Goal: Task Accomplishment & Management: Complete application form

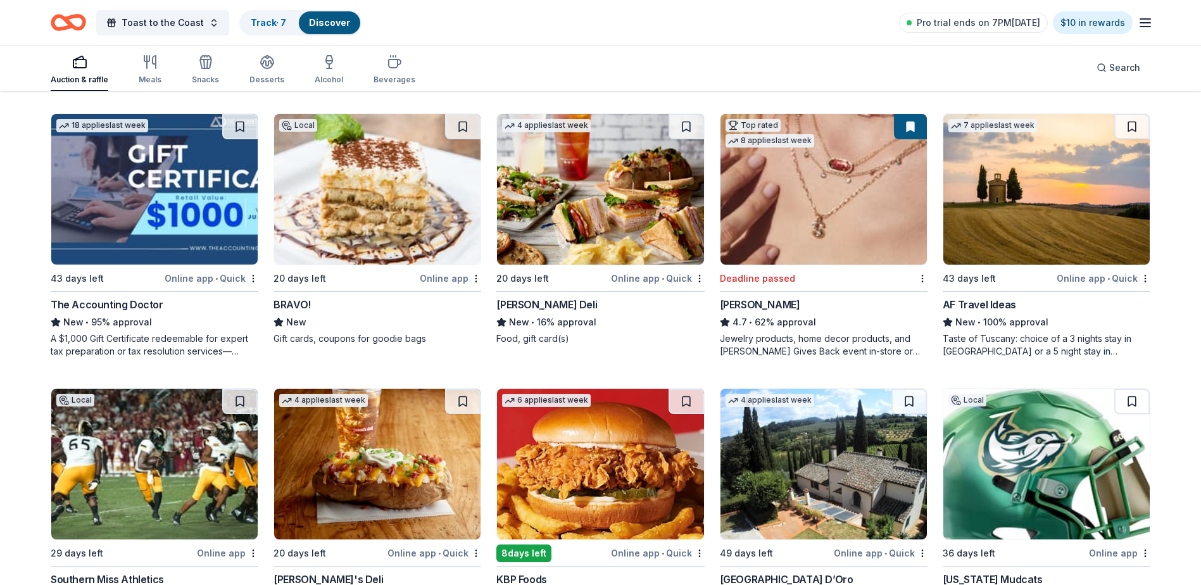
scroll to position [871, 0]
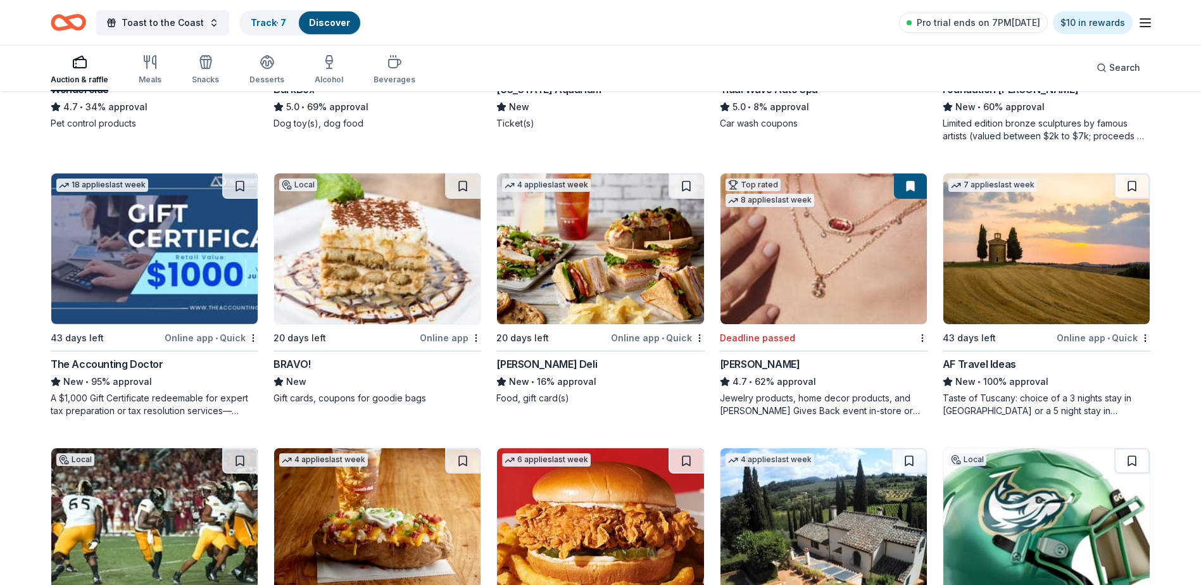
click at [855, 265] on img at bounding box center [823, 248] width 206 height 151
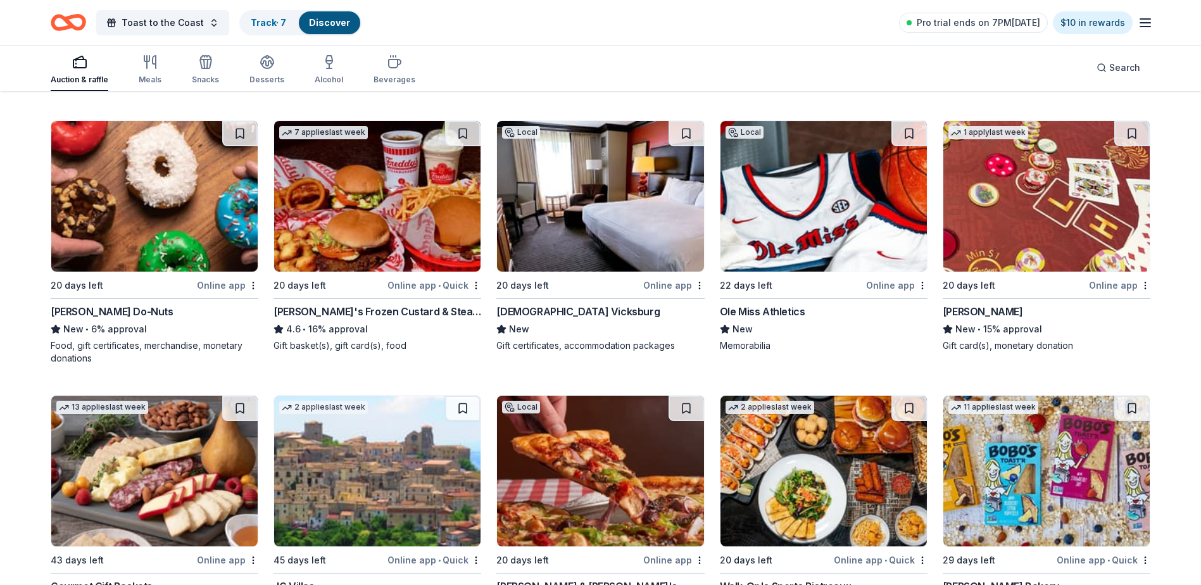
scroll to position [1400, 0]
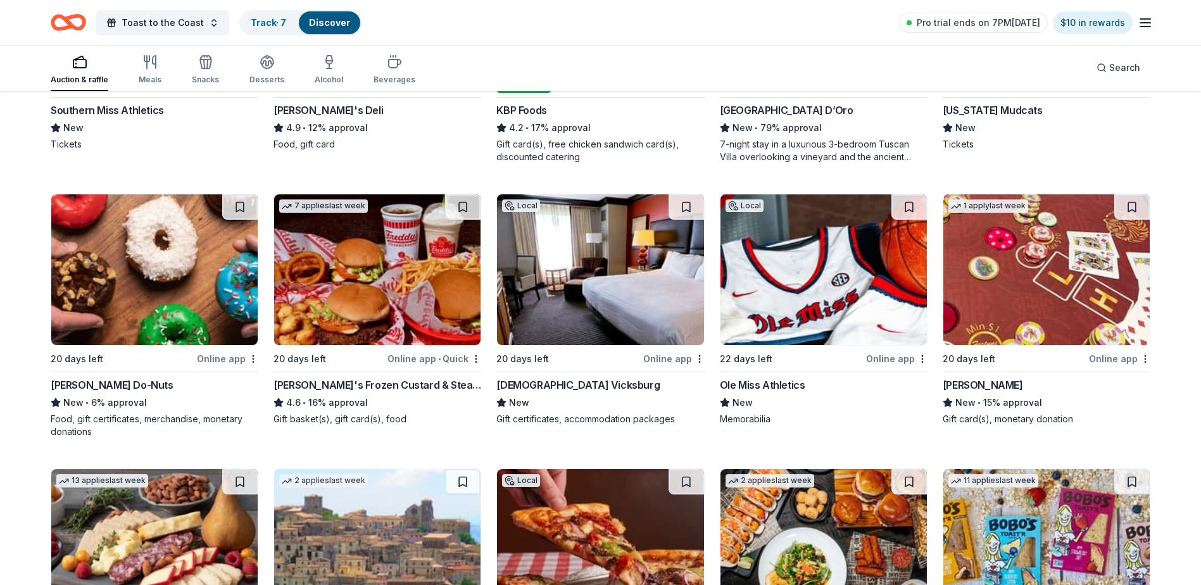
click at [1132, 206] on button at bounding box center [1131, 206] width 35 height 25
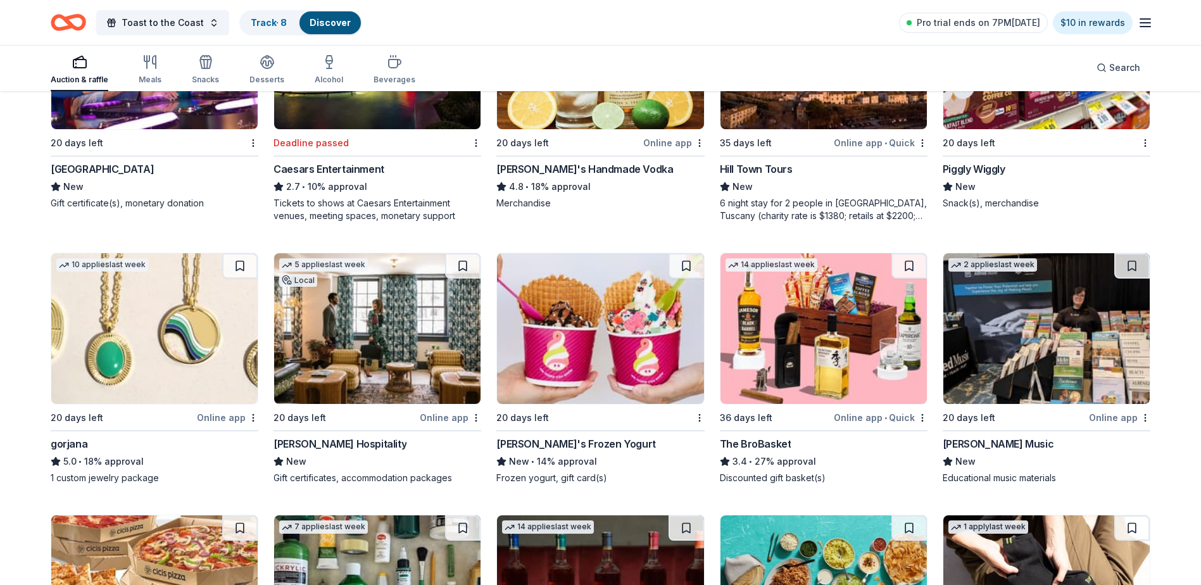
scroll to position [2516, 0]
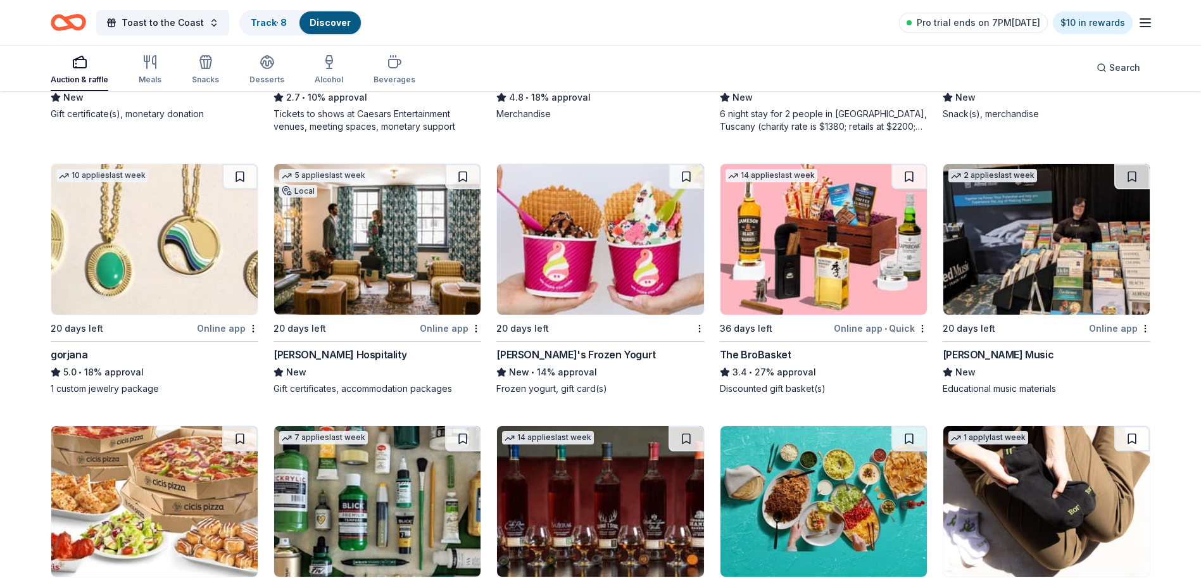
click at [1018, 271] on img at bounding box center [1046, 239] width 206 height 151
click at [570, 261] on img at bounding box center [600, 239] width 206 height 151
click at [232, 177] on button at bounding box center [239, 176] width 35 height 25
click at [270, 33] on div "Track · 9" at bounding box center [268, 22] width 56 height 23
click at [264, 10] on button "Track · 9 Discover" at bounding box center [300, 22] width 123 height 25
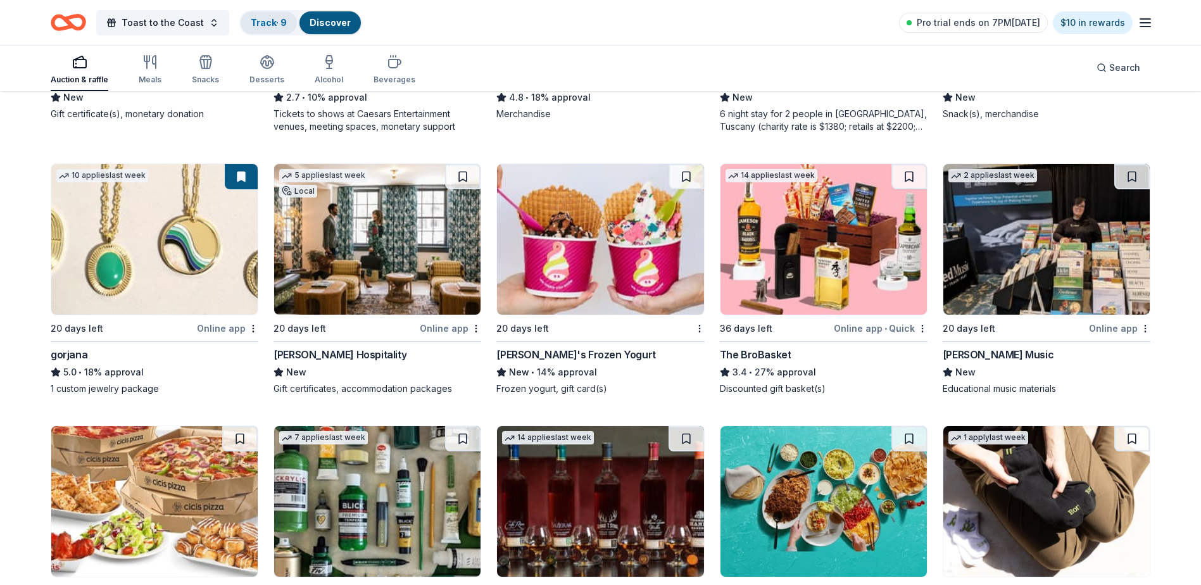
click at [263, 23] on link "Track · 9" at bounding box center [269, 22] width 36 height 11
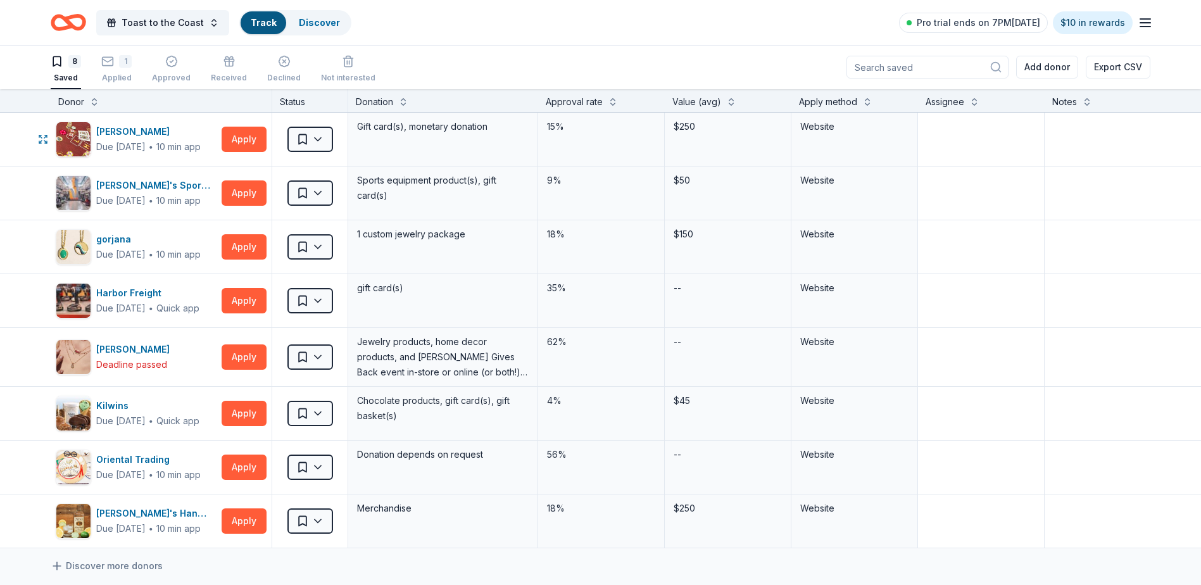
scroll to position [1, 0]
click at [844, 128] on div "Website" at bounding box center [854, 126] width 108 height 15
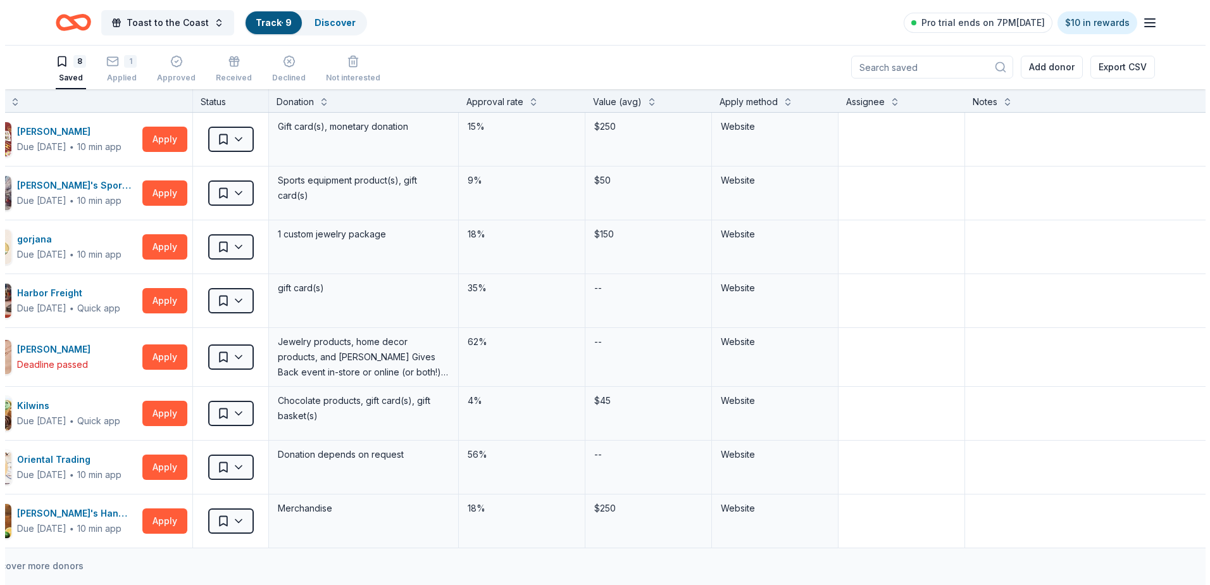
scroll to position [0, 0]
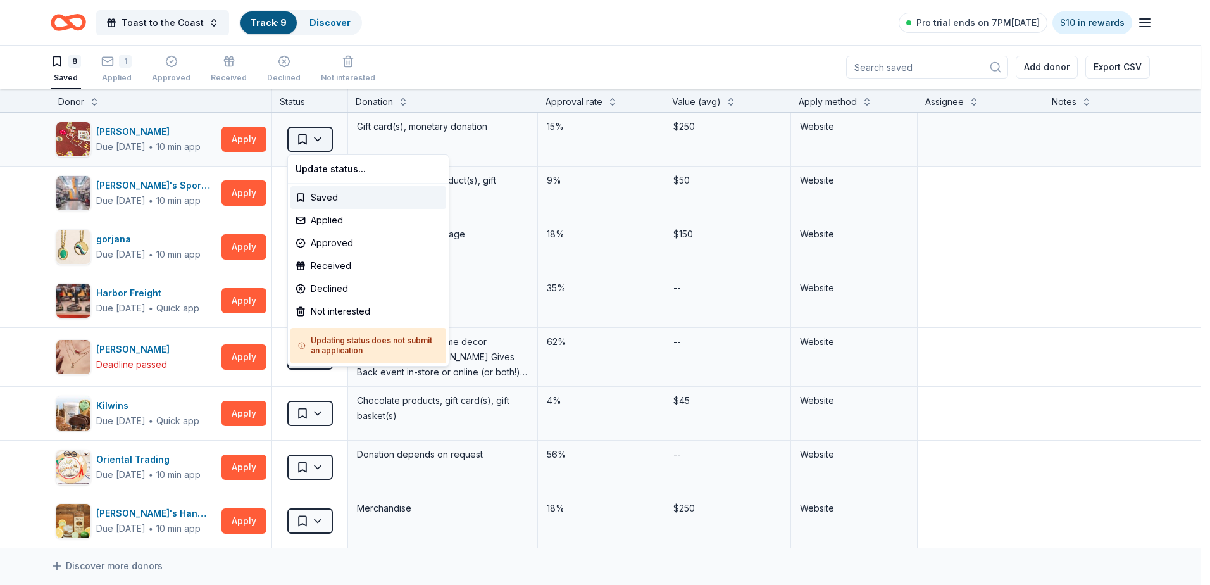
click at [327, 140] on html "Toast to the Coast Track · 9 Discover Pro trial ends on 7PM, 9/2 $10 in rewards…" at bounding box center [605, 291] width 1210 height 585
click at [335, 223] on div "Applied" at bounding box center [368, 220] width 156 height 23
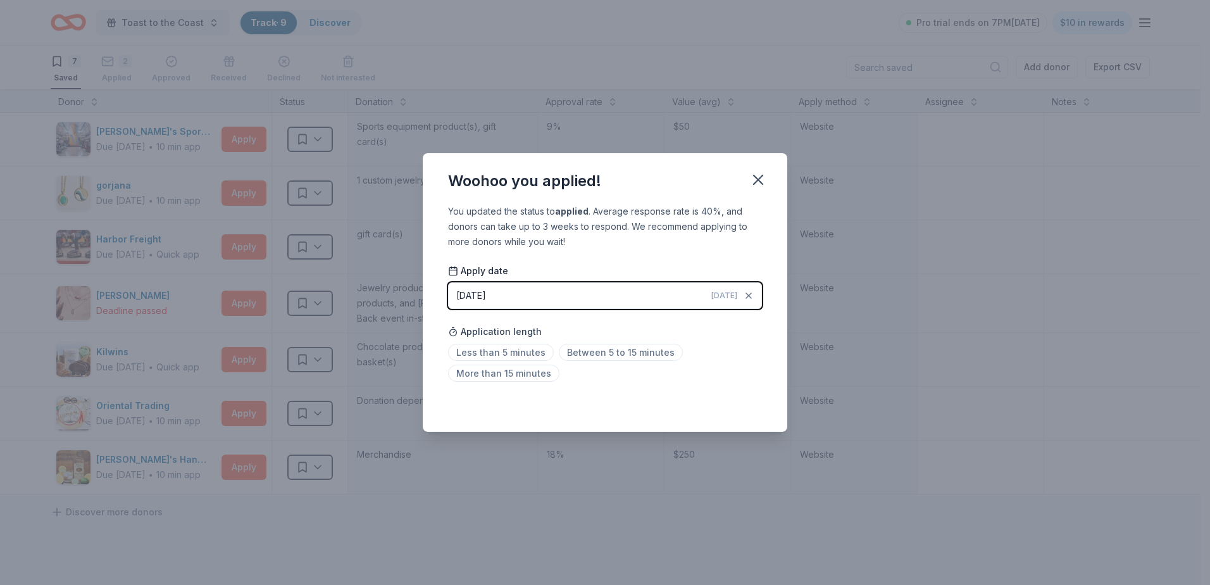
click at [551, 293] on button "08/28/2025 Today" at bounding box center [605, 295] width 314 height 27
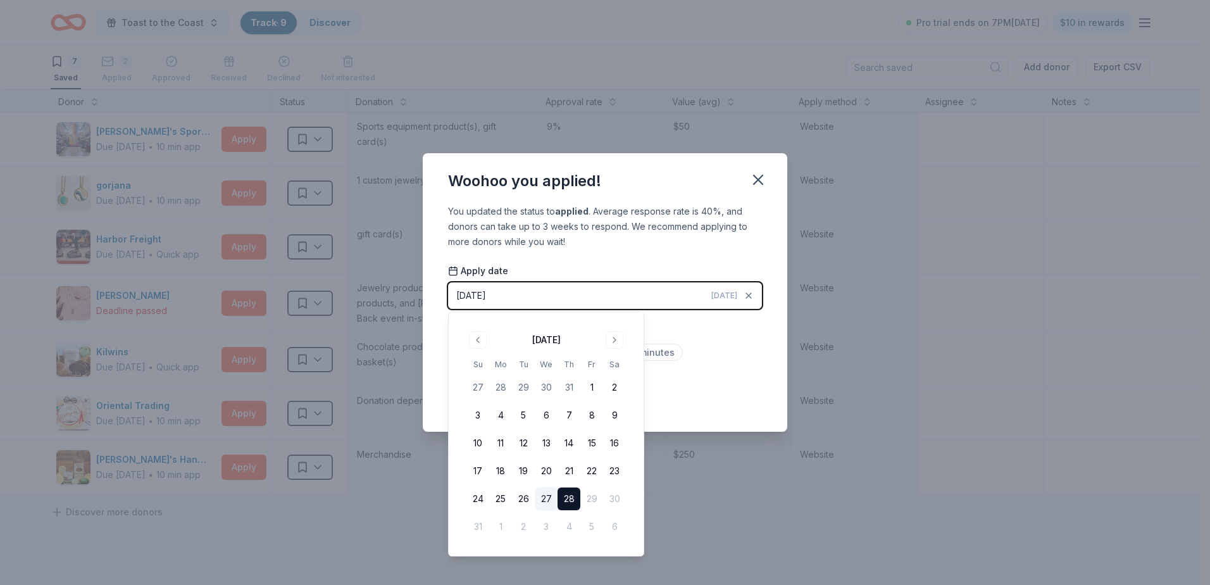
click at [544, 499] on button "27" at bounding box center [546, 498] width 23 height 23
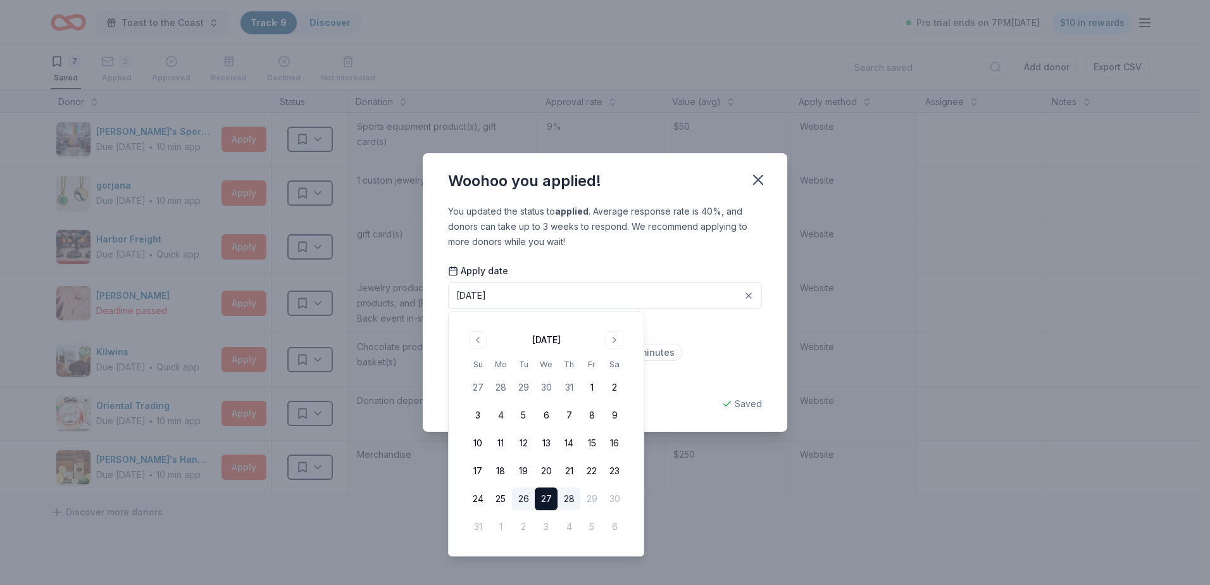
click at [521, 494] on button "26" at bounding box center [523, 498] width 23 height 23
click at [751, 332] on div "Application length Less than 5 minutes Between 5 to 15 minutes More than 15 min…" at bounding box center [605, 352] width 314 height 67
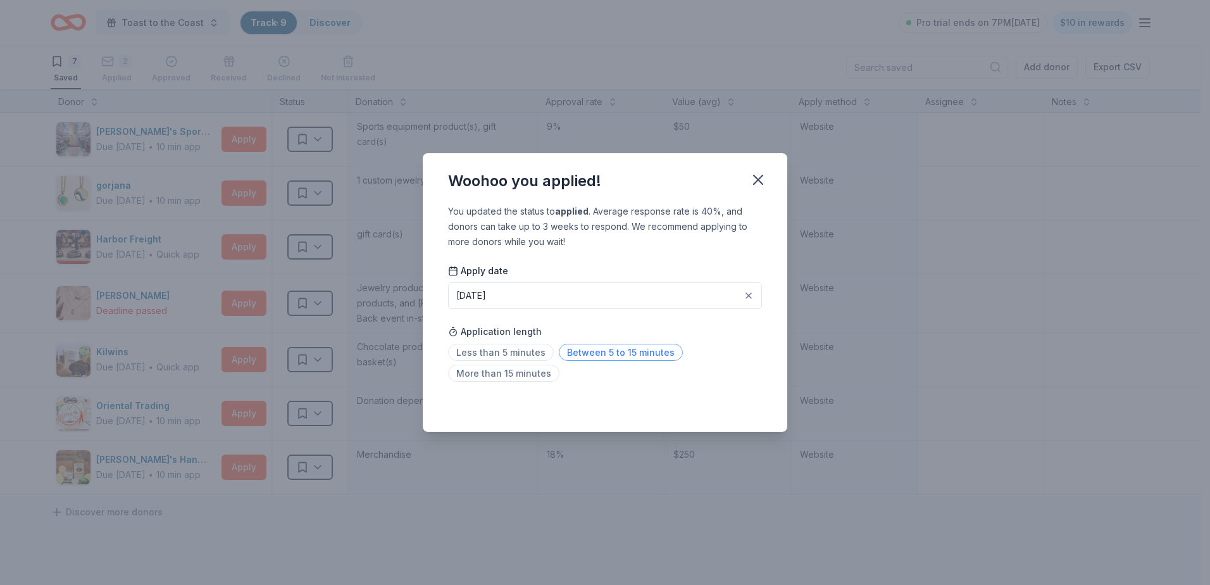
click at [594, 351] on span "Between 5 to 15 minutes" at bounding box center [621, 352] width 124 height 17
click at [764, 178] on icon "button" at bounding box center [758, 180] width 18 height 18
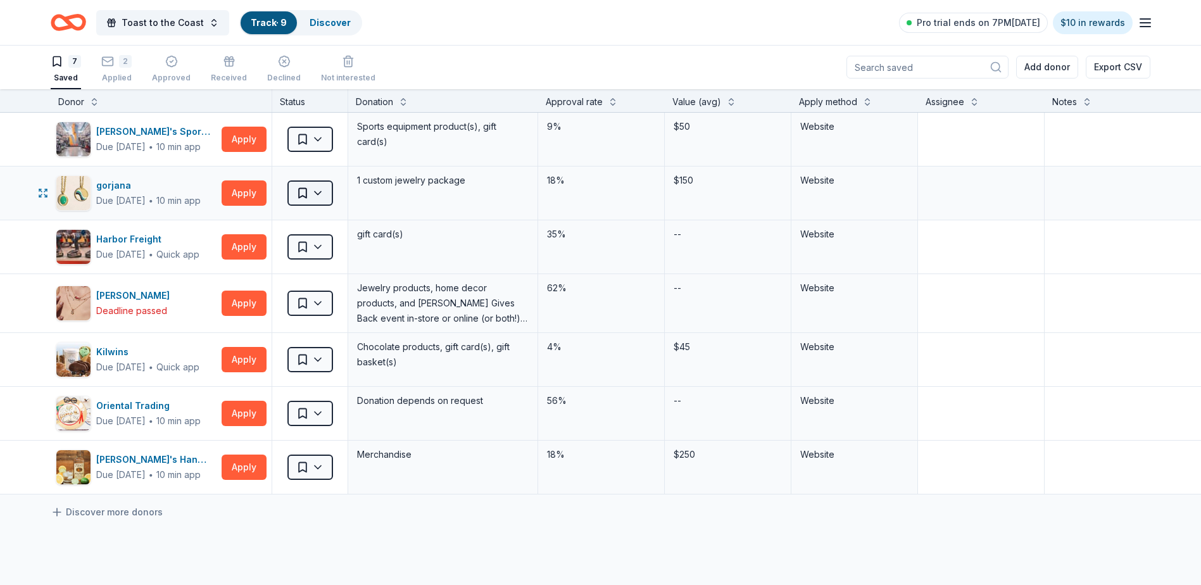
click at [311, 196] on html "Toast to the Coast Track · 9 Discover Pro trial ends on 7PM, 9/2 $10 in rewards…" at bounding box center [600, 291] width 1201 height 585
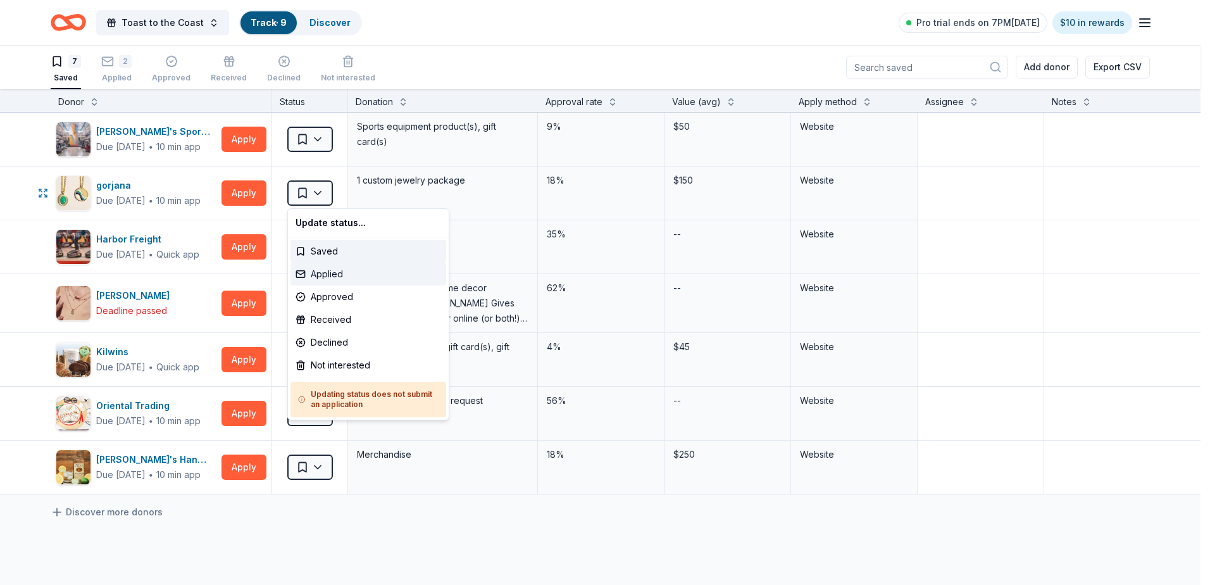
click at [321, 270] on div "Applied" at bounding box center [368, 274] width 156 height 23
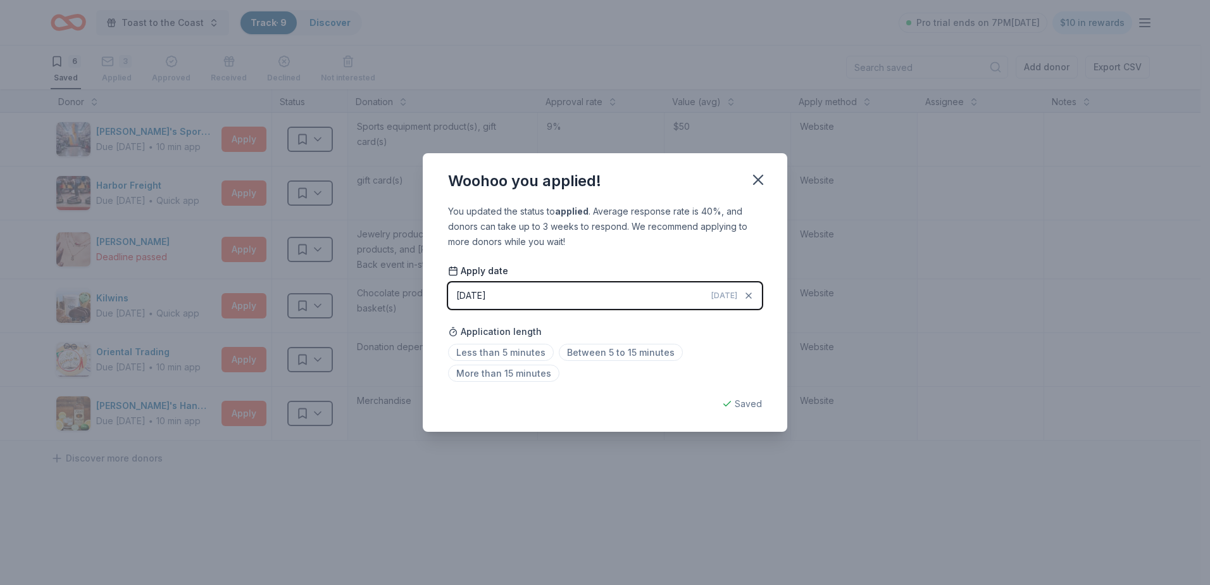
click at [553, 296] on button "08/28/2025 Today" at bounding box center [605, 295] width 314 height 27
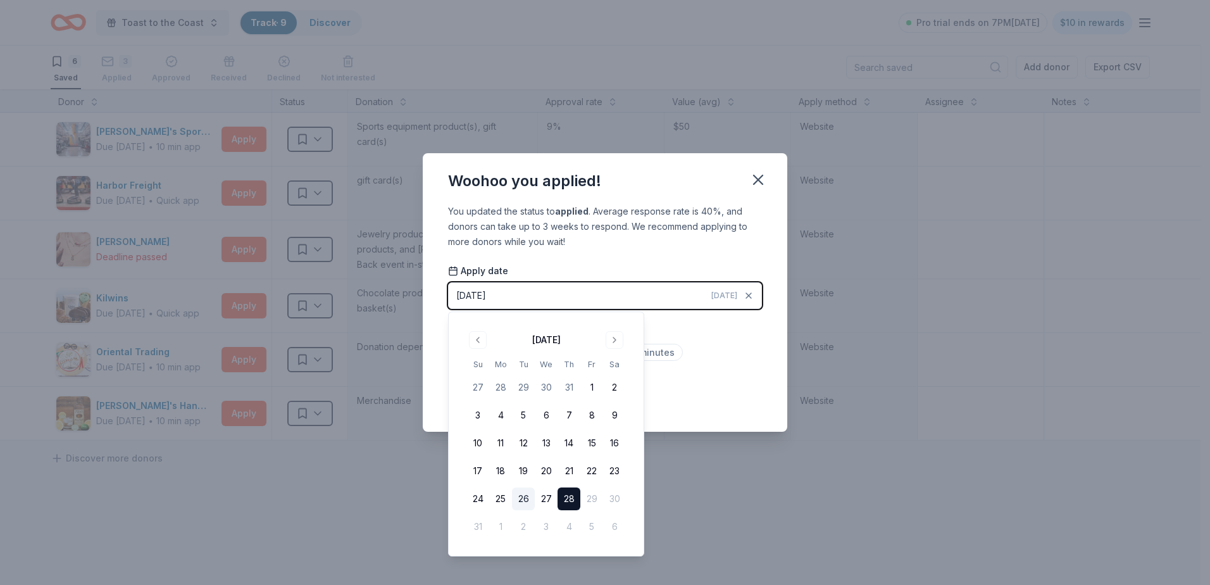
click at [523, 499] on button "26" at bounding box center [523, 498] width 23 height 23
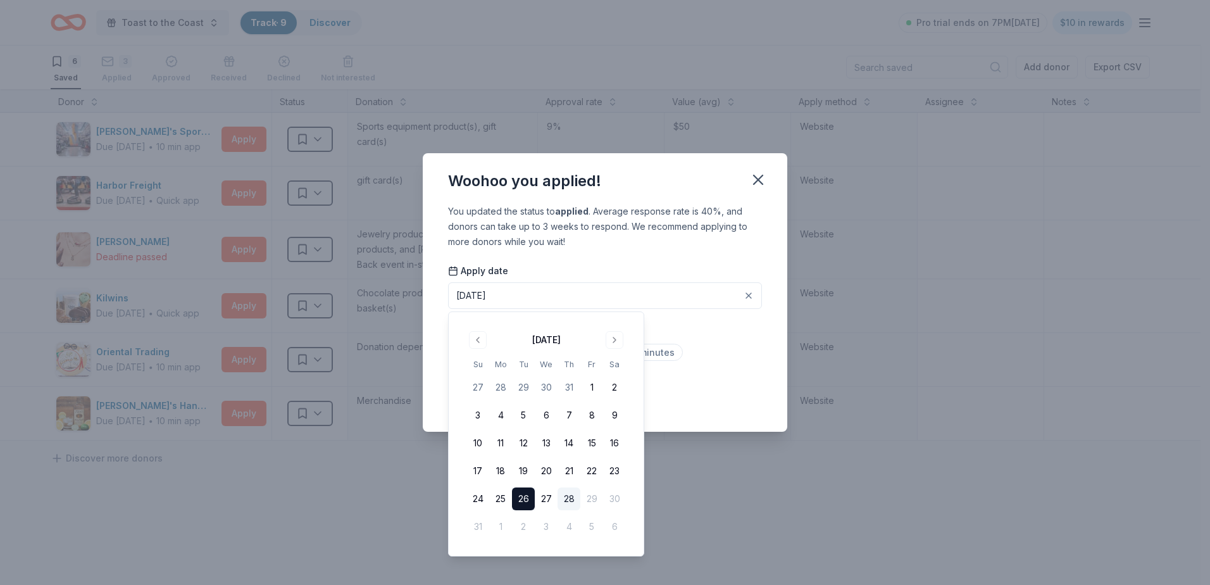
click at [730, 368] on div "Less than 5 minutes Between 5 to 15 minutes More than 15 minutes" at bounding box center [605, 365] width 314 height 42
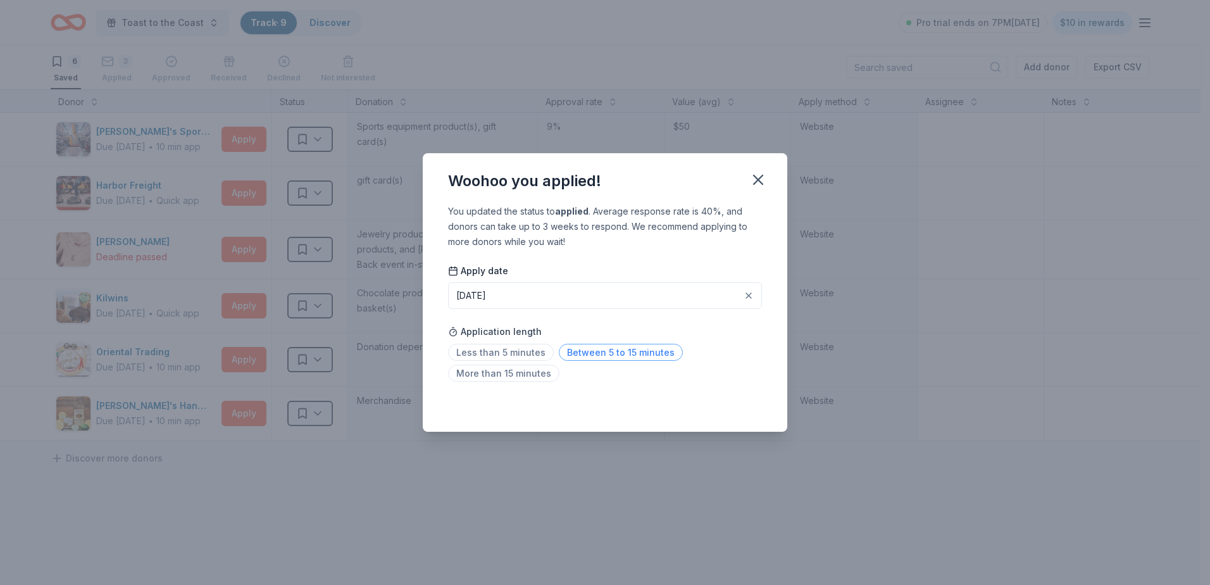
click at [600, 352] on span "Between 5 to 15 minutes" at bounding box center [621, 352] width 124 height 17
click at [768, 176] on button "button" at bounding box center [758, 180] width 28 height 28
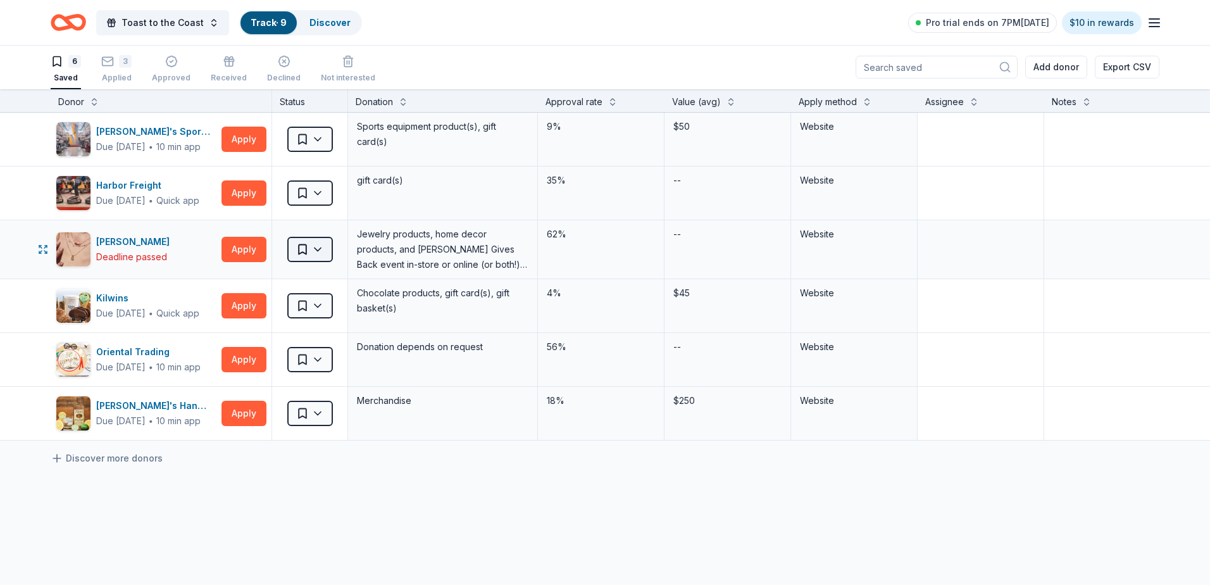
click at [313, 251] on html "Toast to the Coast Track · 9 Discover Pro trial ends on 7PM, 9/2 $10 in rewards…" at bounding box center [605, 291] width 1210 height 585
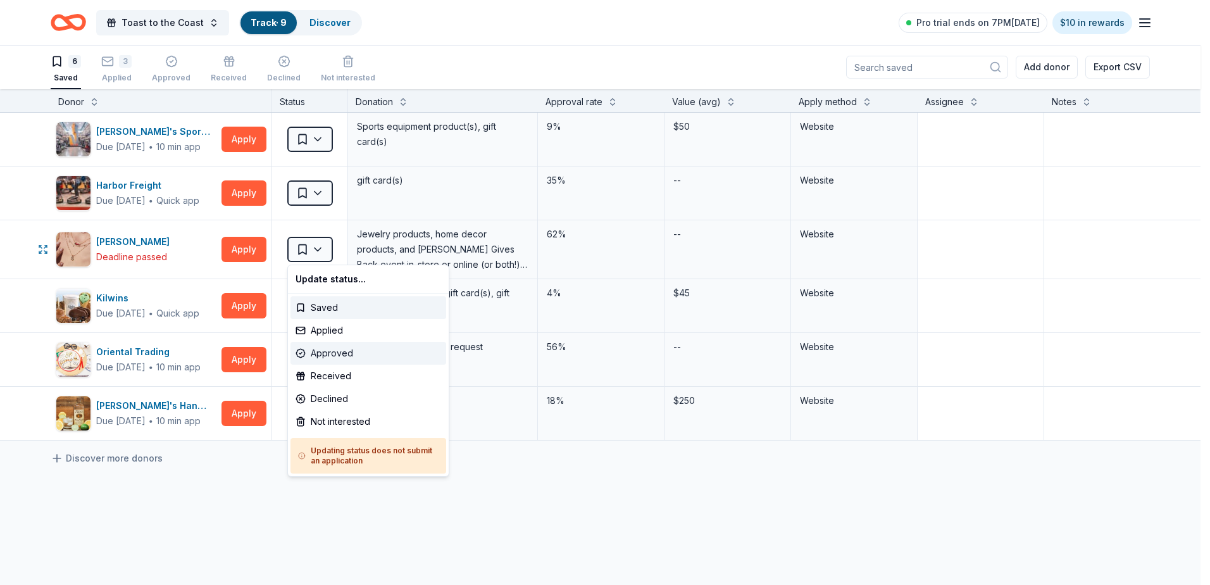
click at [337, 359] on div "Approved" at bounding box center [368, 353] width 156 height 23
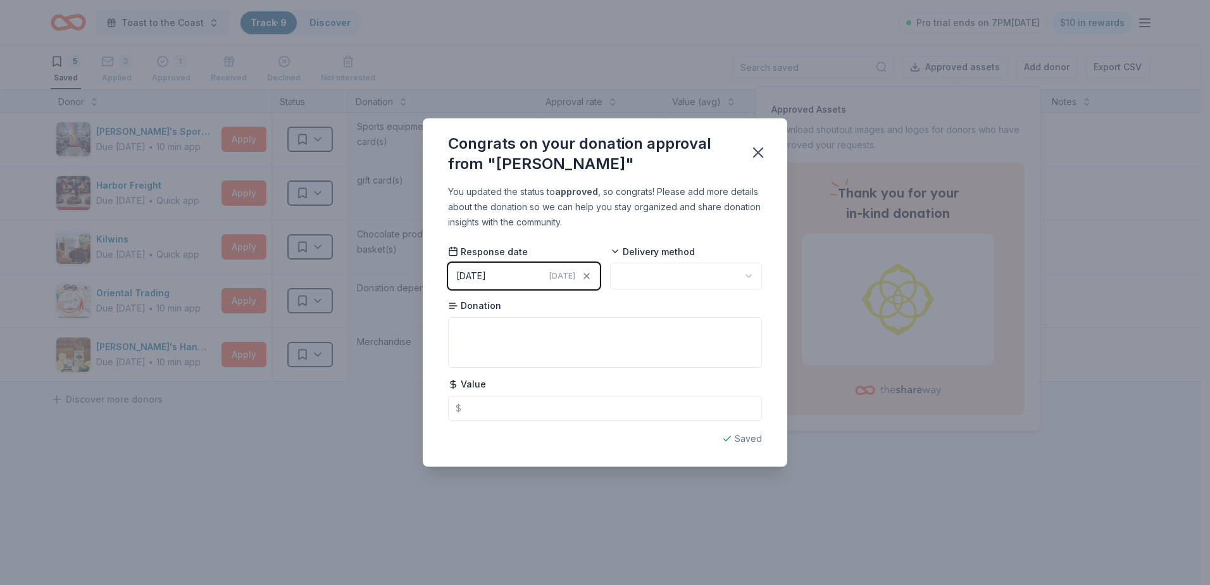
click at [578, 272] on div "Today" at bounding box center [570, 276] width 42 height 13
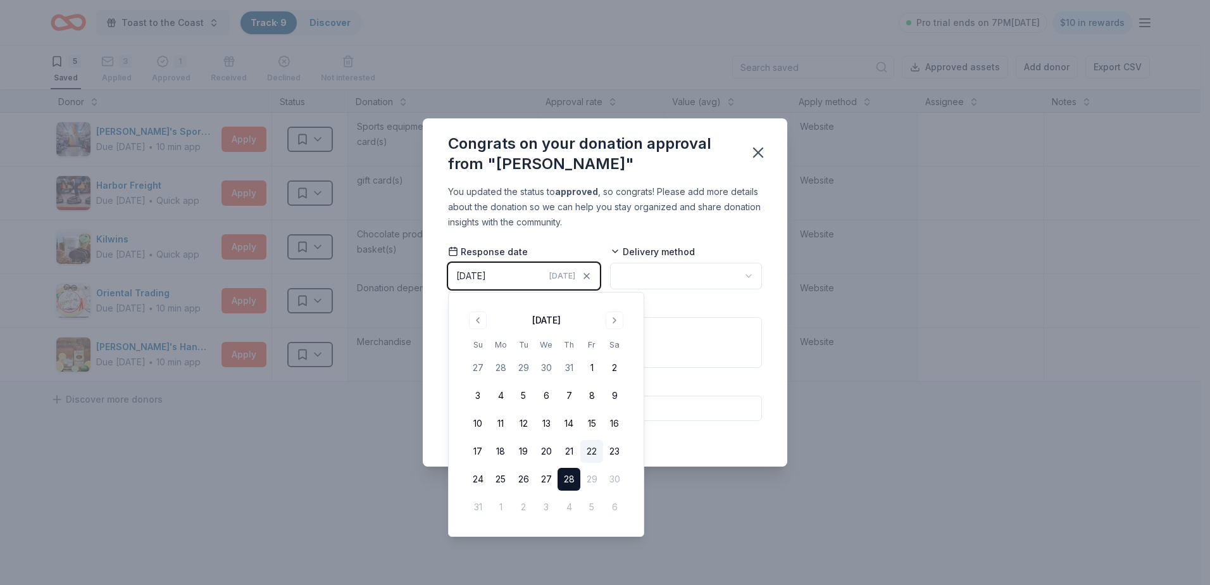
click at [589, 451] on button "22" at bounding box center [591, 451] width 23 height 23
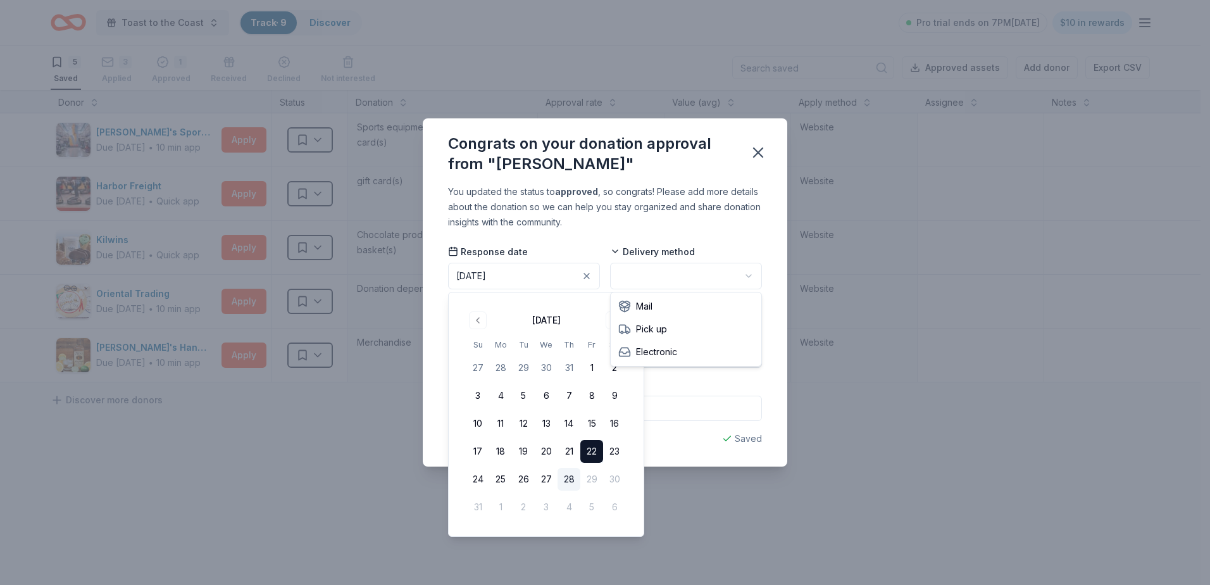
click at [718, 273] on html "Toast to the Coast Track · 9 Discover Pro trial ends on 7PM, 9/2 $10 in rewards…" at bounding box center [605, 292] width 1210 height 585
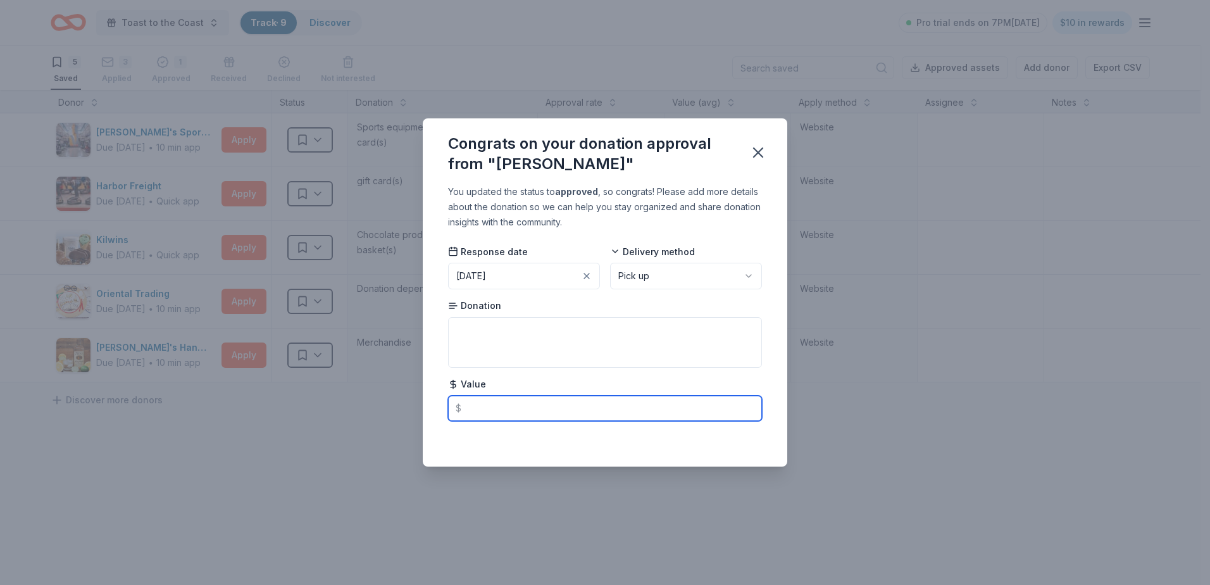
click at [506, 406] on input "text" at bounding box center [605, 408] width 314 height 25
type input "90.00"
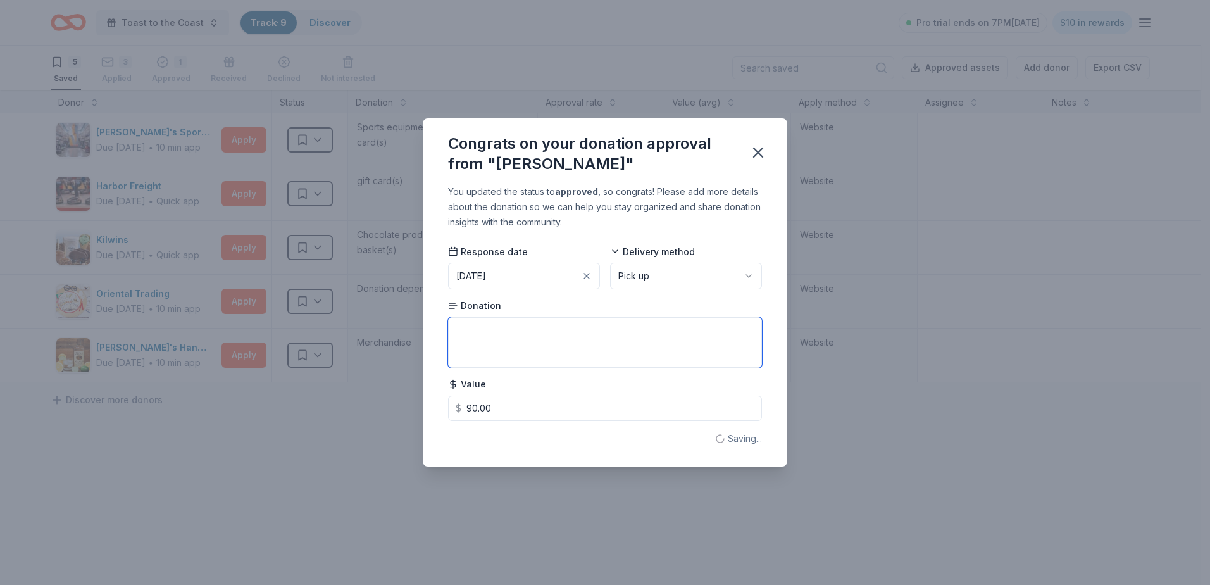
click at [528, 352] on textarea at bounding box center [605, 342] width 314 height 51
type textarea "Jewelry"
click at [756, 147] on icon "button" at bounding box center [758, 153] width 18 height 18
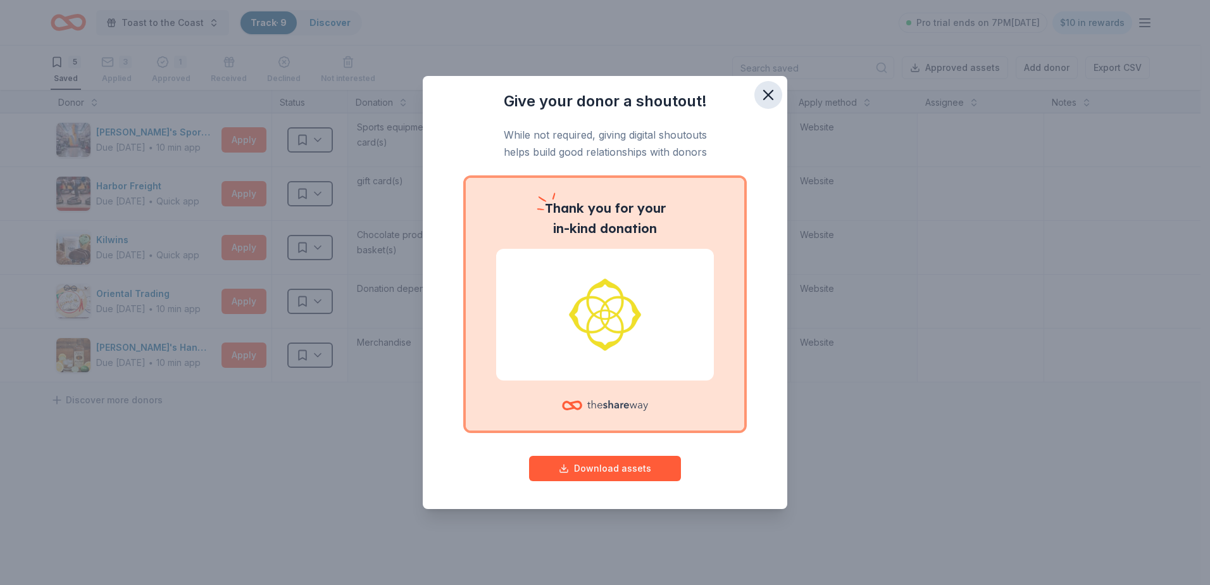
click at [770, 87] on icon "button" at bounding box center [768, 95] width 18 height 18
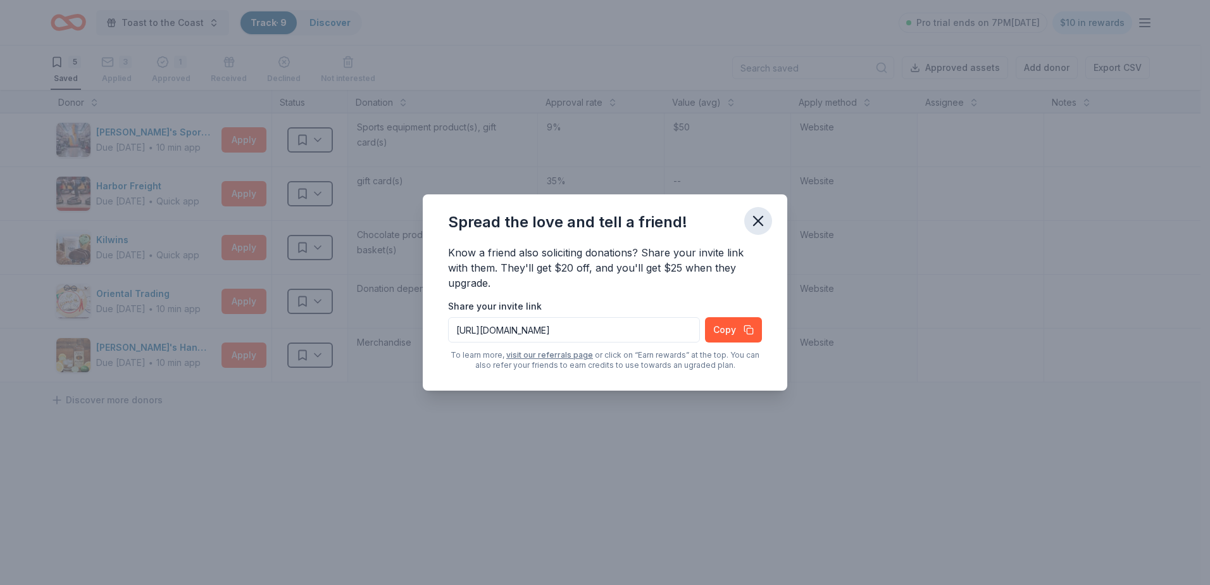
click at [759, 218] on icon "button" at bounding box center [758, 221] width 18 height 18
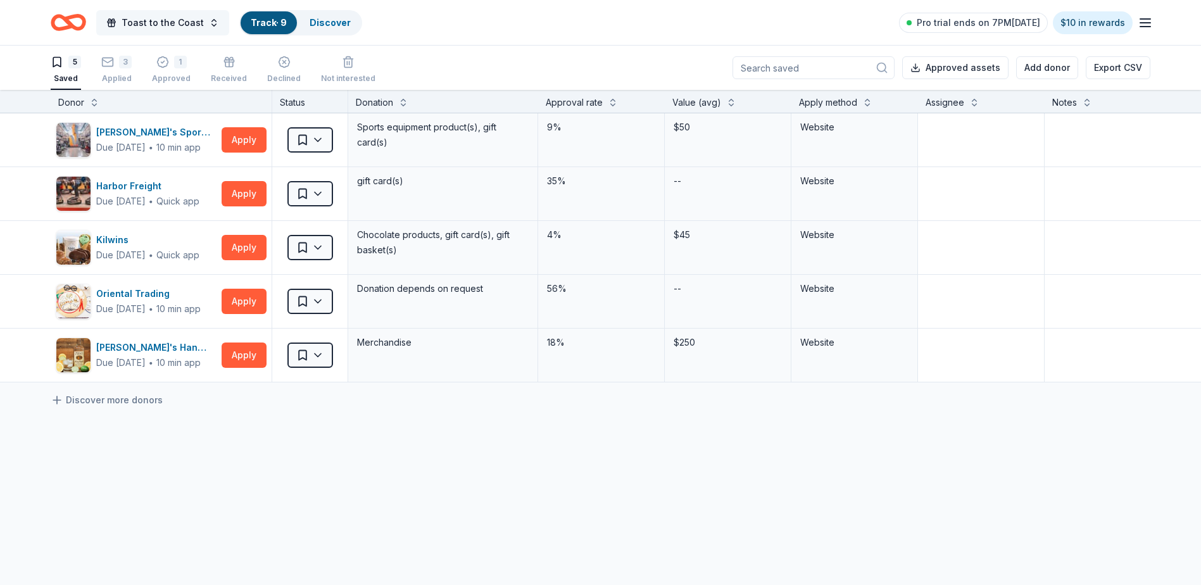
click at [157, 20] on span "Toast to the Coast" at bounding box center [163, 22] width 82 height 15
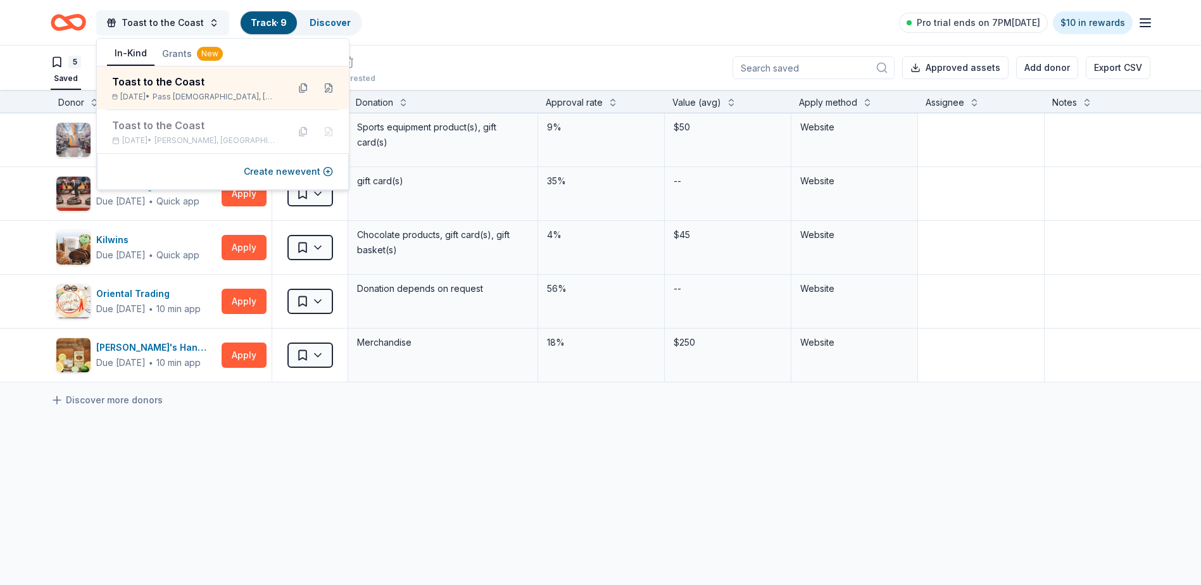
click at [157, 20] on span "Toast to the Coast" at bounding box center [163, 22] width 82 height 15
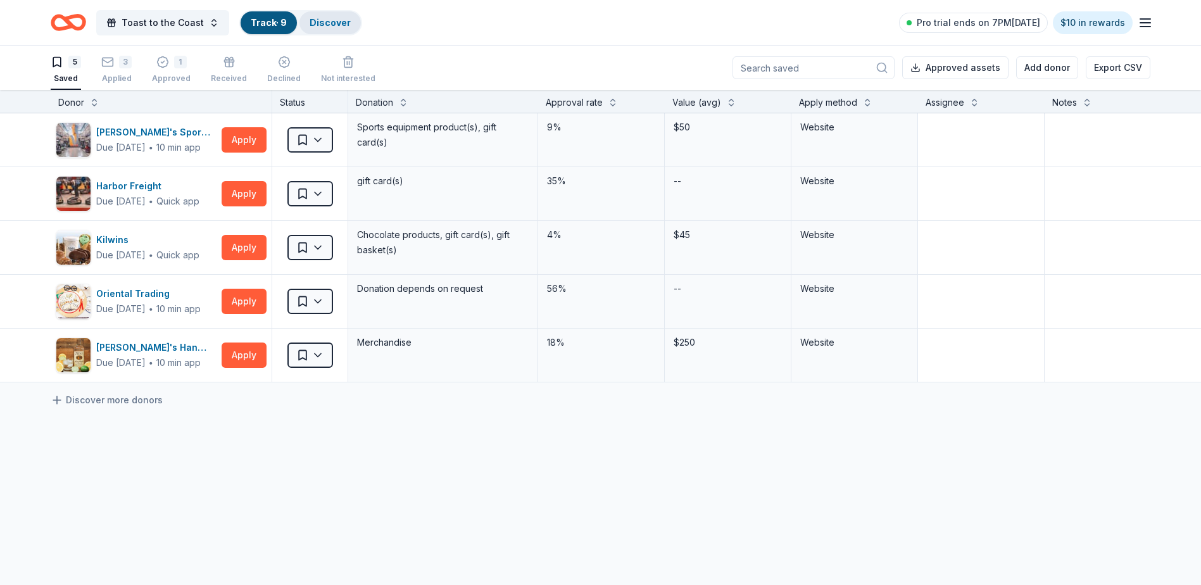
click at [323, 18] on link "Discover" at bounding box center [329, 22] width 41 height 11
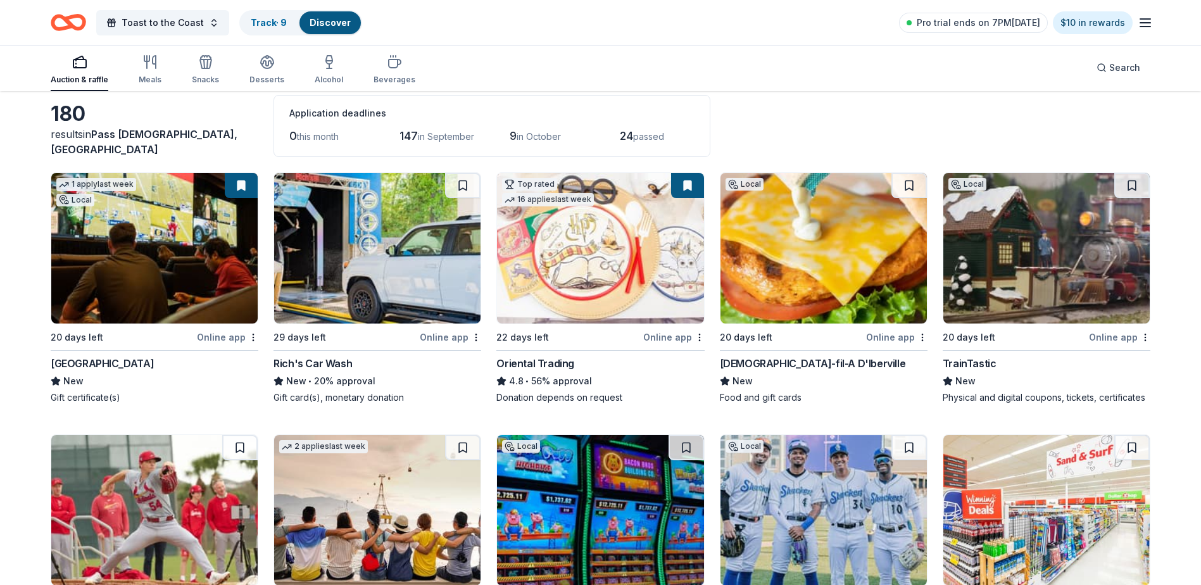
scroll to position [158, 0]
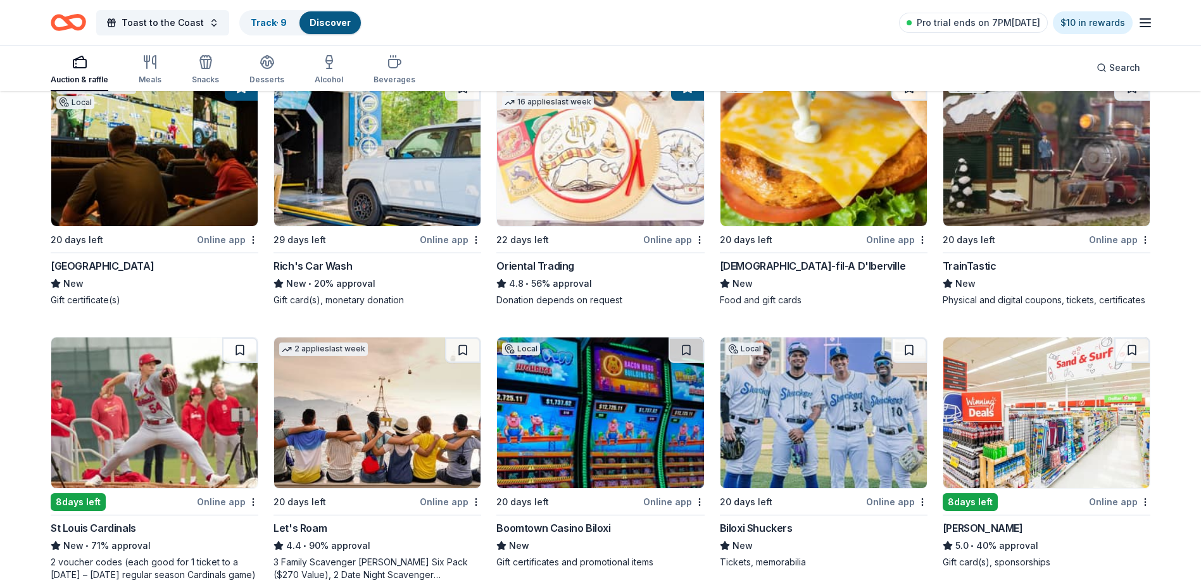
click at [135, 177] on img at bounding box center [154, 150] width 206 height 151
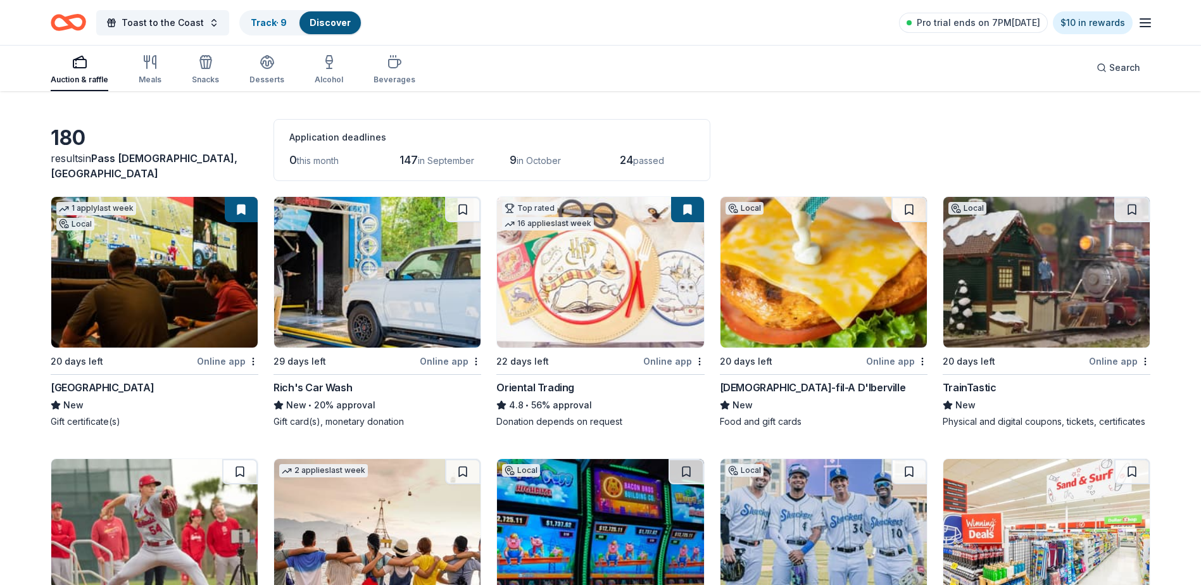
scroll to position [24, 0]
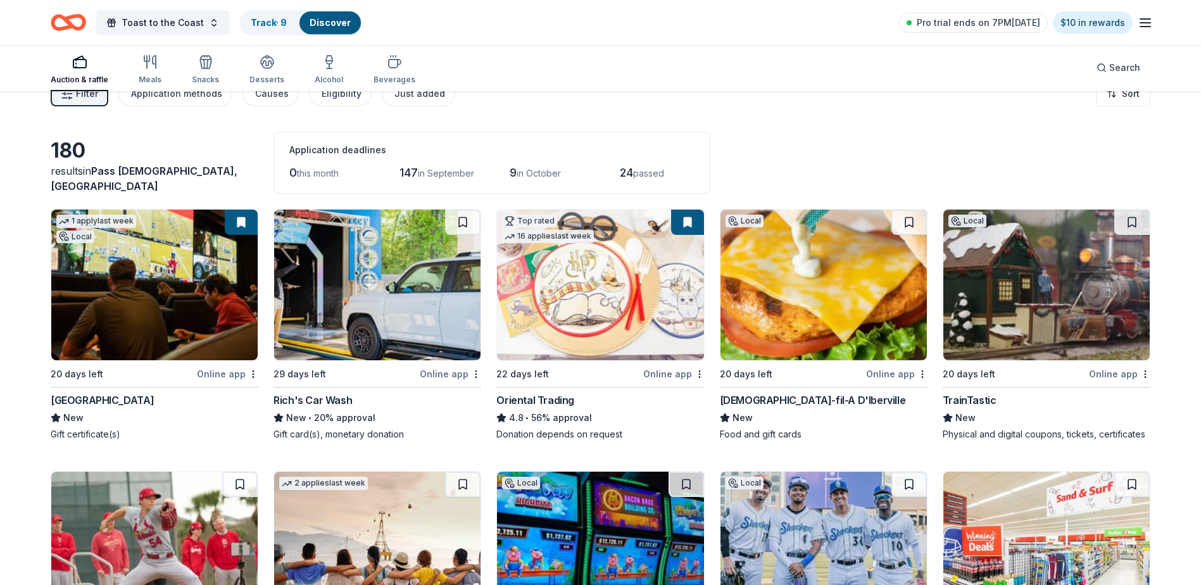
click at [213, 303] on img at bounding box center [154, 284] width 206 height 151
click at [407, 325] on img at bounding box center [377, 284] width 206 height 151
click at [411, 324] on img at bounding box center [377, 284] width 206 height 151
click at [575, 317] on img at bounding box center [600, 284] width 206 height 151
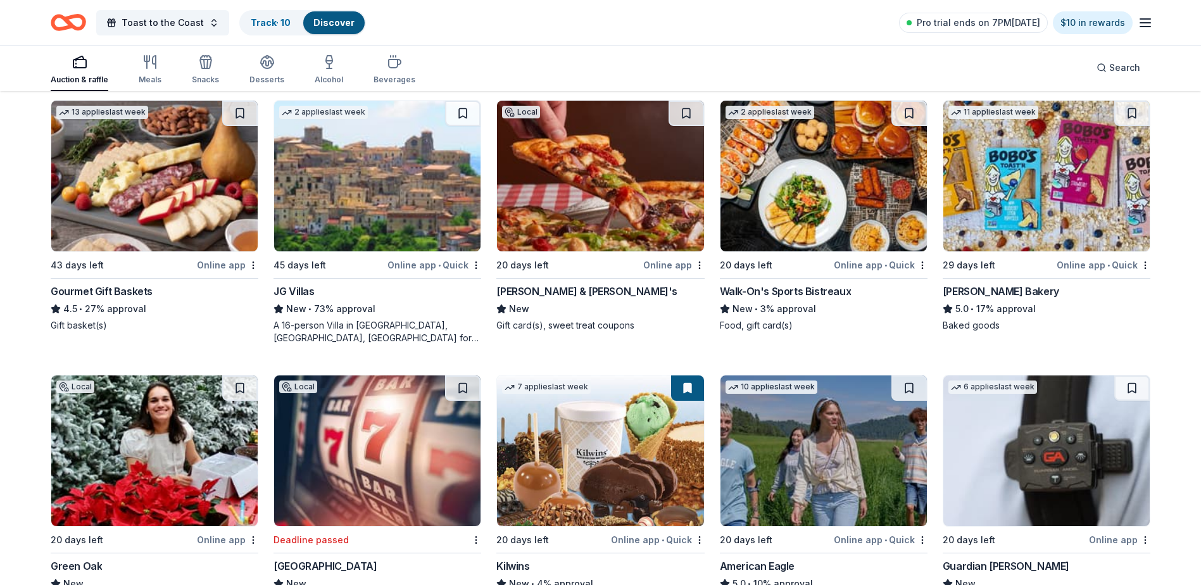
scroll to position [1776, 0]
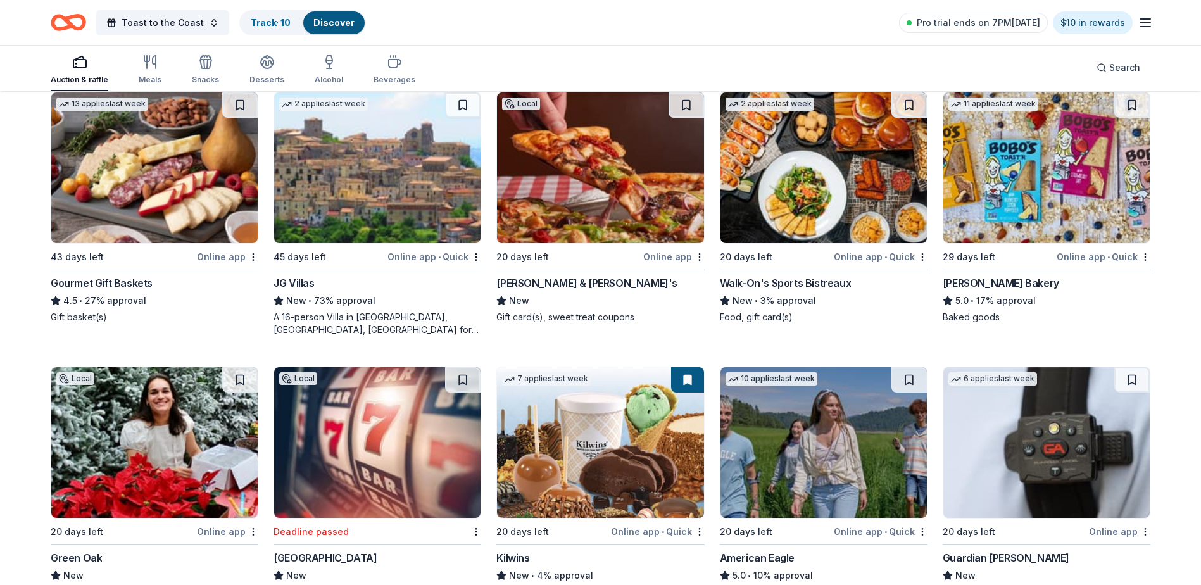
click at [789, 170] on img at bounding box center [823, 167] width 206 height 151
click at [370, 163] on img at bounding box center [377, 167] width 206 height 151
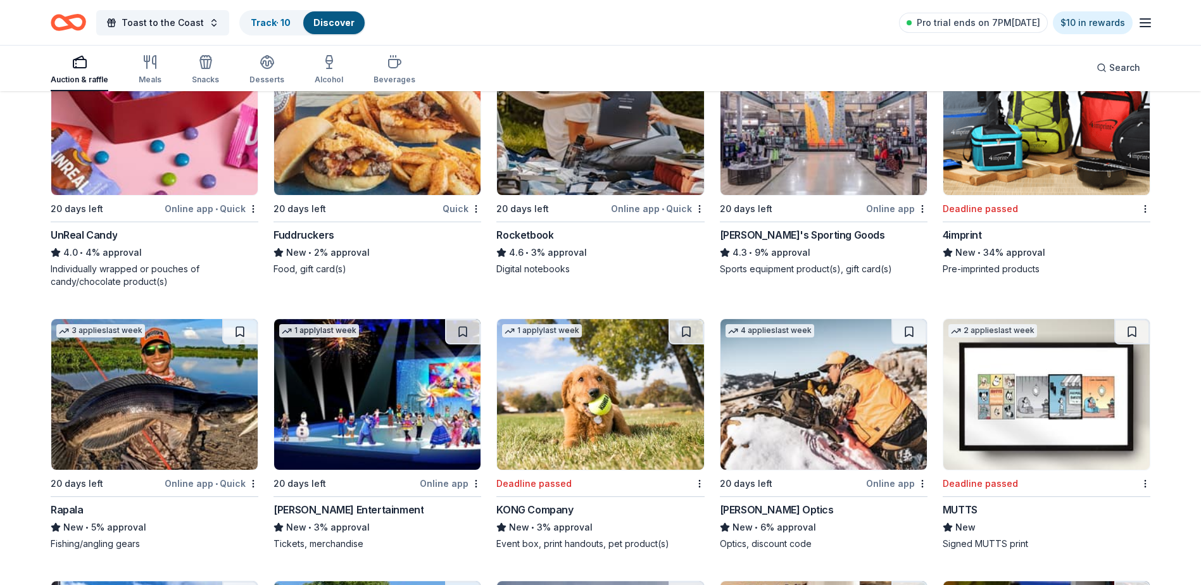
scroll to position [3996, 0]
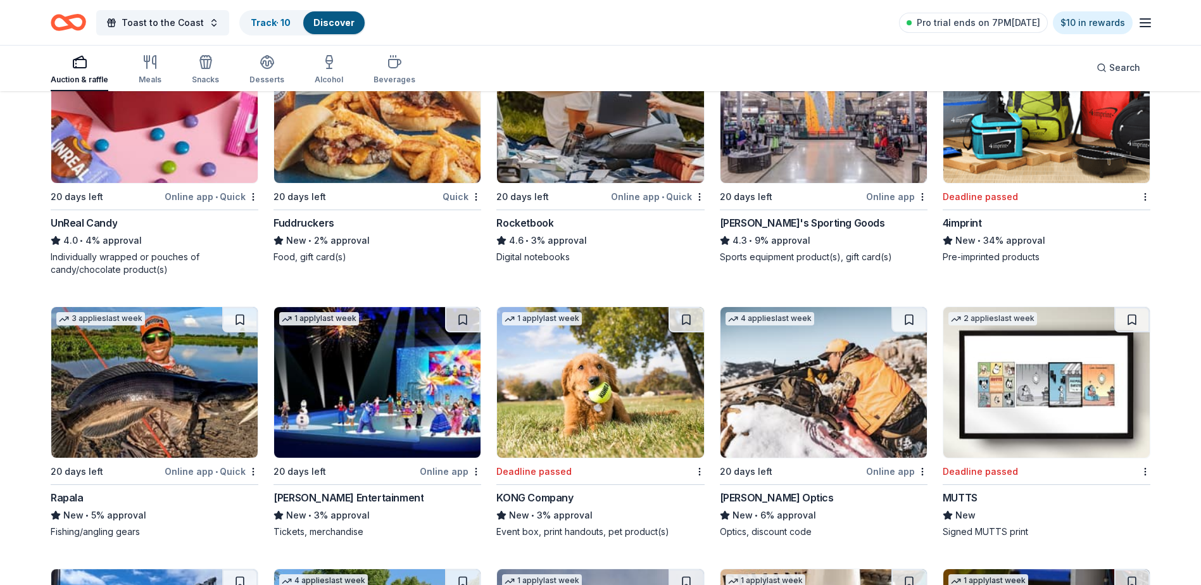
click at [1037, 161] on img at bounding box center [1046, 107] width 206 height 151
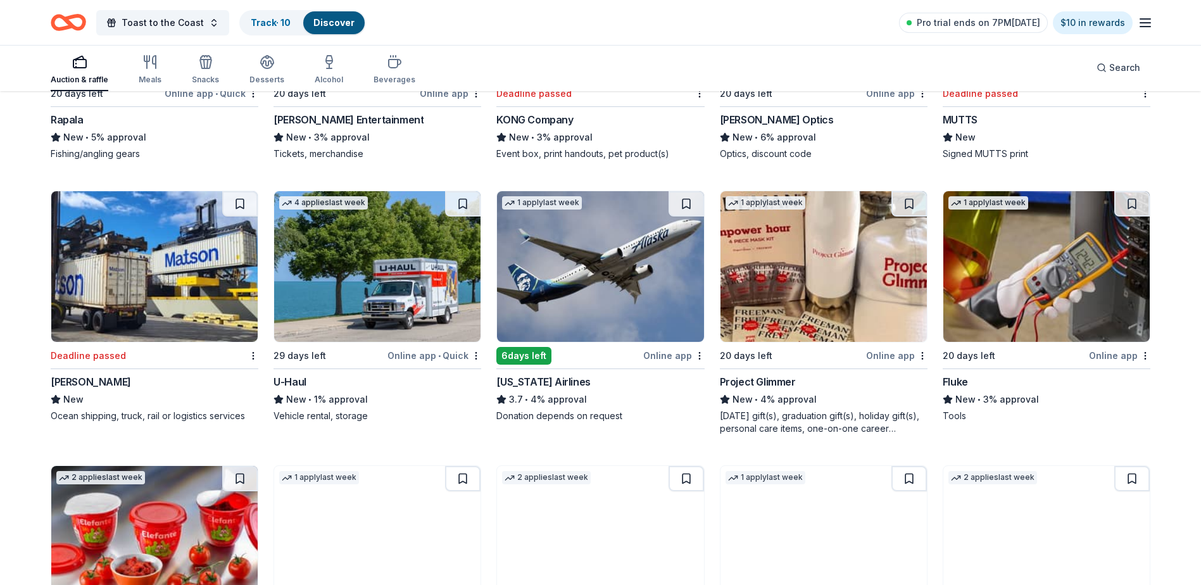
scroll to position [4379, 0]
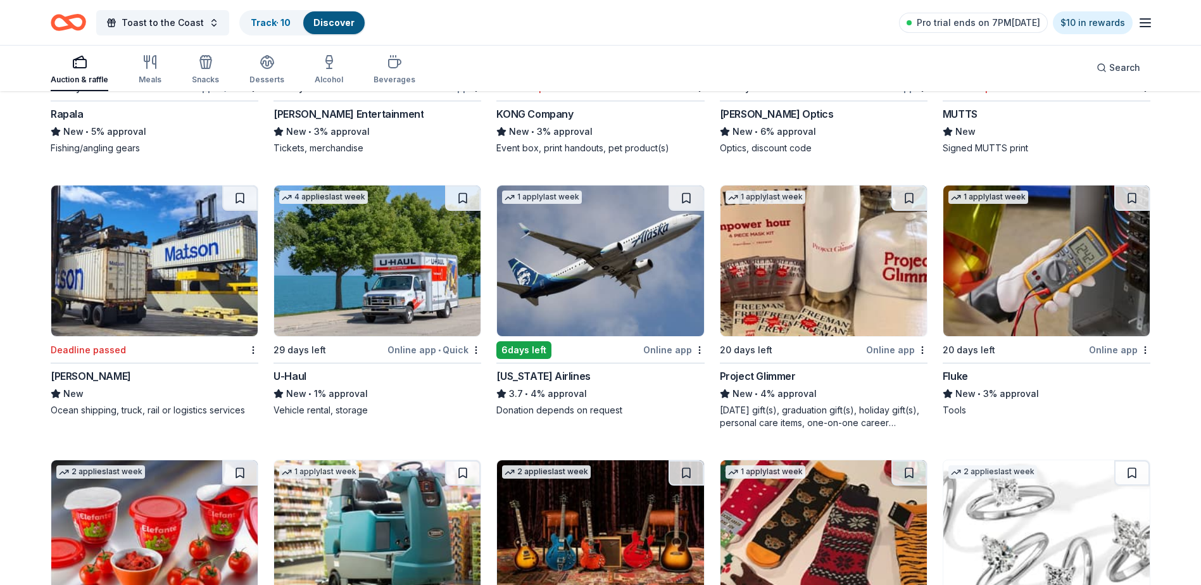
click at [783, 283] on img at bounding box center [823, 260] width 206 height 151
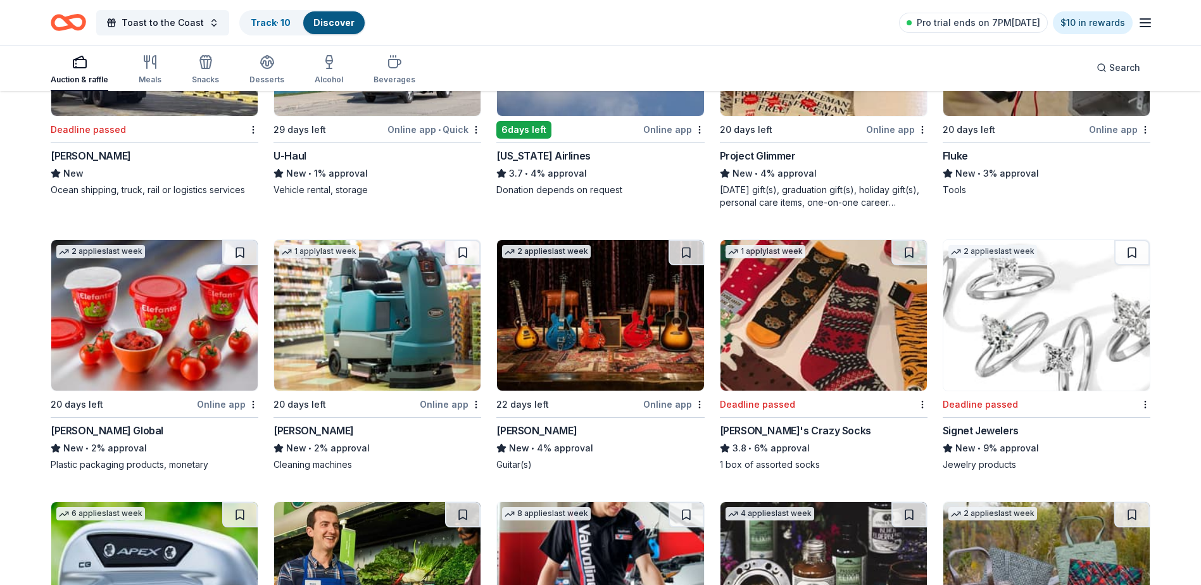
scroll to position [4672, 0]
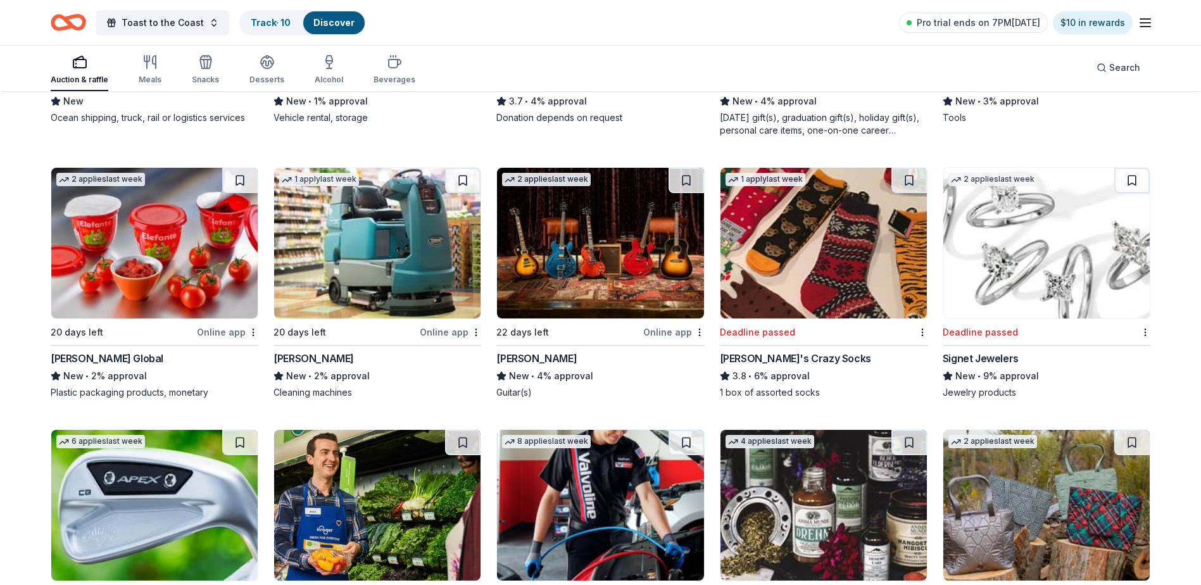
click at [1070, 280] on img at bounding box center [1046, 243] width 206 height 151
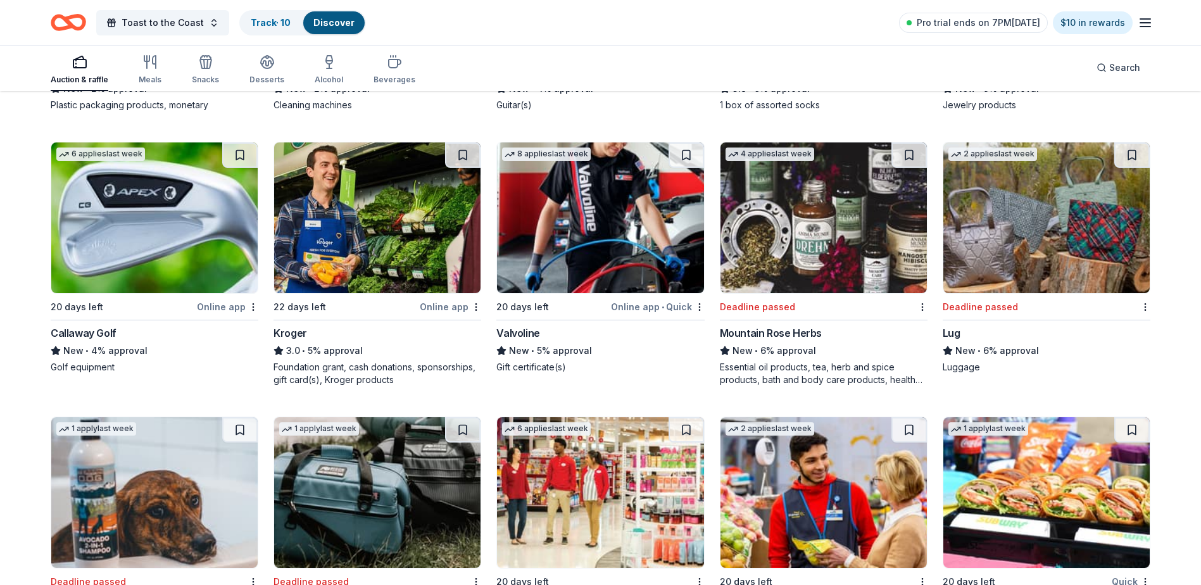
scroll to position [4965, 0]
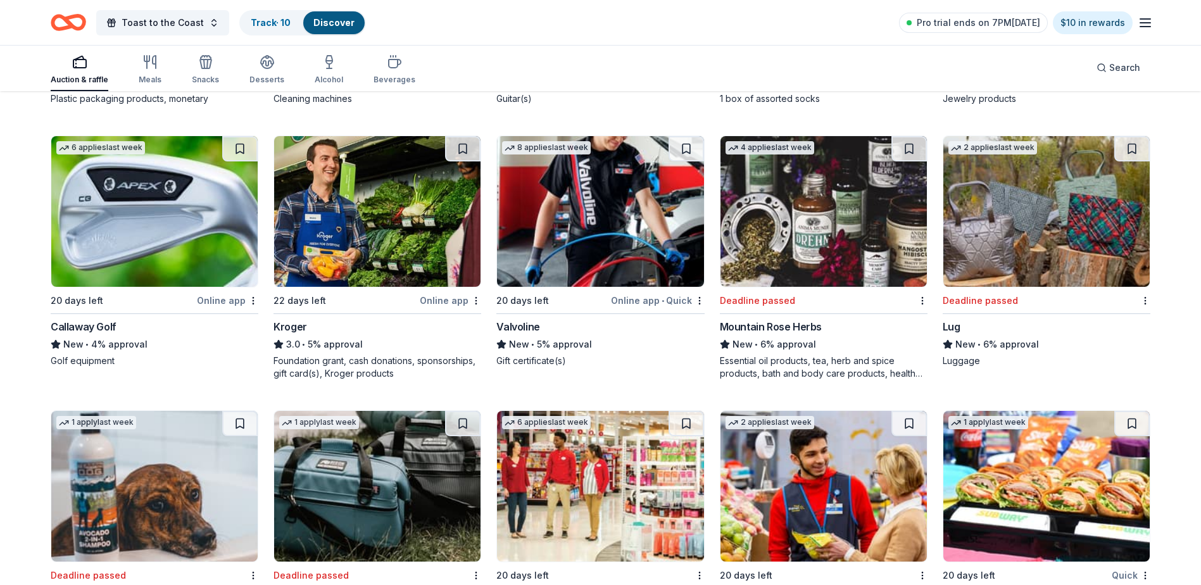
click at [1014, 244] on img at bounding box center [1046, 211] width 206 height 151
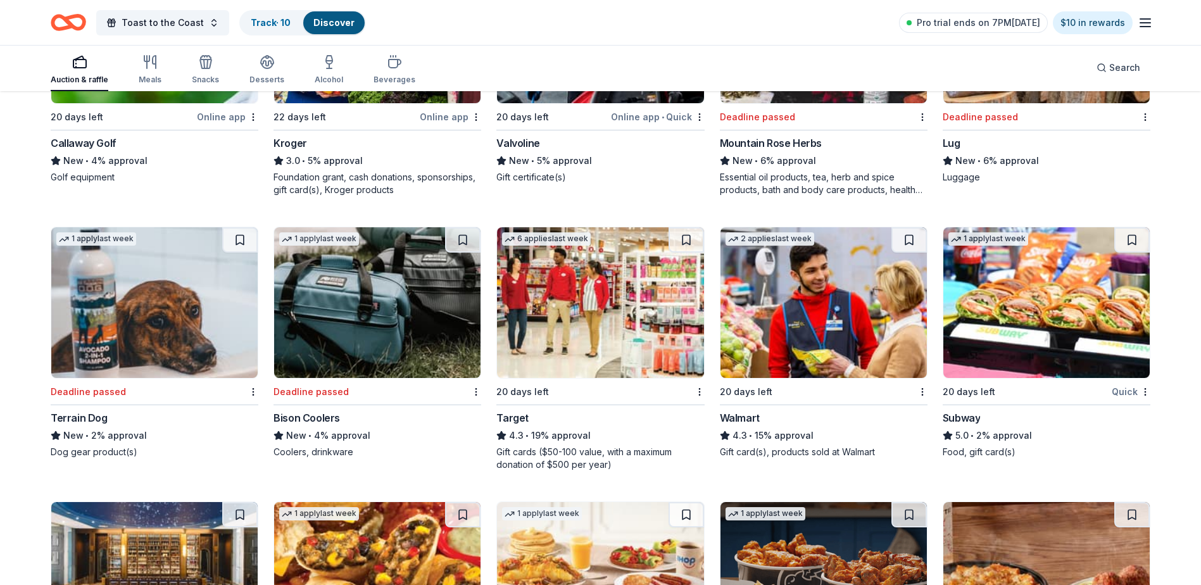
click at [366, 322] on img at bounding box center [377, 302] width 206 height 151
click at [1020, 332] on img at bounding box center [1046, 302] width 206 height 151
click at [667, 300] on img at bounding box center [600, 302] width 206 height 151
click at [820, 337] on img at bounding box center [823, 302] width 206 height 151
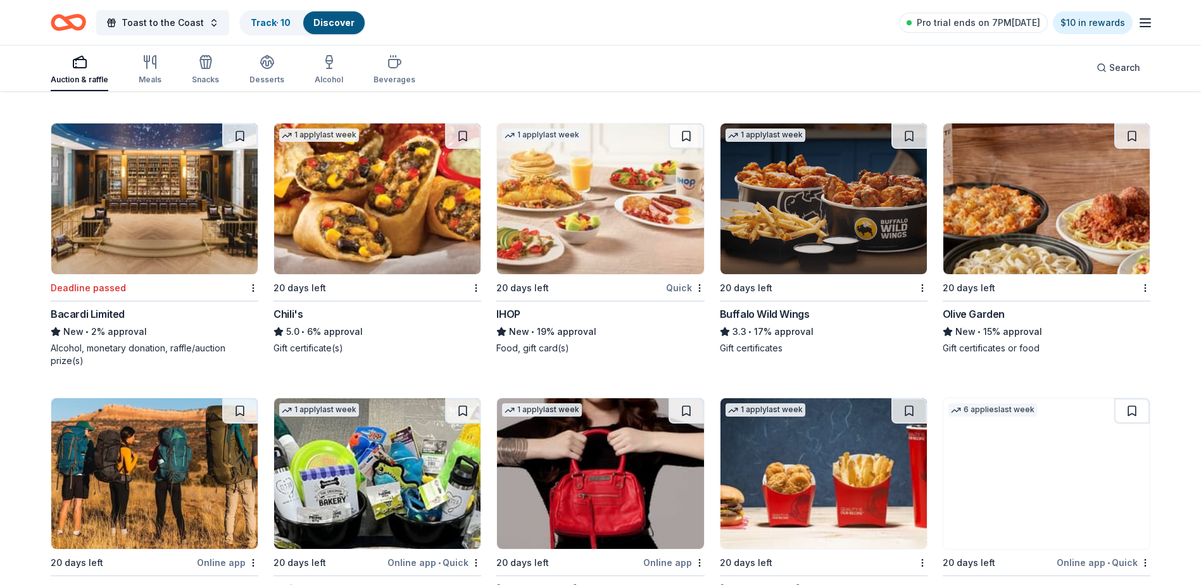
scroll to position [5556, 0]
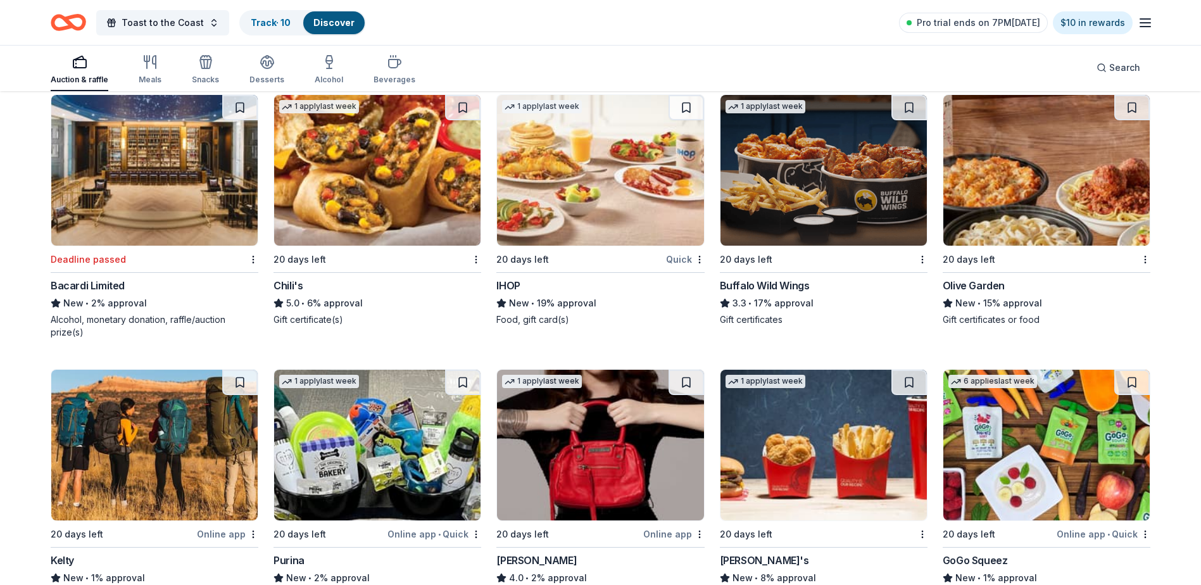
click at [1011, 189] on img at bounding box center [1046, 170] width 206 height 151
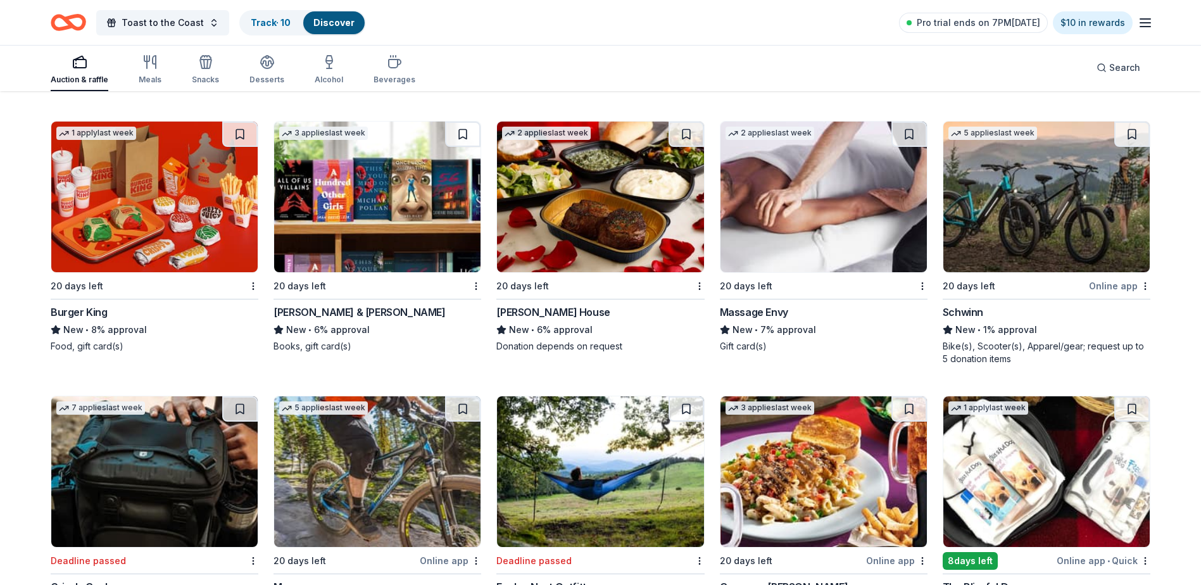
scroll to position [6082, 0]
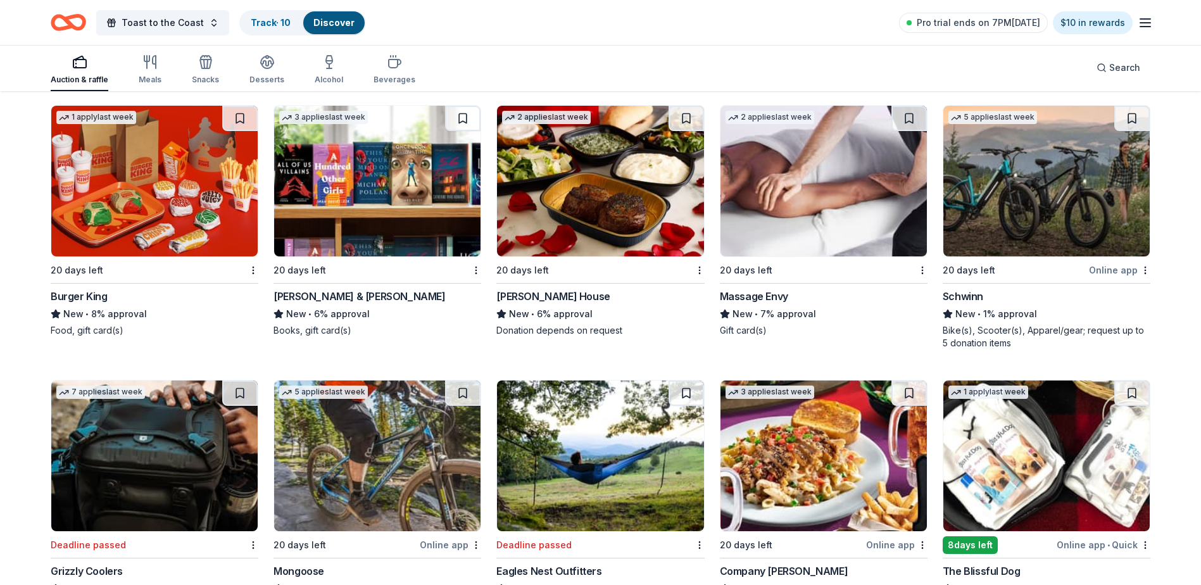
click at [1041, 210] on img at bounding box center [1046, 181] width 206 height 151
click at [597, 197] on img at bounding box center [600, 181] width 206 height 151
click at [384, 216] on img at bounding box center [377, 181] width 206 height 151
click at [782, 209] on img at bounding box center [823, 181] width 206 height 151
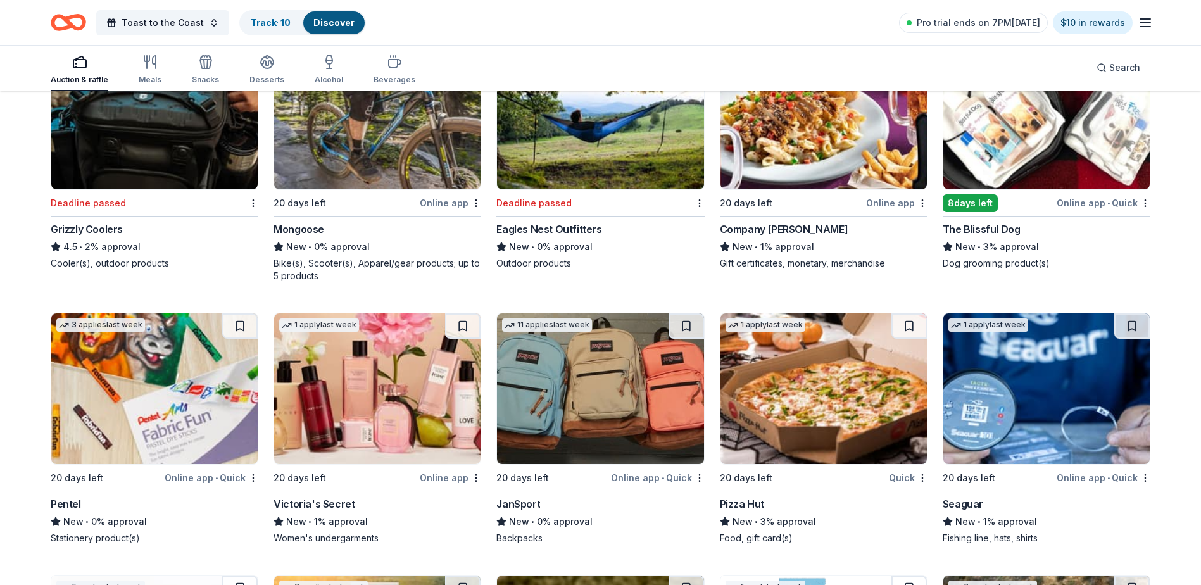
scroll to position [6390, 0]
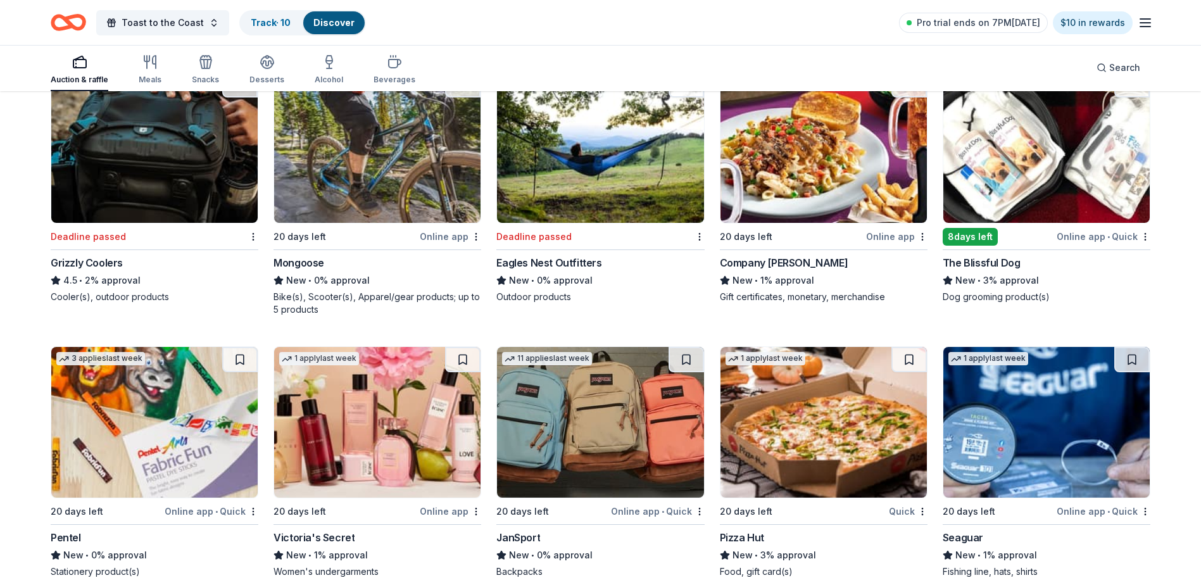
click at [173, 176] on img at bounding box center [154, 147] width 206 height 151
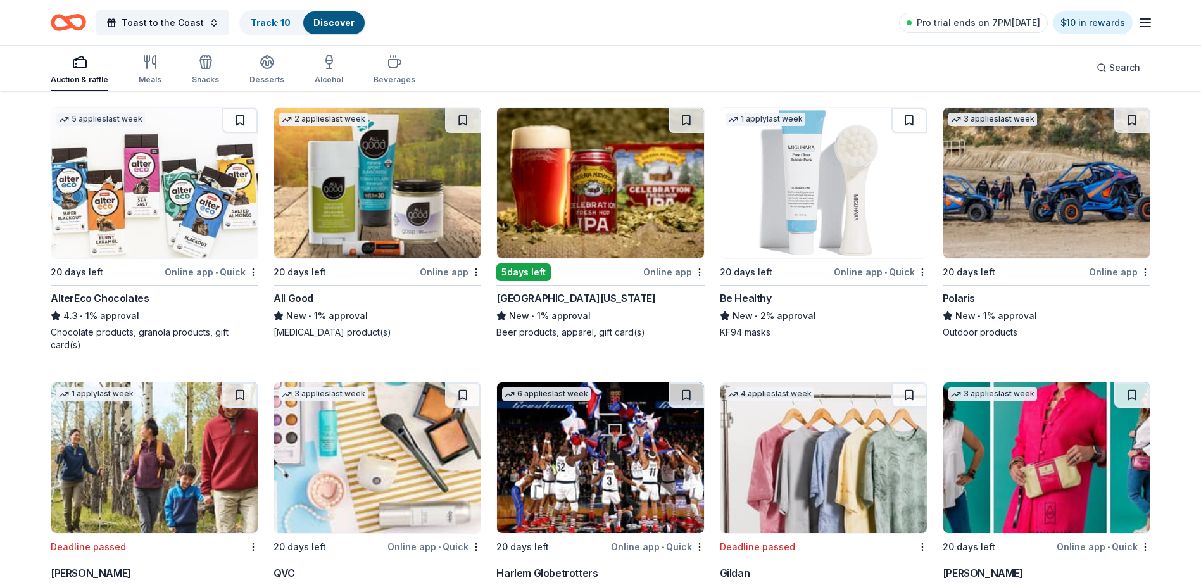
scroll to position [6900, 0]
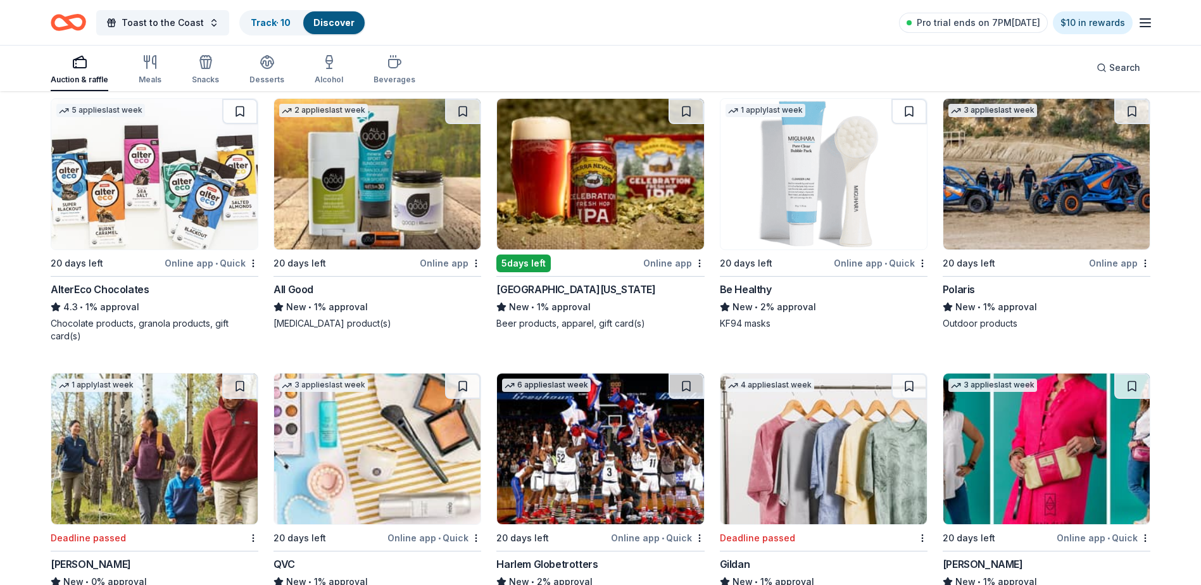
click at [610, 209] on img at bounding box center [600, 174] width 206 height 151
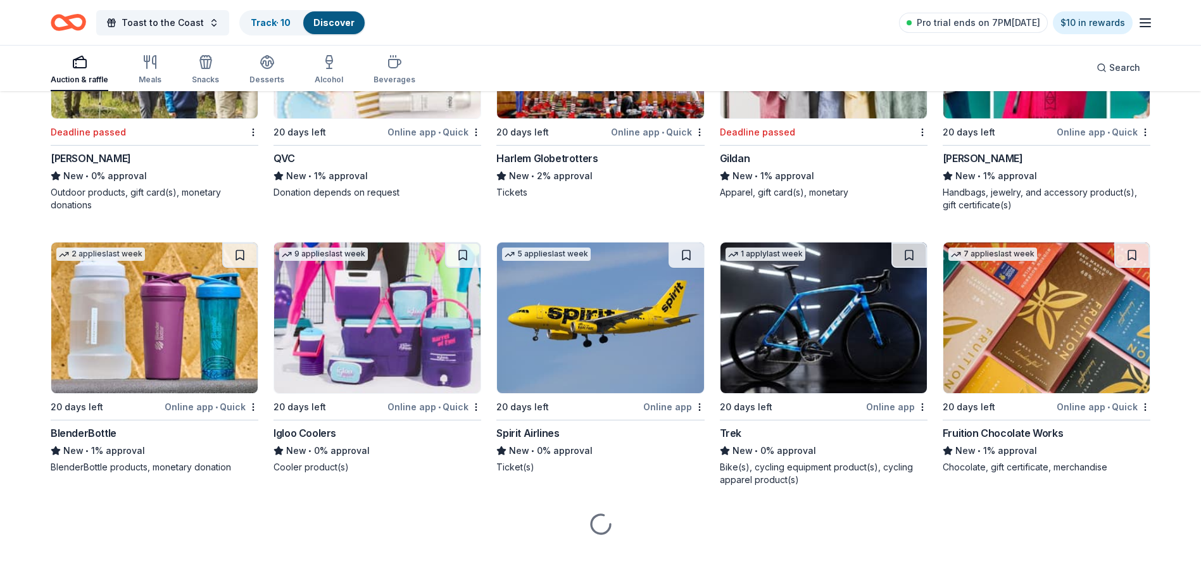
scroll to position [7321, 0]
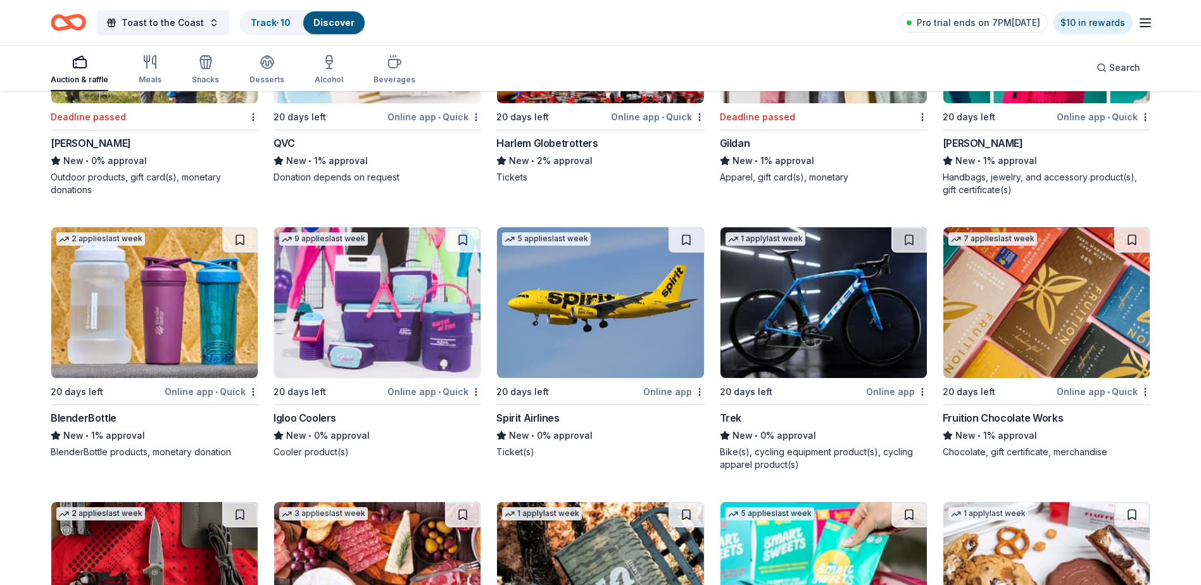
click at [350, 302] on img at bounding box center [377, 302] width 206 height 151
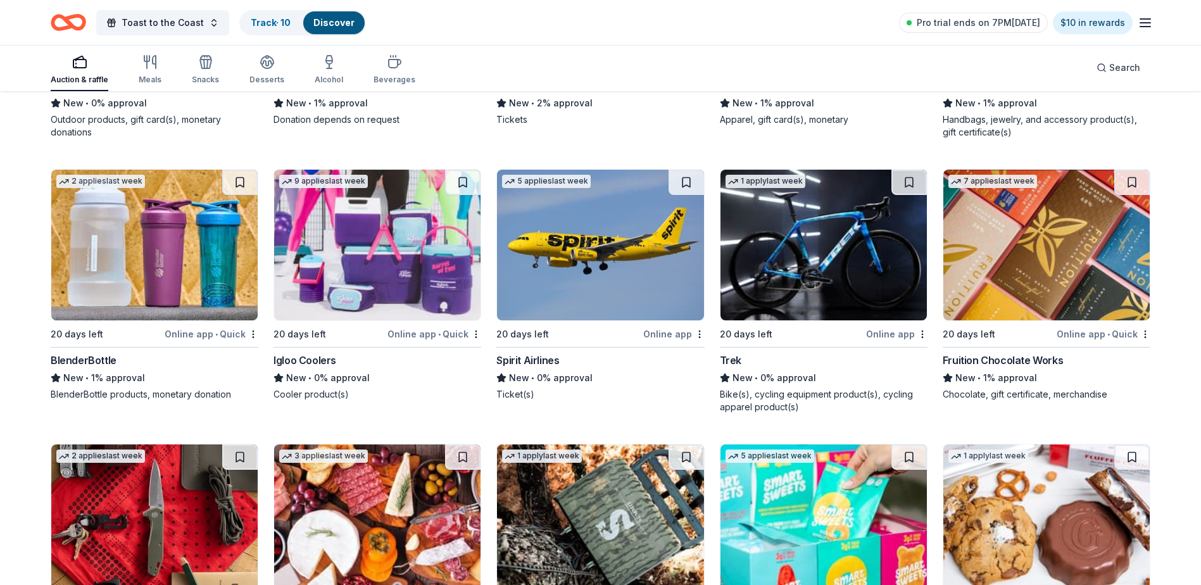
click at [804, 283] on img at bounding box center [823, 245] width 206 height 151
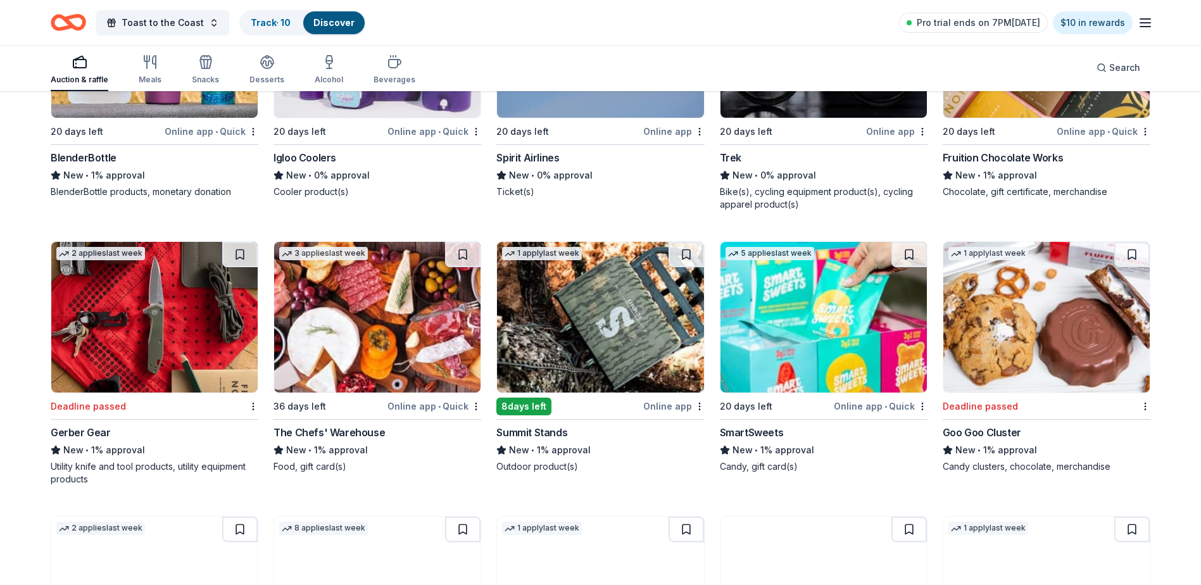
scroll to position [7639, 0]
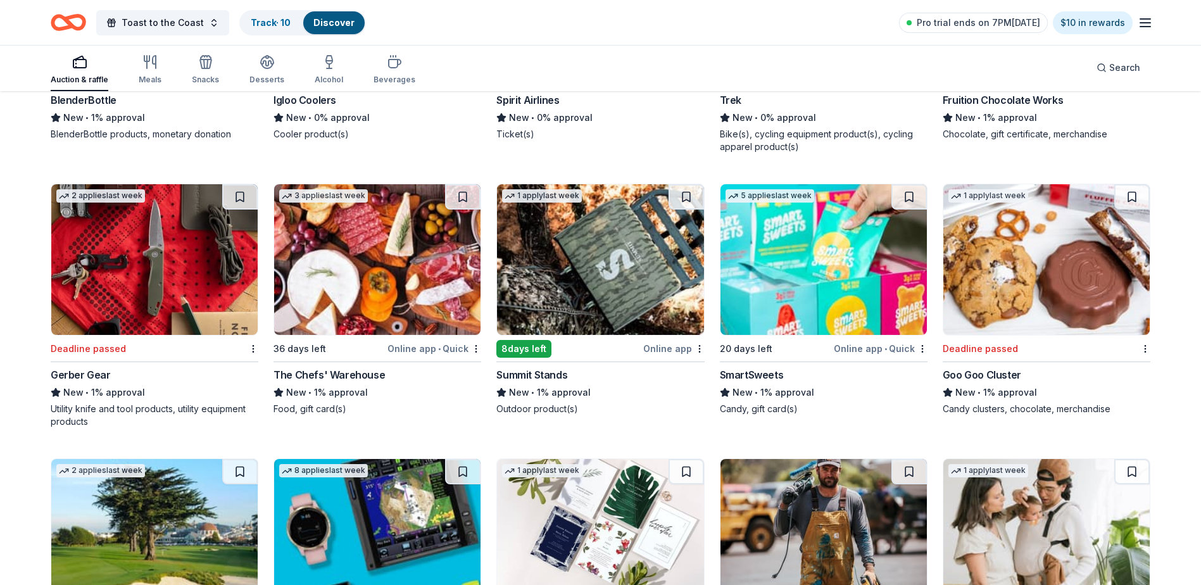
click at [1035, 306] on img at bounding box center [1046, 259] width 206 height 151
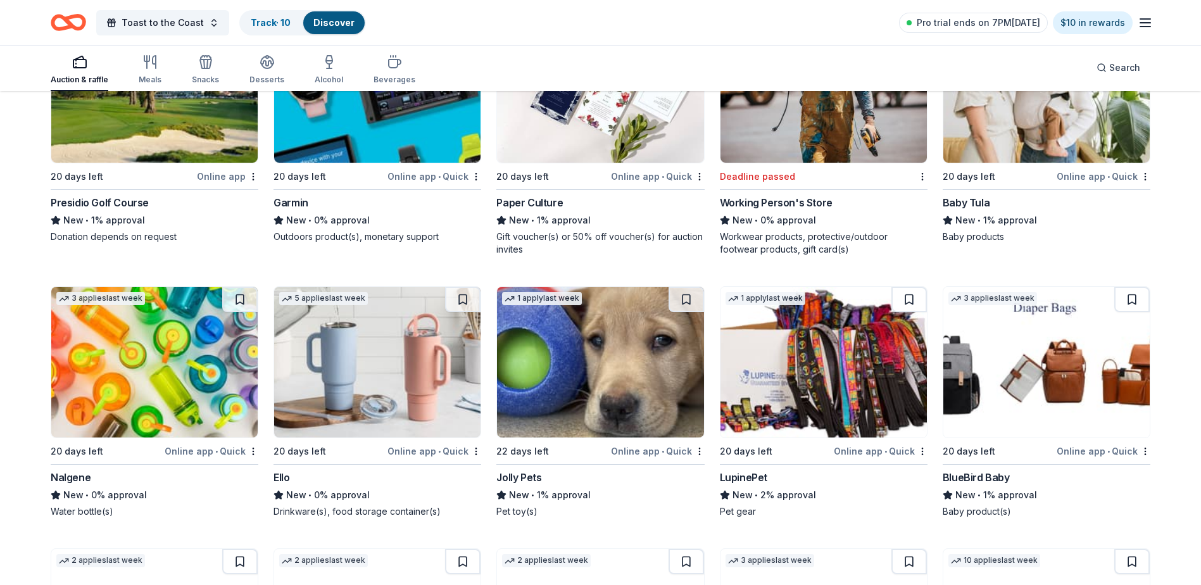
scroll to position [8126, 0]
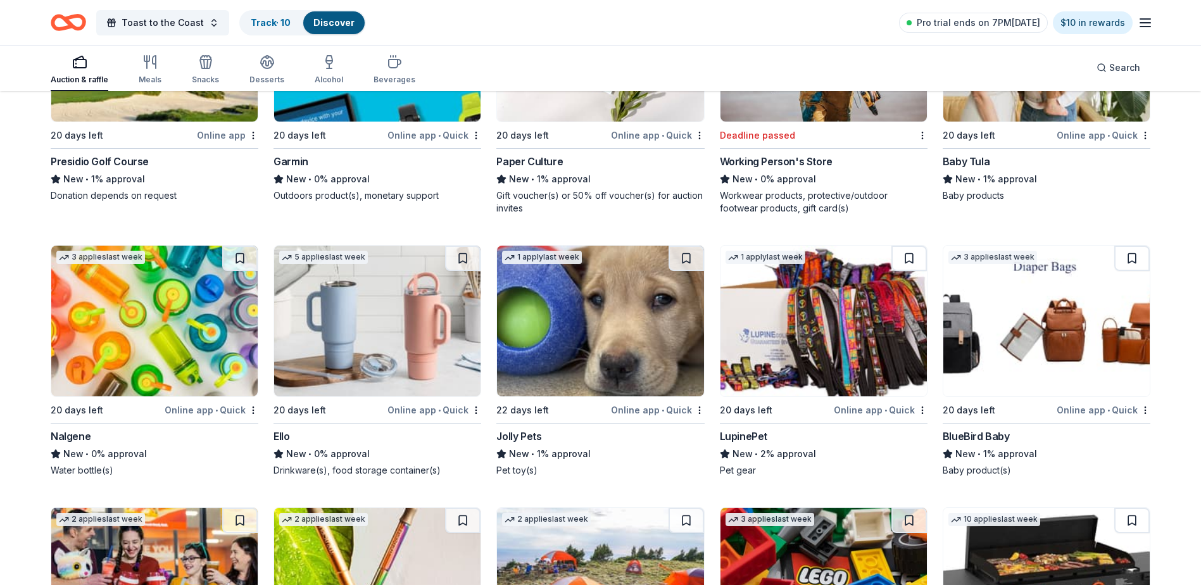
click at [120, 323] on img at bounding box center [154, 321] width 206 height 151
click at [358, 321] on img at bounding box center [377, 321] width 206 height 151
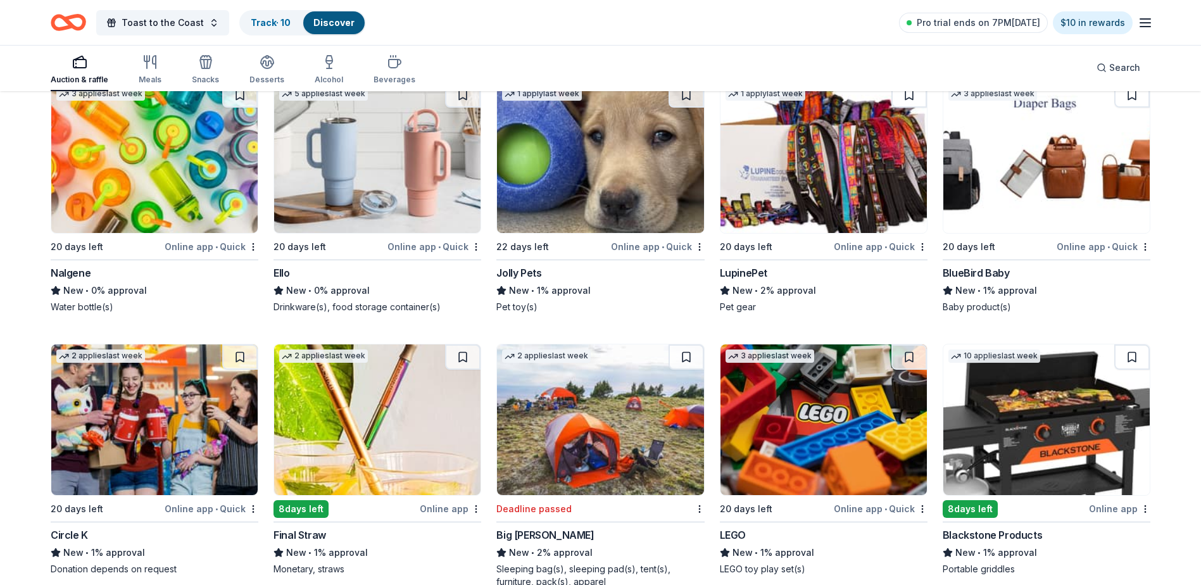
scroll to position [8407, 0]
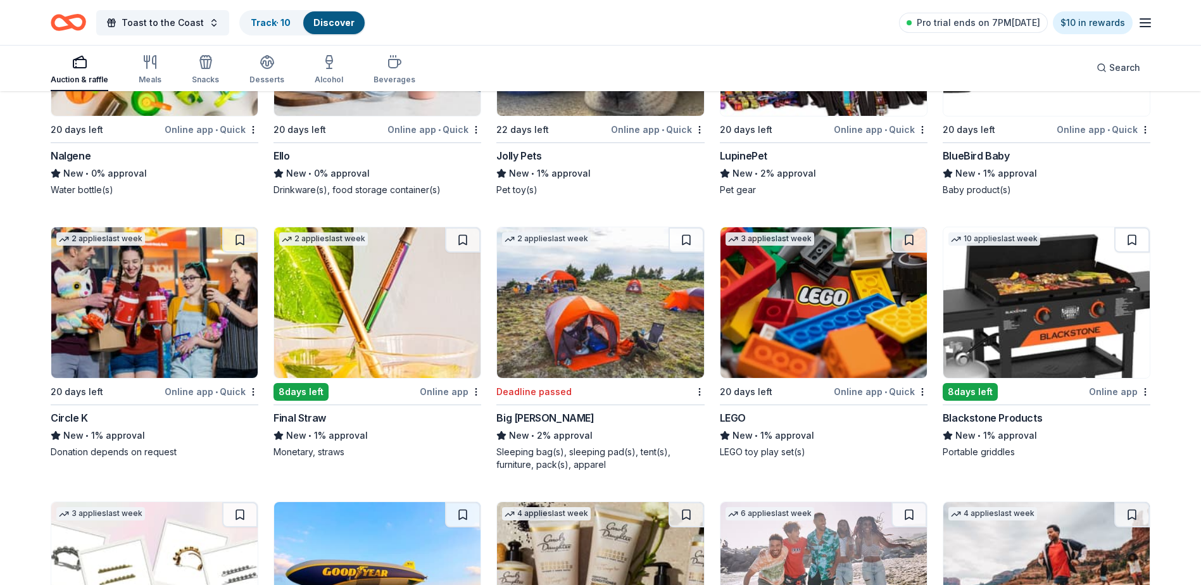
click at [1030, 325] on img at bounding box center [1046, 302] width 206 height 151
click at [816, 303] on img at bounding box center [823, 302] width 206 height 151
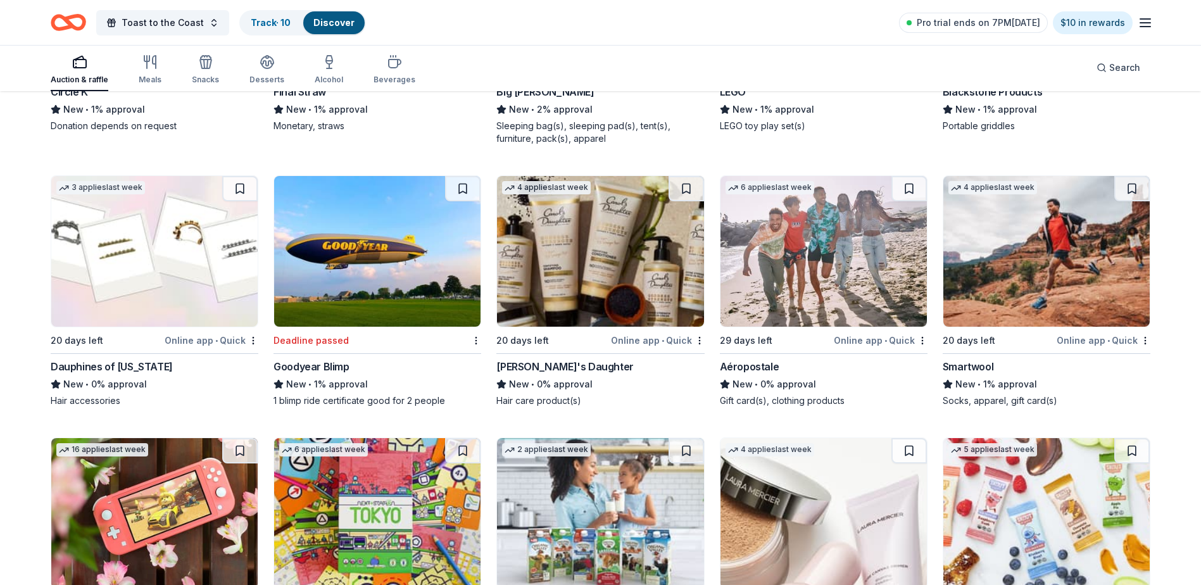
scroll to position [8765, 0]
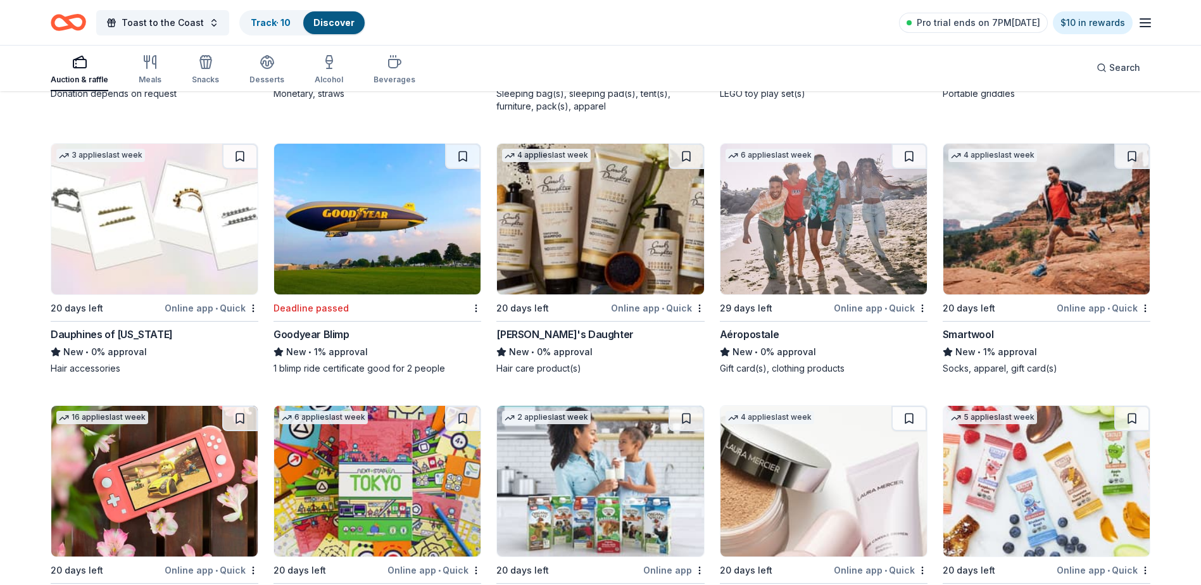
click at [368, 228] on img at bounding box center [377, 219] width 206 height 151
click at [857, 267] on img at bounding box center [823, 219] width 206 height 151
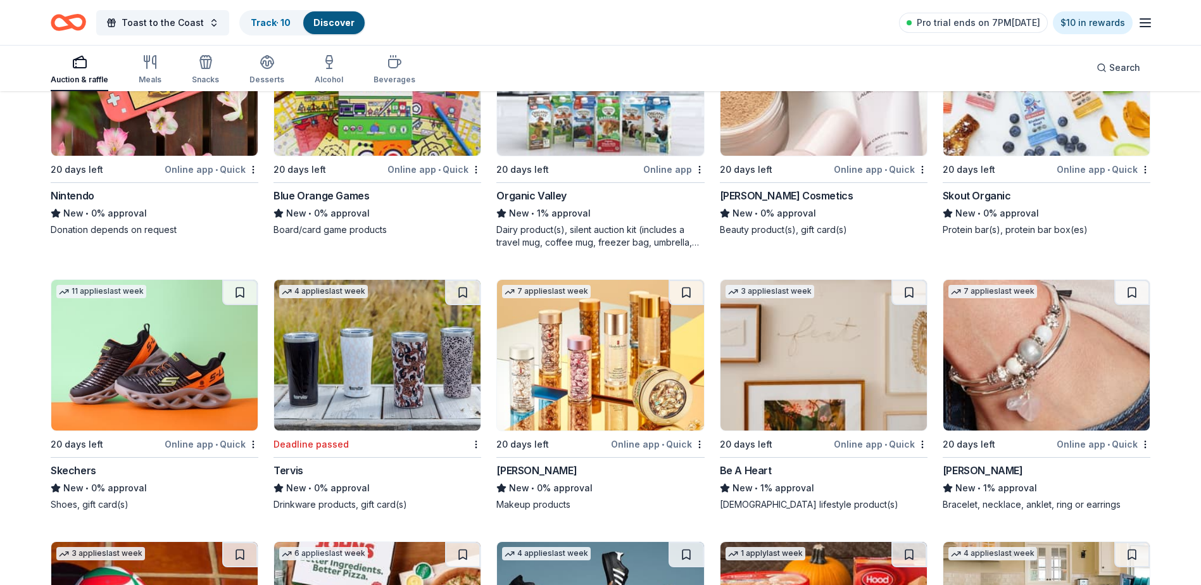
scroll to position [9098, 0]
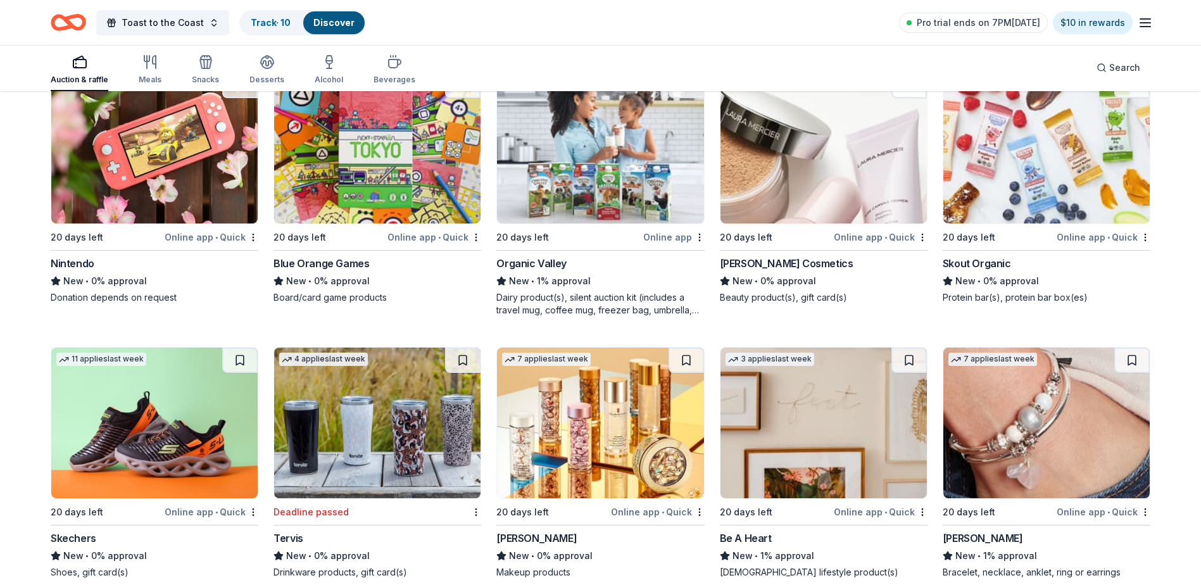
click at [156, 202] on img at bounding box center [154, 148] width 206 height 151
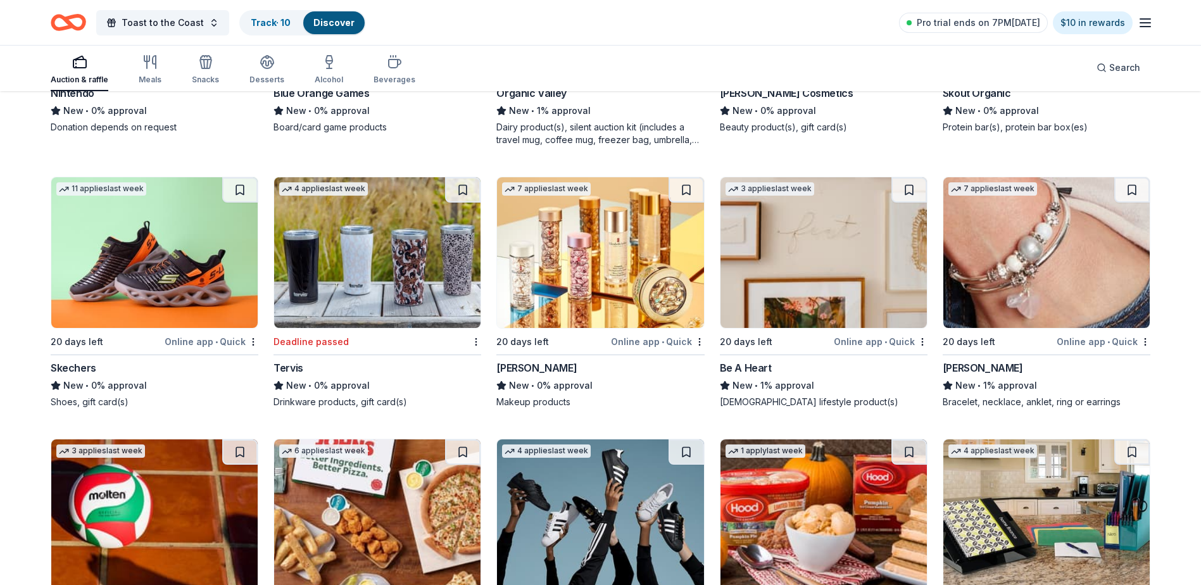
scroll to position [9280, 0]
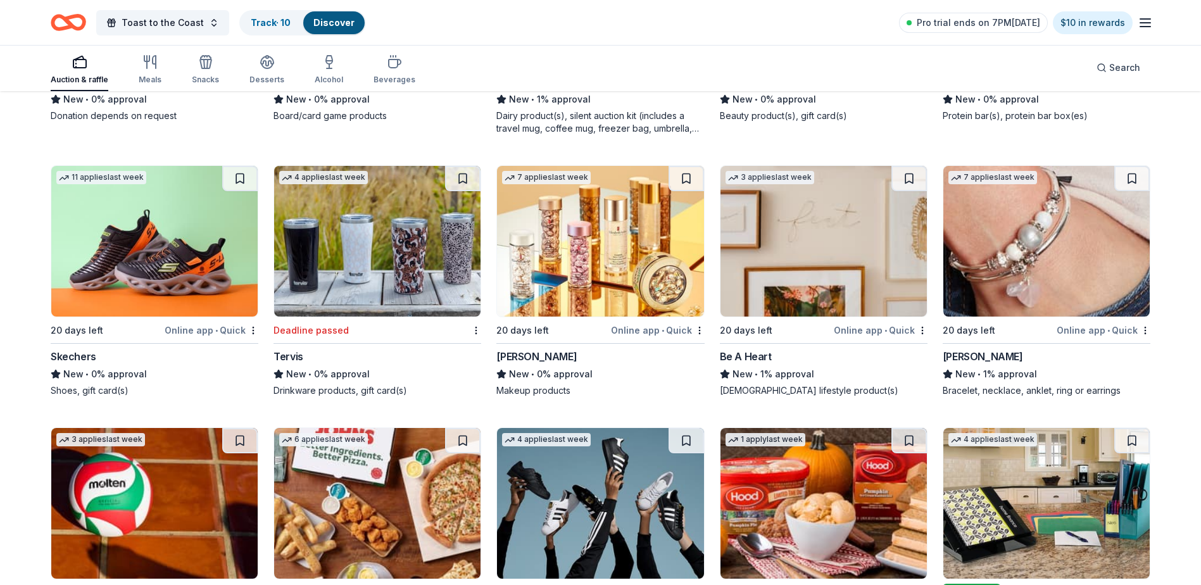
click at [339, 268] on img at bounding box center [377, 241] width 206 height 151
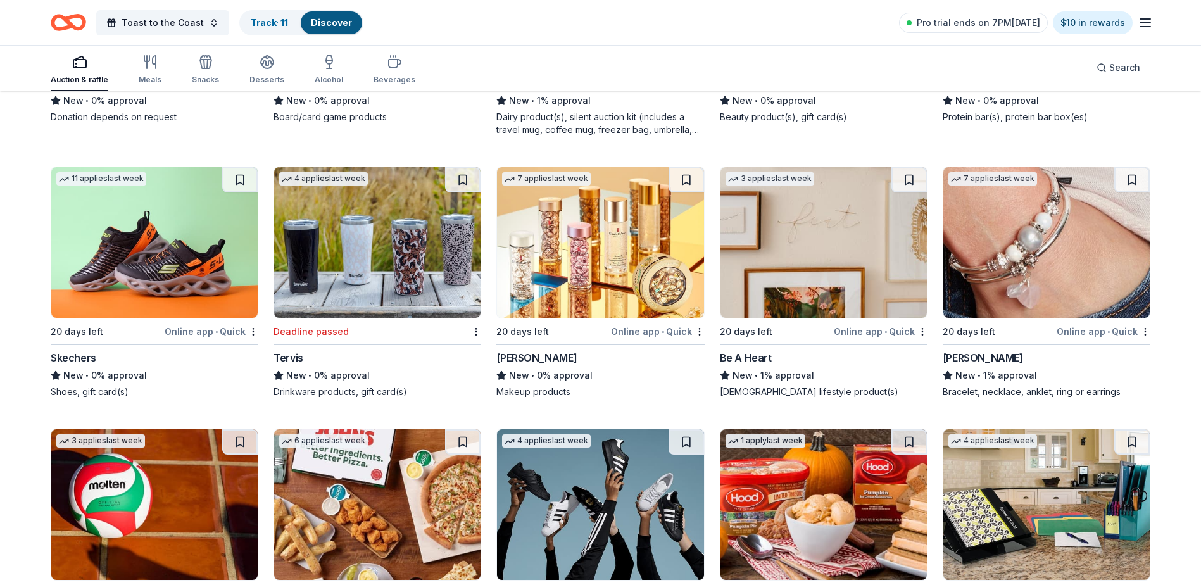
scroll to position [7459, 0]
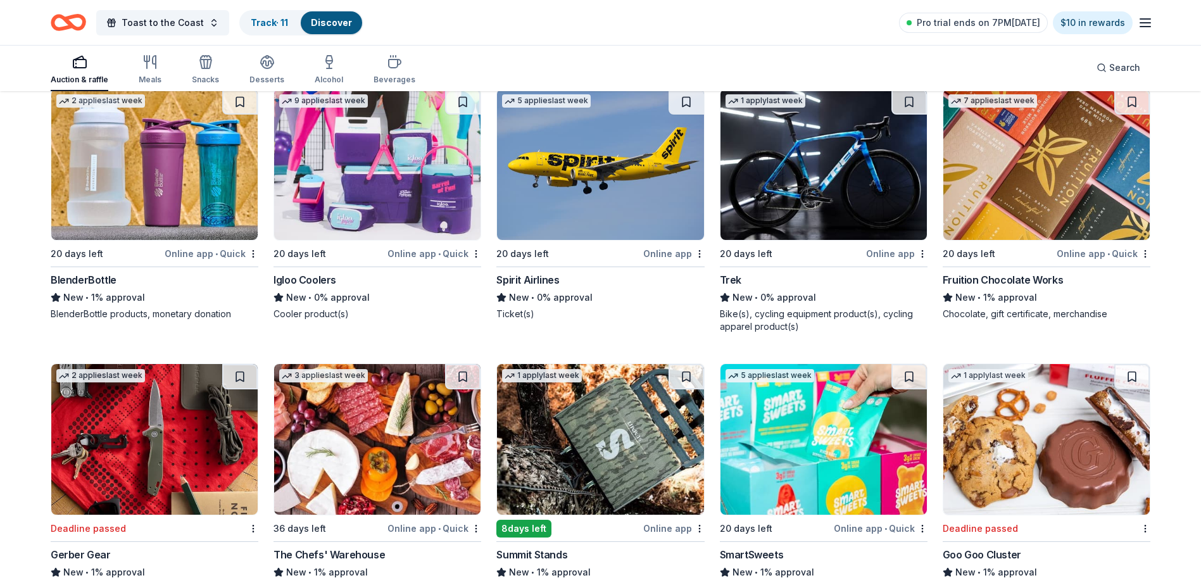
click at [370, 194] on img at bounding box center [377, 164] width 206 height 151
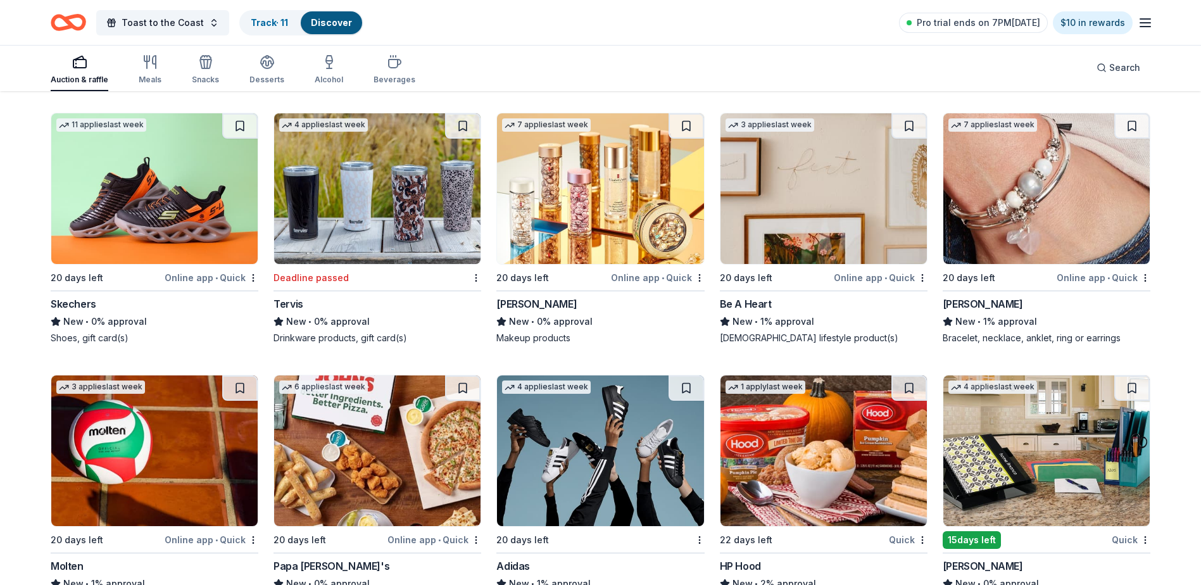
scroll to position [9392, 0]
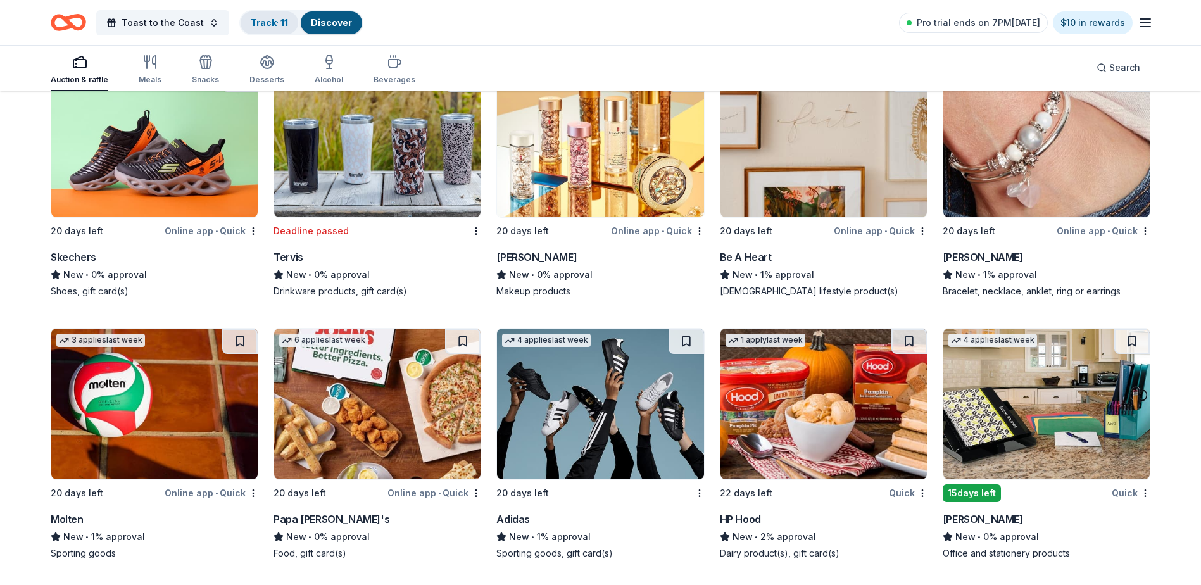
click at [273, 24] on link "Track · 11" at bounding box center [269, 22] width 37 height 11
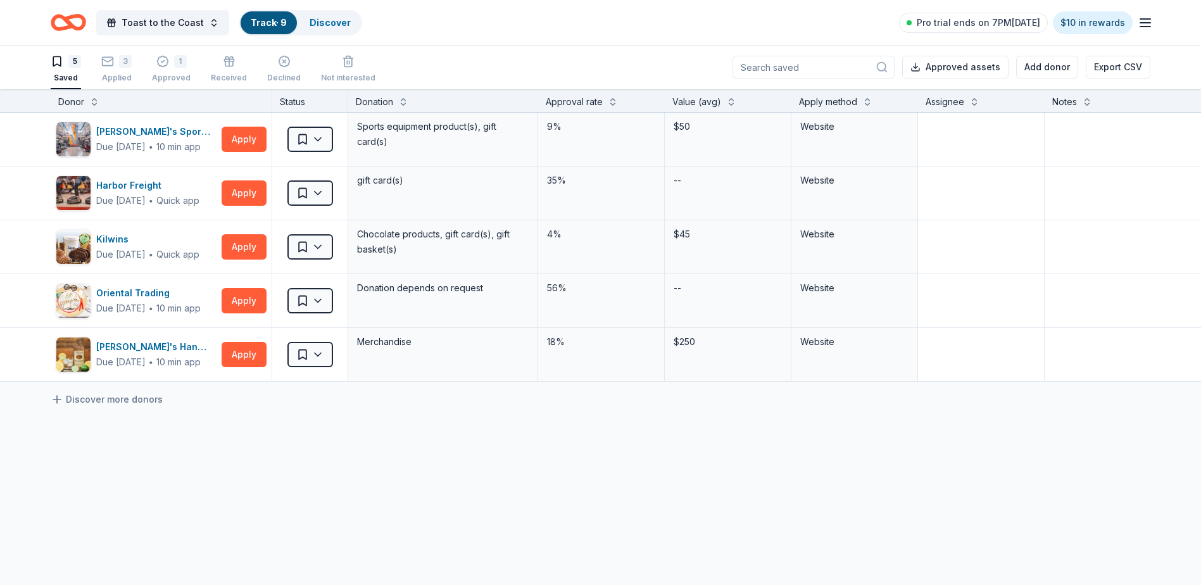
click at [148, 66] on div "5 Saved 3 Applied 1 Approved Received Declined Not interested" at bounding box center [213, 69] width 325 height 39
click at [118, 60] on div "4" at bounding box center [116, 61] width 30 height 13
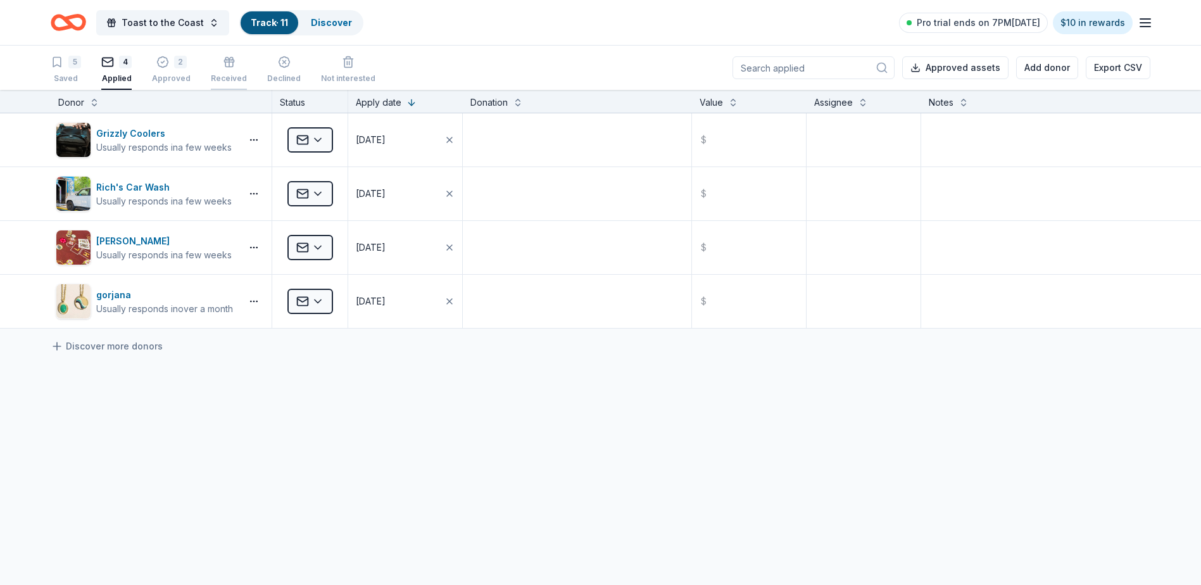
click at [230, 65] on icon "button" at bounding box center [229, 62] width 13 height 13
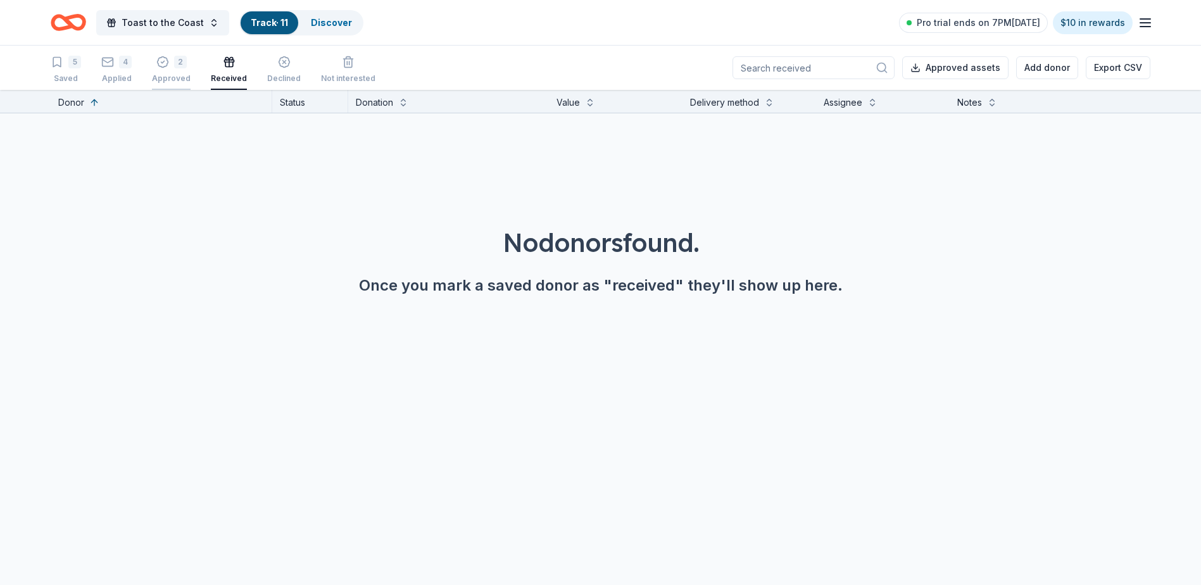
click at [170, 65] on div "2" at bounding box center [171, 62] width 39 height 13
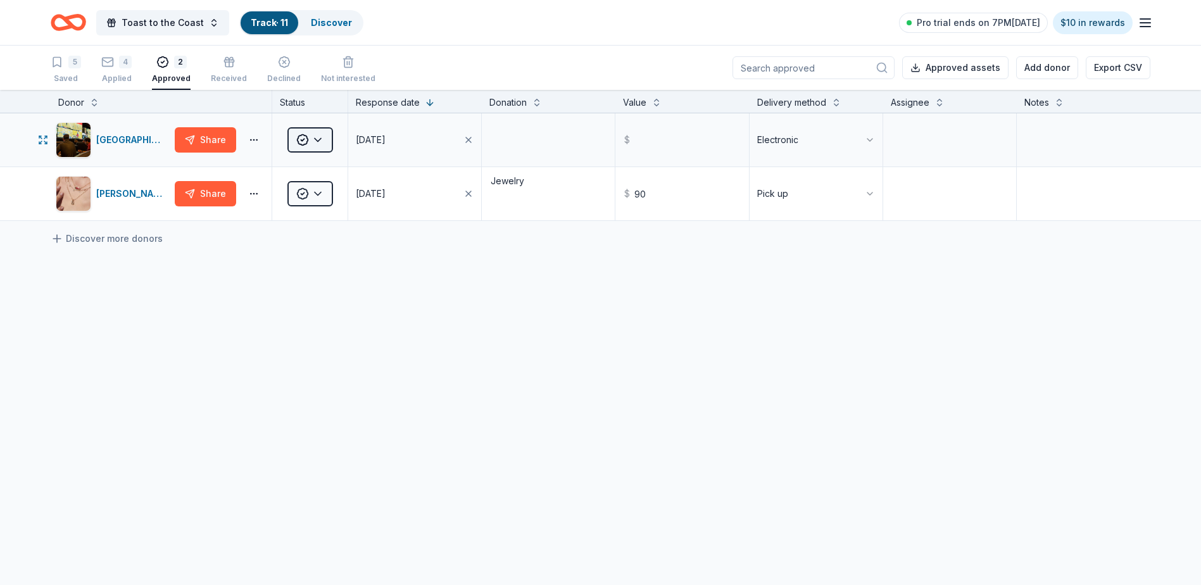
click at [306, 137] on html "Toast to the Coast Track · 11 Discover Pro trial ends on 7PM, 9/2 $10 in reward…" at bounding box center [600, 292] width 1201 height 585
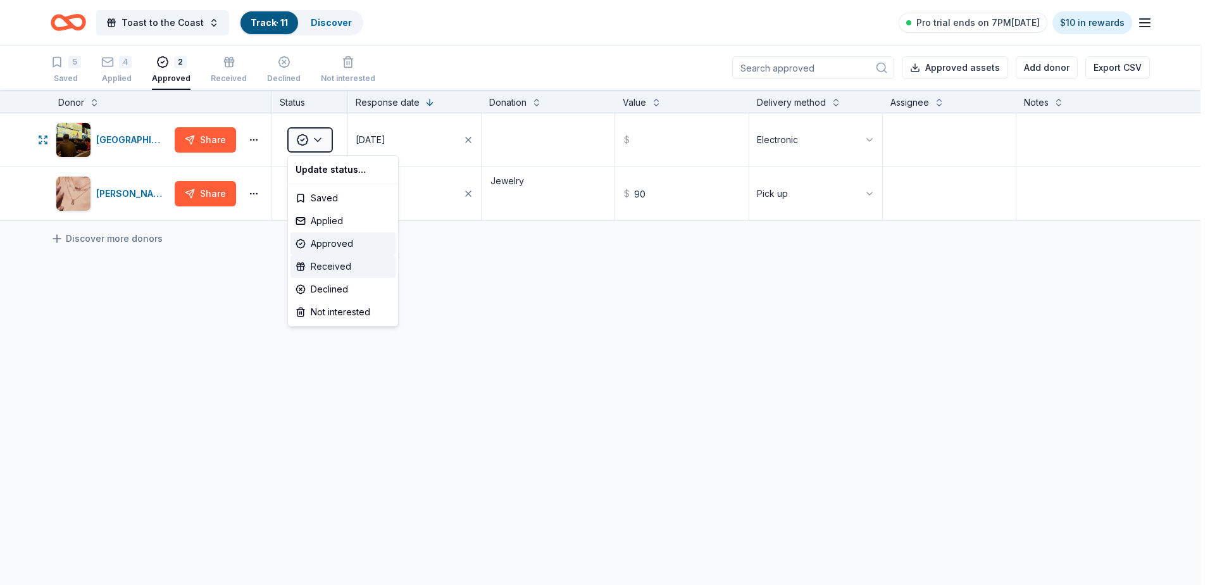
click at [341, 265] on div "Received" at bounding box center [342, 266] width 105 height 23
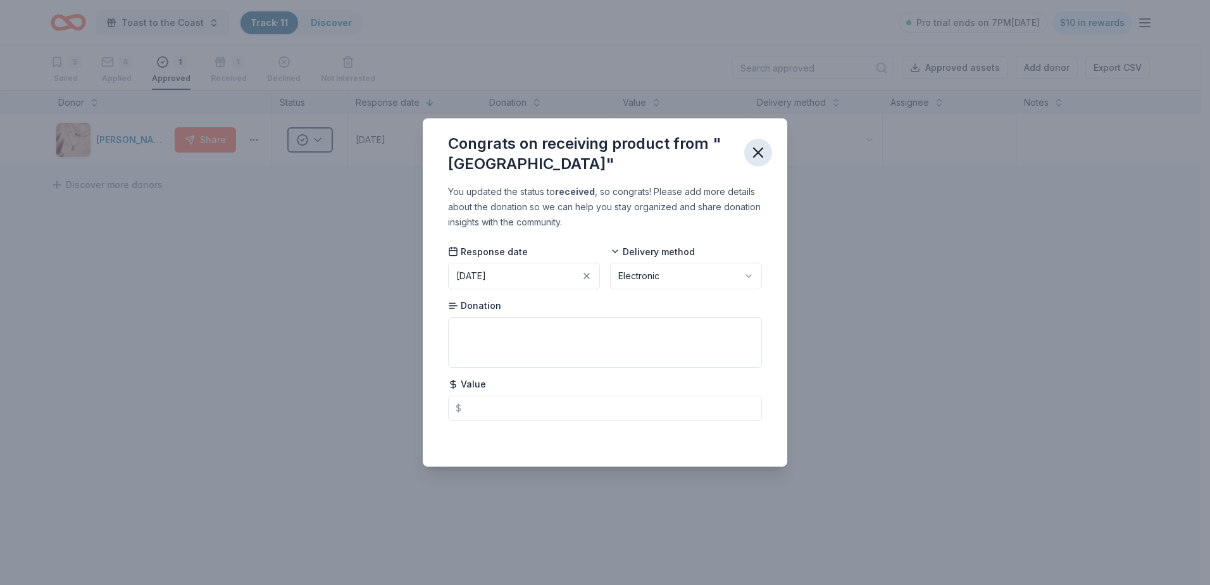
click at [763, 148] on icon "button" at bounding box center [758, 152] width 9 height 9
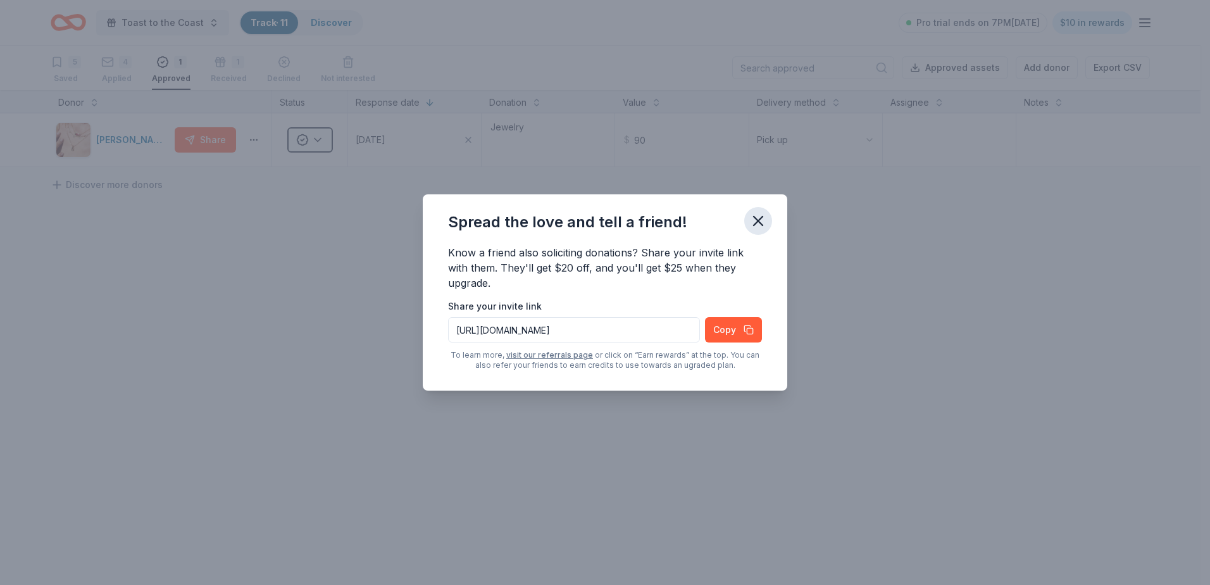
click at [762, 216] on icon "button" at bounding box center [758, 221] width 18 height 18
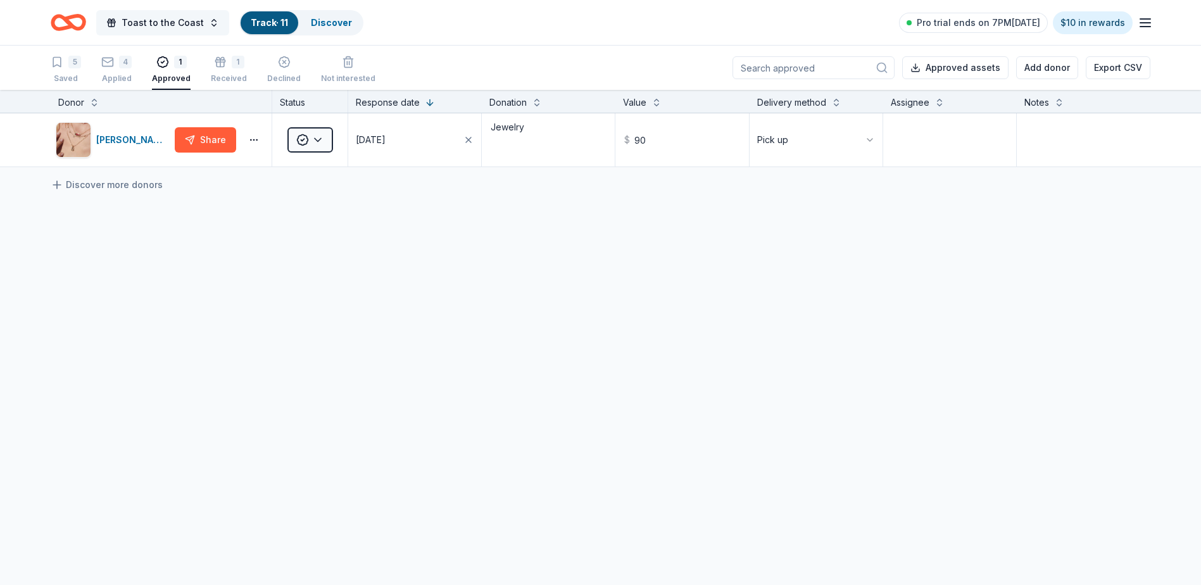
click at [168, 29] on span "Toast to the Coast" at bounding box center [163, 22] width 82 height 15
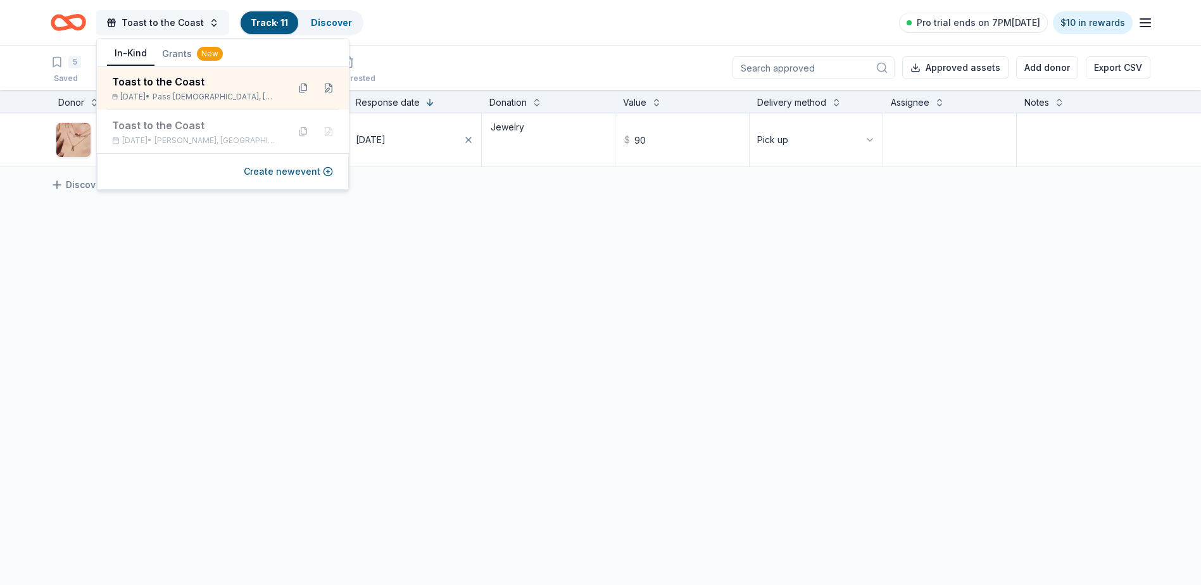
click at [183, 21] on span "Toast to the Coast" at bounding box center [163, 22] width 82 height 15
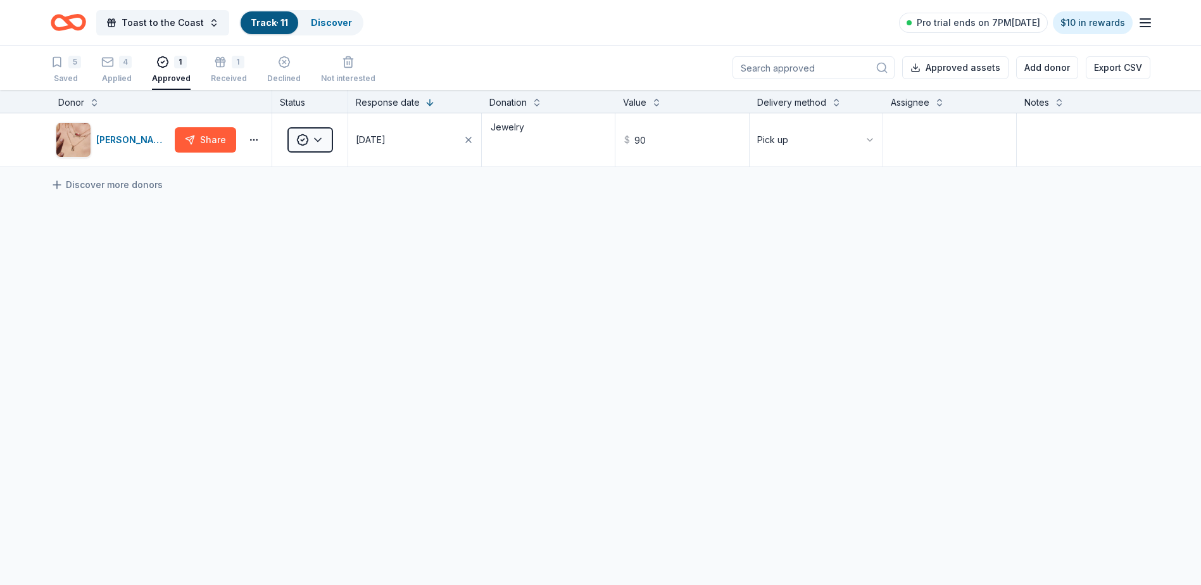
click at [273, 18] on link "Track · 11" at bounding box center [269, 22] width 37 height 11
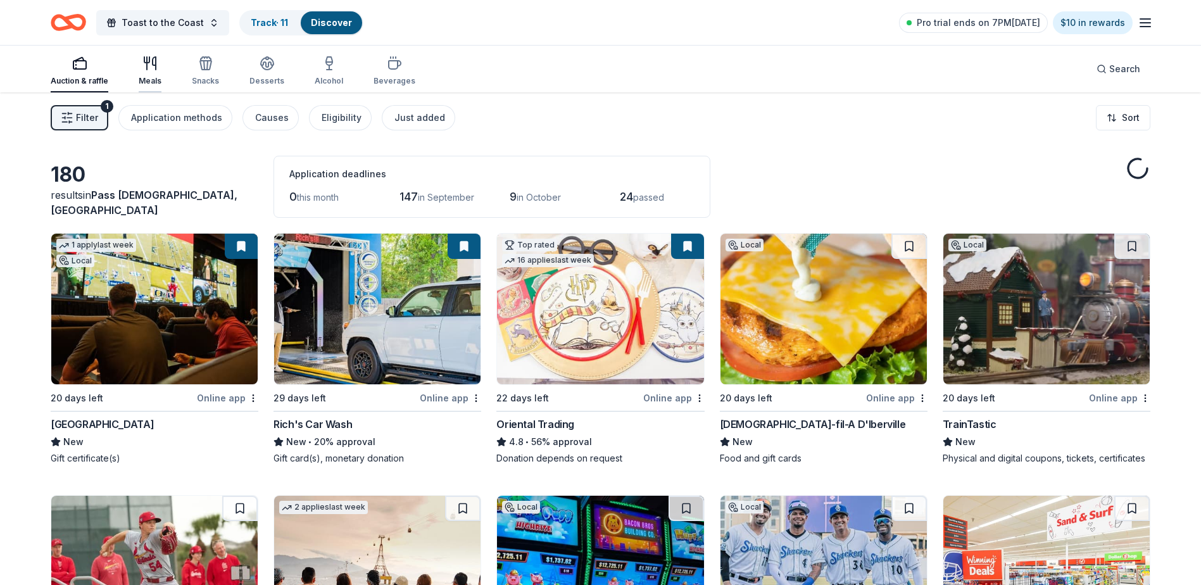
click at [149, 68] on icon "button" at bounding box center [149, 63] width 15 height 15
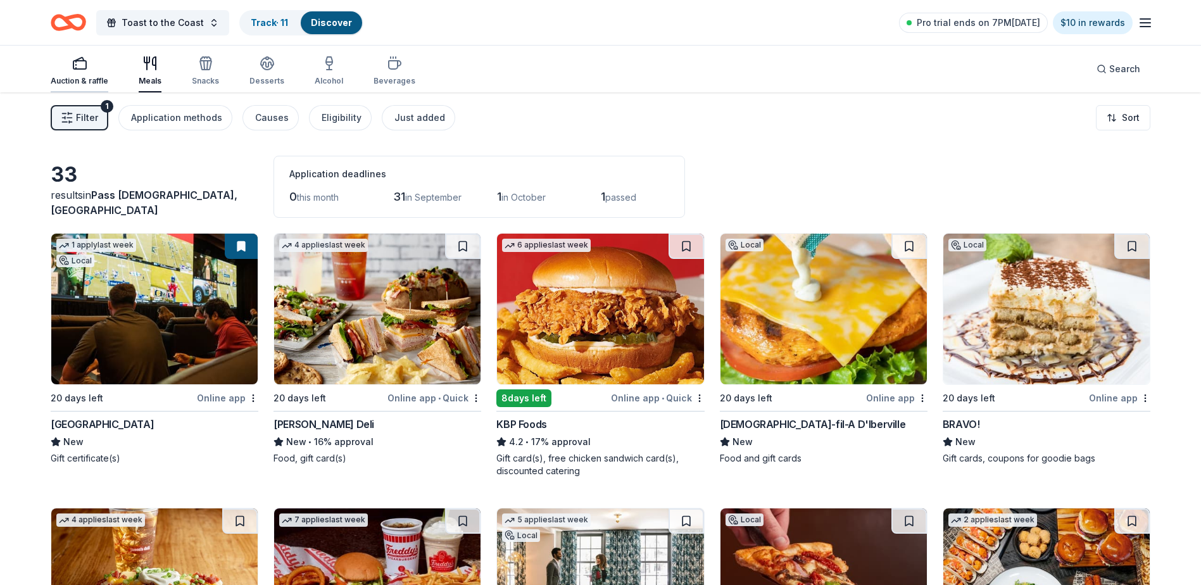
click at [81, 70] on icon "button" at bounding box center [79, 63] width 15 height 15
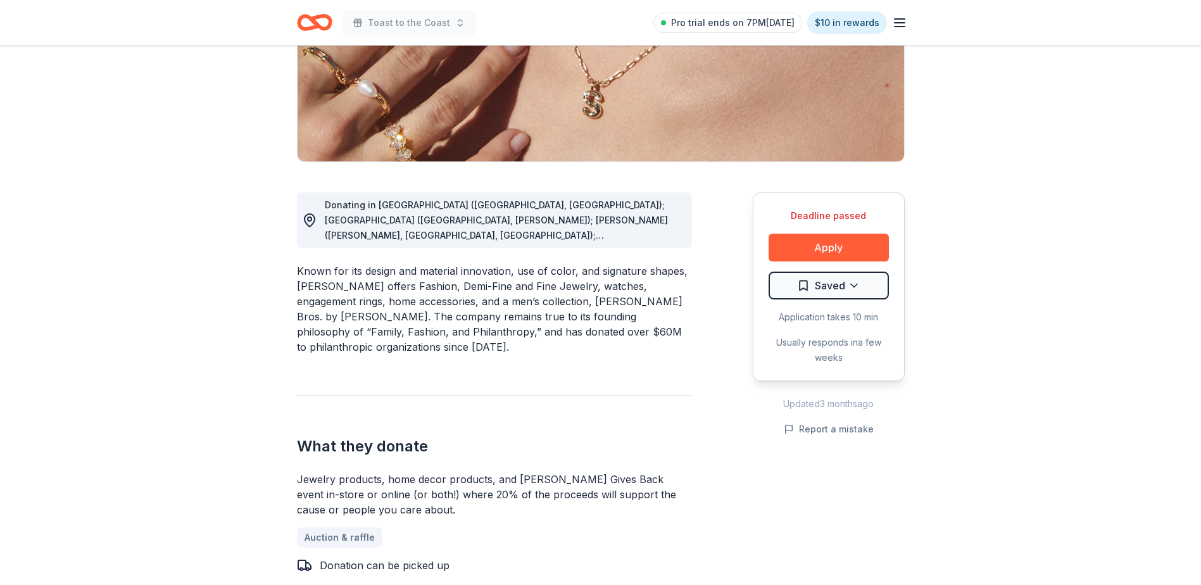
scroll to position [540, 0]
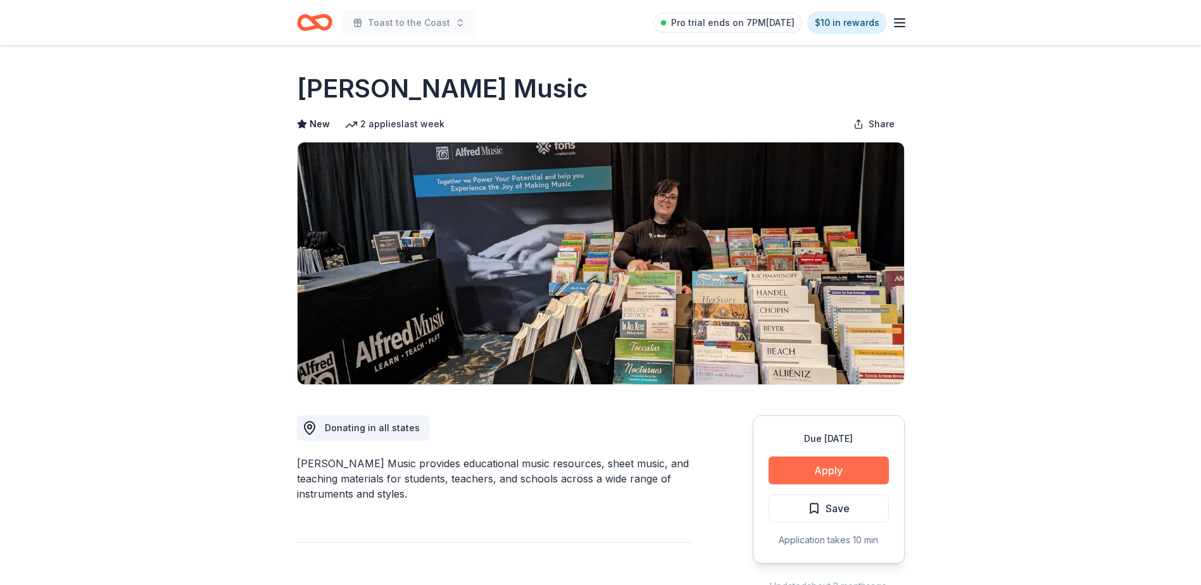
click at [818, 471] on button "Apply" at bounding box center [828, 470] width 120 height 28
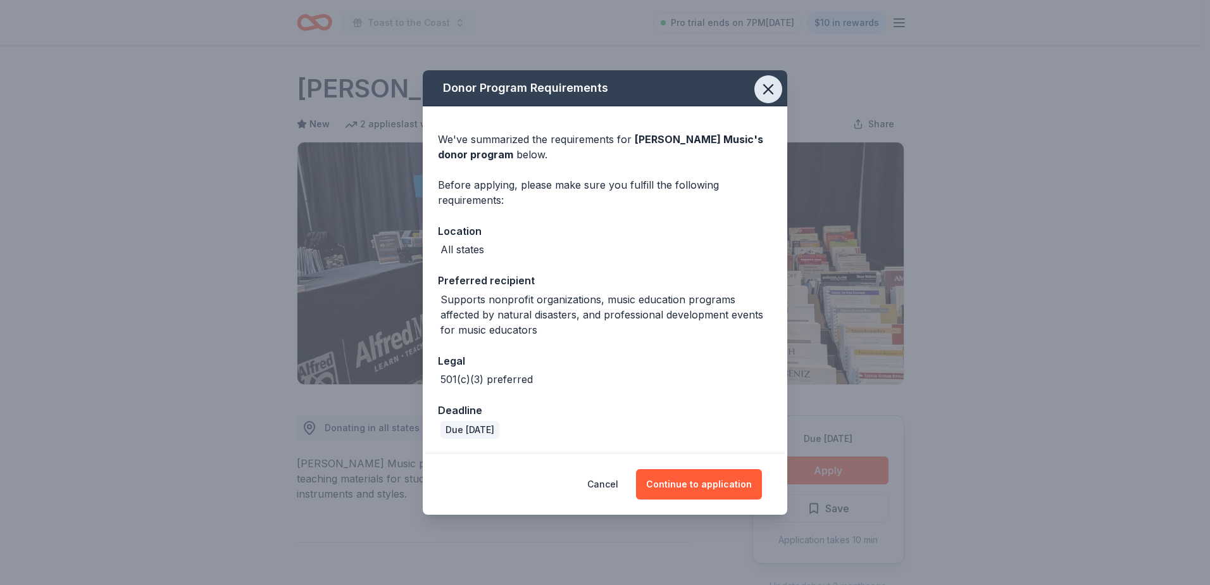
click at [770, 90] on icon "button" at bounding box center [768, 89] width 9 height 9
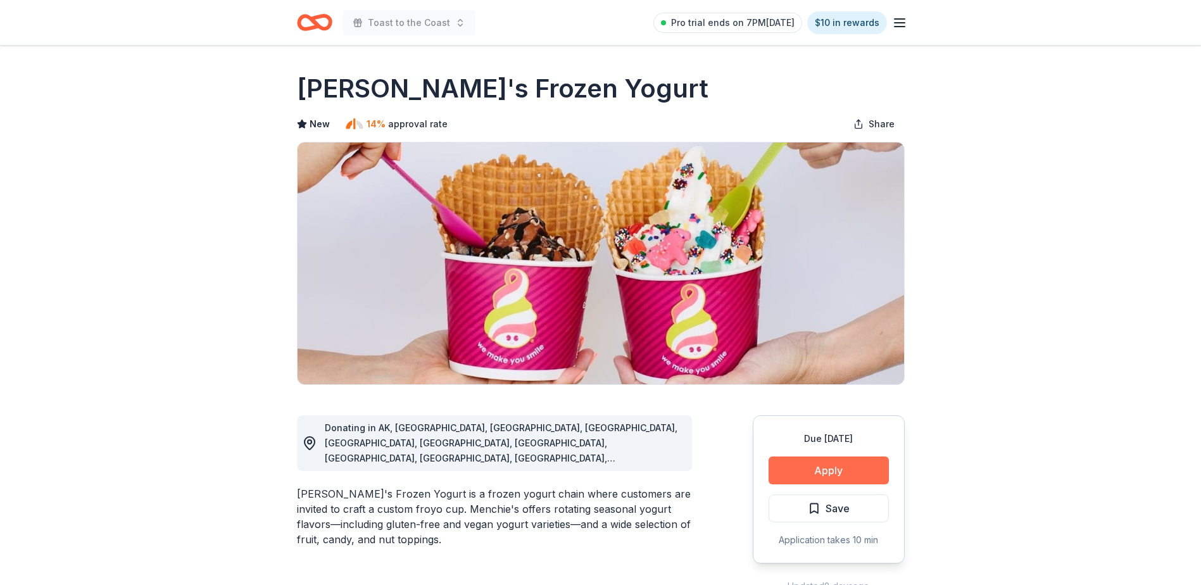
click at [828, 471] on button "Apply" at bounding box center [828, 470] width 120 height 28
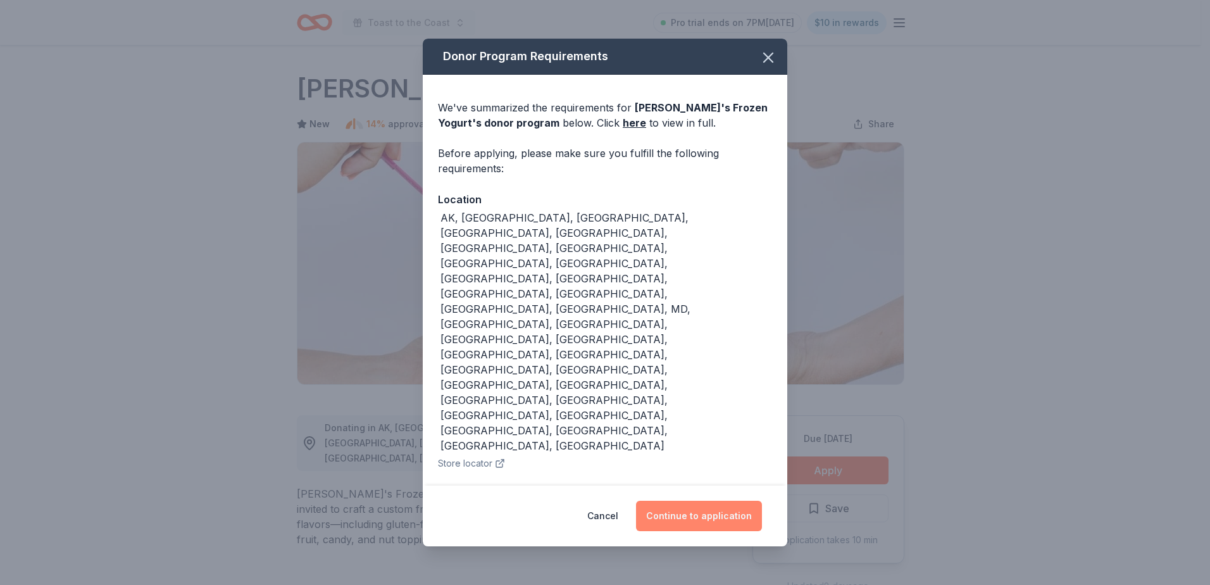
click at [687, 501] on button "Continue to application" at bounding box center [699, 516] width 126 height 30
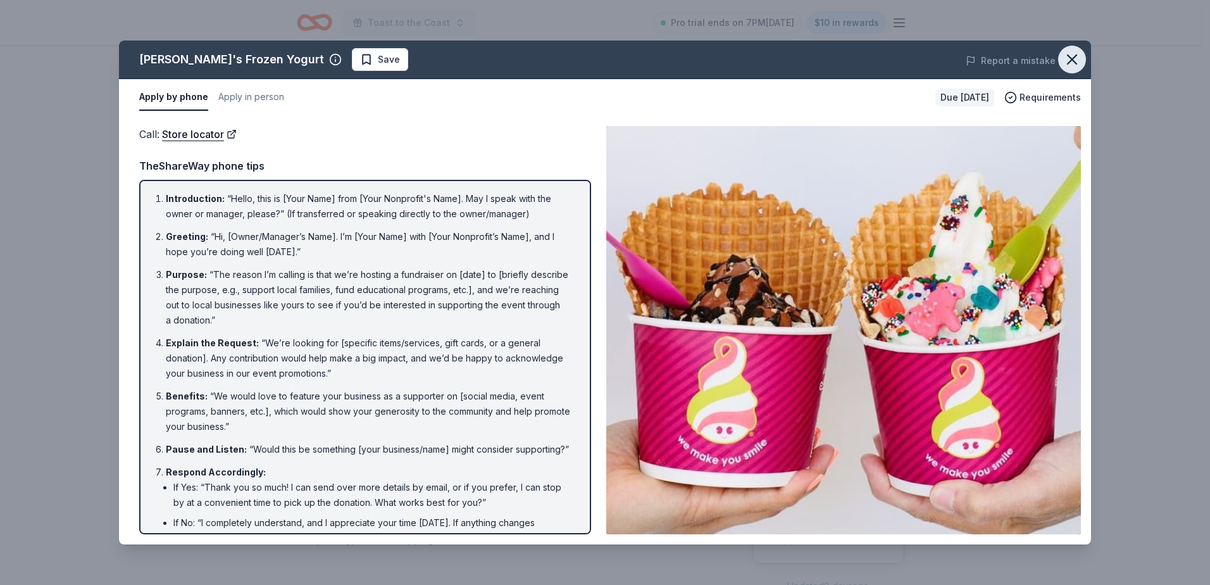
click at [1074, 57] on icon "button" at bounding box center [1072, 59] width 9 height 9
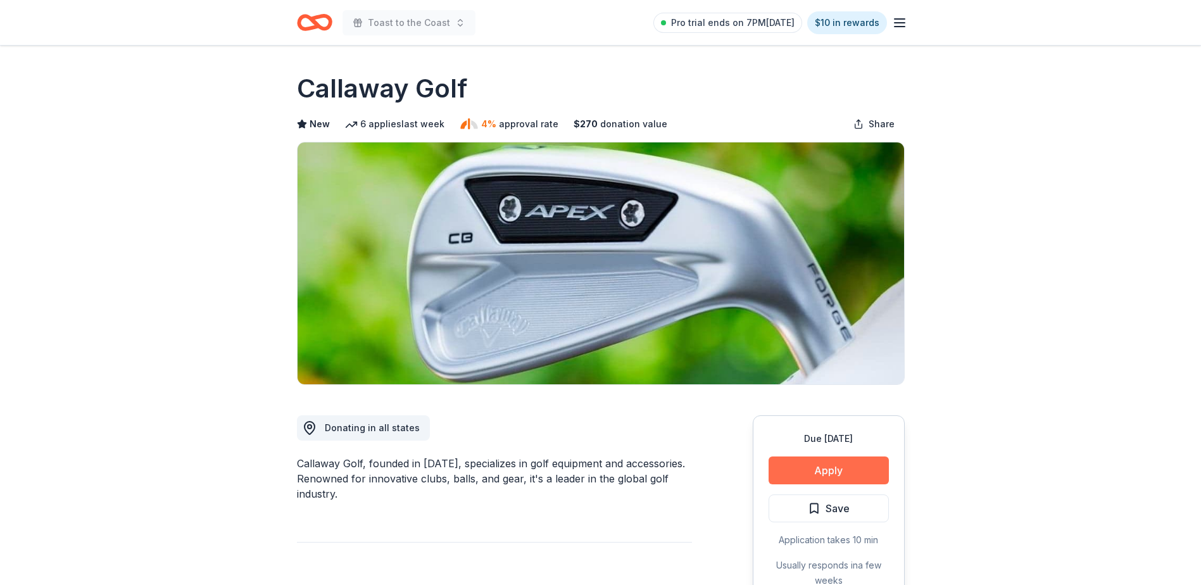
click at [840, 465] on button "Apply" at bounding box center [828, 470] width 120 height 28
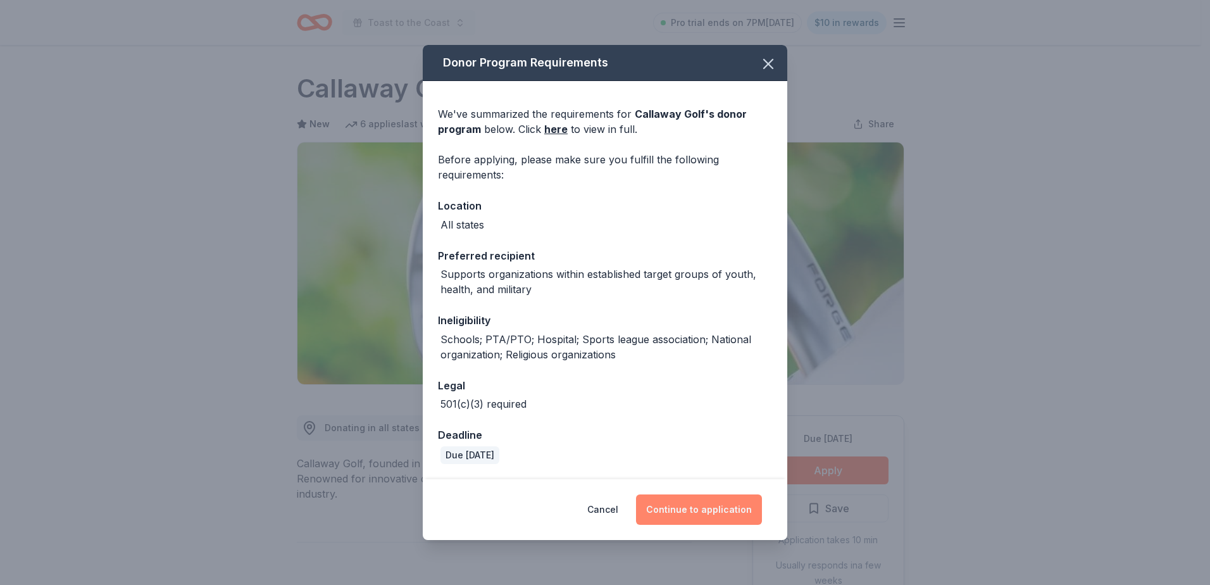
click at [697, 502] on button "Continue to application" at bounding box center [699, 509] width 126 height 30
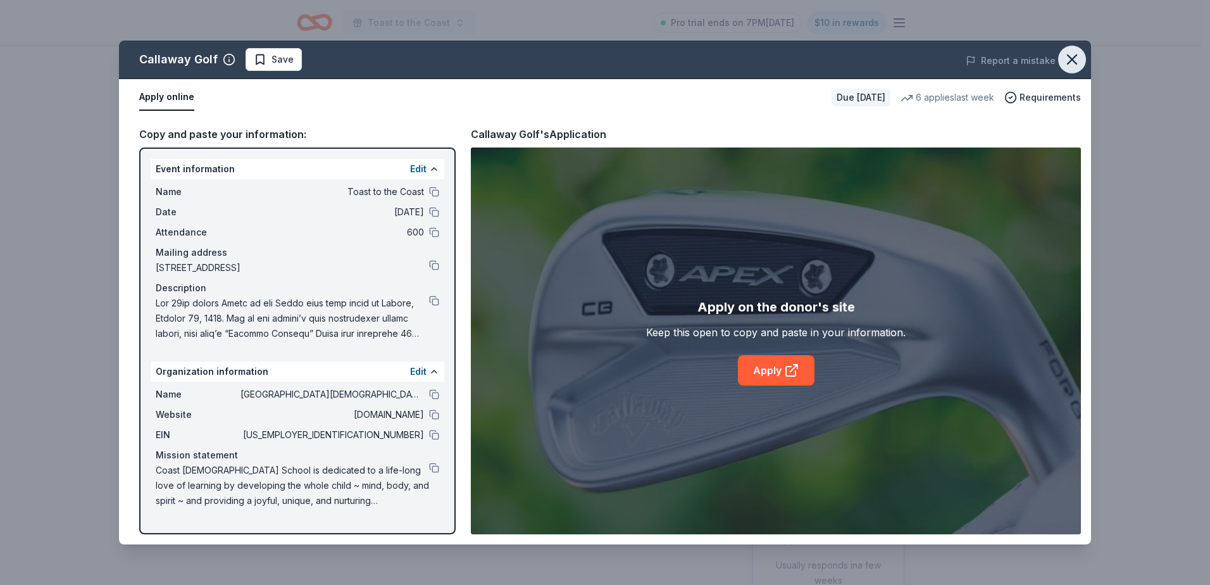
click at [1076, 59] on icon "button" at bounding box center [1072, 60] width 18 height 18
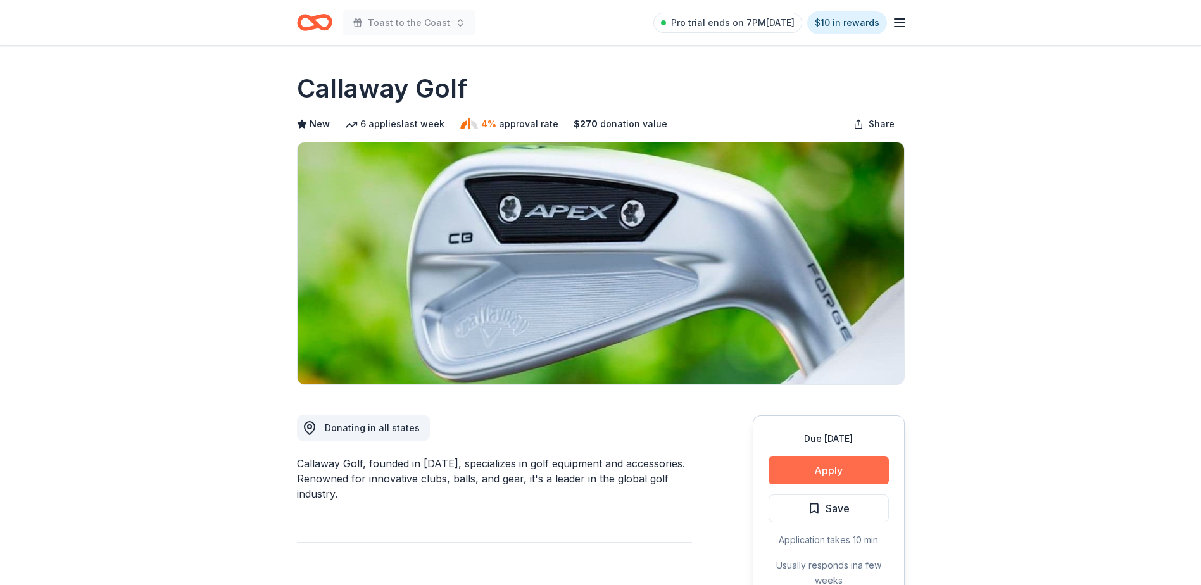
click at [804, 475] on button "Apply" at bounding box center [828, 470] width 120 height 28
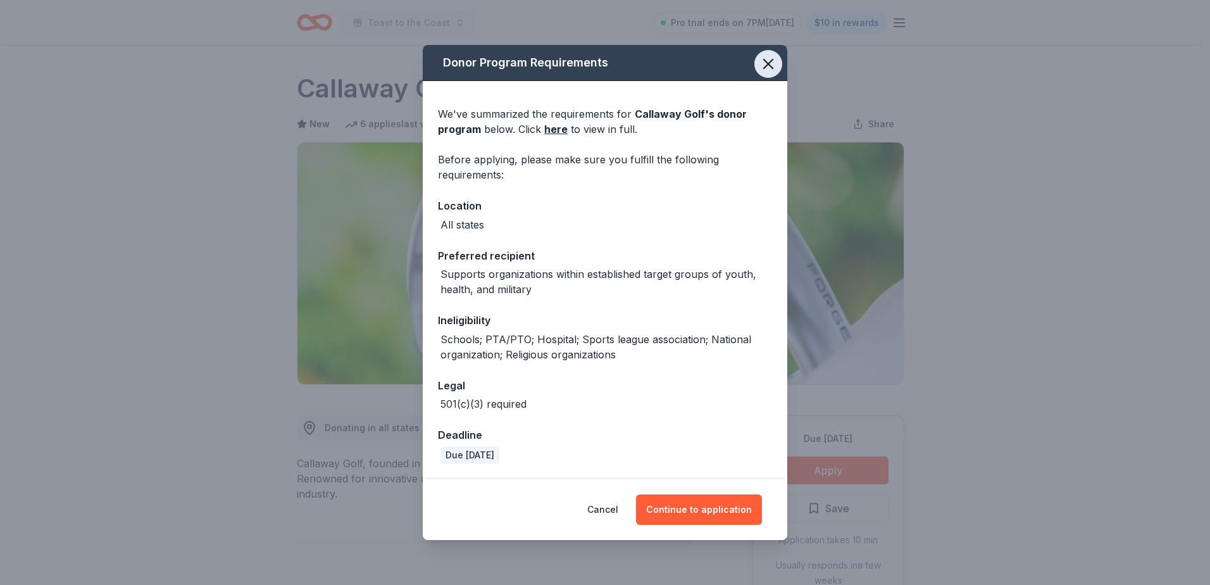
click at [769, 61] on icon "button" at bounding box center [768, 64] width 18 height 18
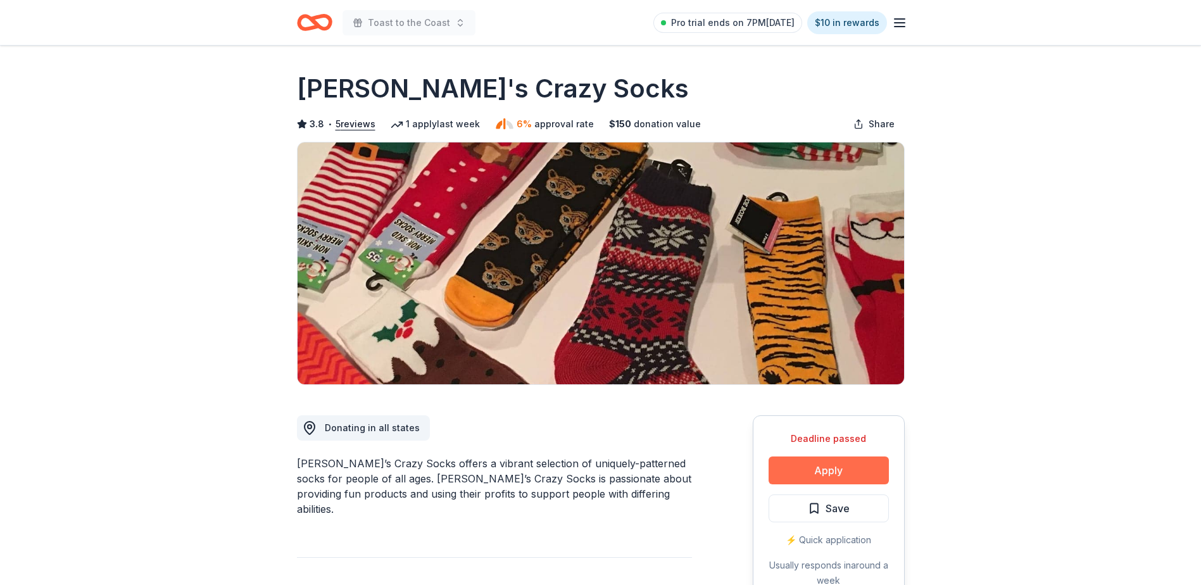
click at [801, 470] on button "Apply" at bounding box center [828, 470] width 120 height 28
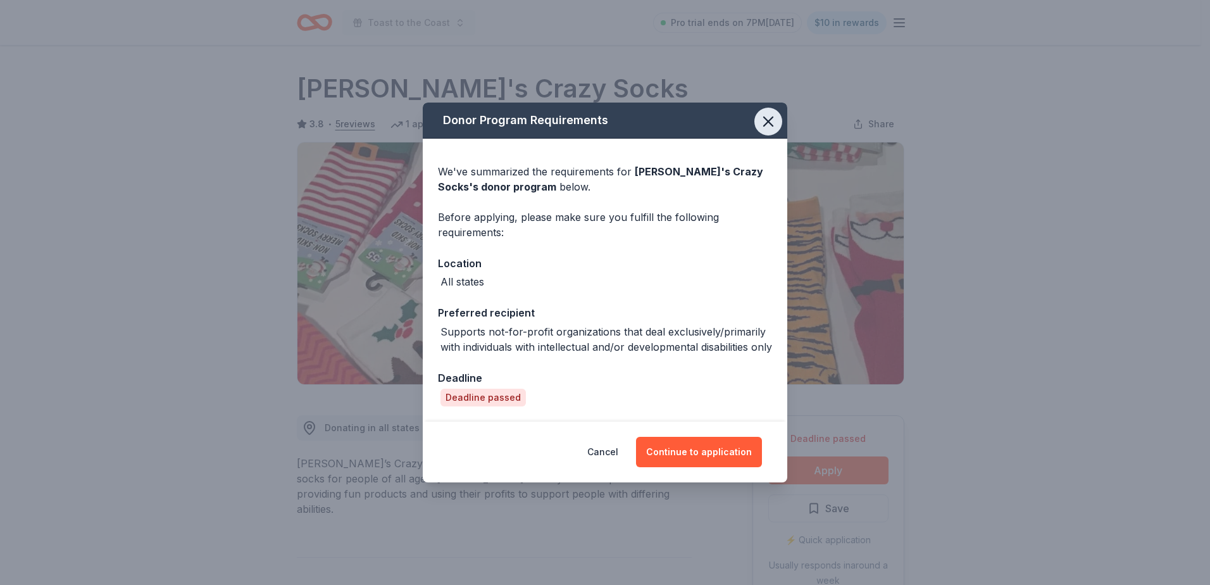
click at [763, 116] on icon "button" at bounding box center [768, 122] width 18 height 18
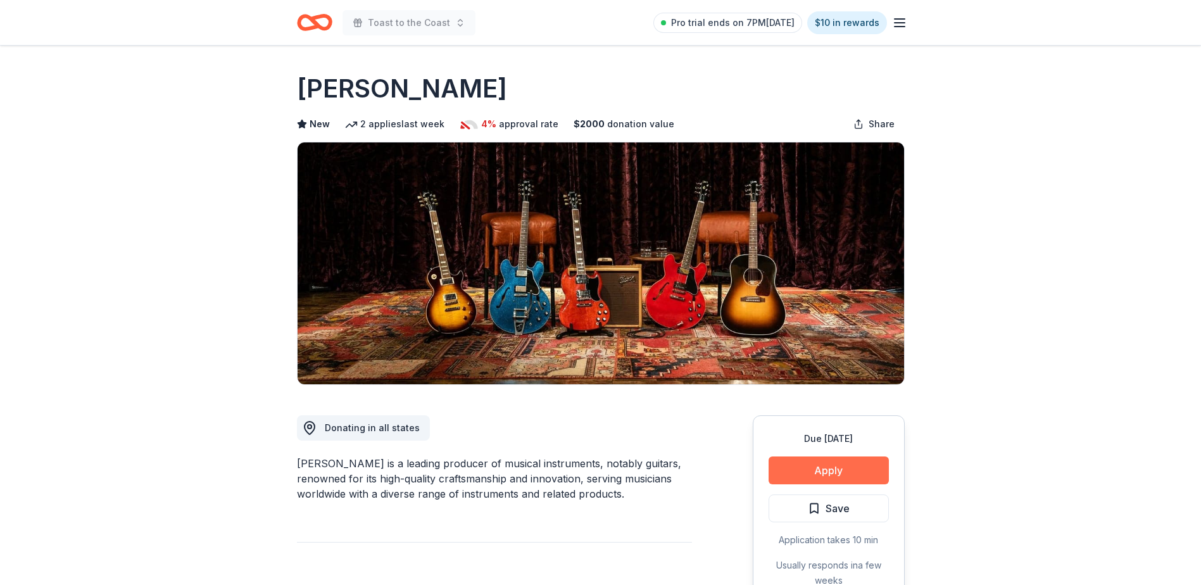
click at [822, 471] on button "Apply" at bounding box center [828, 470] width 120 height 28
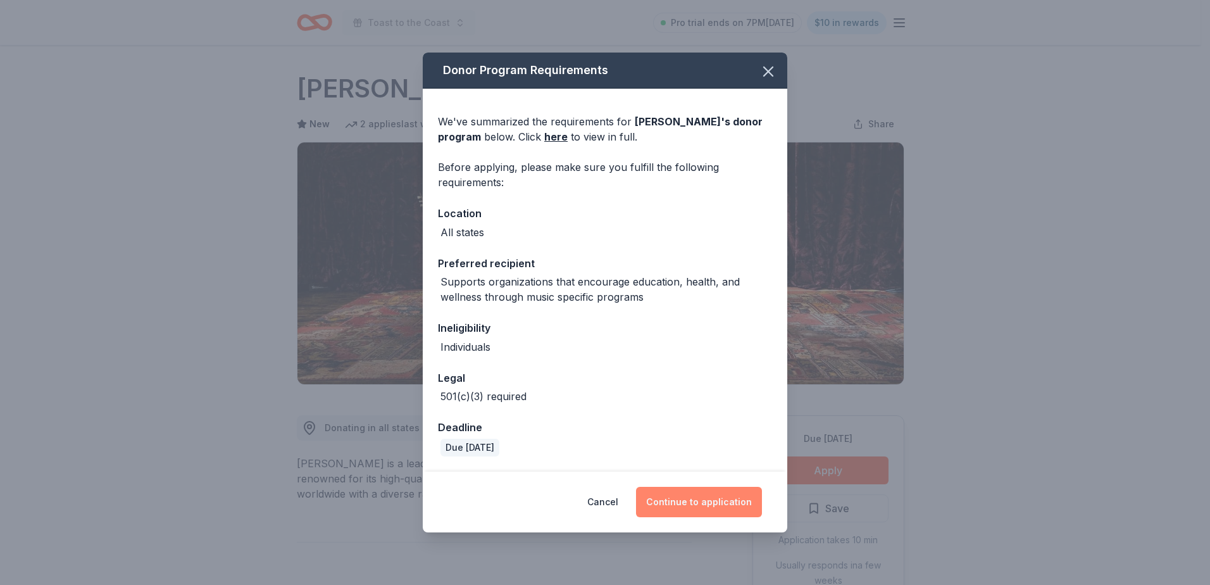
click at [718, 501] on button "Continue to application" at bounding box center [699, 502] width 126 height 30
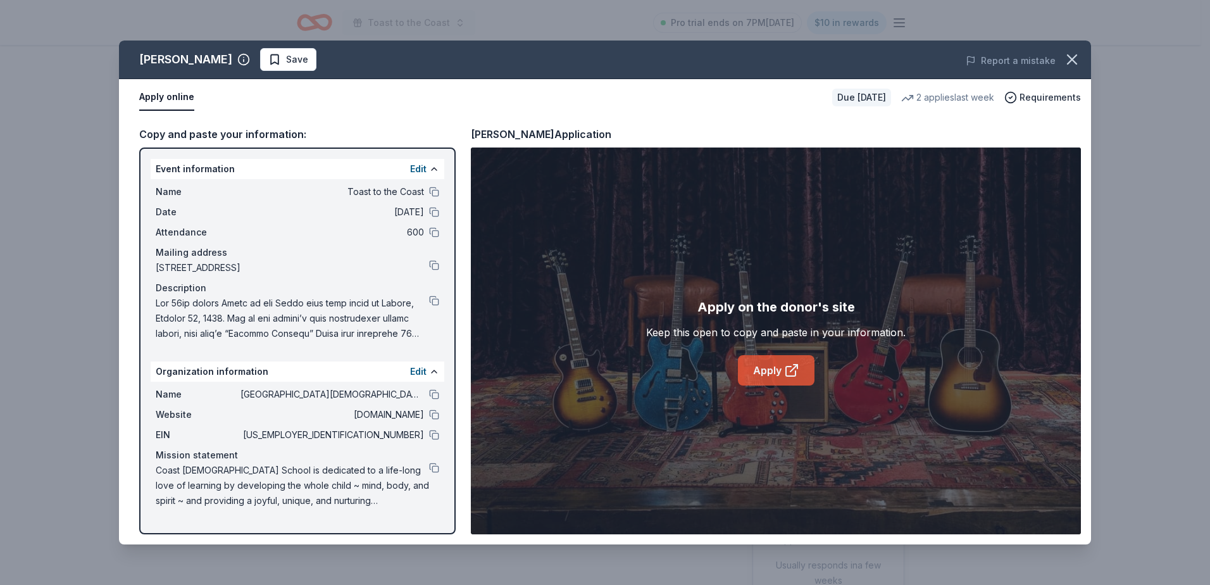
click at [762, 371] on link "Apply" at bounding box center [776, 370] width 77 height 30
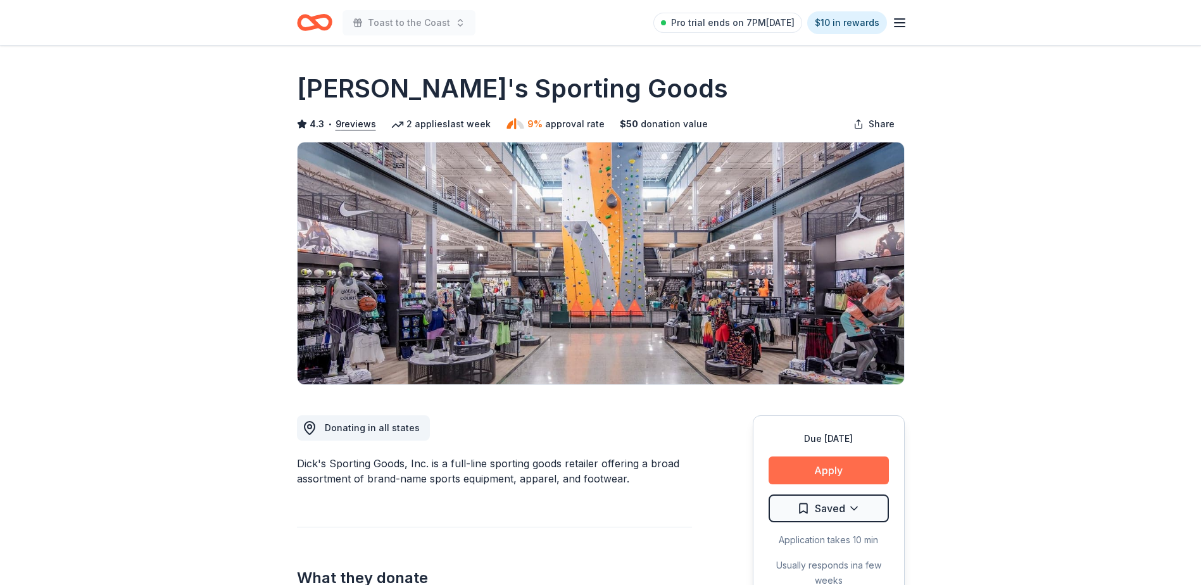
click at [818, 474] on button "Apply" at bounding box center [828, 470] width 120 height 28
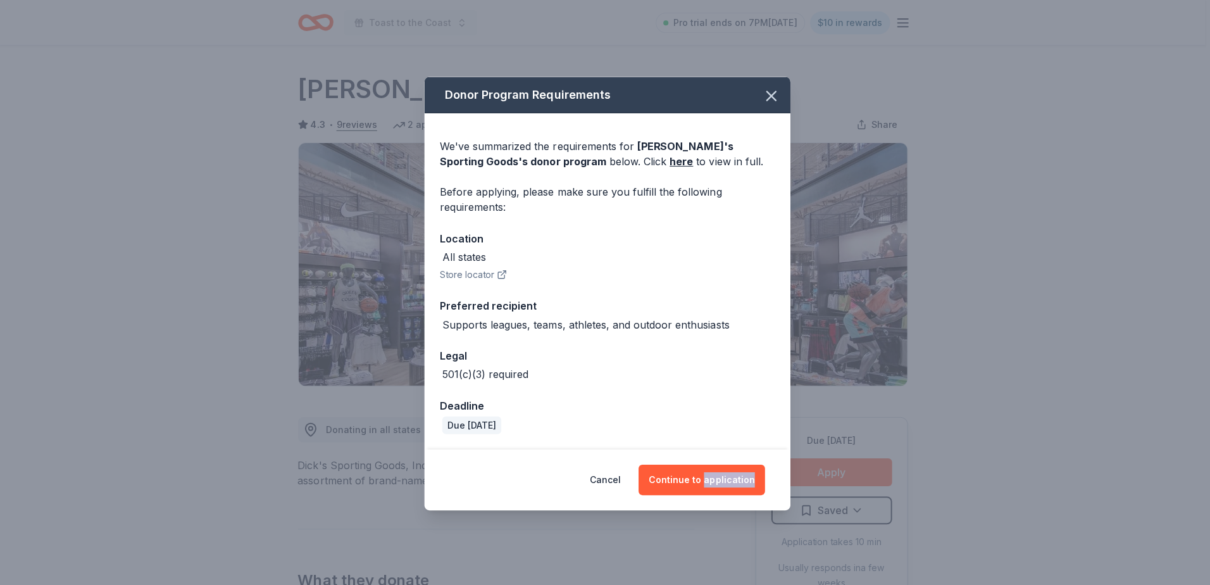
click at [818, 474] on div "Donor Program Requirements We've summarized the requirements for [PERSON_NAME]'…" at bounding box center [605, 292] width 1210 height 585
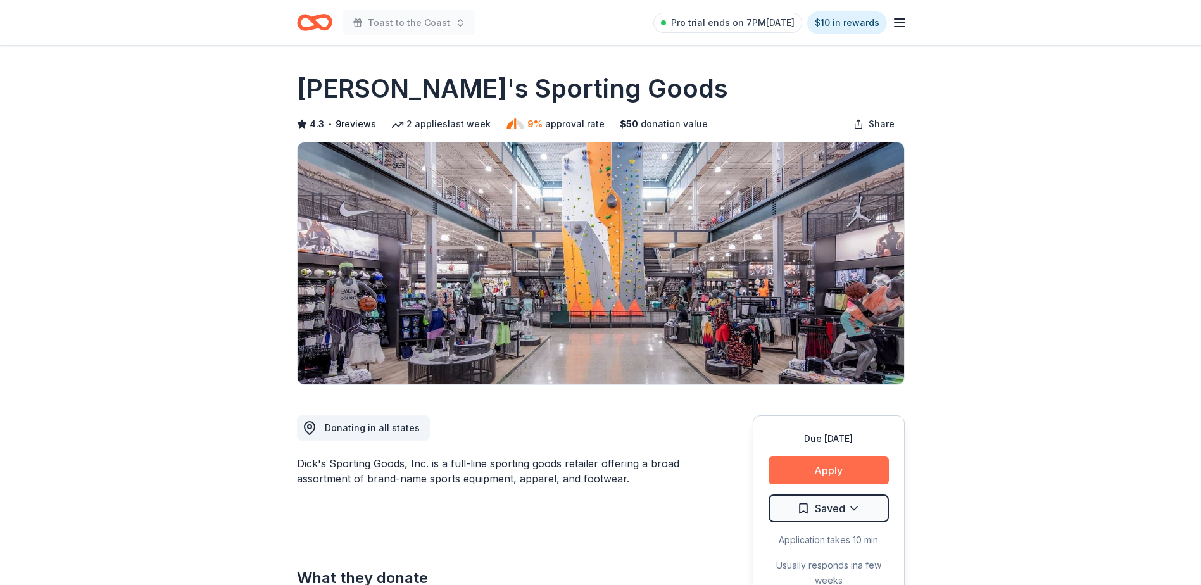
click at [815, 472] on button "Apply" at bounding box center [828, 470] width 120 height 28
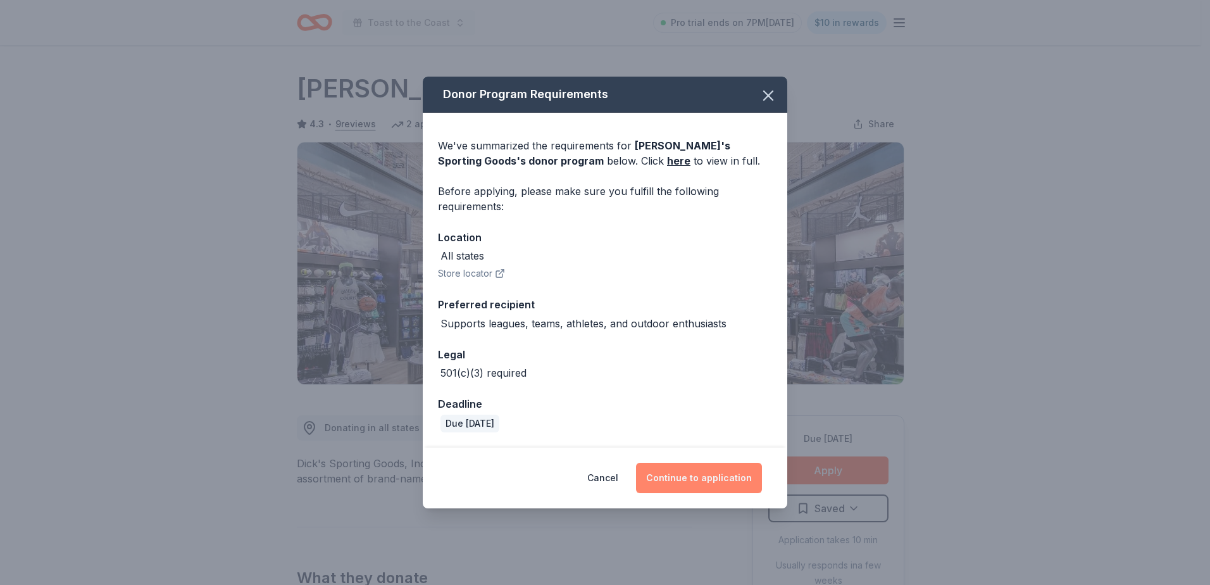
click at [703, 475] on button "Continue to application" at bounding box center [699, 478] width 126 height 30
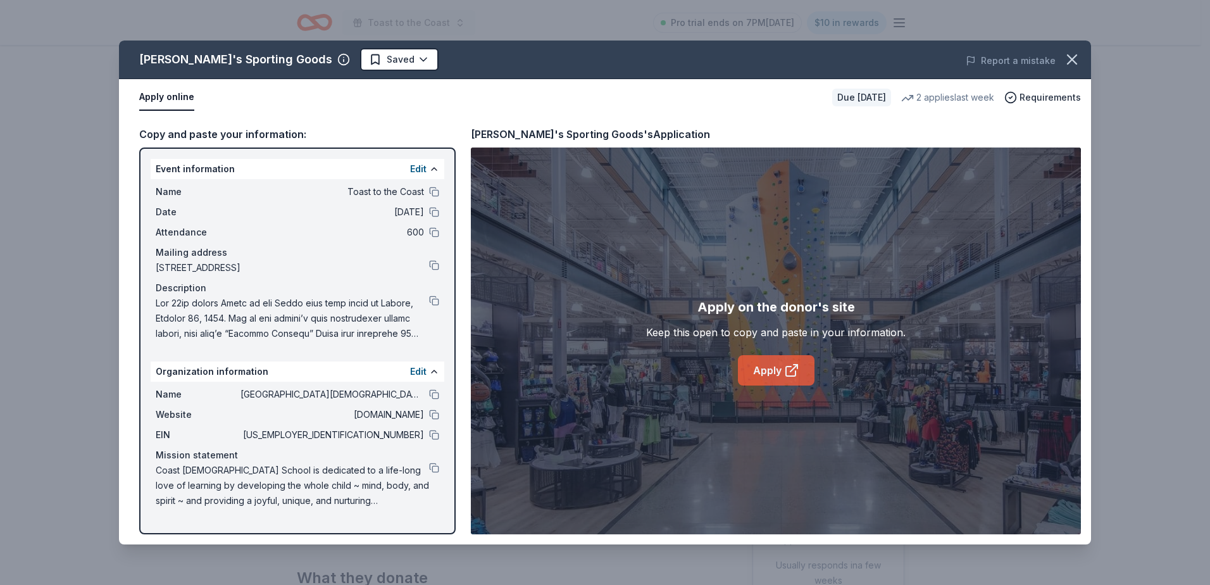
click at [784, 365] on icon at bounding box center [791, 370] width 15 height 15
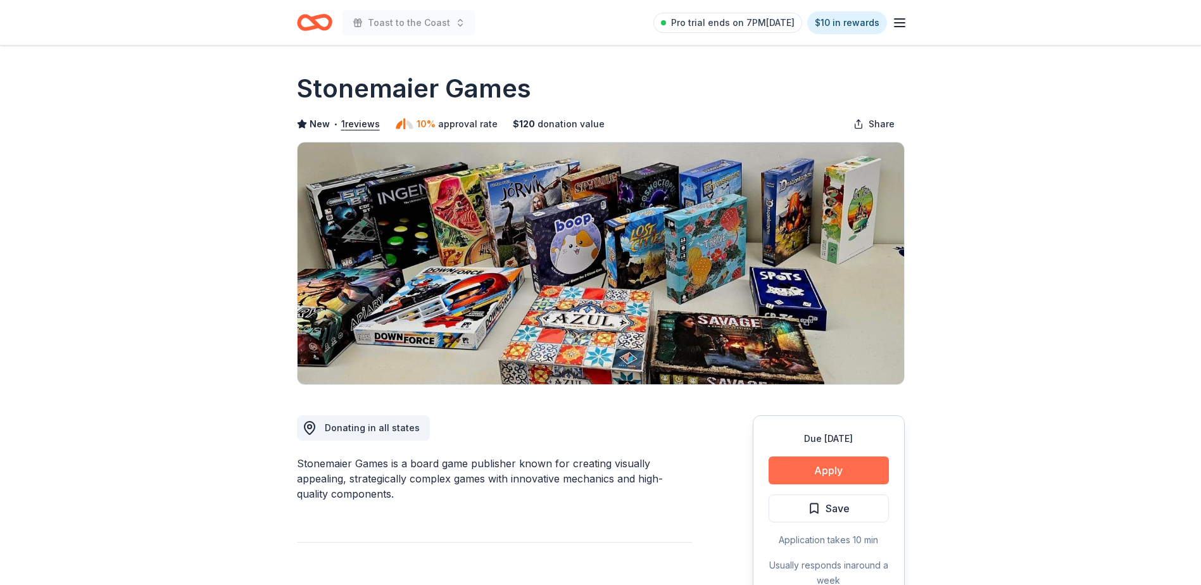
click at [821, 466] on button "Apply" at bounding box center [828, 470] width 120 height 28
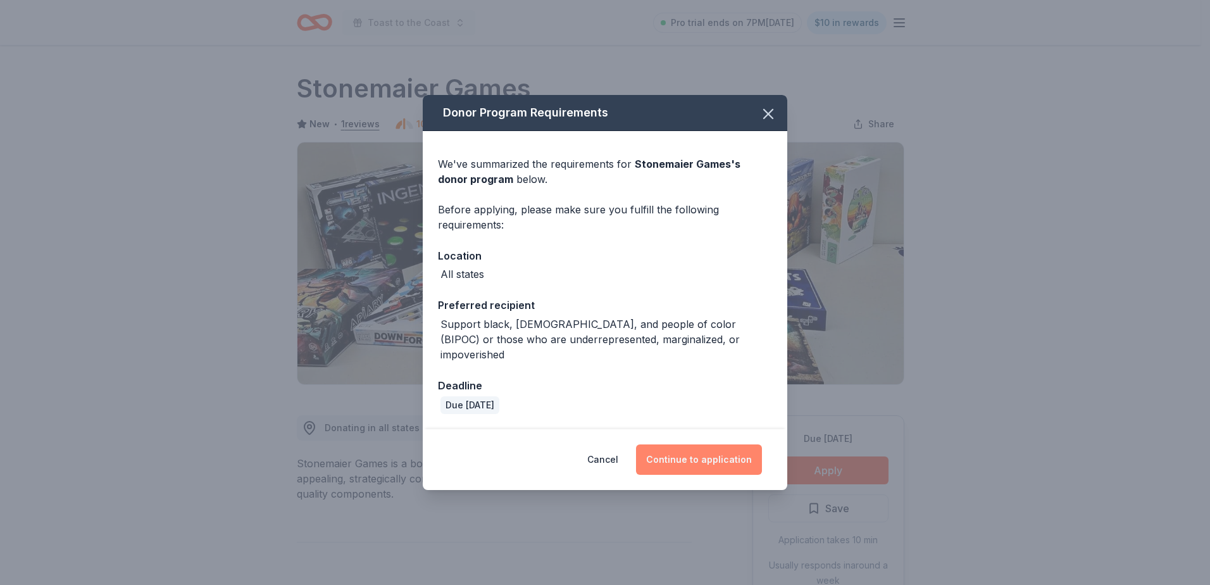
click at [697, 449] on button "Continue to application" at bounding box center [699, 459] width 126 height 30
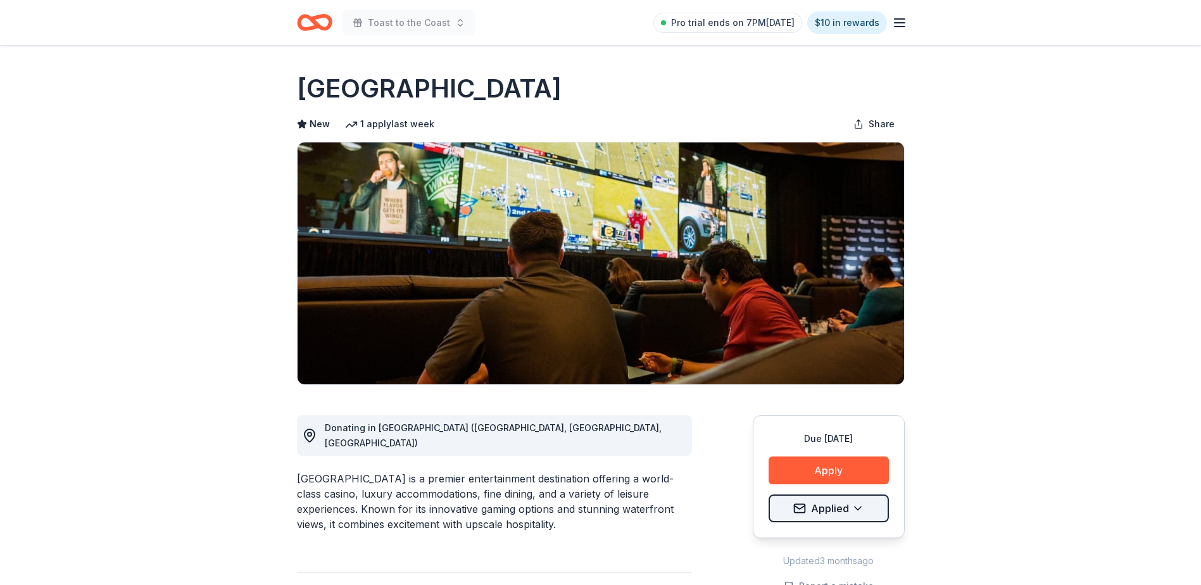
click at [847, 505] on html "Toast to the Coast Pro trial ends on 7PM[DATE] $10 in rewards Due [DATE] Share …" at bounding box center [600, 292] width 1201 height 585
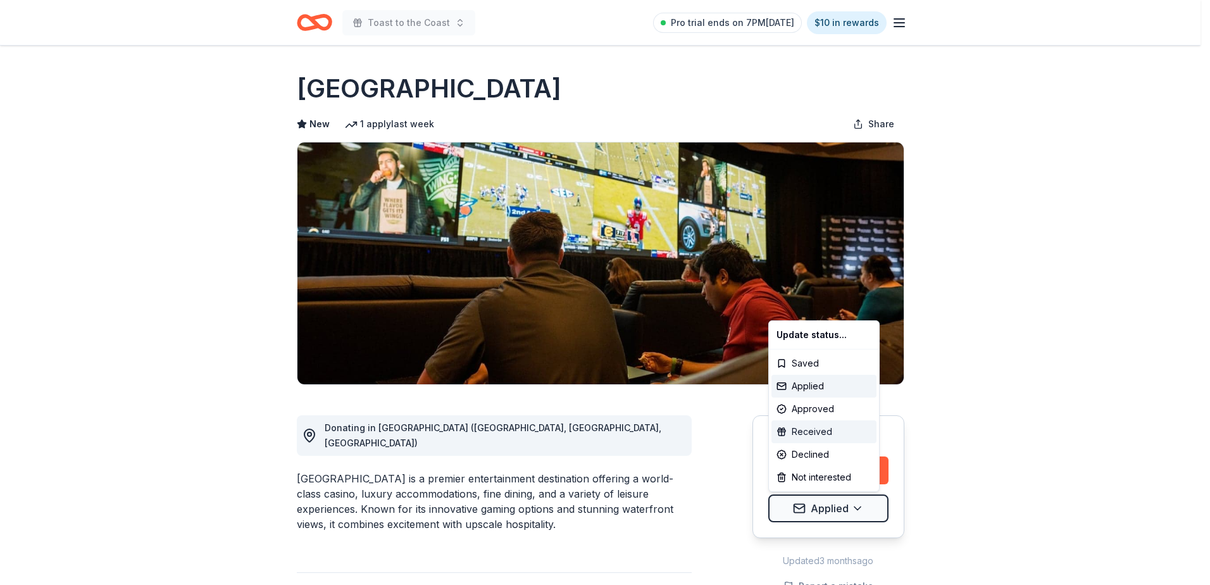
click at [828, 428] on div "Received" at bounding box center [823, 431] width 105 height 23
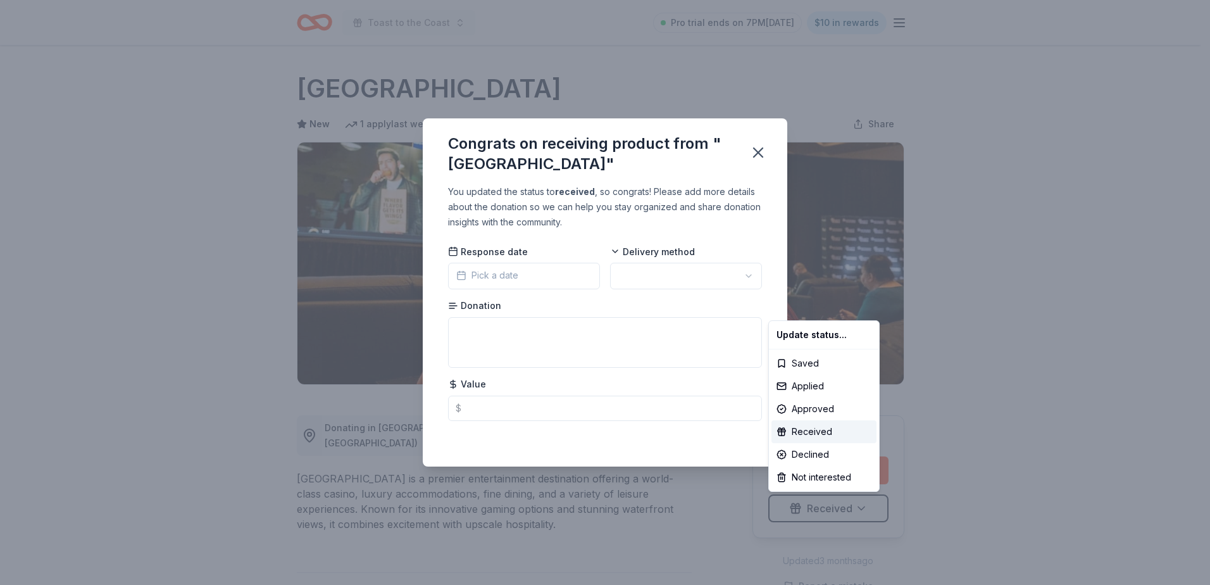
click at [507, 270] on html "Toast to the Coast Pro trial ends on 7PM[DATE] $10 in rewards Due [DATE] Share …" at bounding box center [605, 292] width 1210 height 585
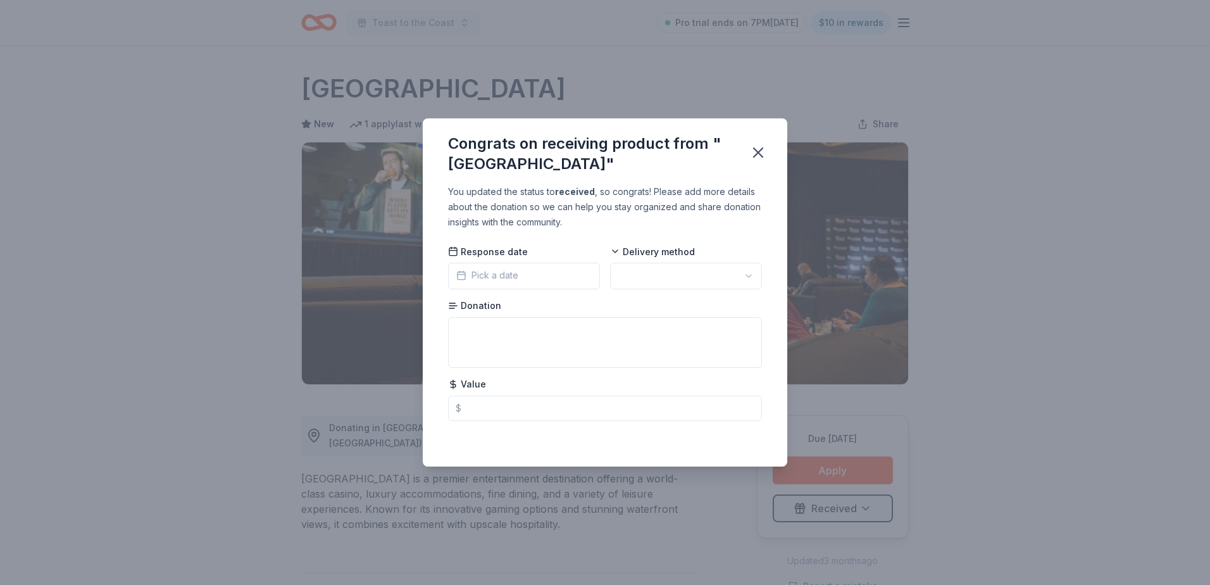
click at [504, 282] on span "Pick a date" at bounding box center [487, 275] width 62 height 15
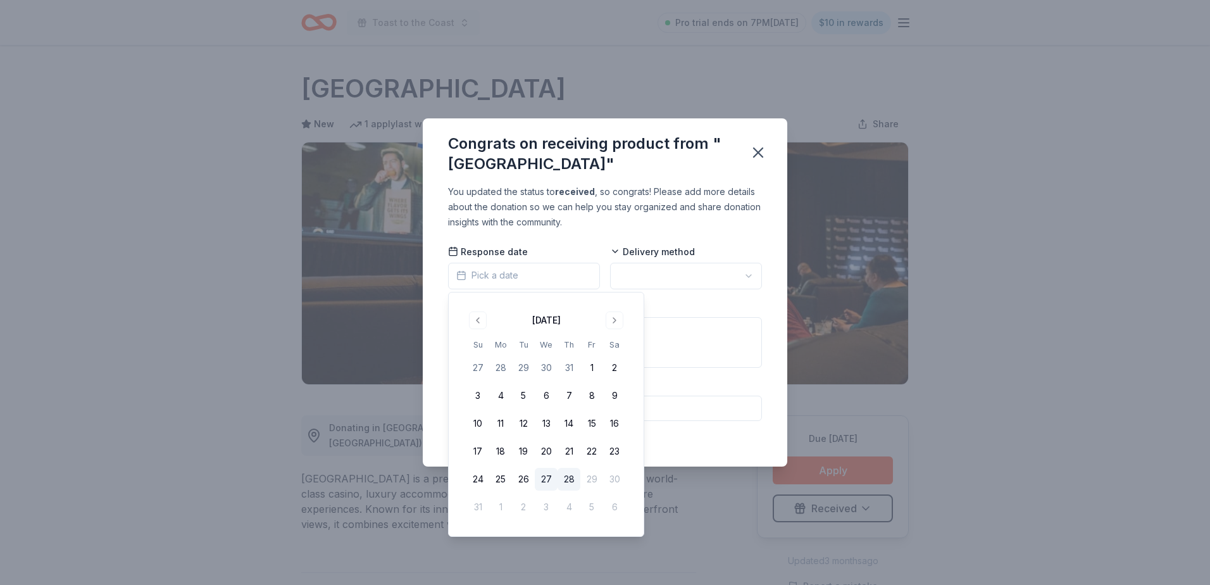
click at [546, 477] on button "27" at bounding box center [546, 479] width 23 height 23
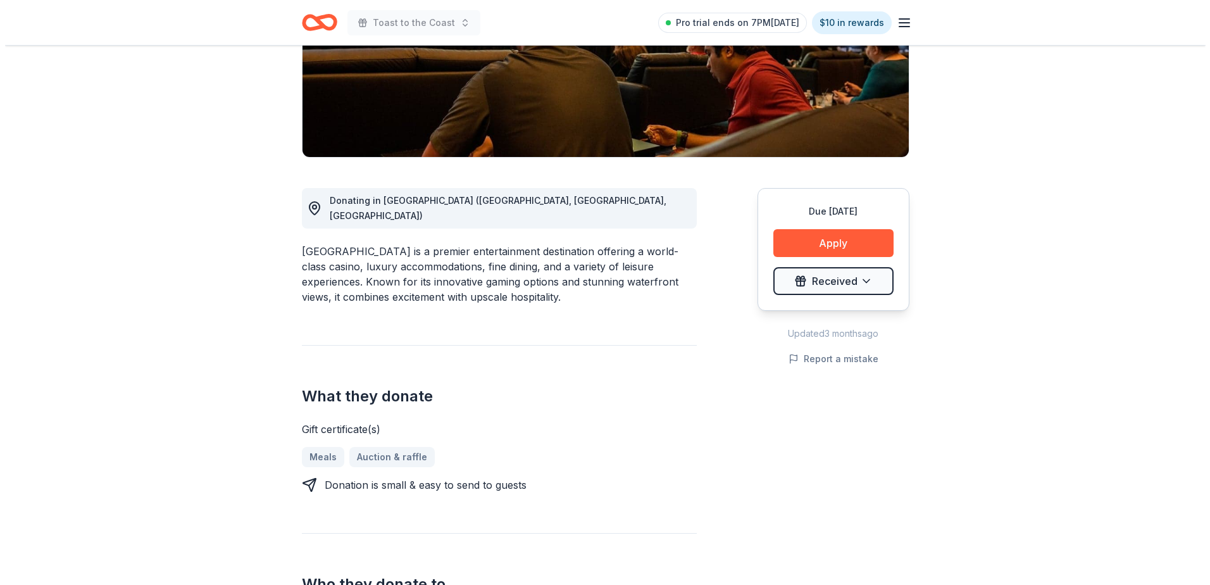
scroll to position [229, 0]
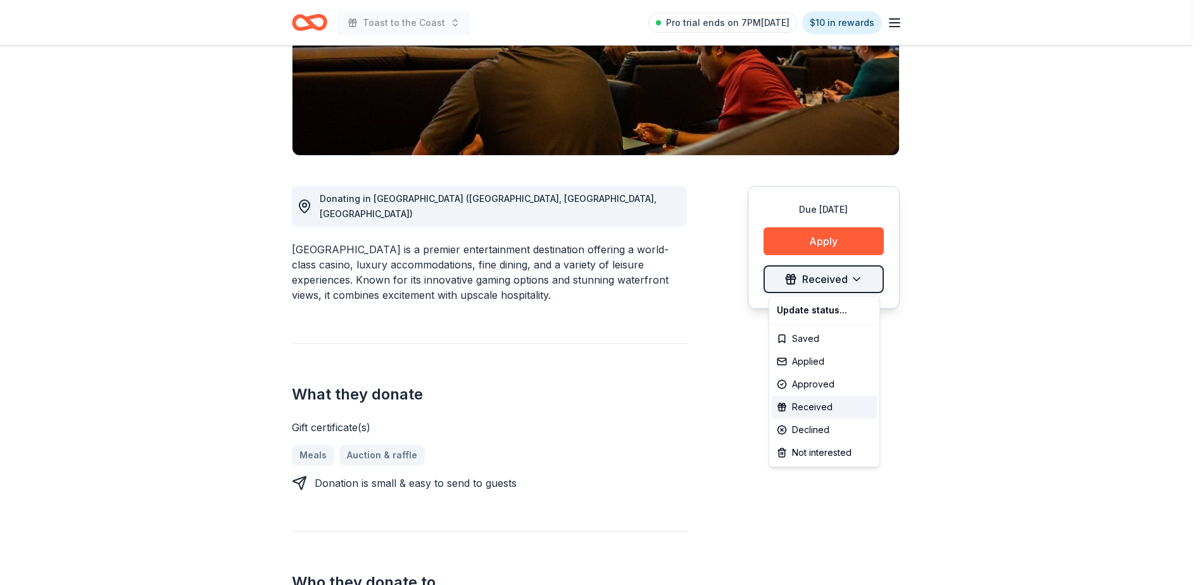
click at [863, 285] on html "Toast to the Coast Pro trial ends on 7PM[DATE] $10 in rewards Due [DATE] Share …" at bounding box center [600, 63] width 1201 height 585
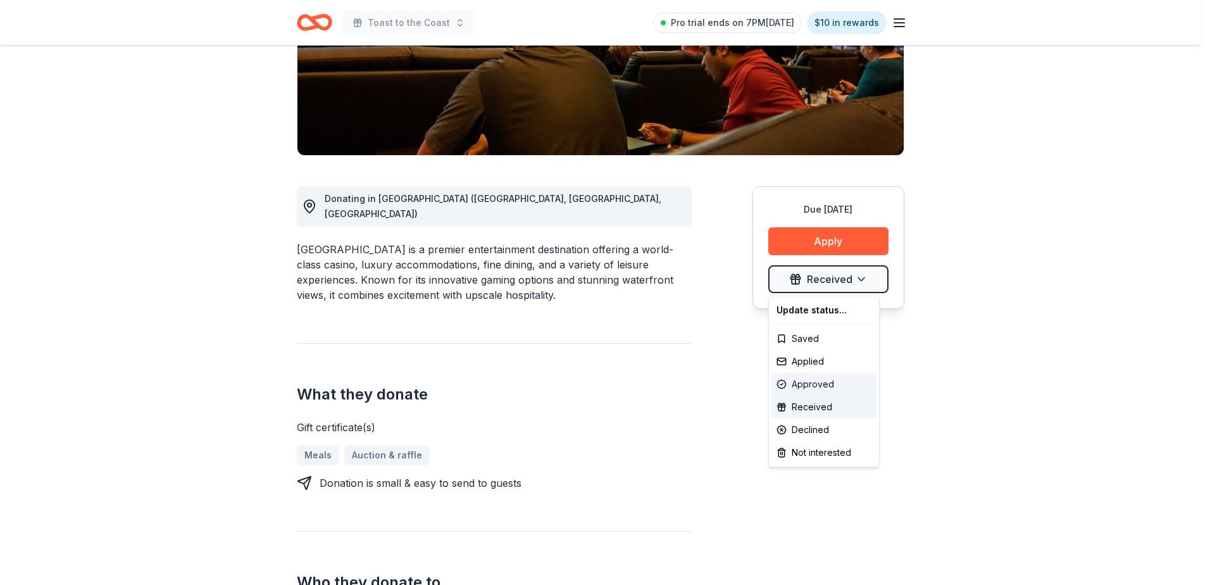
click at [824, 390] on div "Approved" at bounding box center [823, 384] width 105 height 23
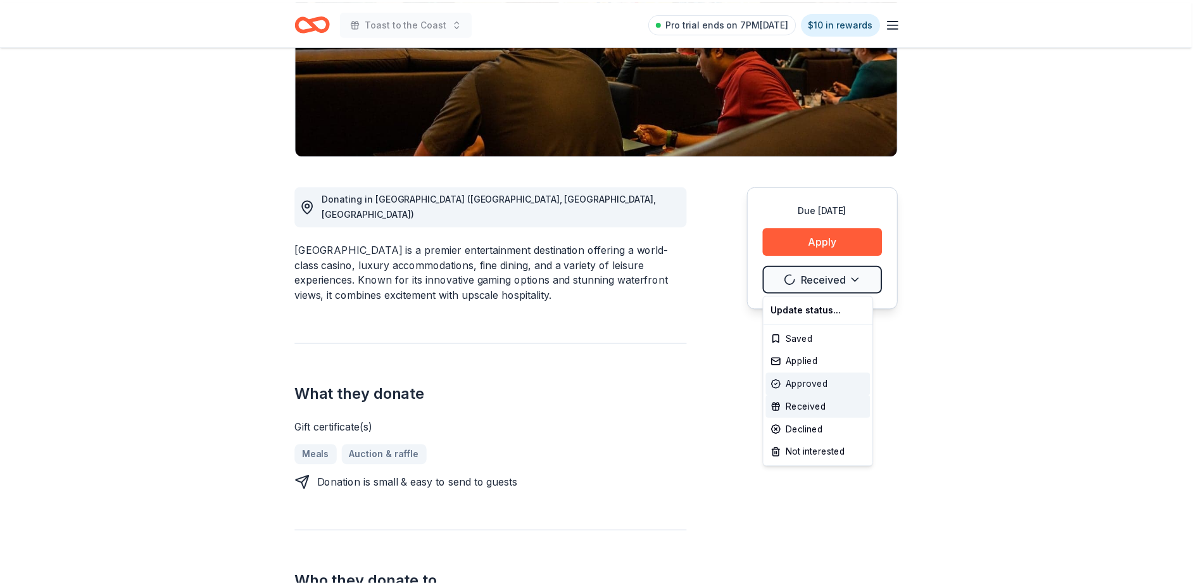
scroll to position [0, 0]
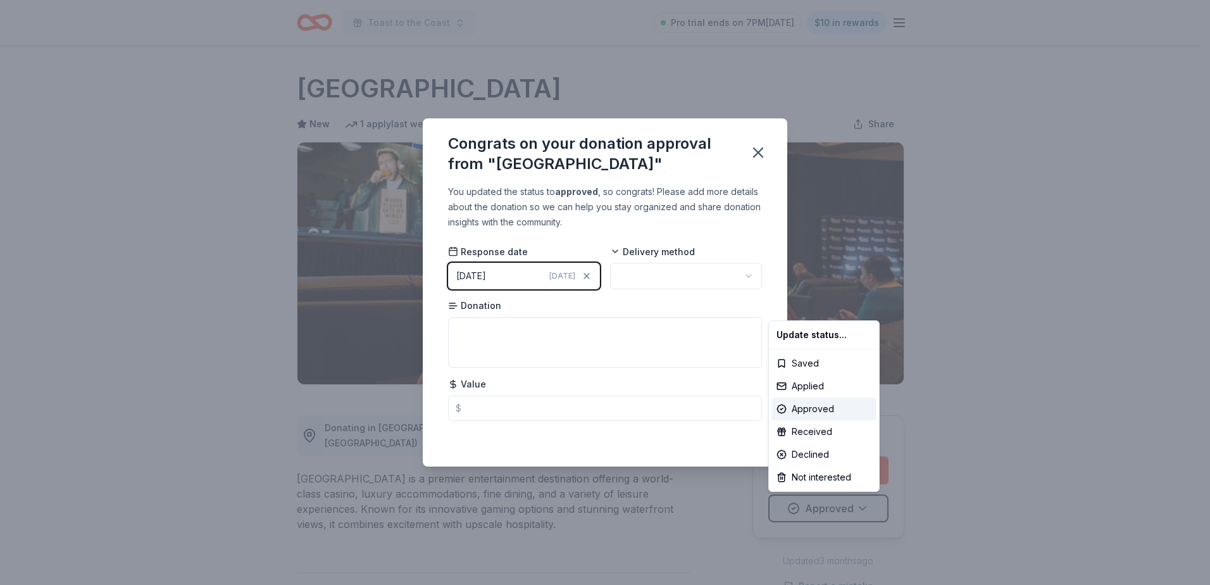
click at [745, 273] on html "Toast to the Coast Pro trial ends on 7PM, 9/2 $10 in rewards Due in 20 days Sha…" at bounding box center [605, 292] width 1210 height 585
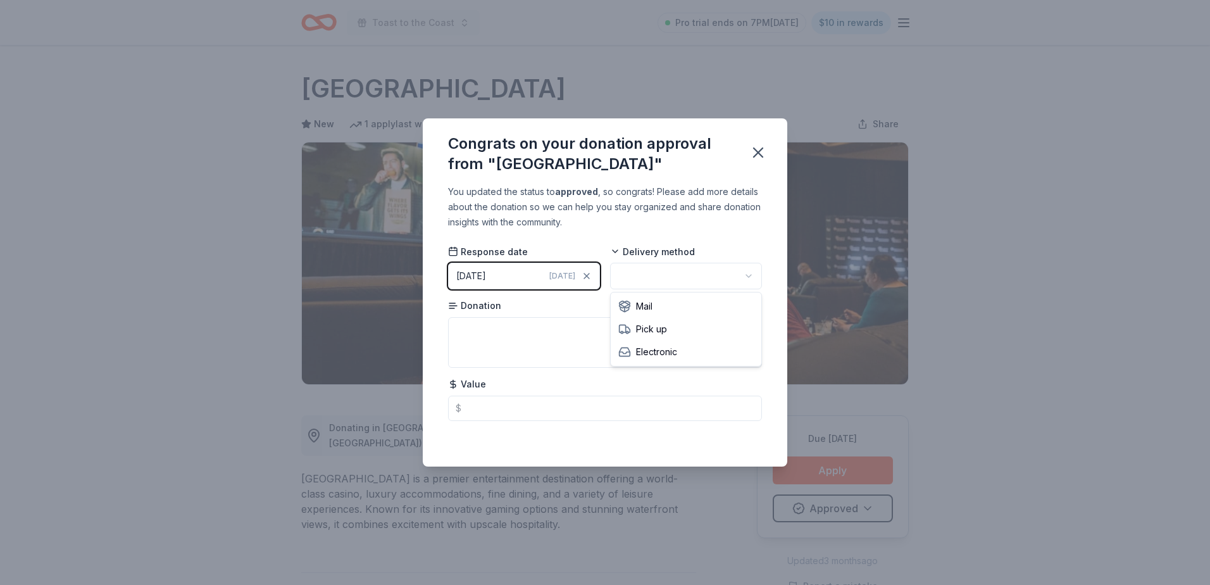
click at [745, 273] on html "Toast to the Coast Pro trial ends on 7PM, 9/2 $10 in rewards Due in 20 days Sha…" at bounding box center [605, 292] width 1210 height 585
click at [759, 156] on icon "button" at bounding box center [758, 153] width 18 height 18
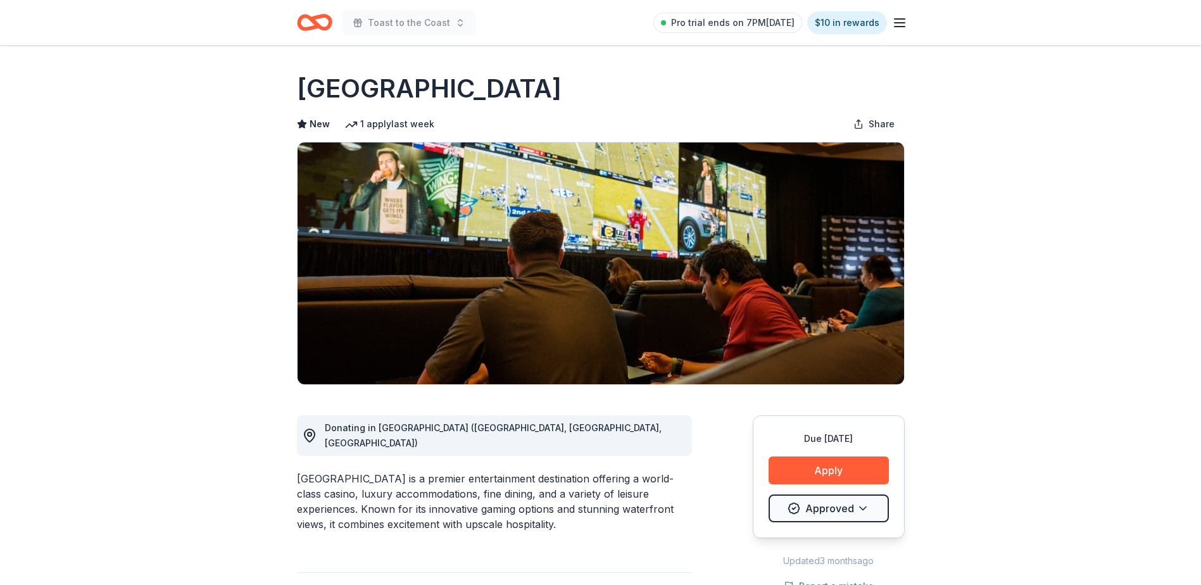
click at [897, 30] on icon "button" at bounding box center [899, 22] width 15 height 15
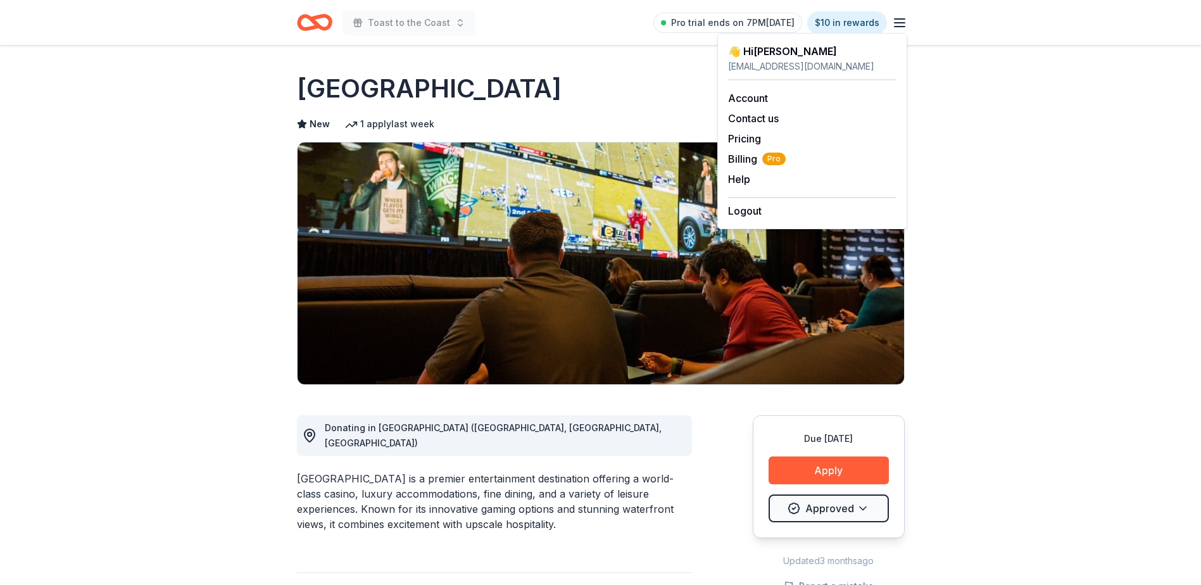
click at [319, 33] on icon "Home" at bounding box center [314, 23] width 35 height 30
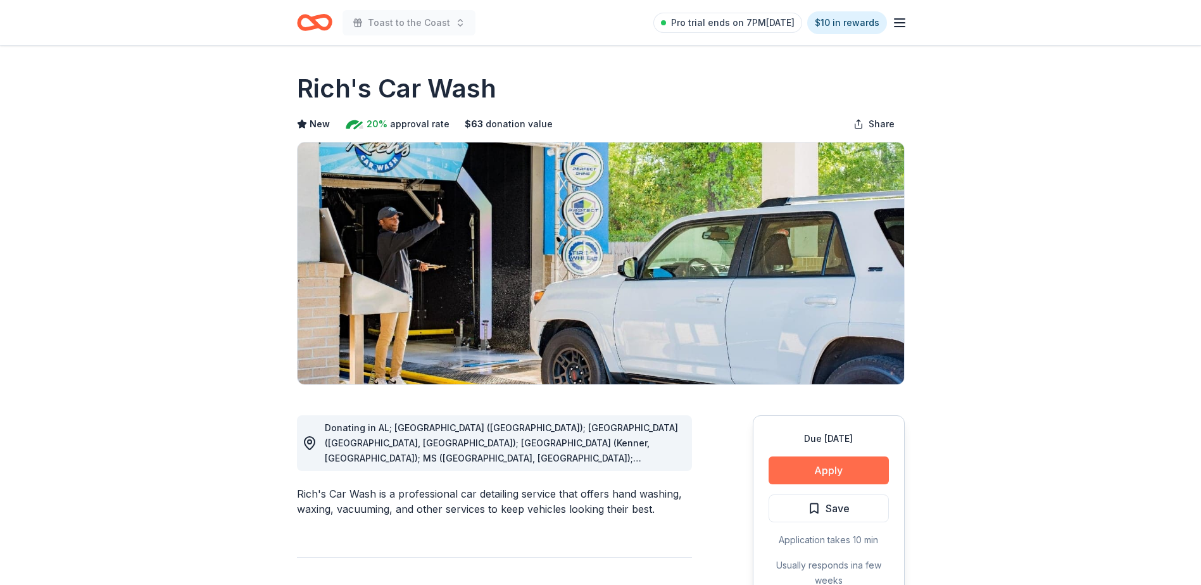
click at [851, 468] on button "Apply" at bounding box center [828, 470] width 120 height 28
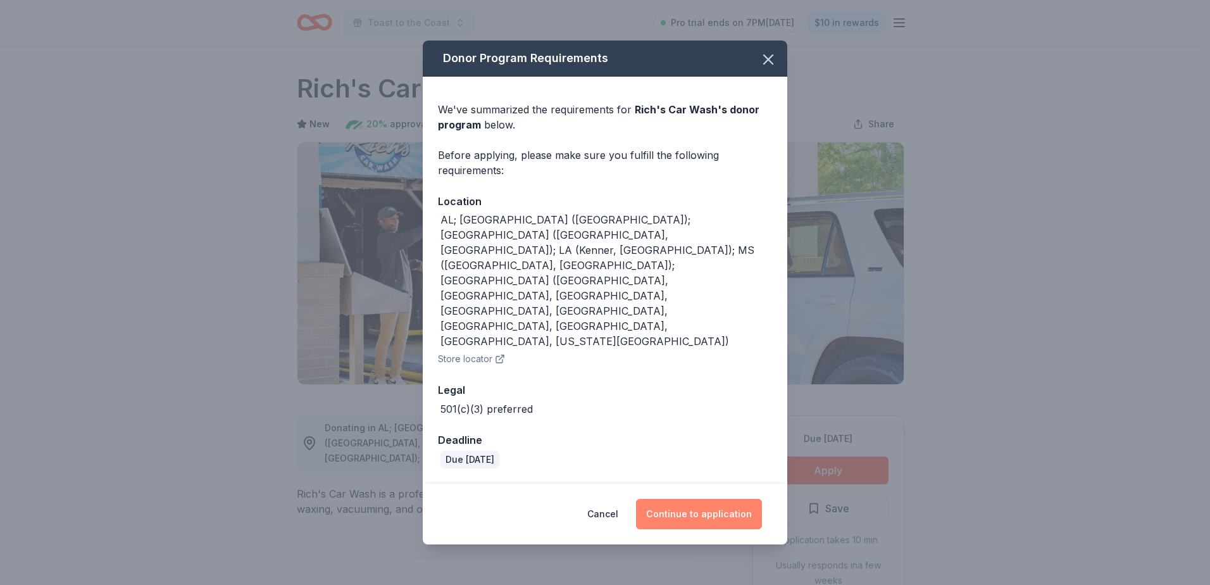
click at [695, 499] on button "Continue to application" at bounding box center [699, 514] width 126 height 30
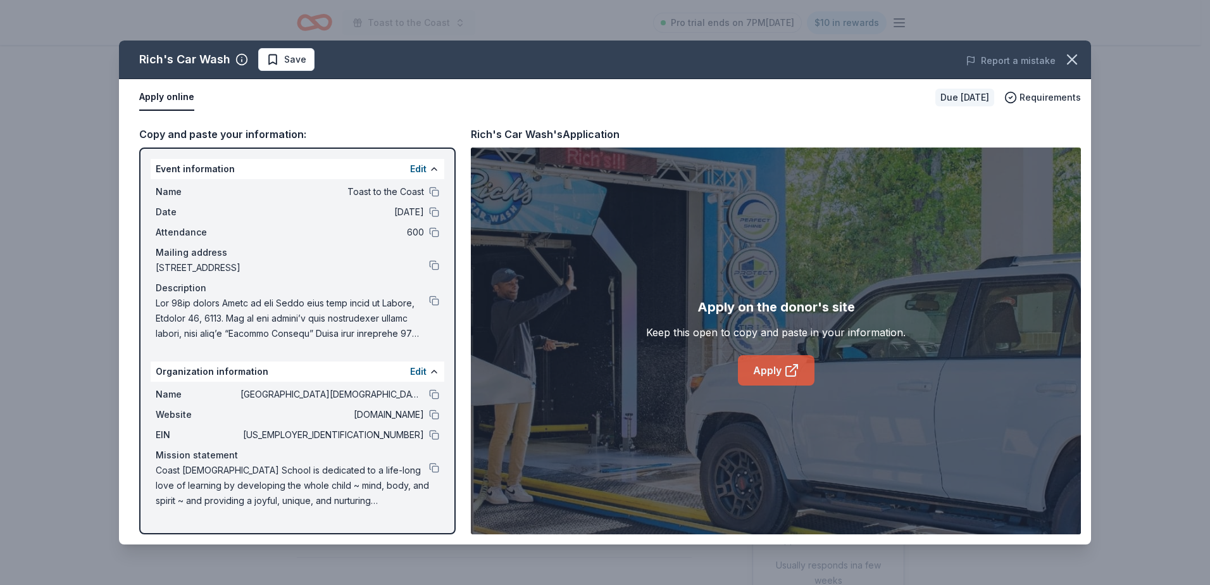
click at [776, 368] on link "Apply" at bounding box center [776, 370] width 77 height 30
click at [430, 297] on button at bounding box center [434, 301] width 10 height 10
click at [432, 435] on button at bounding box center [434, 435] width 10 height 10
click at [439, 465] on button at bounding box center [434, 468] width 10 height 10
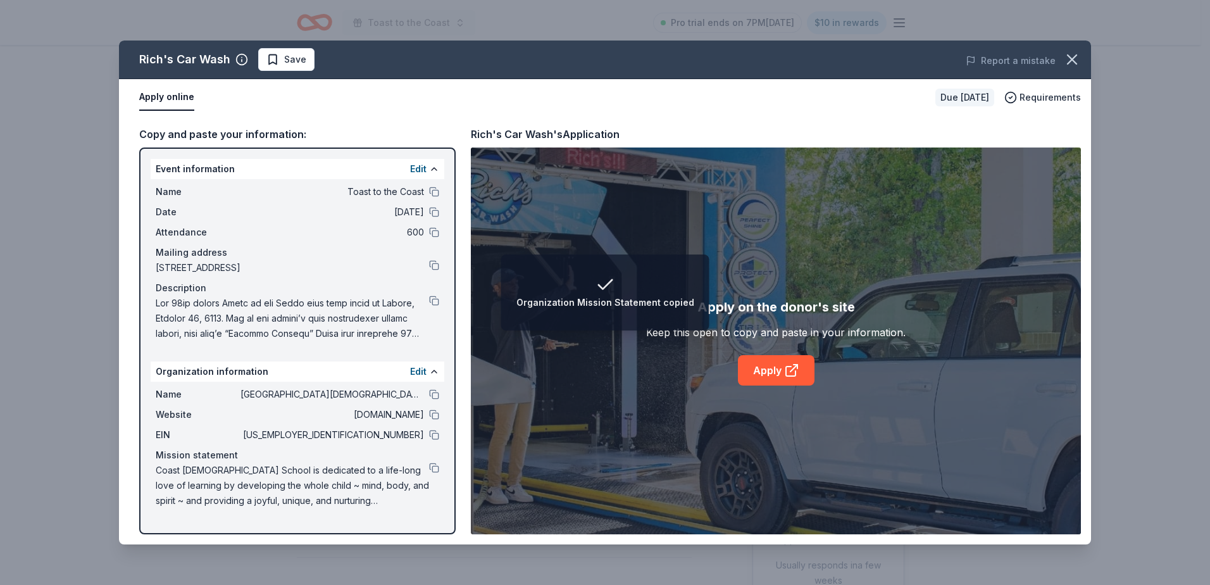
click at [439, 306] on div "Name Toast to the Coast Date 10/17/25 Attendance 600 Mailing address 5065 Espy …" at bounding box center [298, 262] width 294 height 167
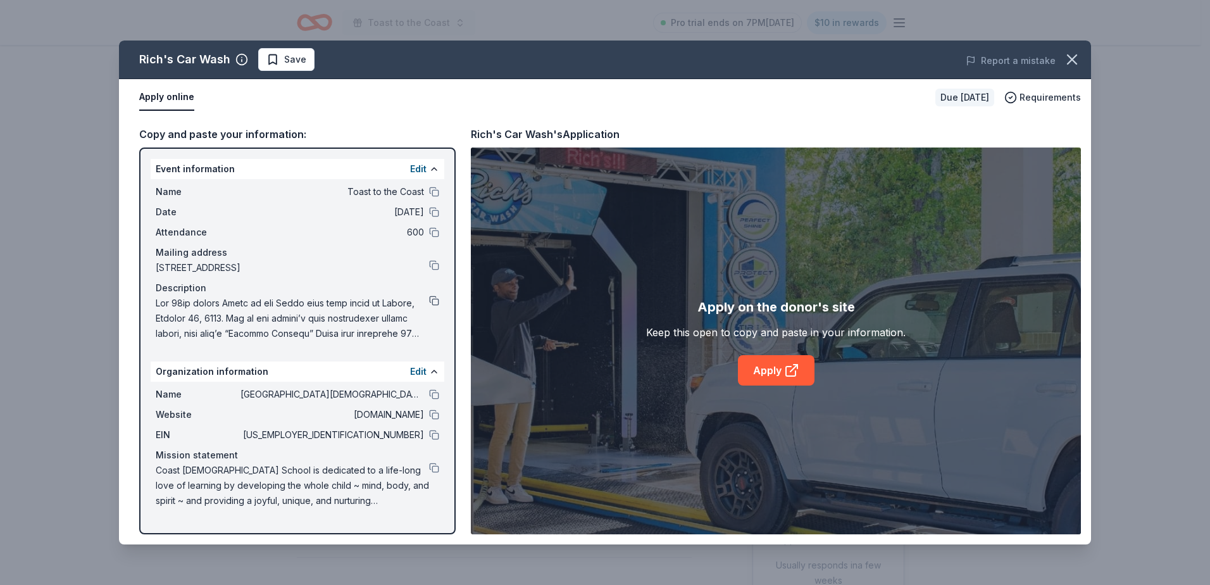
click at [437, 301] on button at bounding box center [434, 301] width 10 height 10
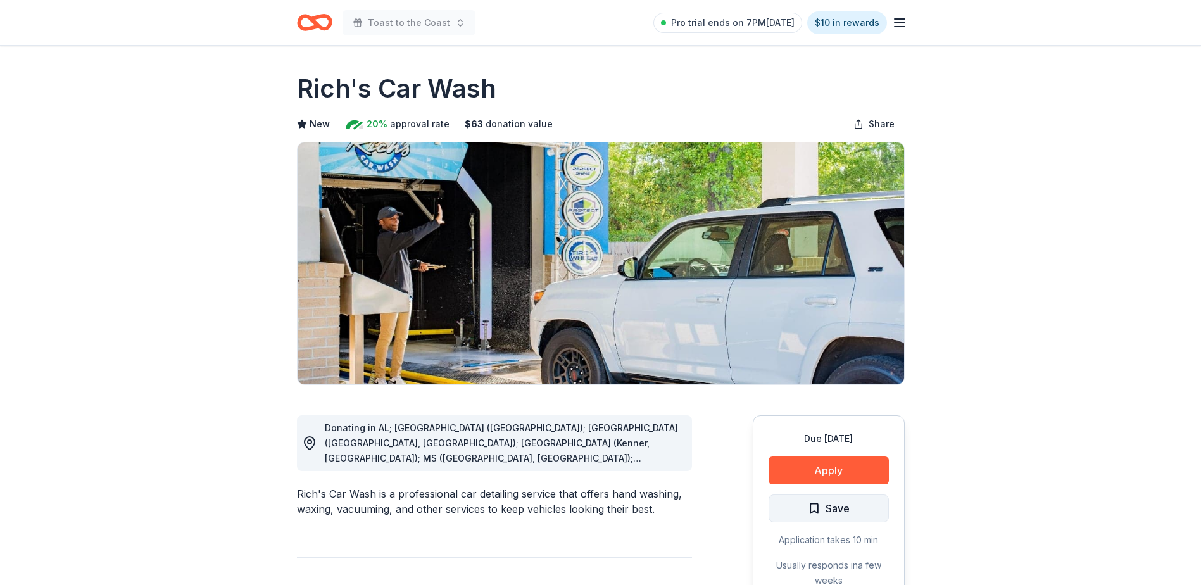
click at [814, 510] on span "Save" at bounding box center [829, 508] width 42 height 16
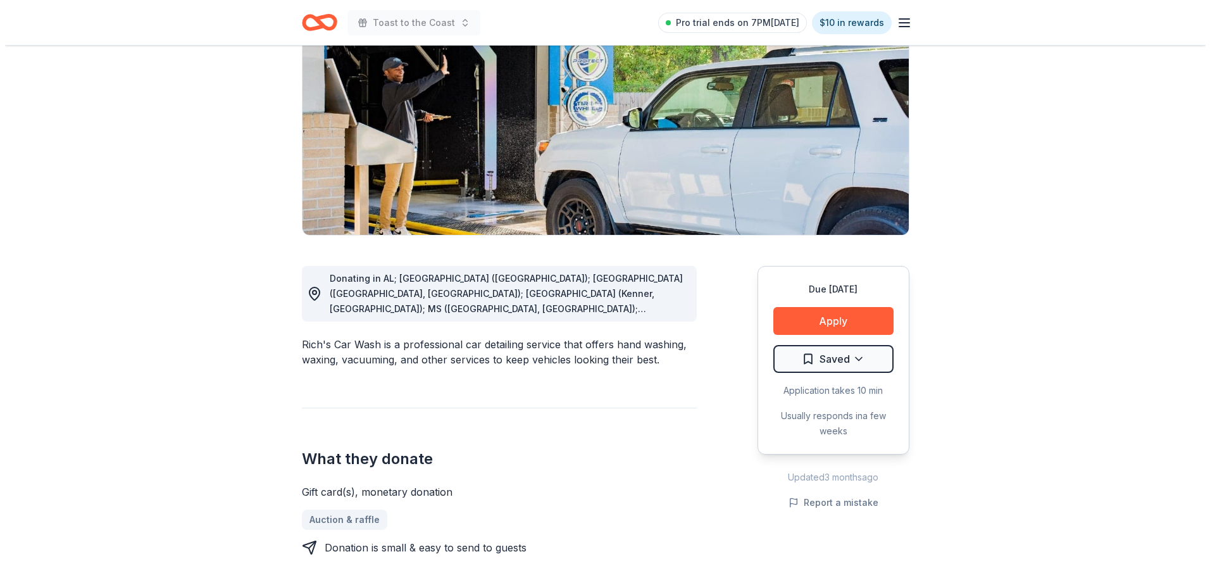
scroll to position [206, 0]
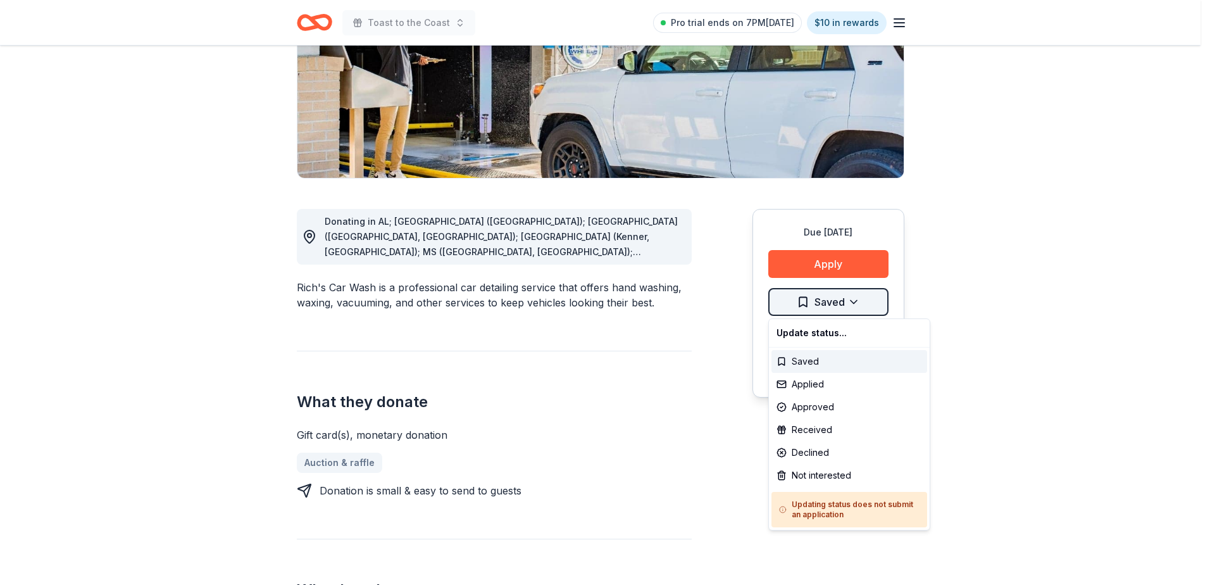
click at [849, 297] on html "Toast to the Coast Pro trial ends on 7PM, 9/2 $10 in rewards Due in 29 days Sha…" at bounding box center [605, 86] width 1210 height 585
click at [809, 388] on div "Applied" at bounding box center [849, 384] width 156 height 23
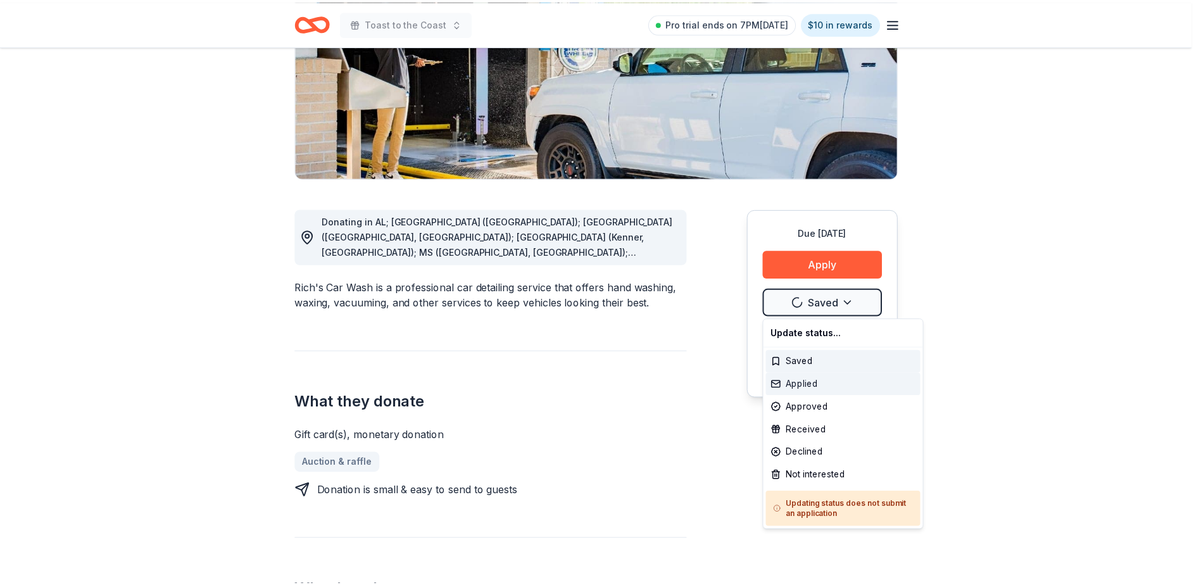
scroll to position [0, 0]
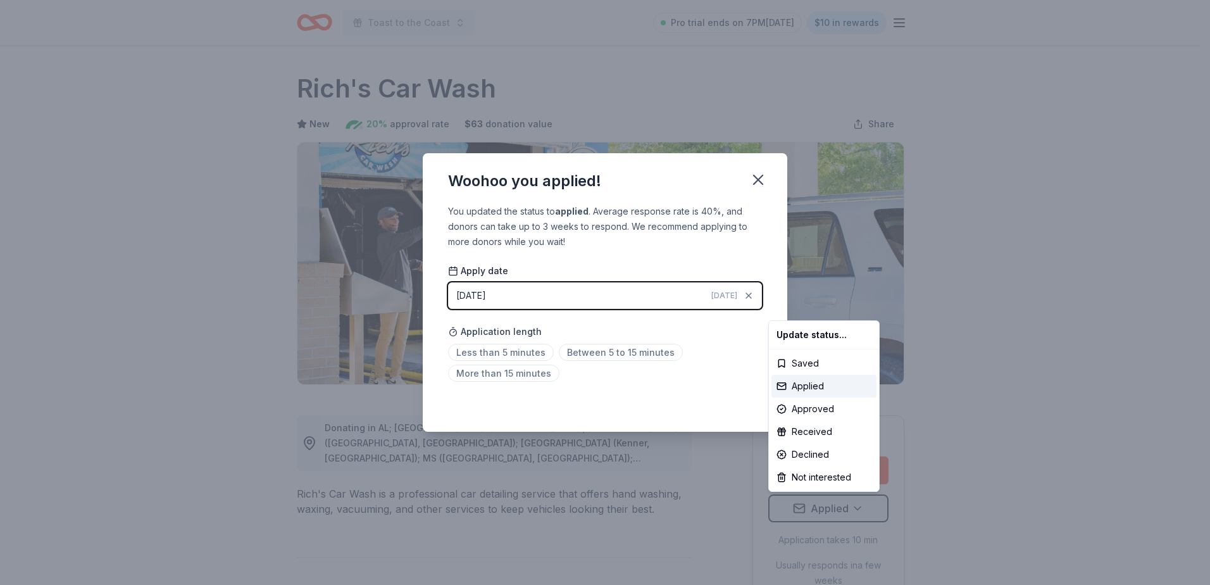
click at [516, 352] on html "Toast to the Coast Pro trial ends on 7PM, 9/2 $10 in rewards Due in 29 days Sha…" at bounding box center [605, 292] width 1210 height 585
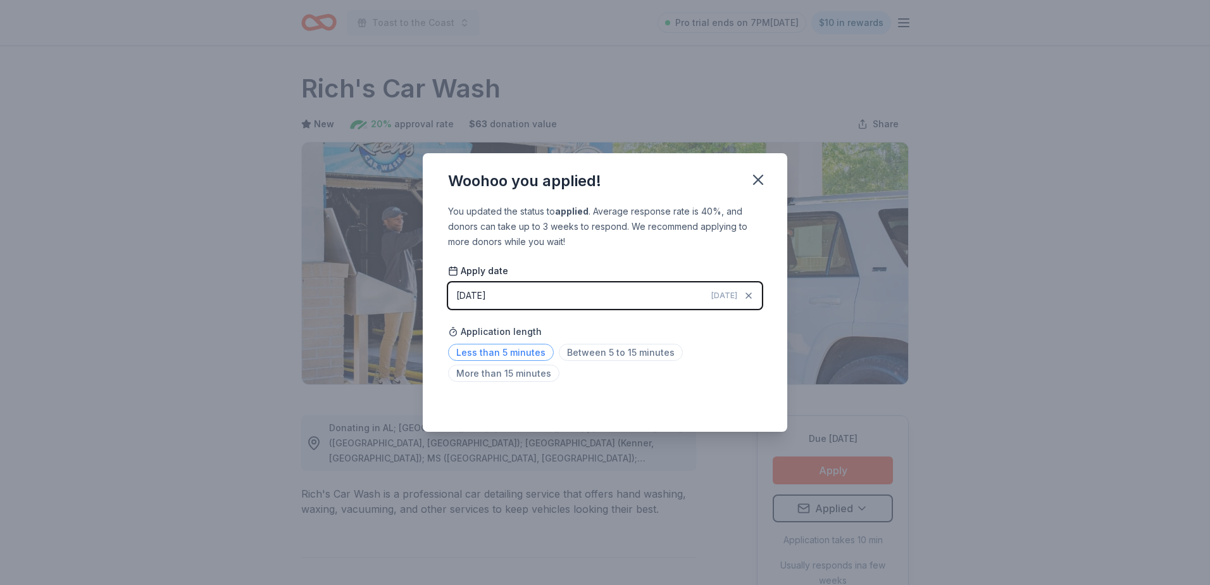
click at [474, 349] on span "Less than 5 minutes" at bounding box center [501, 352] width 106 height 17
click at [756, 175] on icon "button" at bounding box center [758, 180] width 18 height 18
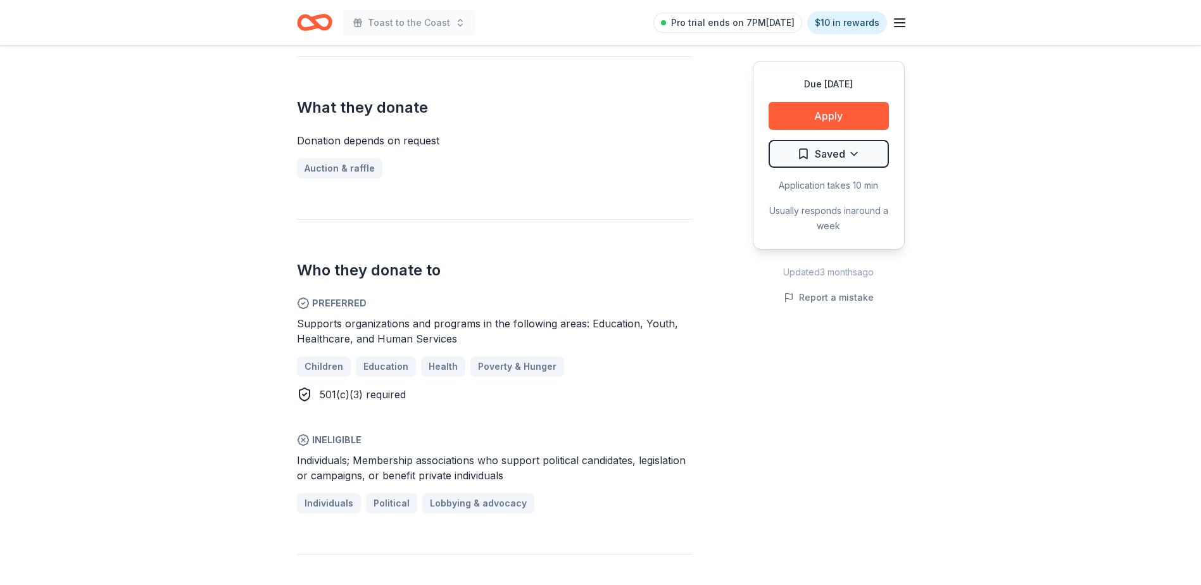
scroll to position [490, 0]
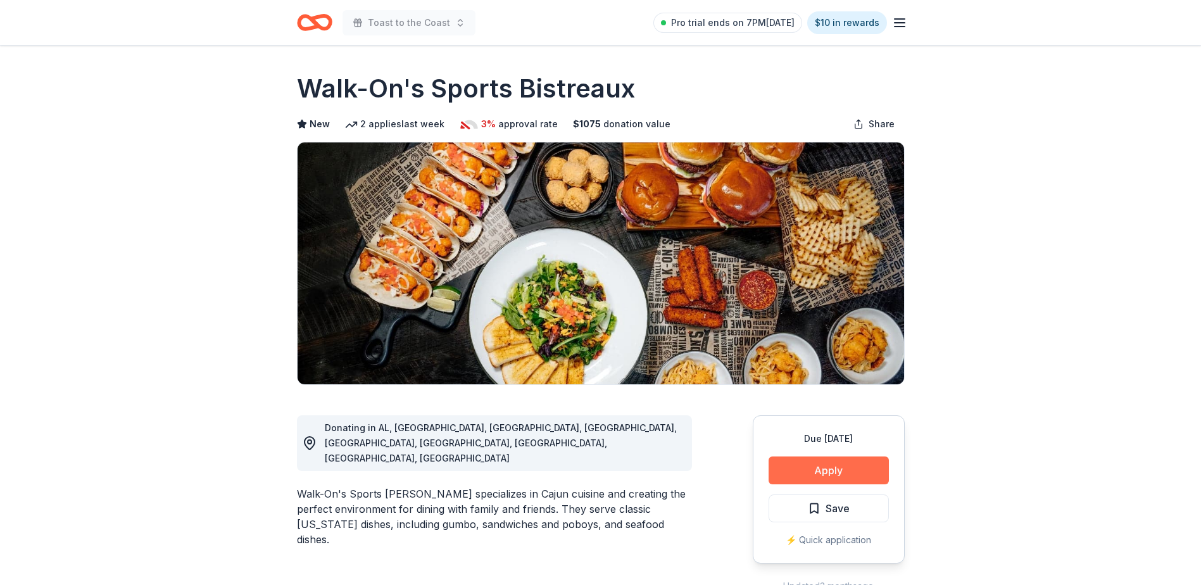
click at [821, 471] on button "Apply" at bounding box center [828, 470] width 120 height 28
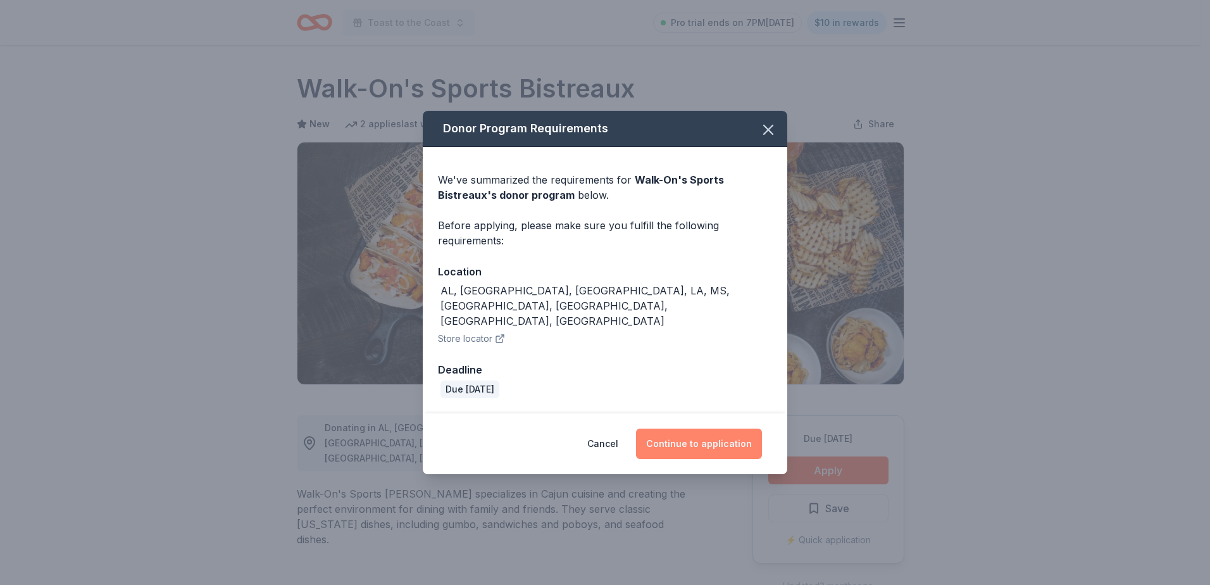
click at [685, 428] on button "Continue to application" at bounding box center [699, 443] width 126 height 30
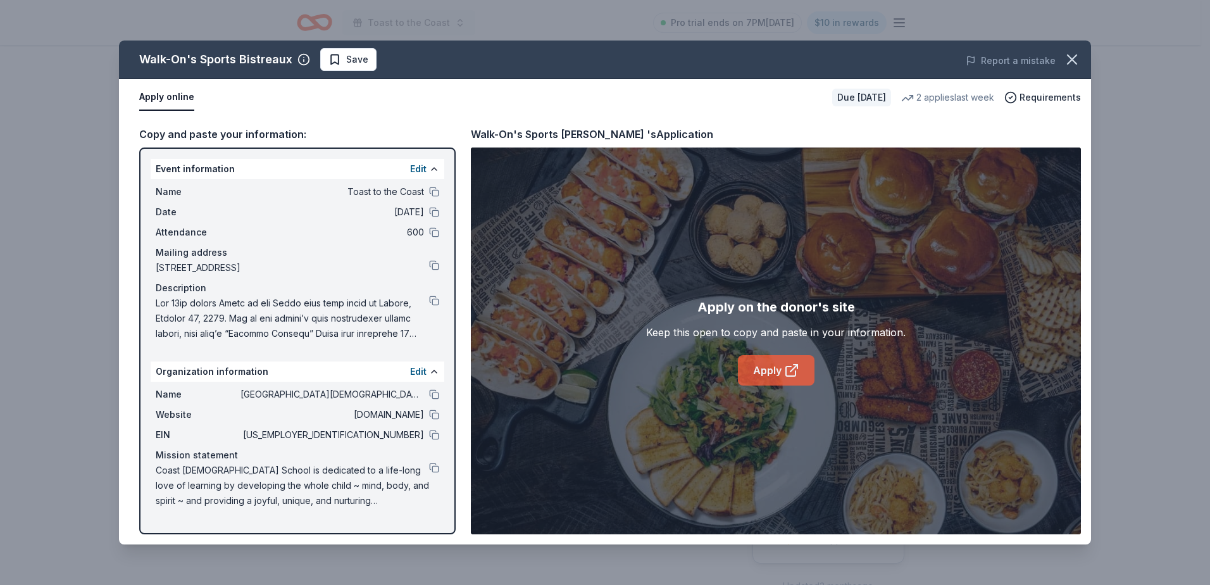
click at [773, 370] on link "Apply" at bounding box center [776, 370] width 77 height 30
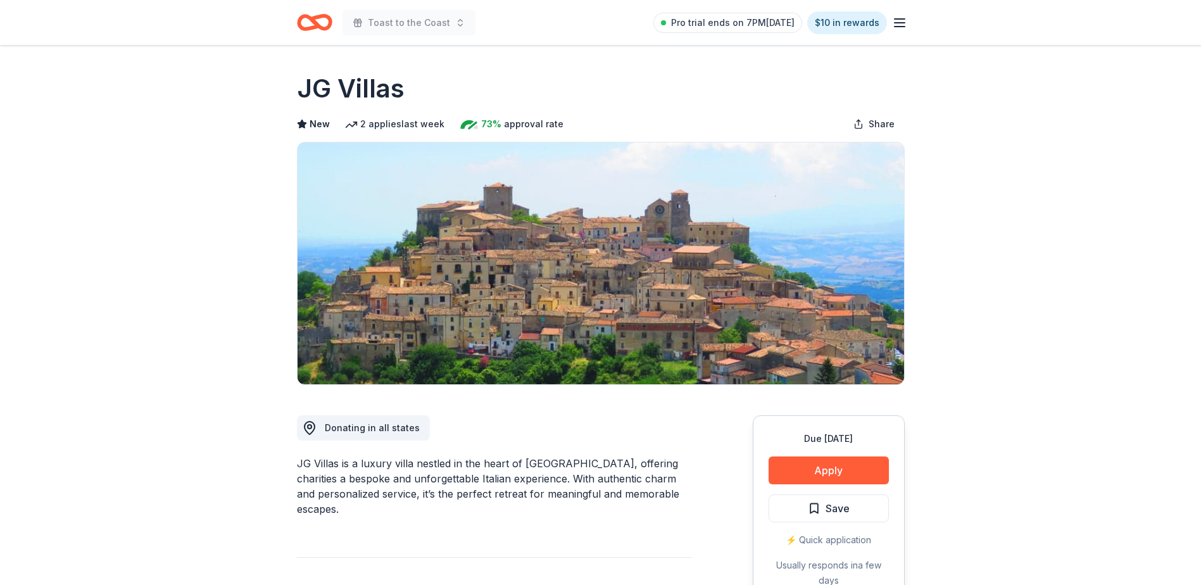
click at [526, 495] on div "JG Villas is a luxury villa nestled in the heart of [GEOGRAPHIC_DATA], offering…" at bounding box center [494, 486] width 395 height 61
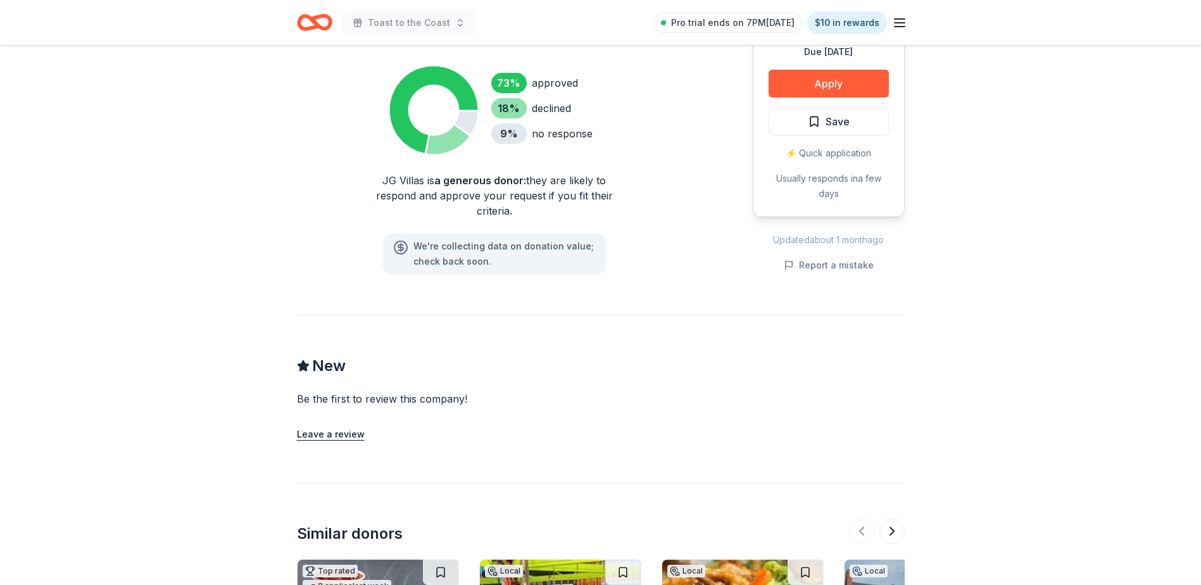
scroll to position [1023, 0]
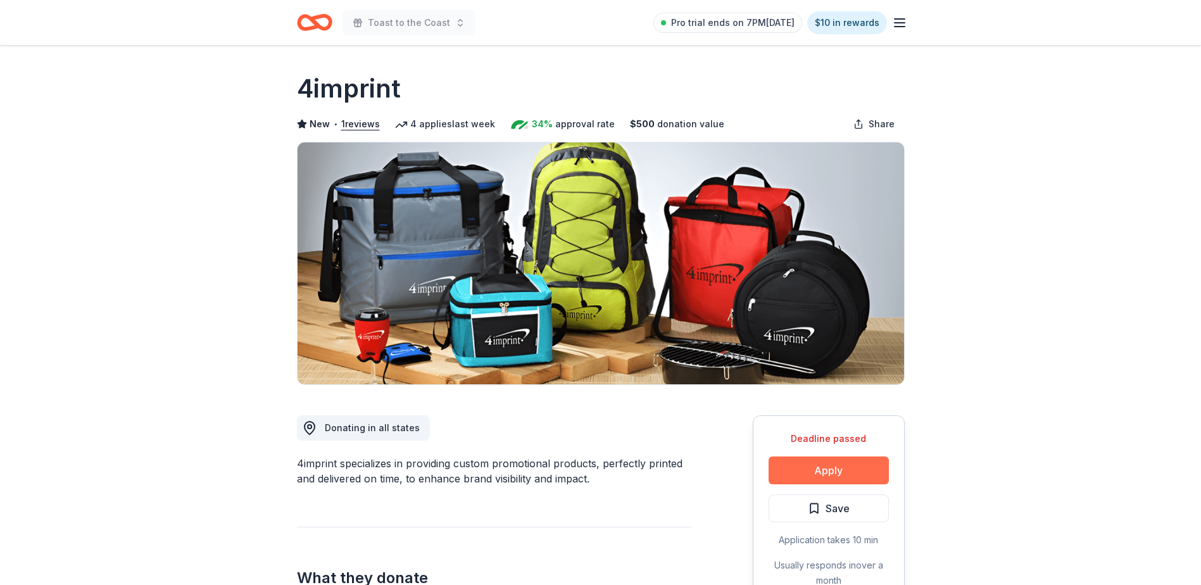
click at [847, 475] on button "Apply" at bounding box center [828, 470] width 120 height 28
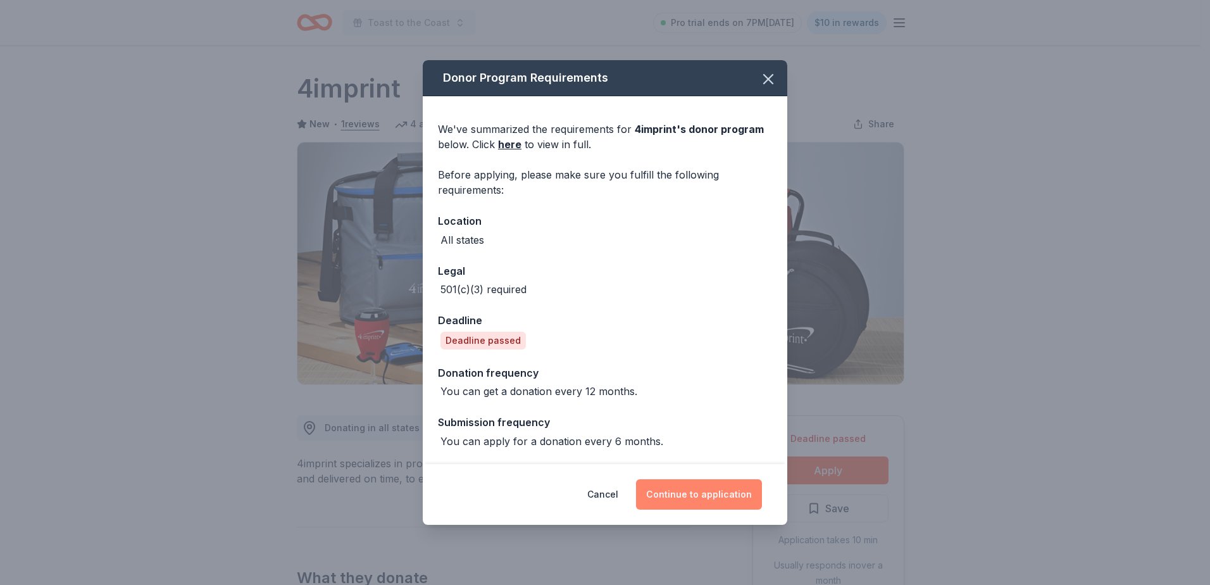
click at [712, 495] on button "Continue to application" at bounding box center [699, 494] width 126 height 30
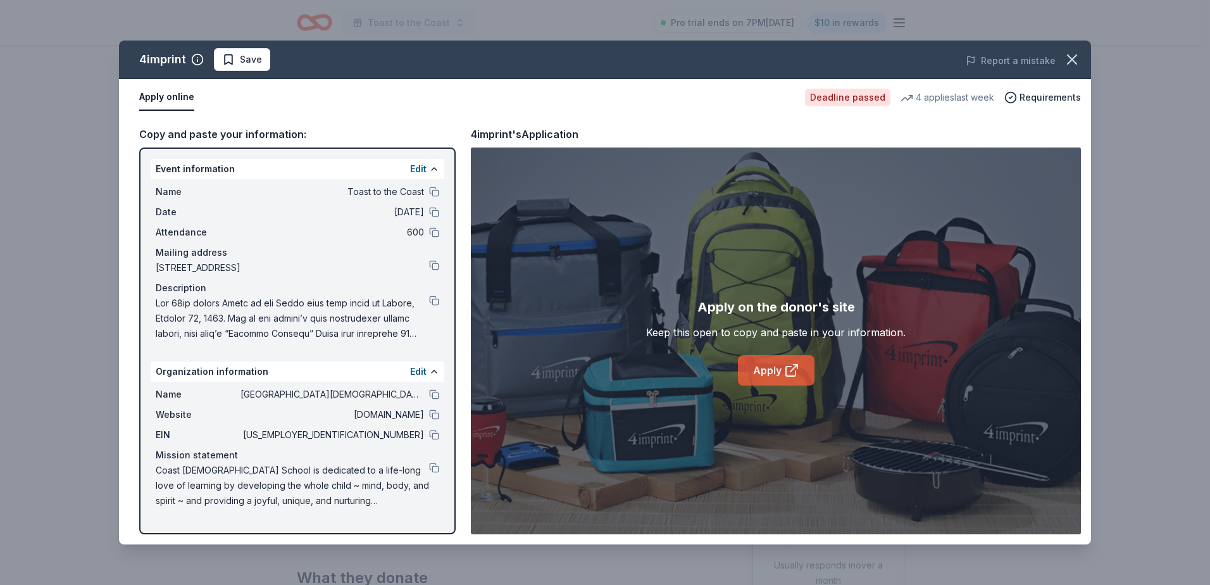
click at [769, 373] on link "Apply" at bounding box center [776, 370] width 77 height 30
click at [431, 433] on button at bounding box center [434, 435] width 10 height 10
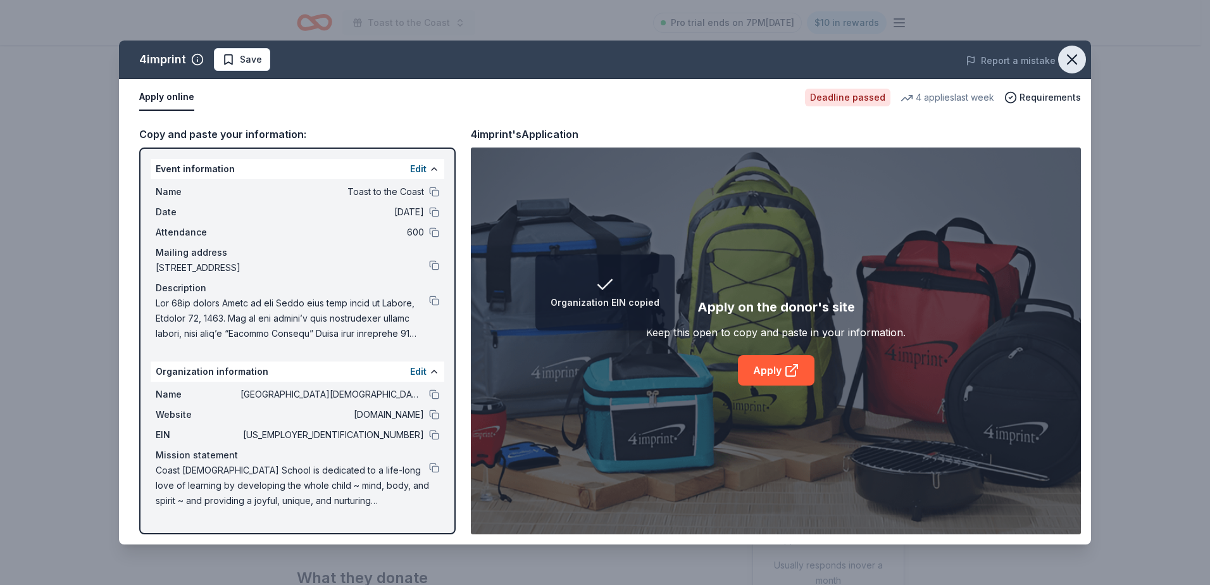
click at [1072, 63] on icon "button" at bounding box center [1072, 60] width 18 height 18
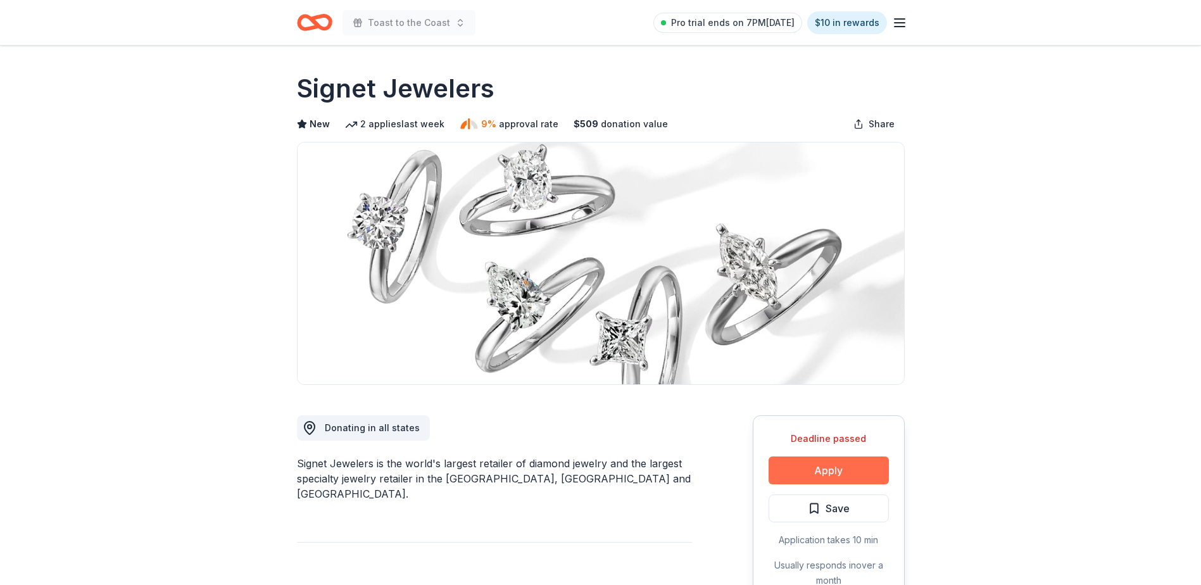
click at [822, 471] on button "Apply" at bounding box center [828, 470] width 120 height 28
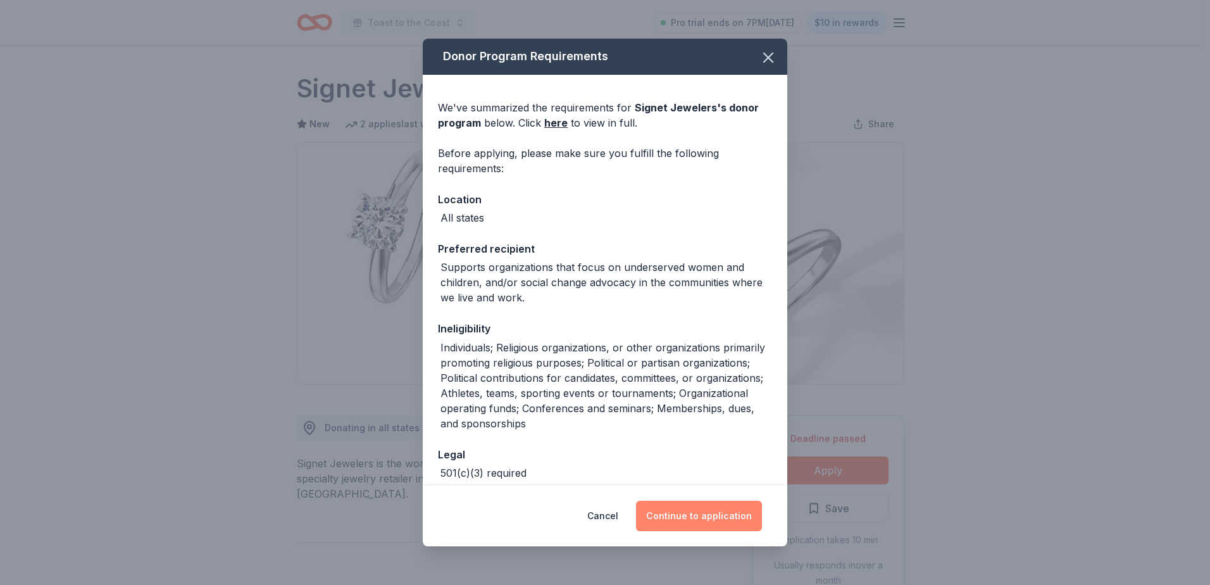
click at [703, 516] on button "Continue to application" at bounding box center [699, 516] width 126 height 30
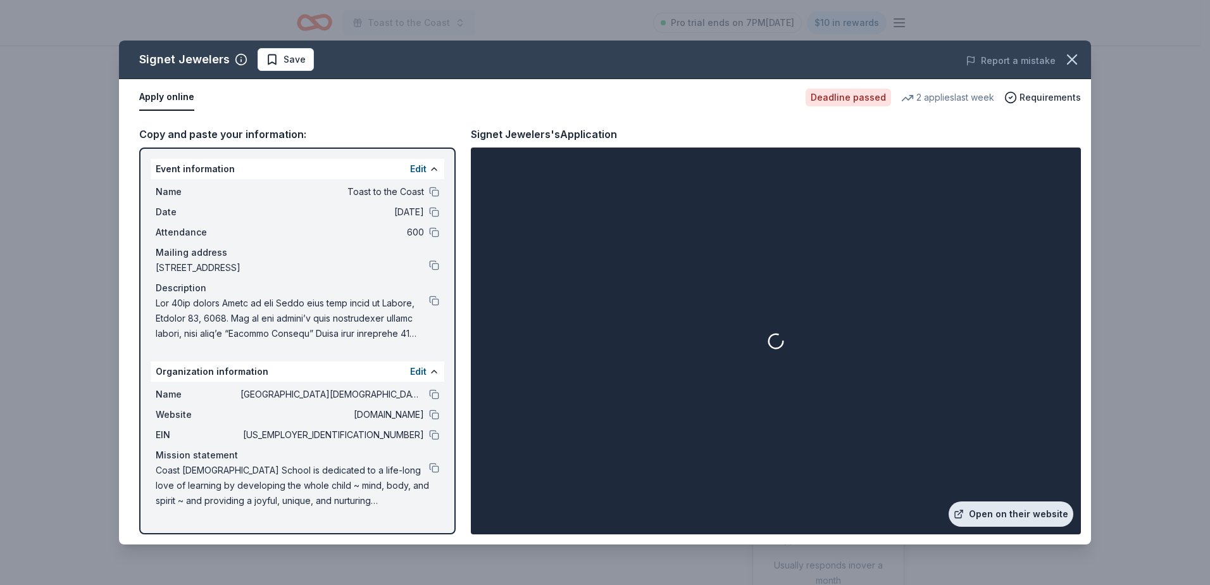
click at [1004, 516] on link "Open on their website" at bounding box center [1011, 513] width 125 height 25
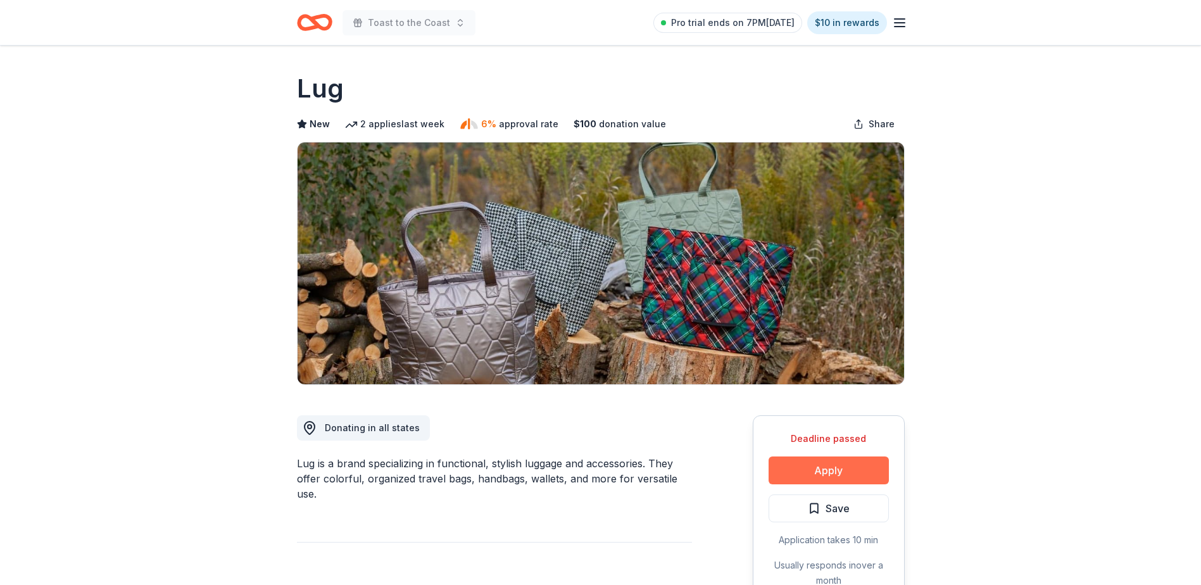
click at [825, 475] on button "Apply" at bounding box center [828, 470] width 120 height 28
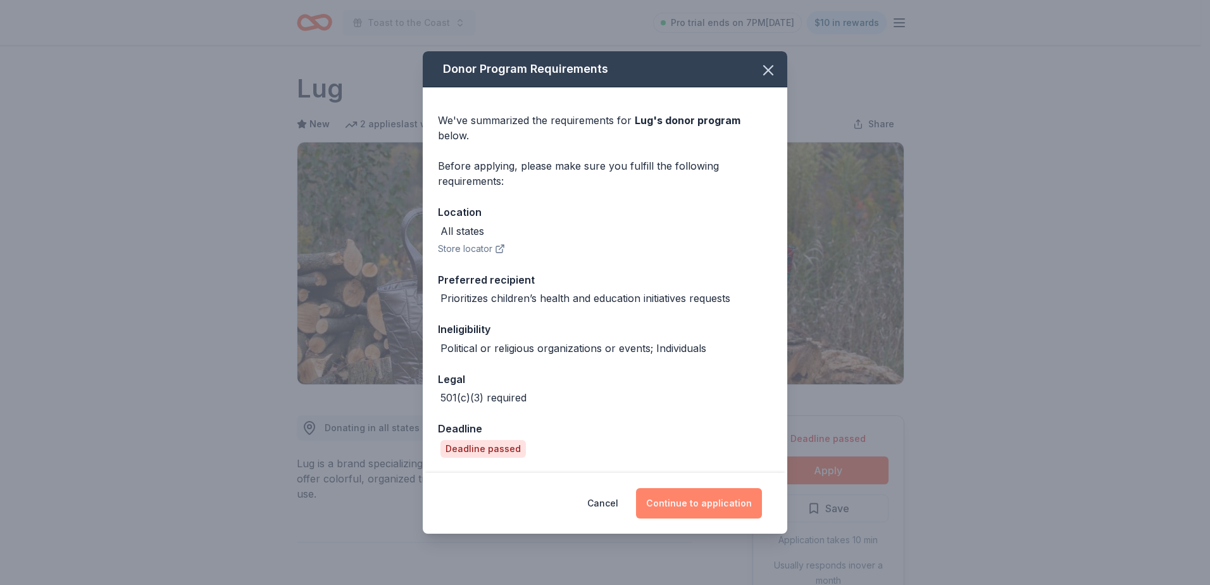
click at [712, 491] on button "Continue to application" at bounding box center [699, 503] width 126 height 30
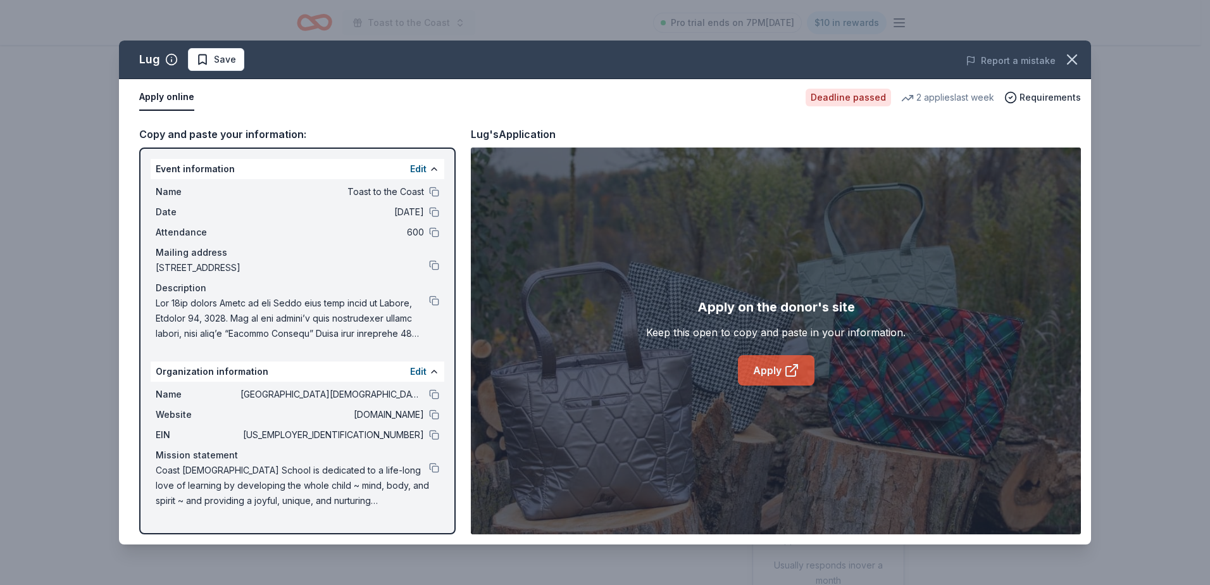
click at [764, 363] on link "Apply" at bounding box center [776, 370] width 77 height 30
click at [1074, 61] on icon "button" at bounding box center [1072, 59] width 9 height 9
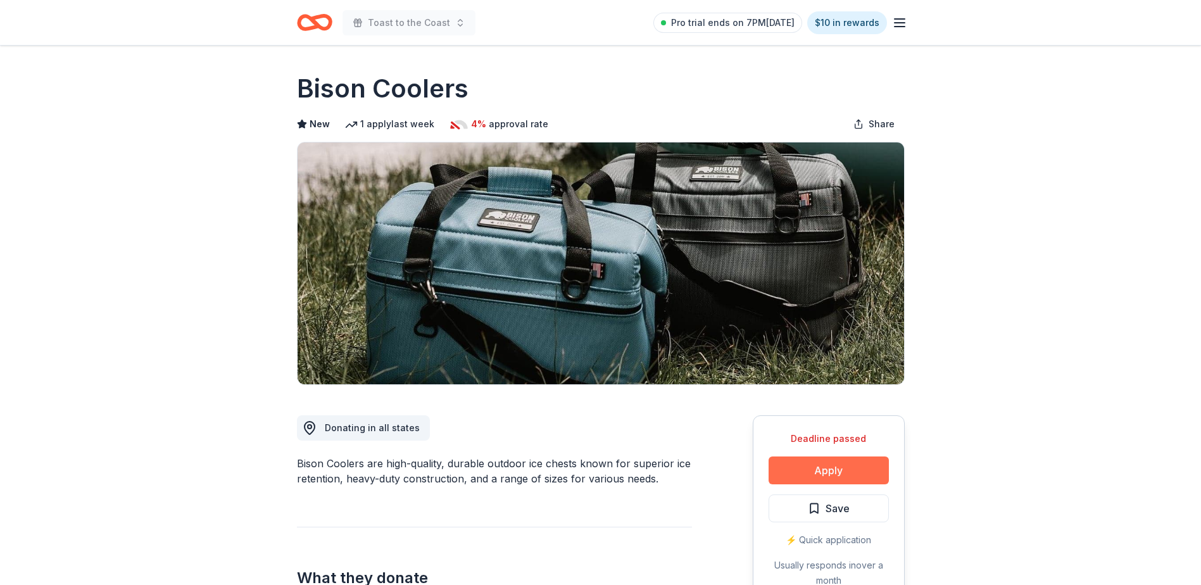
click at [834, 466] on button "Apply" at bounding box center [828, 470] width 120 height 28
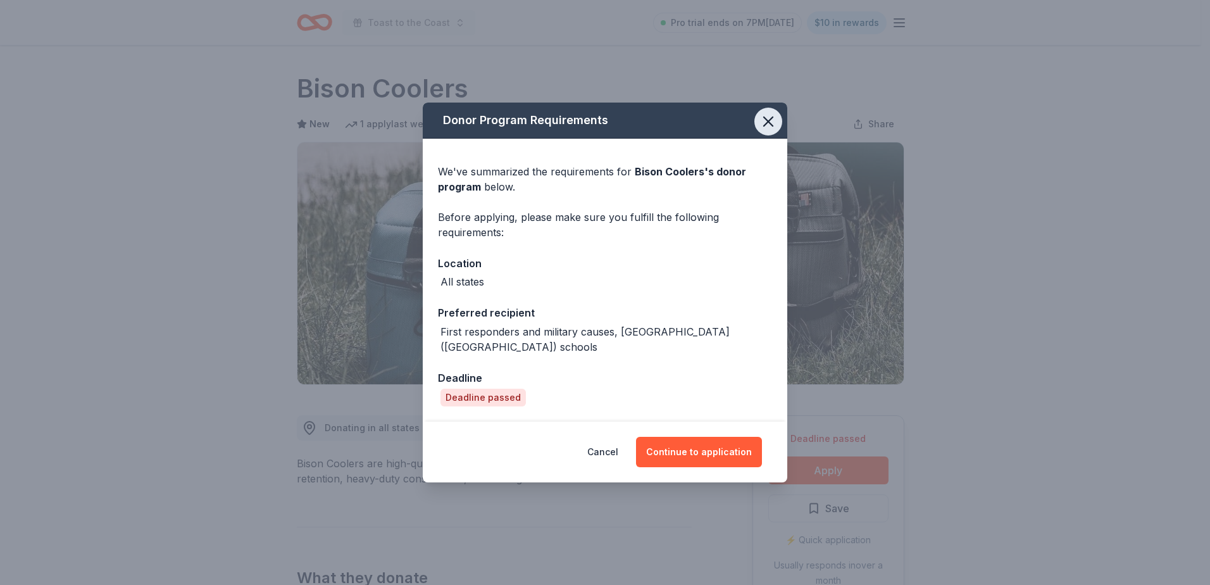
click at [768, 121] on icon "button" at bounding box center [768, 122] width 18 height 18
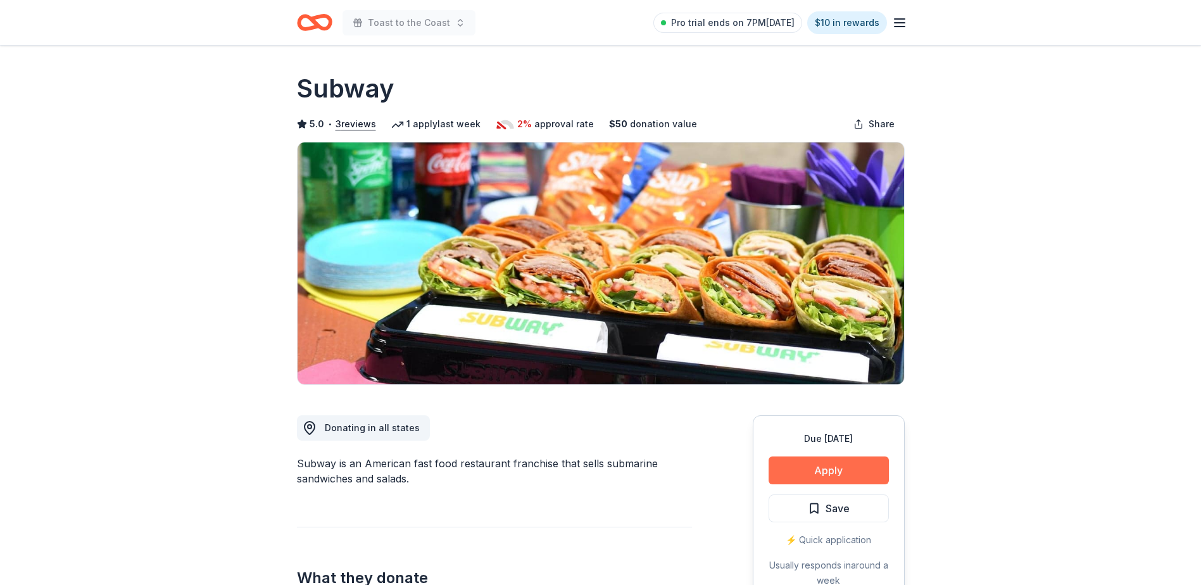
click at [841, 471] on button "Apply" at bounding box center [828, 470] width 120 height 28
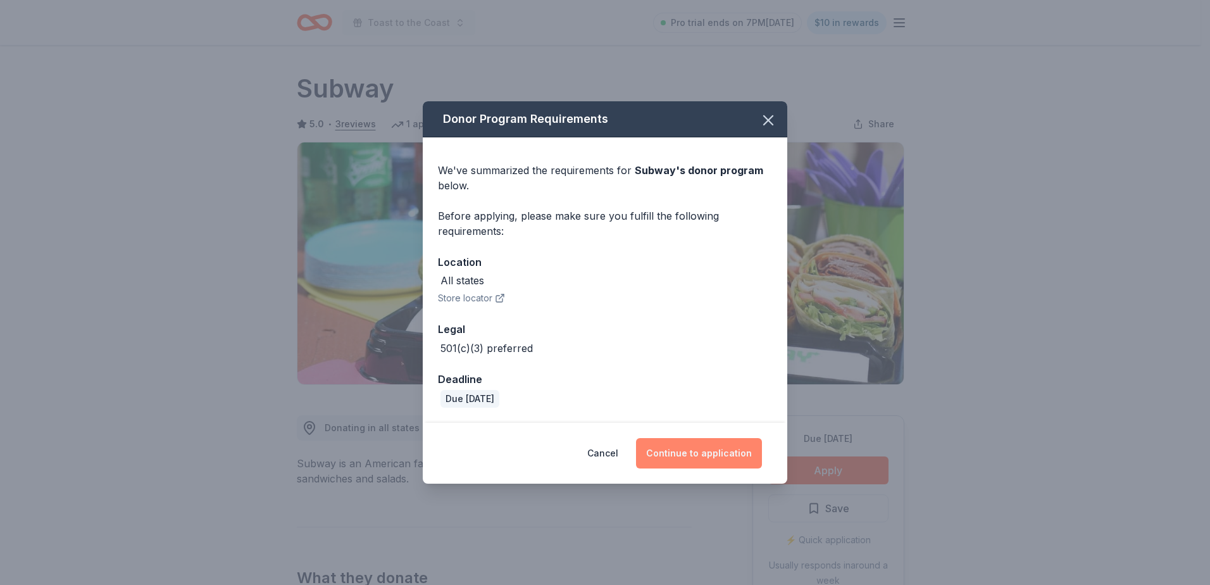
click at [713, 454] on button "Continue to application" at bounding box center [699, 453] width 126 height 30
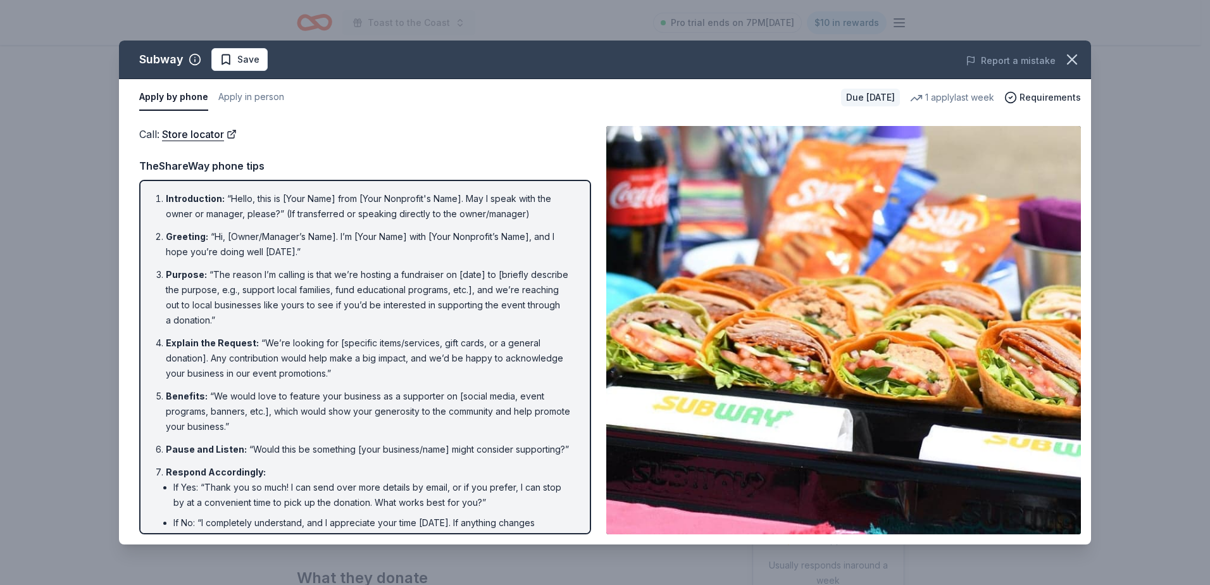
click at [996, 347] on img at bounding box center [843, 330] width 475 height 408
click at [1075, 54] on icon "button" at bounding box center [1072, 60] width 18 height 18
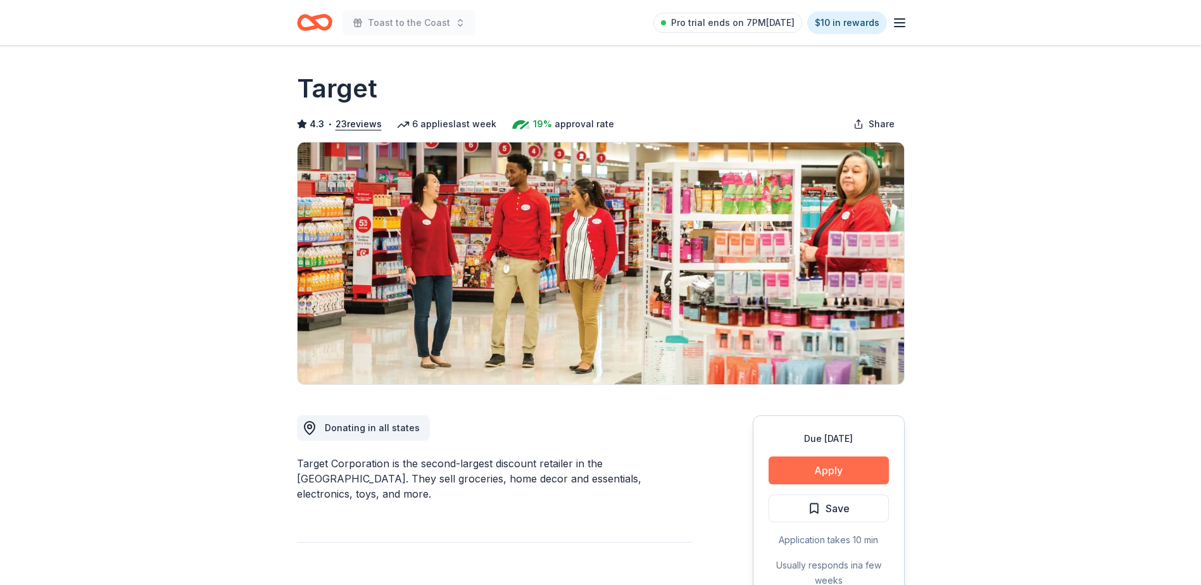
click at [835, 468] on button "Apply" at bounding box center [828, 470] width 120 height 28
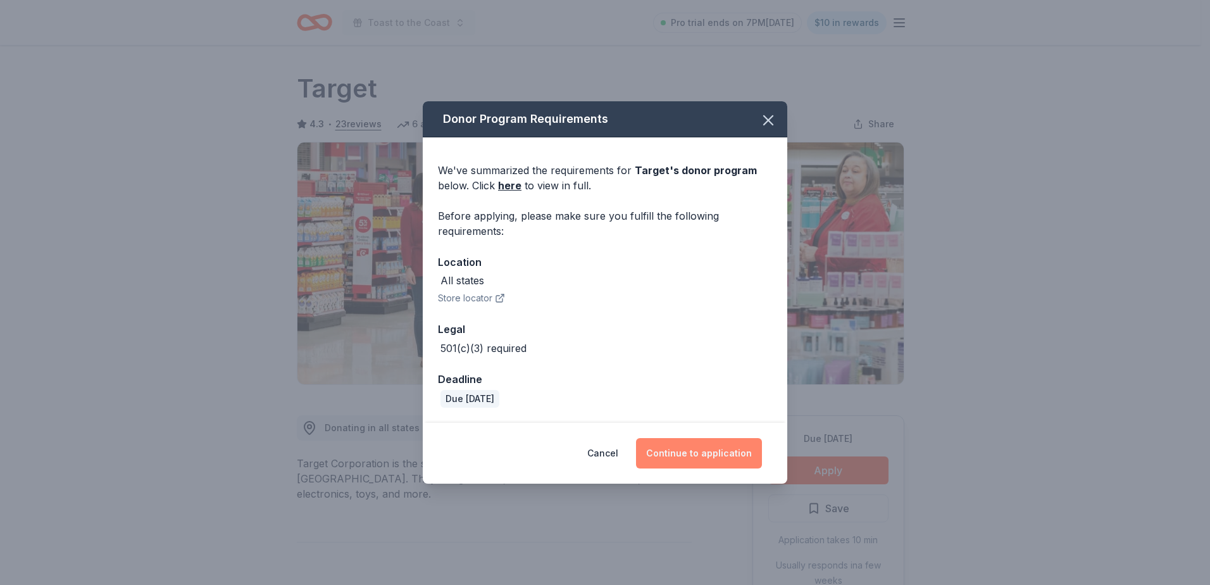
click at [699, 452] on button "Continue to application" at bounding box center [699, 453] width 126 height 30
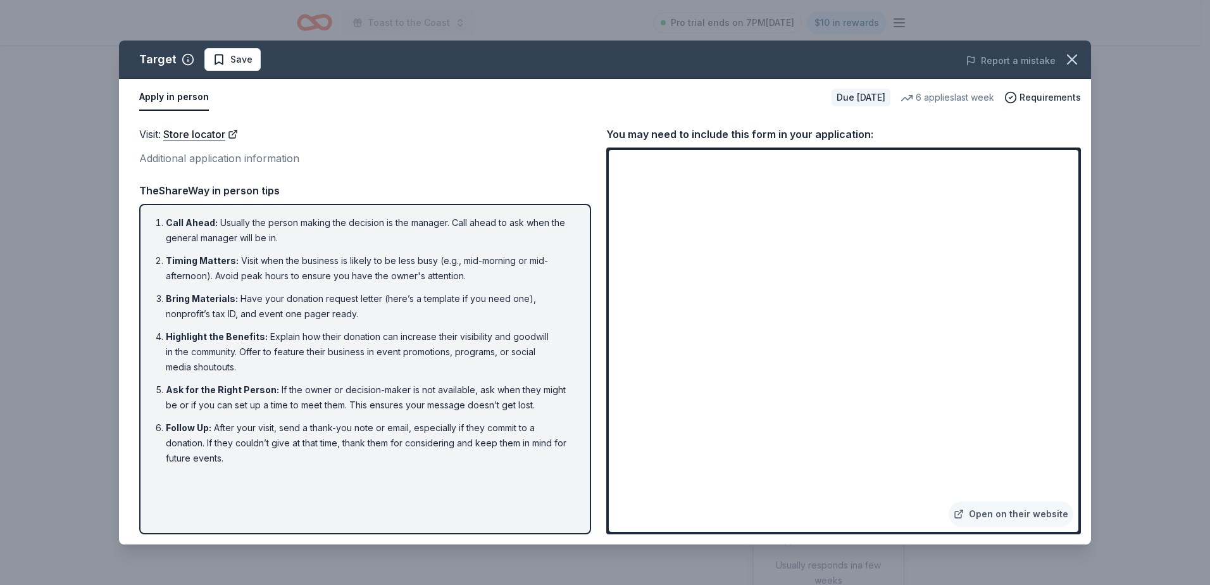
click at [1085, 454] on div "Visit : Store locator Additional application information Visit : Store locator …" at bounding box center [605, 330] width 972 height 428
click at [1023, 511] on link "Open on their website" at bounding box center [1011, 513] width 125 height 25
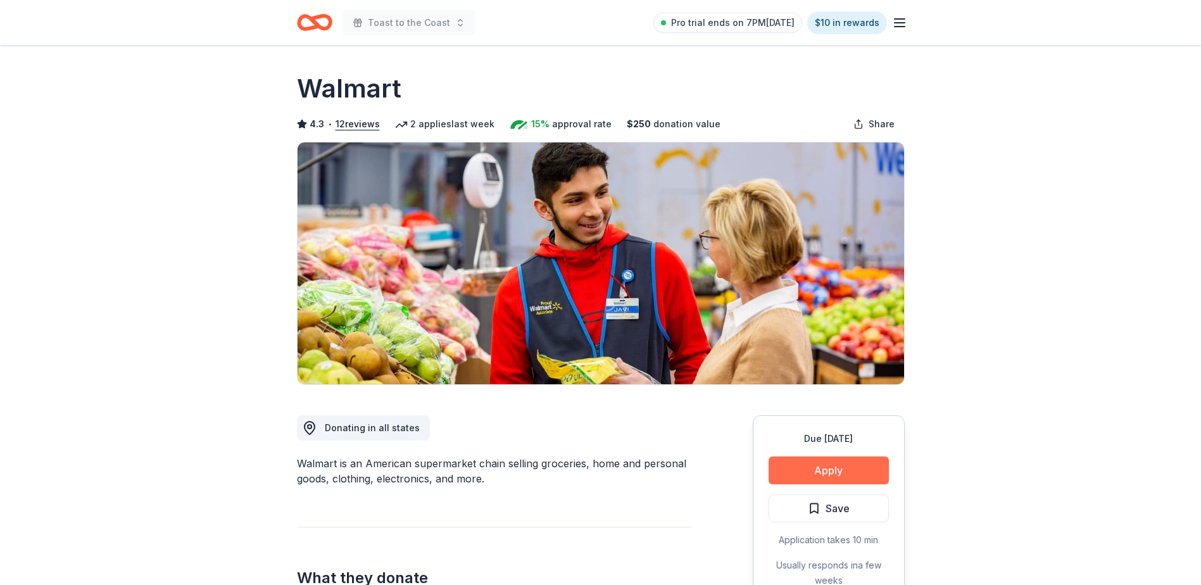
click at [828, 463] on button "Apply" at bounding box center [828, 470] width 120 height 28
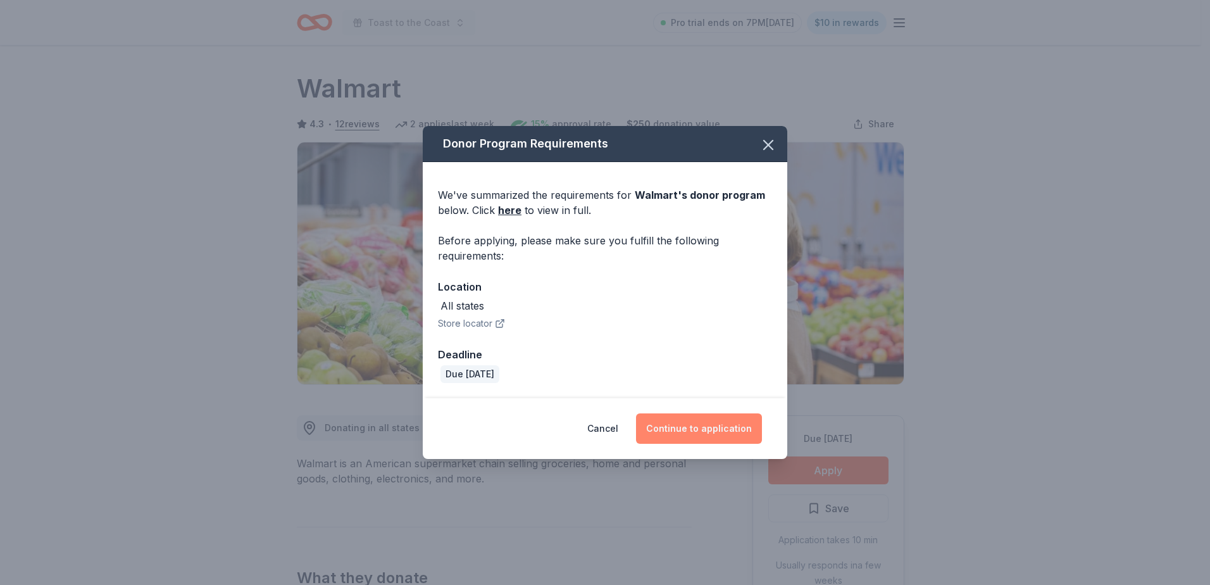
click at [687, 421] on button "Continue to application" at bounding box center [699, 428] width 126 height 30
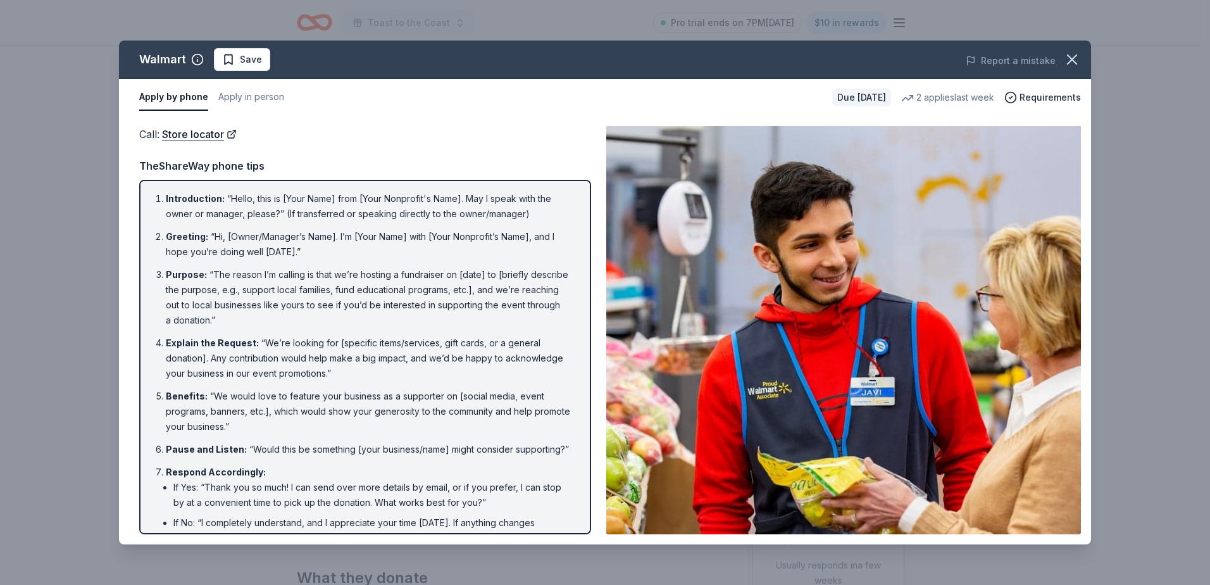
click at [889, 449] on img at bounding box center [843, 330] width 475 height 408
click at [1073, 58] on icon "button" at bounding box center [1072, 59] width 9 height 9
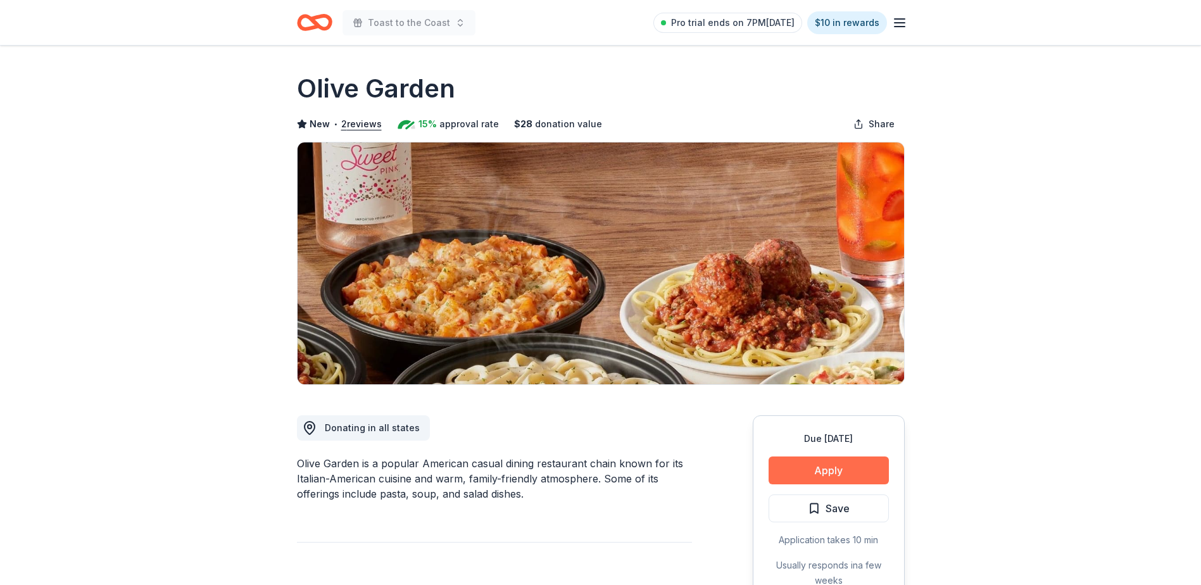
click at [824, 465] on button "Apply" at bounding box center [828, 470] width 120 height 28
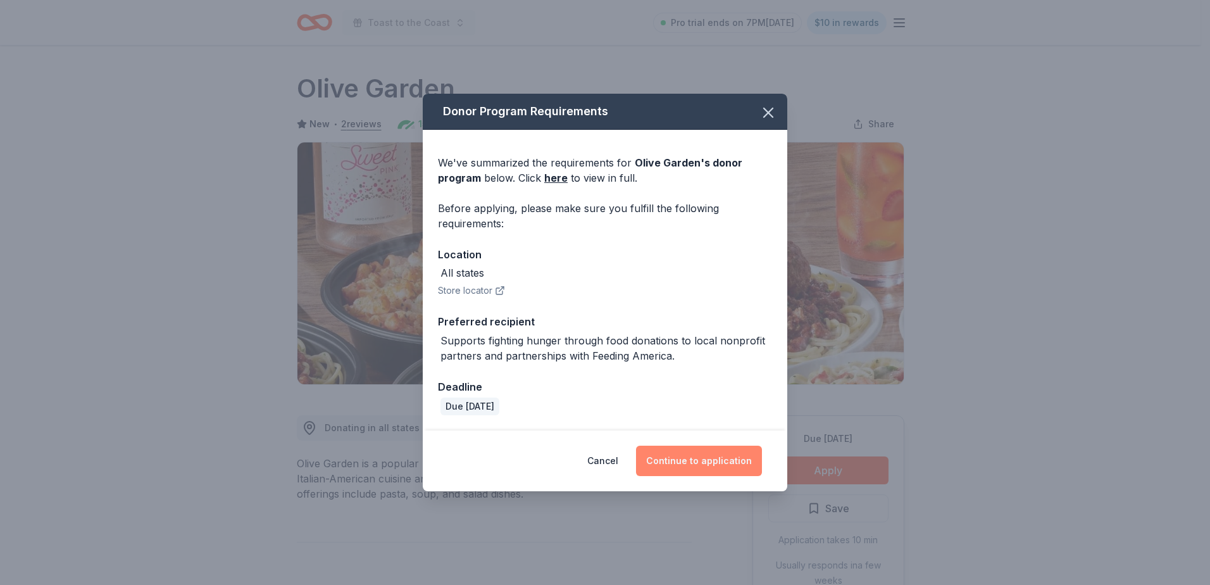
click at [689, 456] on button "Continue to application" at bounding box center [699, 461] width 126 height 30
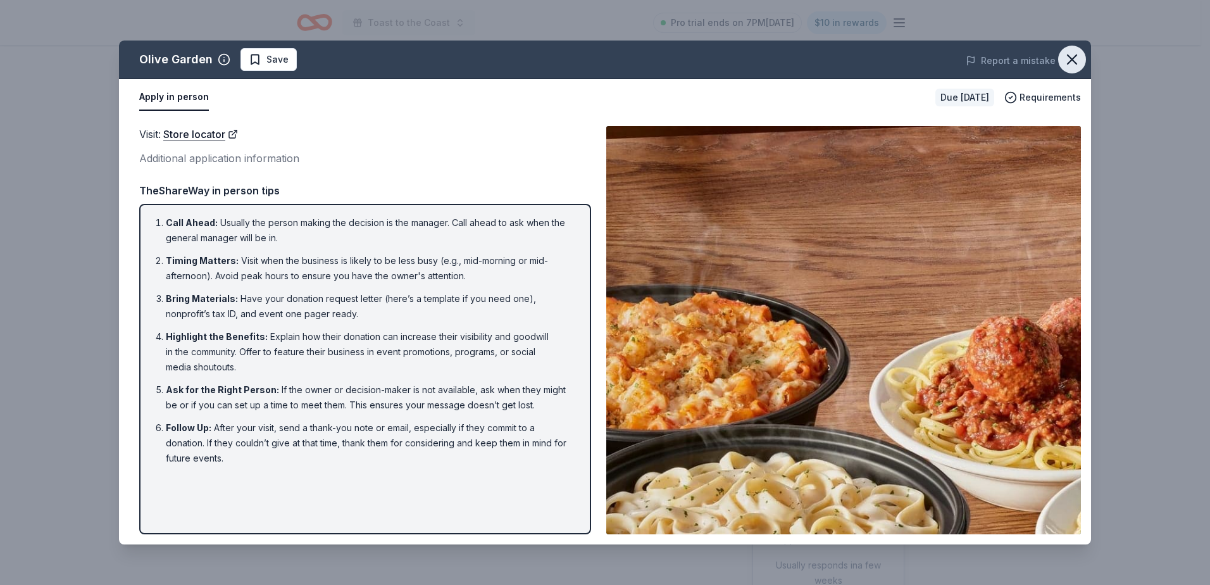
click at [1069, 59] on icon "button" at bounding box center [1072, 60] width 18 height 18
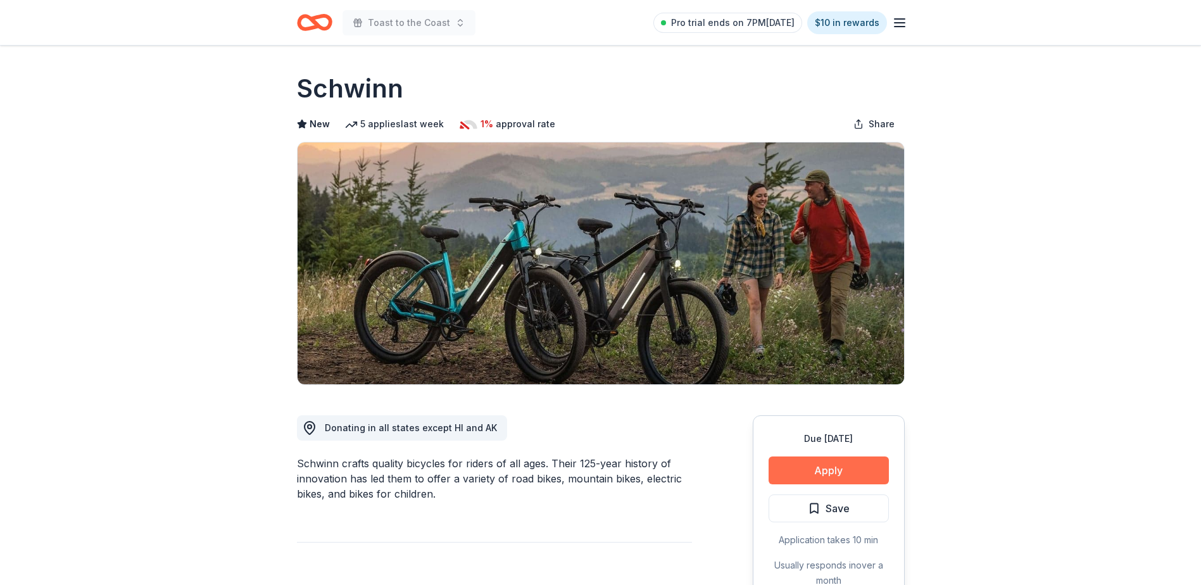
click at [819, 465] on button "Apply" at bounding box center [828, 470] width 120 height 28
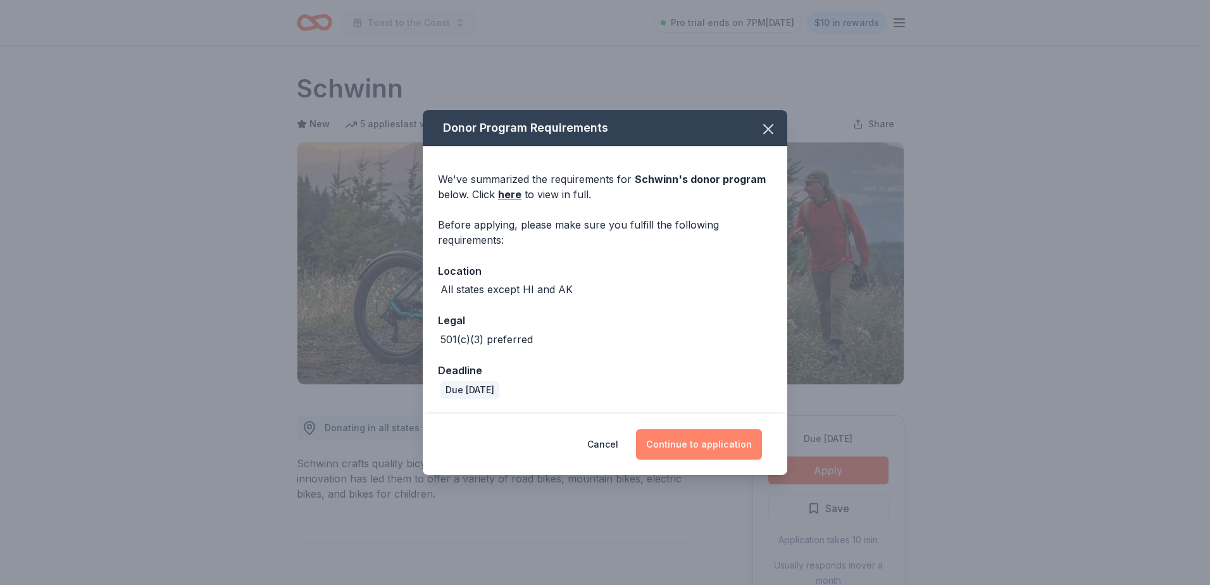
click at [710, 439] on button "Continue to application" at bounding box center [699, 444] width 126 height 30
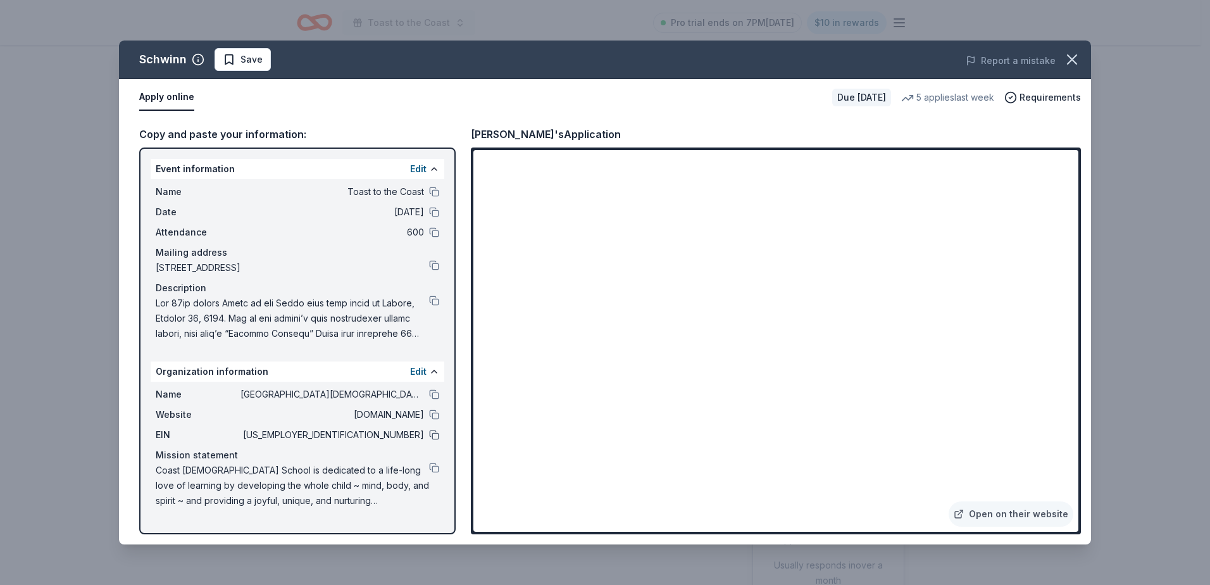
click at [432, 439] on button at bounding box center [434, 435] width 10 height 10
click at [1009, 511] on link "Open on their website" at bounding box center [1011, 513] width 125 height 25
click at [430, 434] on button at bounding box center [434, 435] width 10 height 10
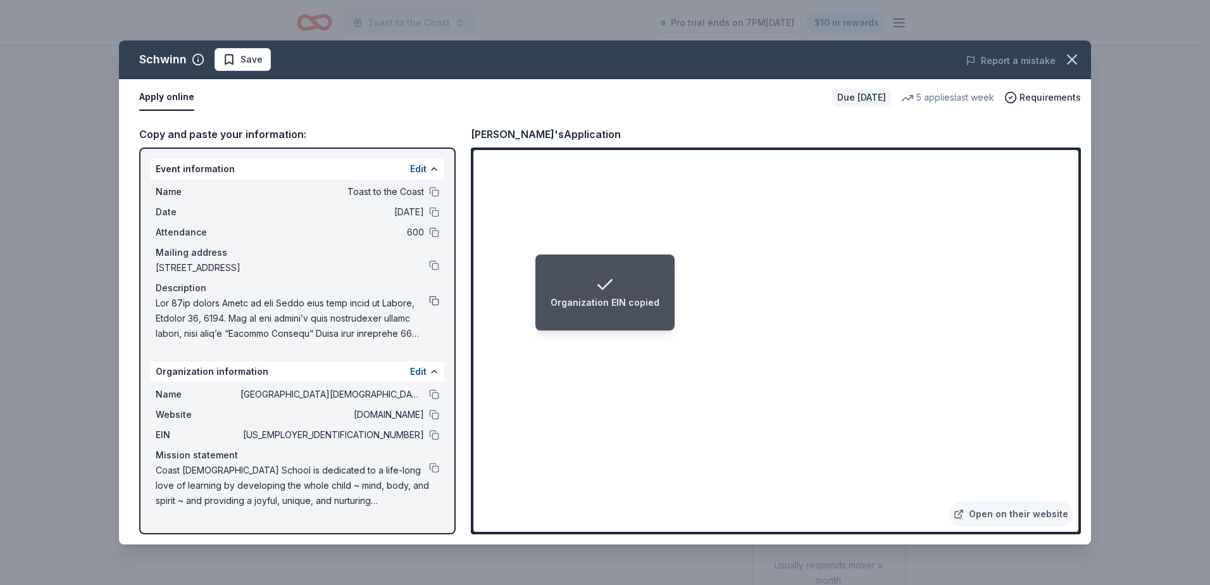
click at [435, 296] on button at bounding box center [434, 301] width 10 height 10
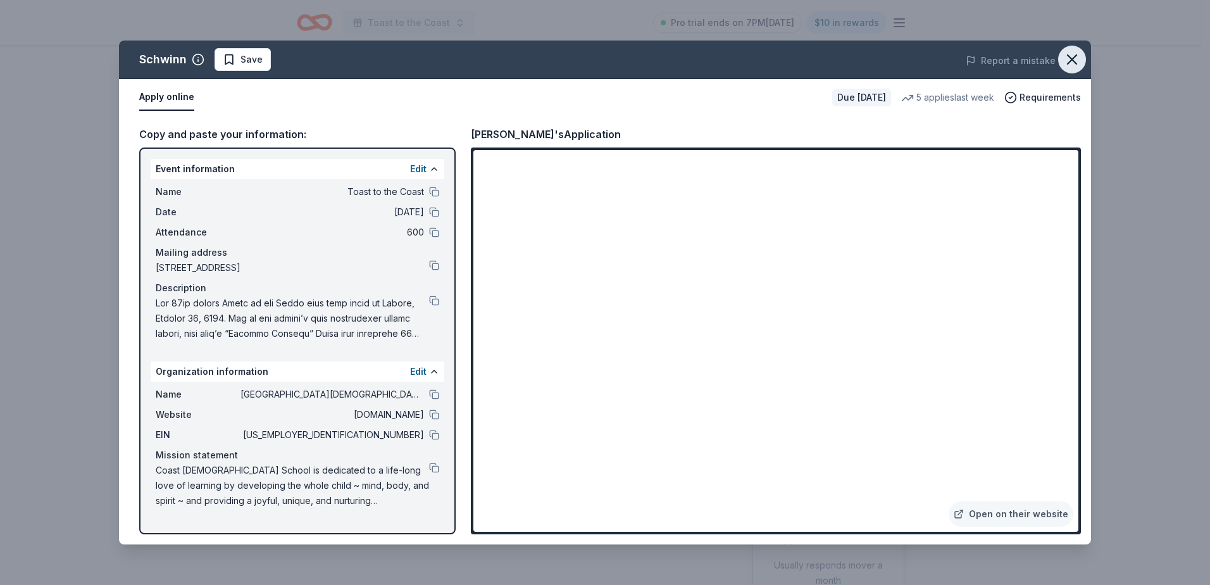
click at [1070, 55] on icon "button" at bounding box center [1072, 60] width 18 height 18
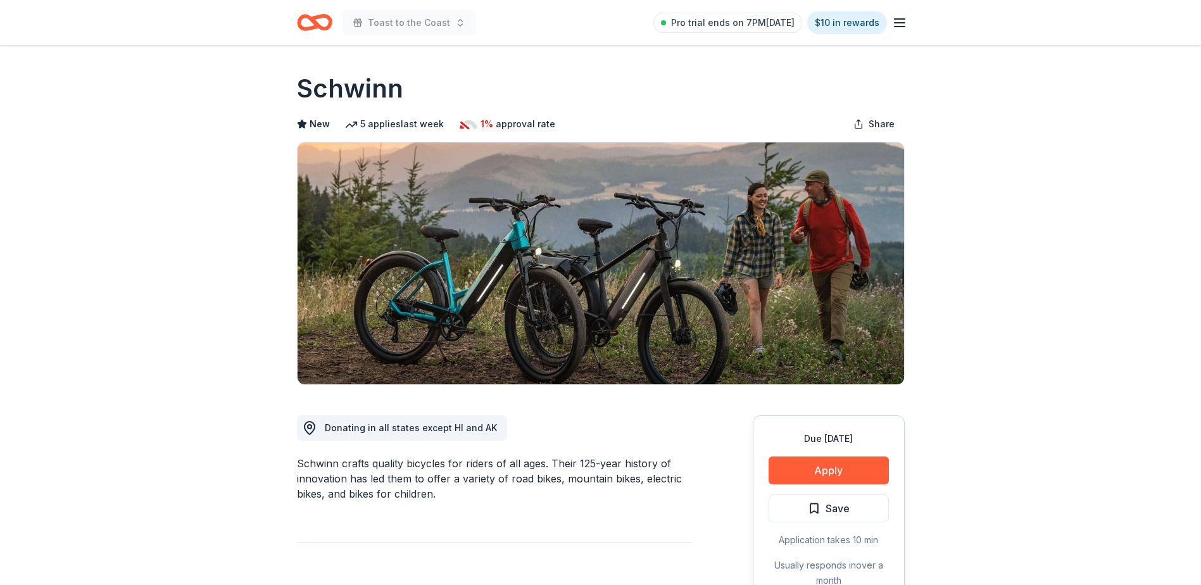
click at [517, 478] on div "Schwinn crafts quality bicycles for riders of all ages. Their 125-year history …" at bounding box center [494, 479] width 395 height 46
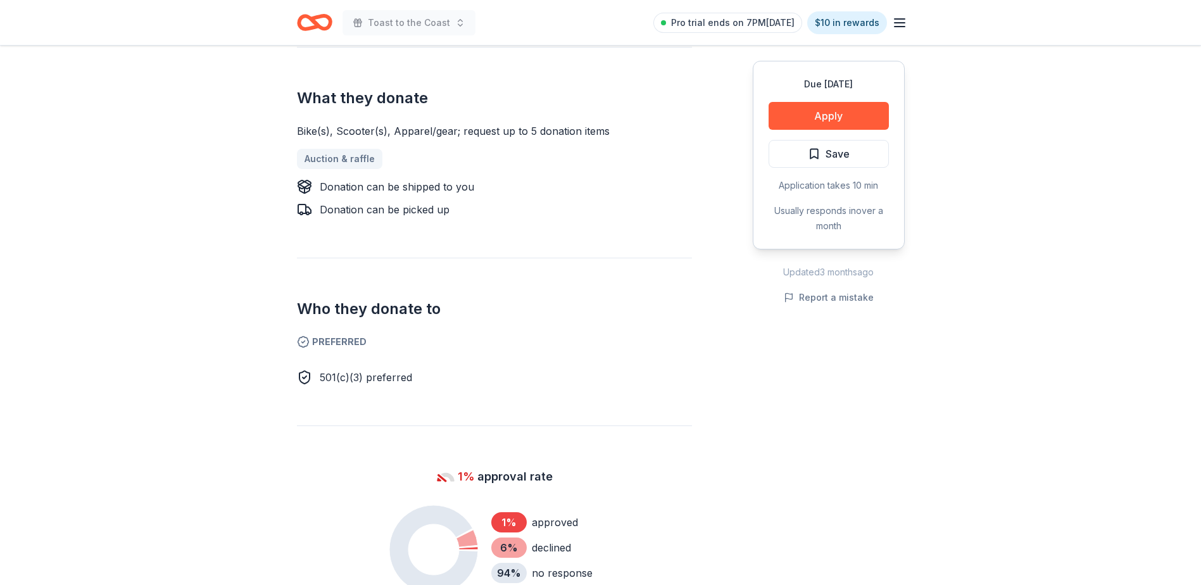
scroll to position [511, 0]
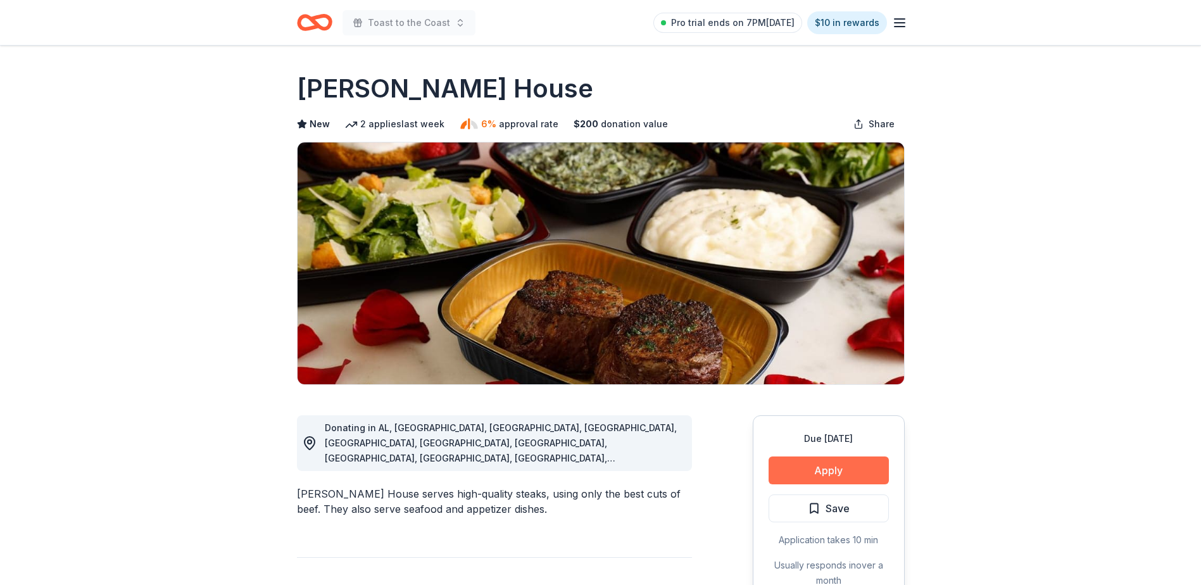
click at [813, 461] on button "Apply" at bounding box center [828, 470] width 120 height 28
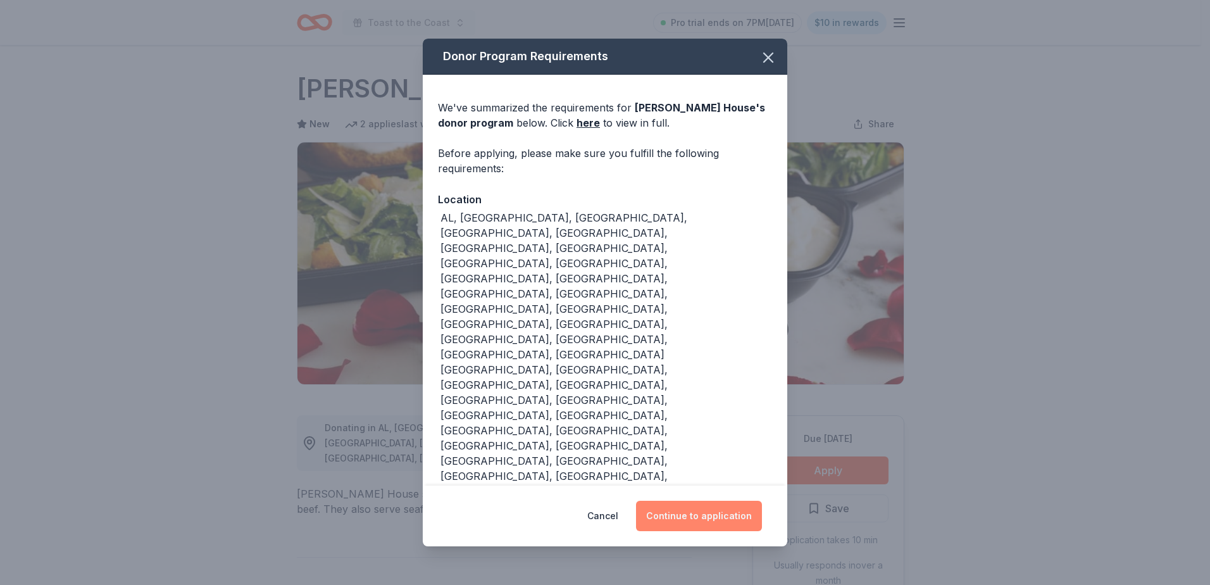
click at [699, 501] on button "Continue to application" at bounding box center [699, 516] width 126 height 30
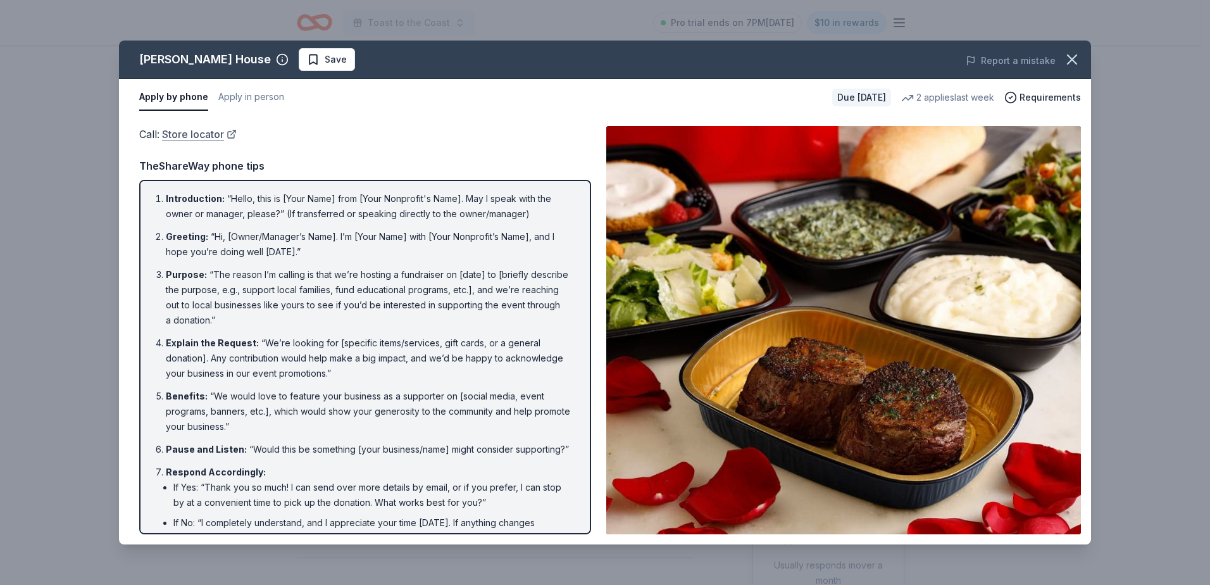
click at [203, 134] on link "Store locator" at bounding box center [199, 134] width 75 height 16
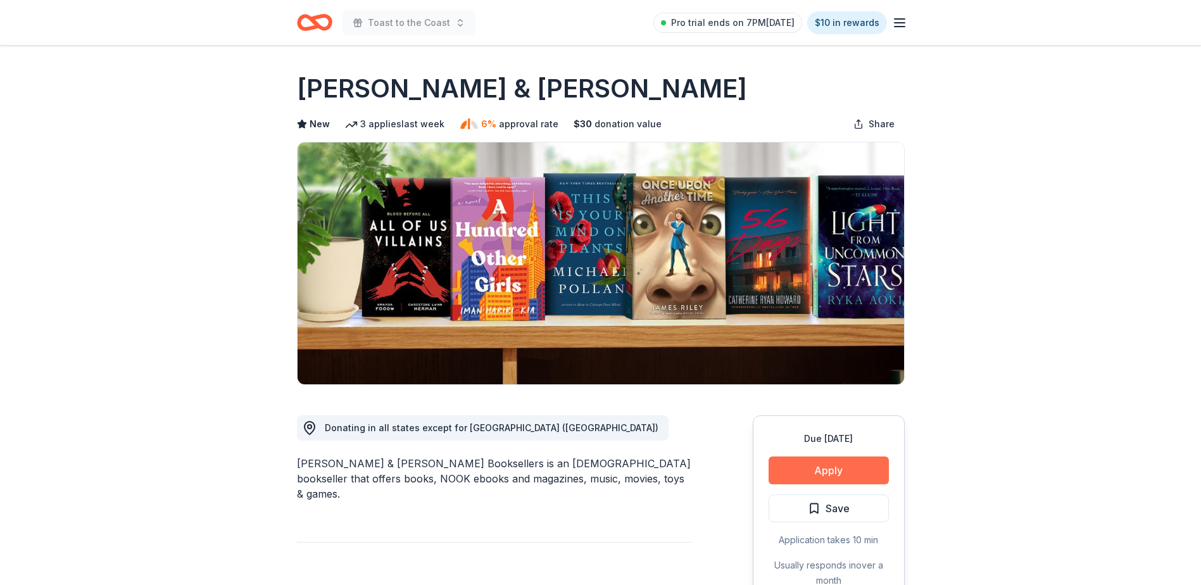
click at [829, 468] on button "Apply" at bounding box center [828, 470] width 120 height 28
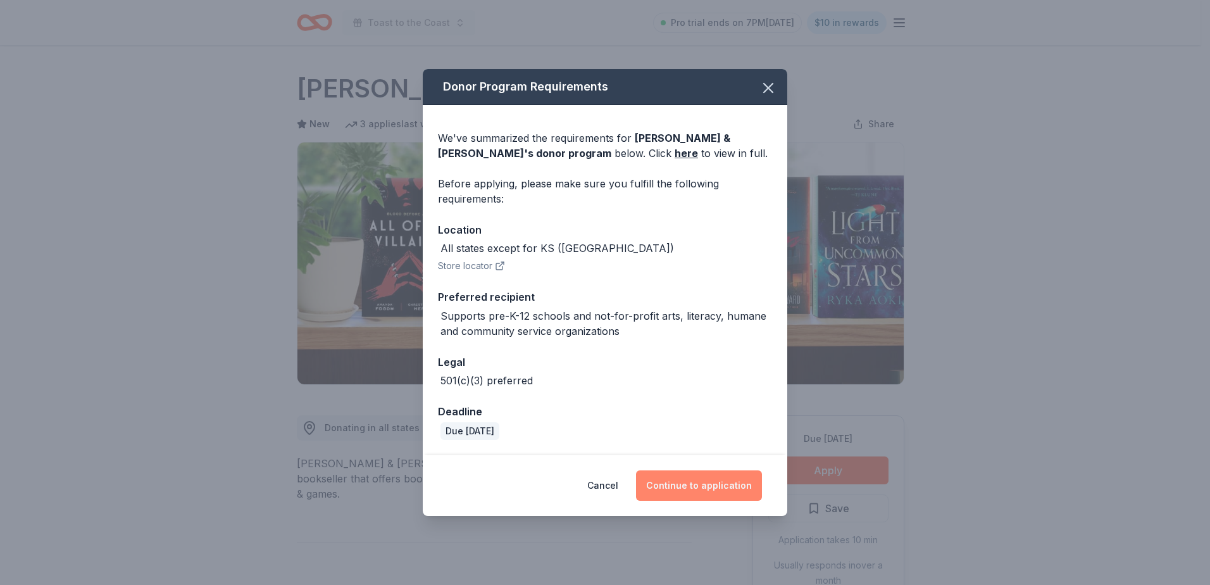
click at [718, 488] on button "Continue to application" at bounding box center [699, 485] width 126 height 30
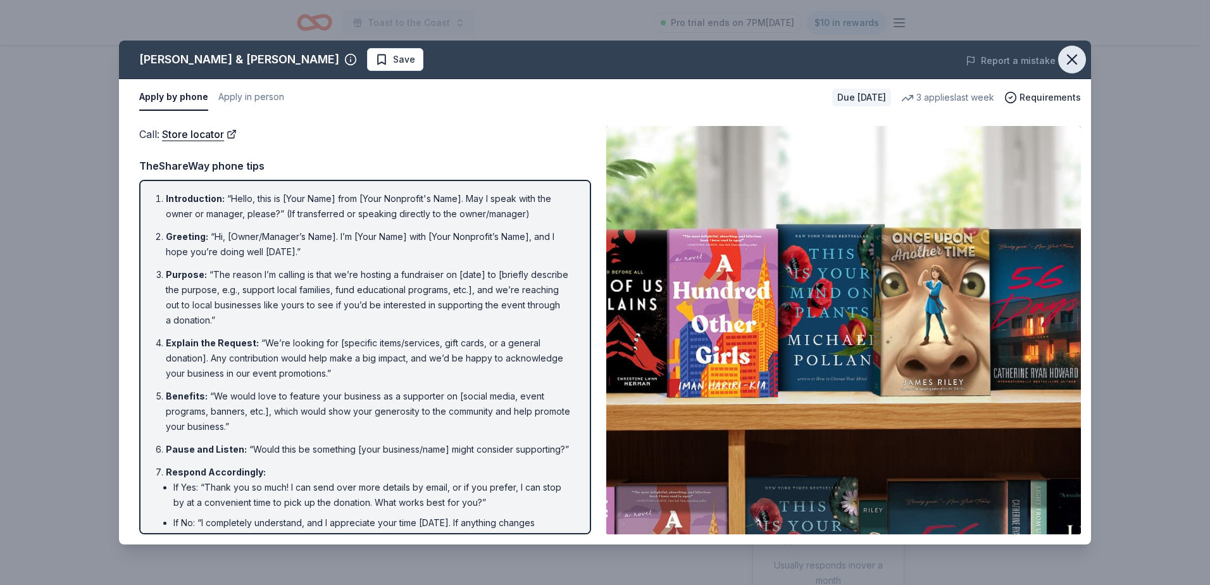
click at [1070, 56] on icon "button" at bounding box center [1072, 59] width 9 height 9
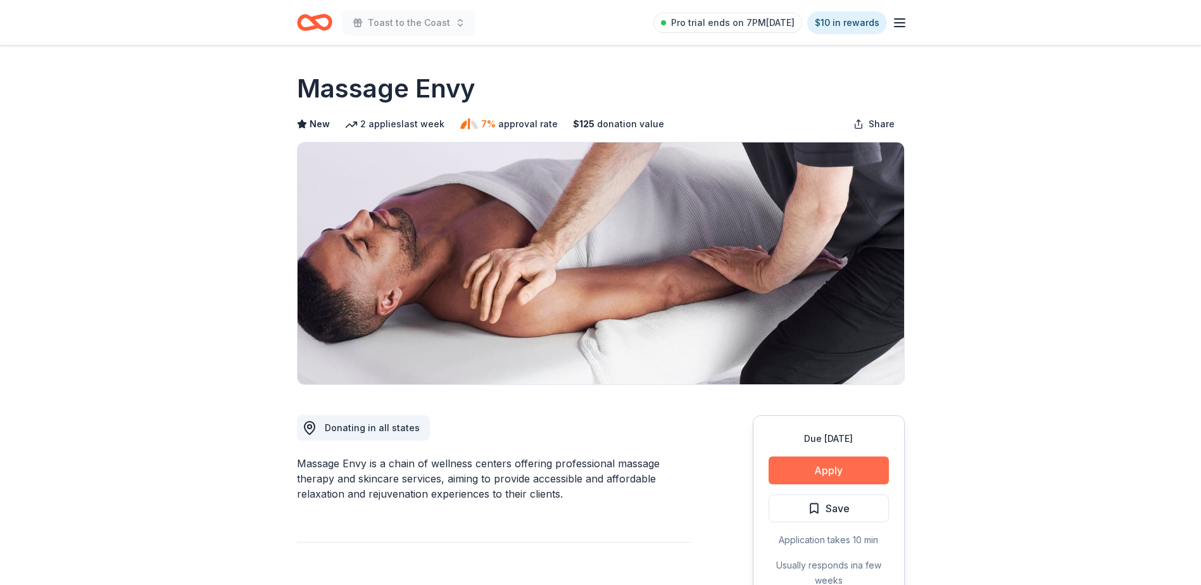
click at [840, 471] on button "Apply" at bounding box center [828, 470] width 120 height 28
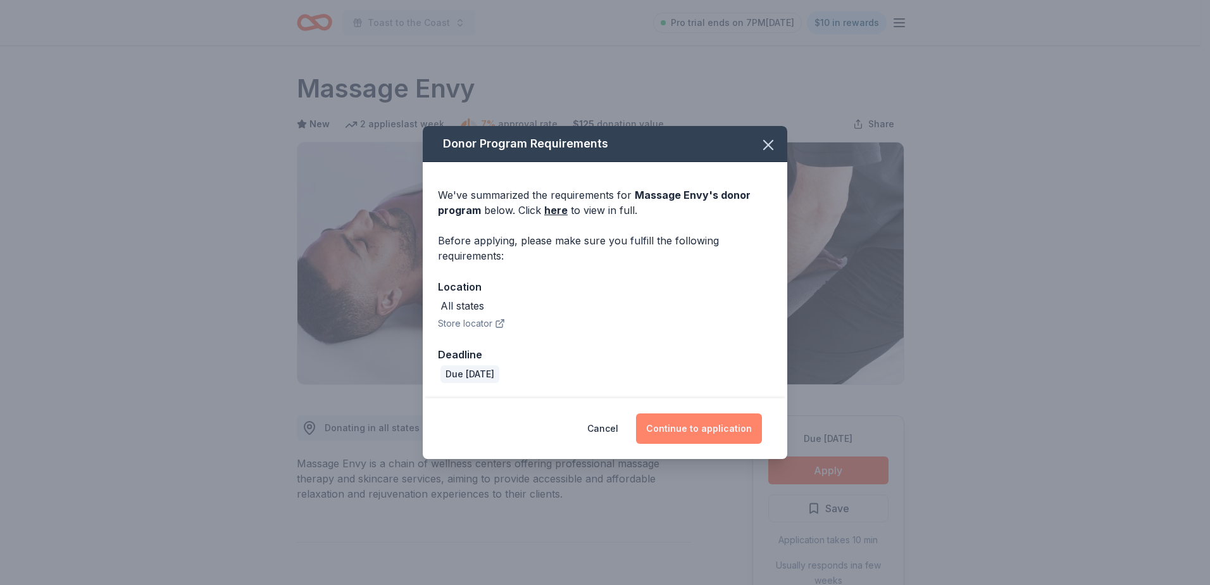
click at [721, 417] on button "Continue to application" at bounding box center [699, 428] width 126 height 30
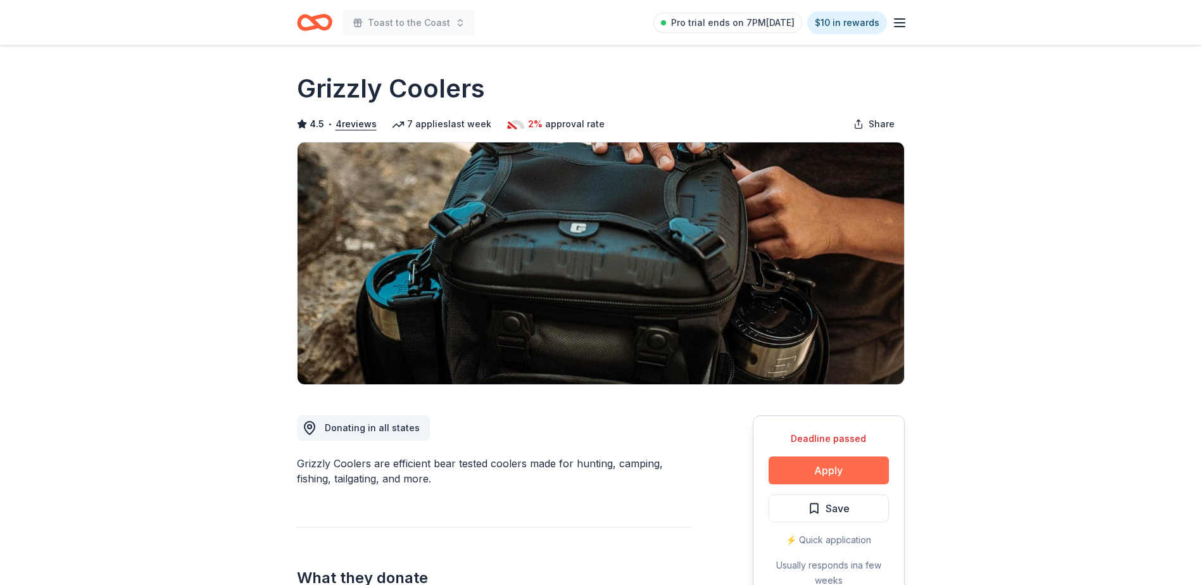
click at [818, 475] on button "Apply" at bounding box center [828, 470] width 120 height 28
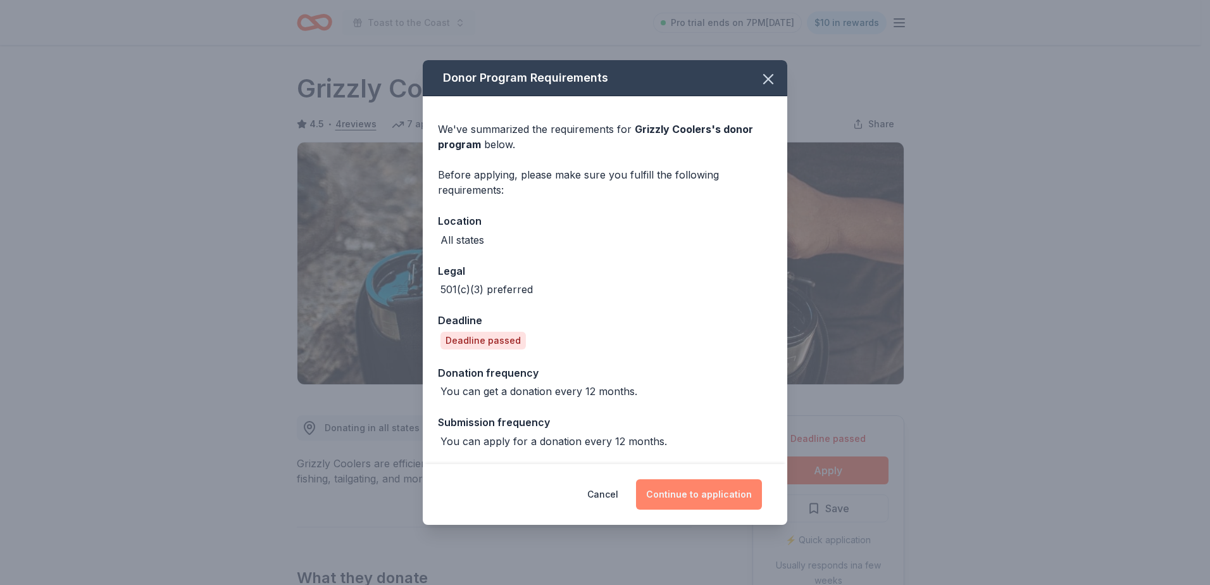
click at [690, 485] on button "Continue to application" at bounding box center [699, 494] width 126 height 30
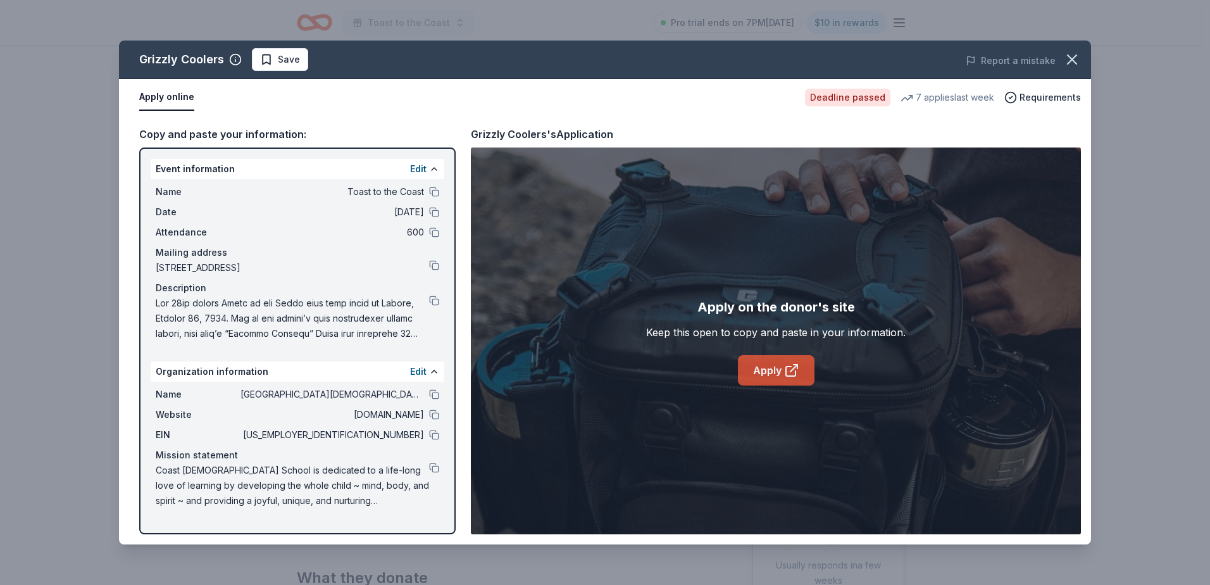
click at [777, 375] on link "Apply" at bounding box center [776, 370] width 77 height 30
click at [1073, 58] on icon "button" at bounding box center [1072, 59] width 9 height 9
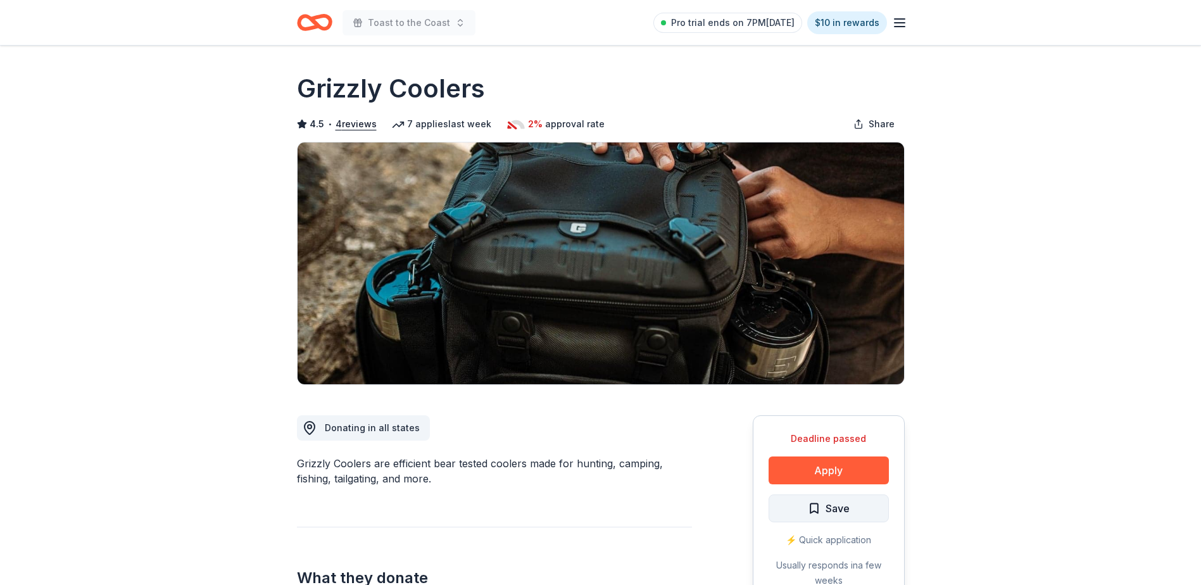
click at [840, 511] on span "Save" at bounding box center [837, 508] width 24 height 16
click at [856, 511] on html "Toast to the Coast Pro trial ends on 7PM, 9/2 $10 in rewards Deadline passed Sh…" at bounding box center [600, 292] width 1201 height 585
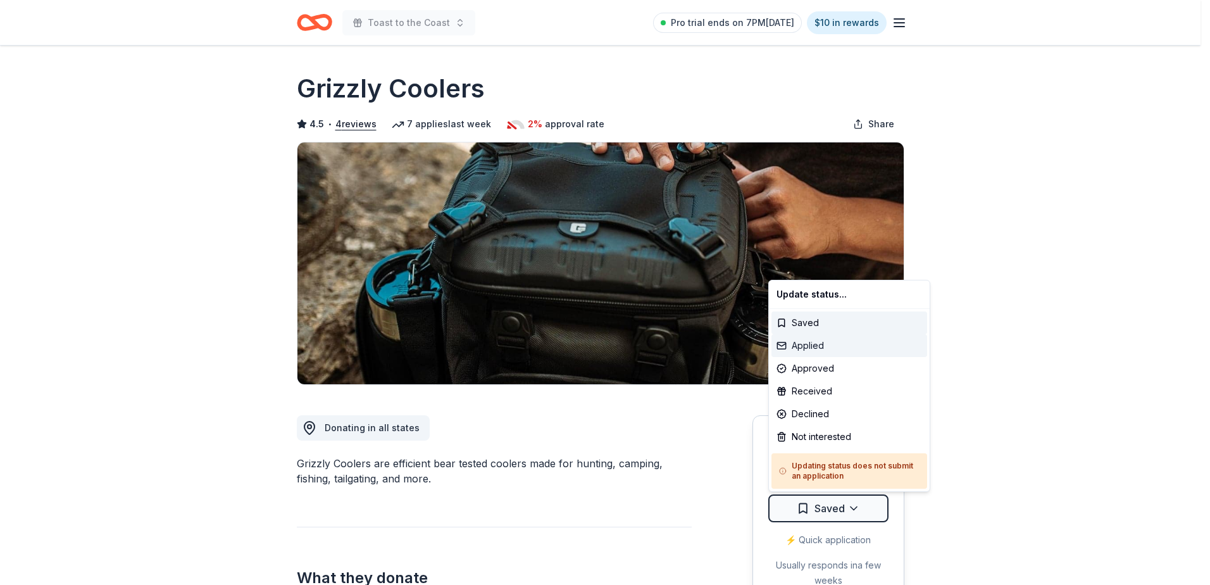
click at [834, 347] on div "Applied" at bounding box center [849, 345] width 156 height 23
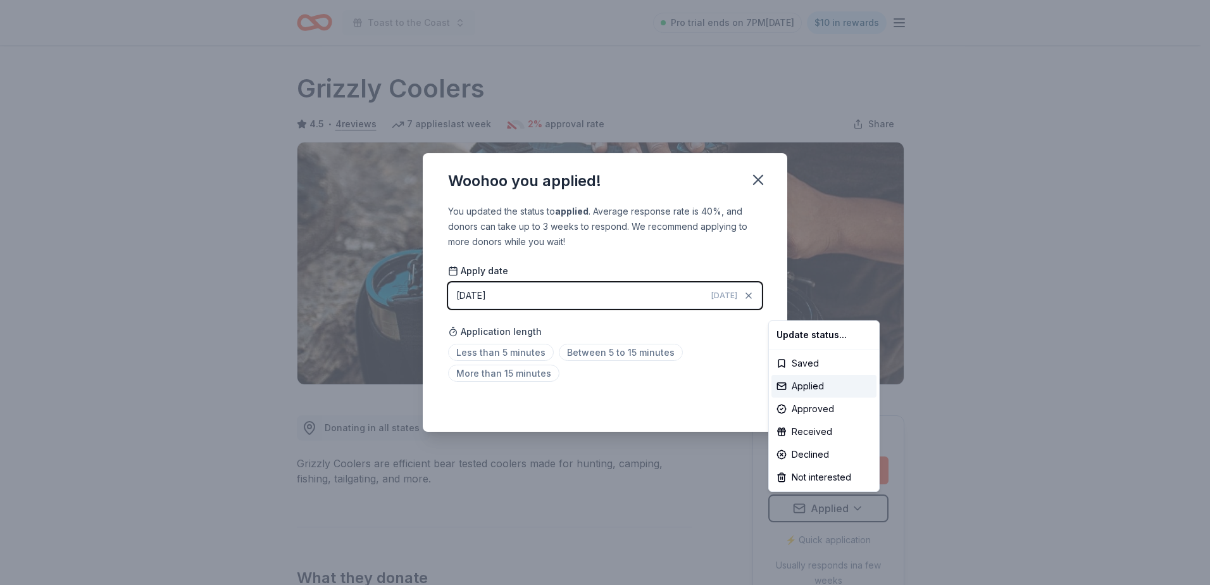
click at [505, 352] on html "Toast to the Coast Pro trial ends on 7PM, 9/2 $10 in rewards Deadline passed Sh…" at bounding box center [605, 292] width 1210 height 585
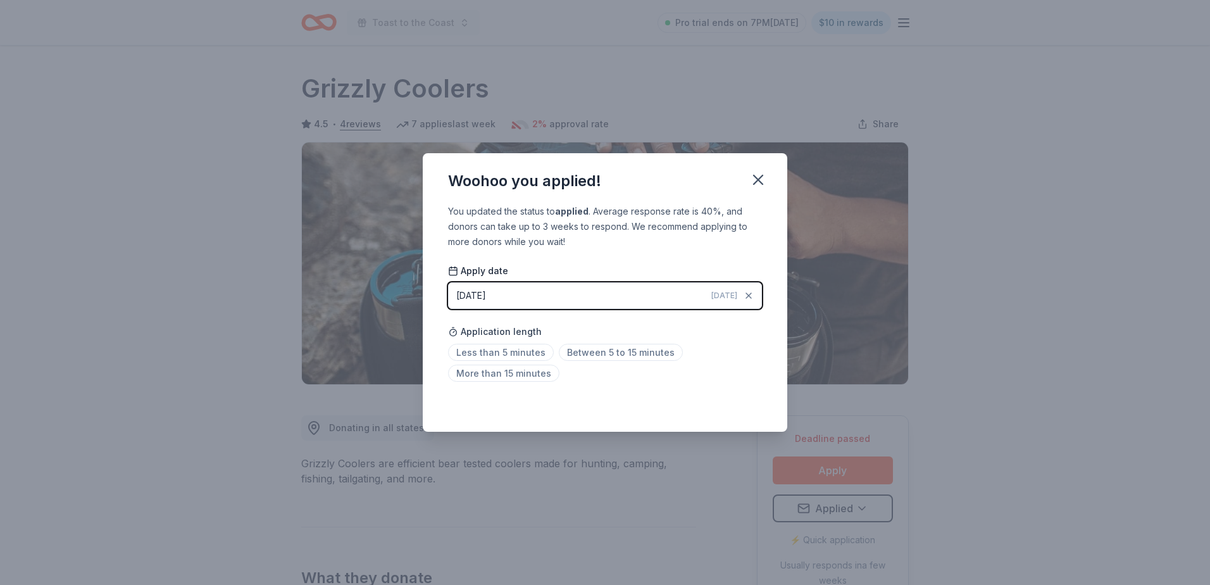
click at [505, 352] on span "Less than 5 minutes" at bounding box center [501, 352] width 106 height 17
click at [756, 174] on icon "button" at bounding box center [758, 180] width 18 height 18
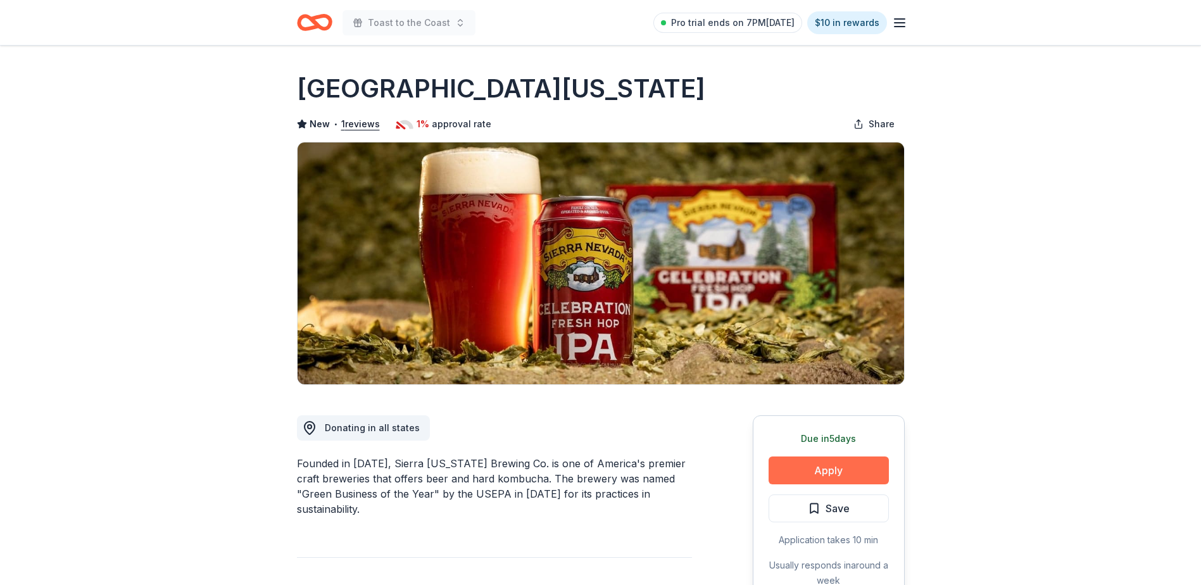
click at [818, 465] on button "Apply" at bounding box center [828, 470] width 120 height 28
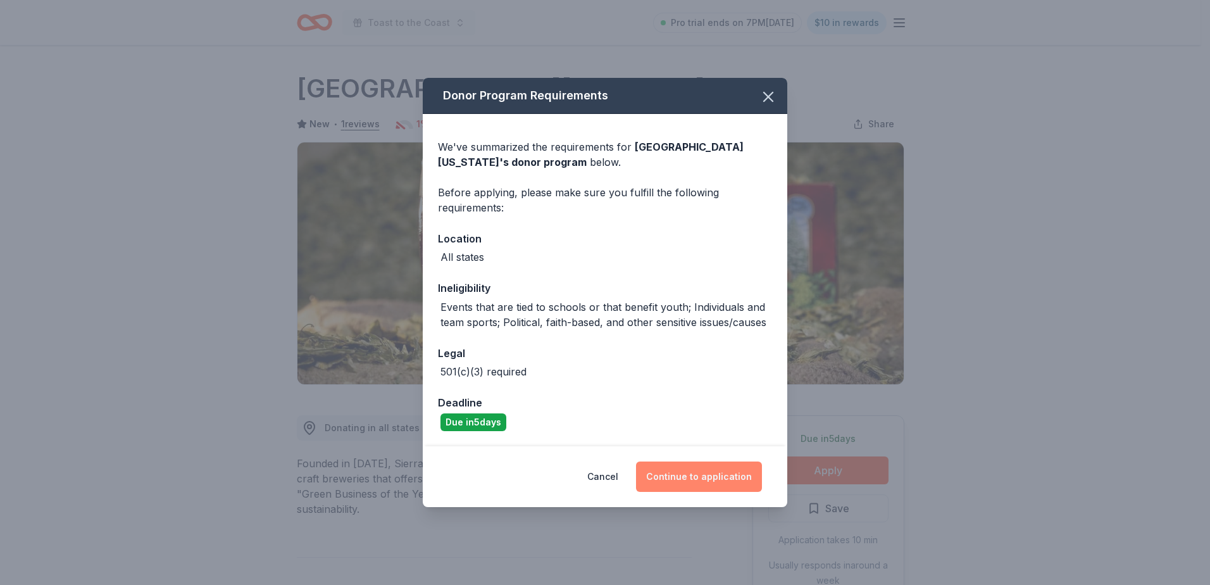
click at [701, 477] on button "Continue to application" at bounding box center [699, 476] width 126 height 30
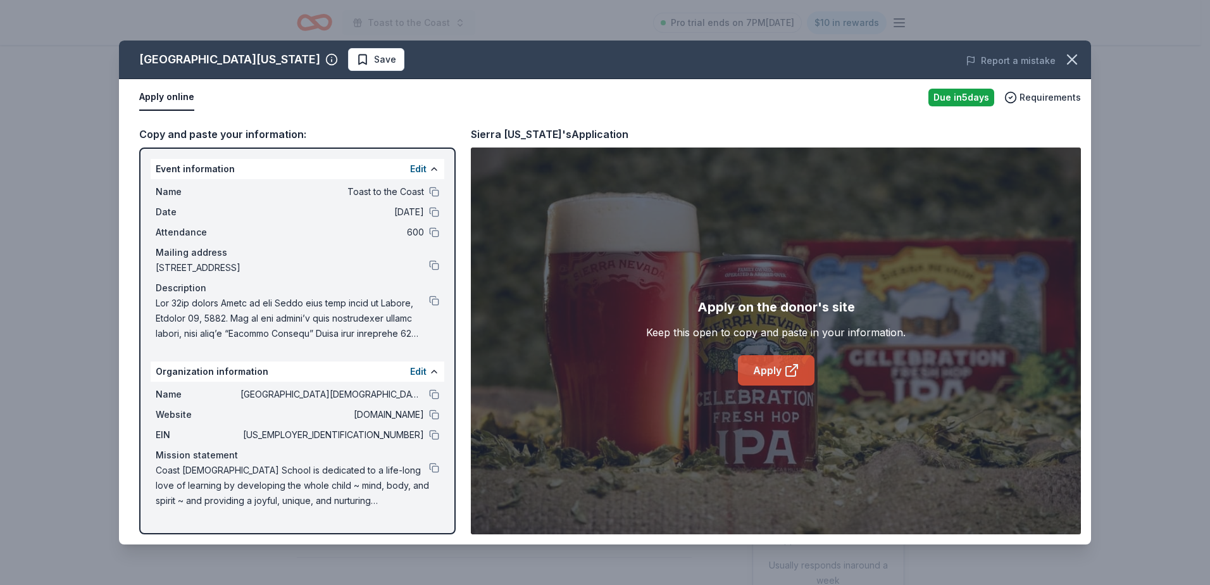
click at [781, 373] on link "Apply" at bounding box center [776, 370] width 77 height 30
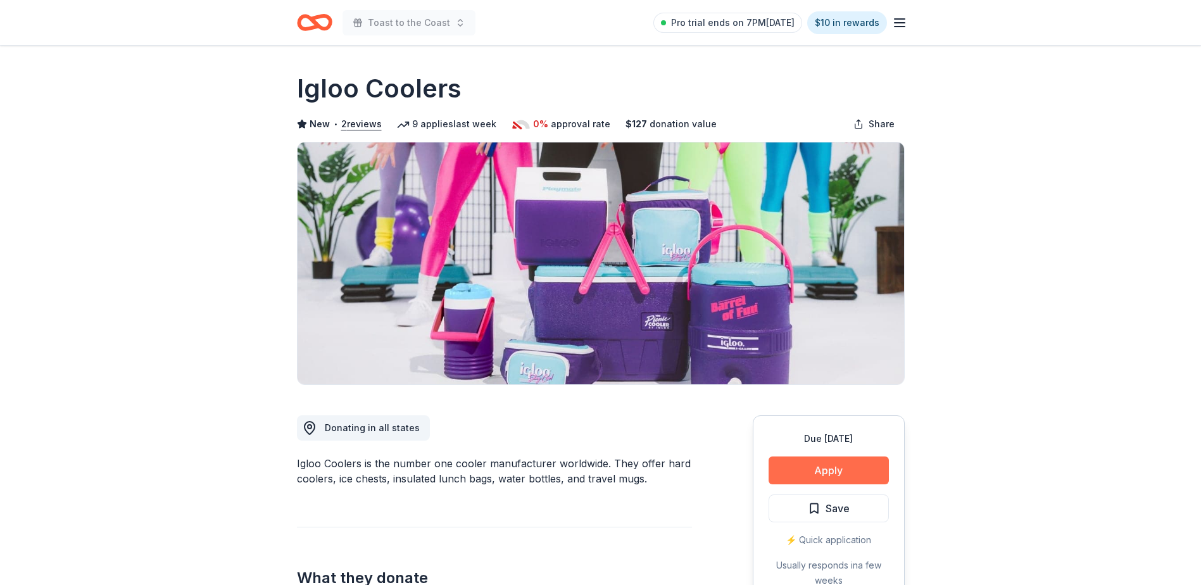
click at [818, 468] on button "Apply" at bounding box center [828, 470] width 120 height 28
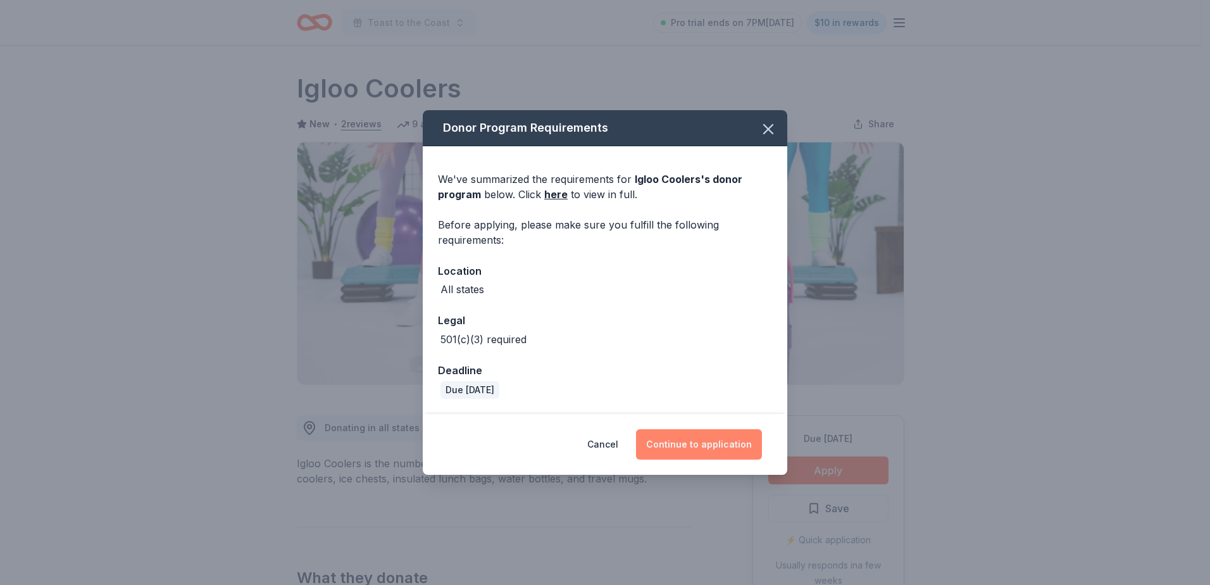
click at [697, 437] on button "Continue to application" at bounding box center [699, 444] width 126 height 30
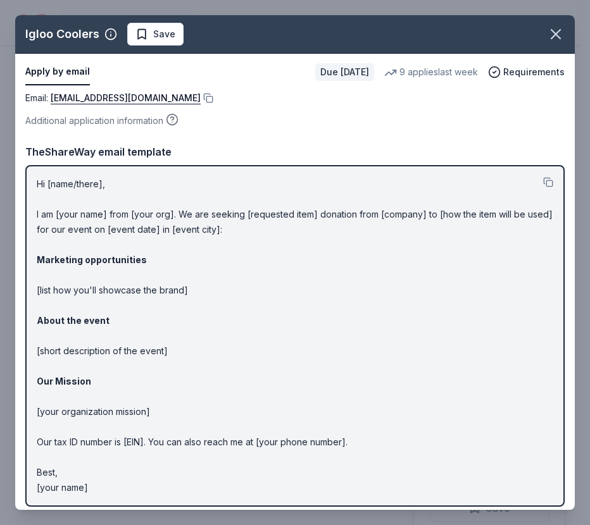
click at [178, 94] on div "Email : [EMAIL_ADDRESS][DOMAIN_NAME]" at bounding box center [294, 97] width 539 height 15
click at [201, 99] on button at bounding box center [207, 98] width 13 height 10
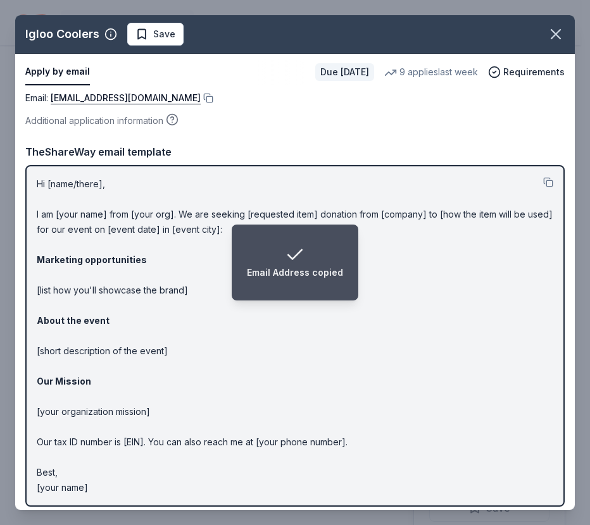
click at [489, 137] on div "Email : donations@igloocorp.com Additional application information Email : dona…" at bounding box center [294, 303] width 559 height 427
click at [547, 27] on icon "button" at bounding box center [556, 34] width 18 height 18
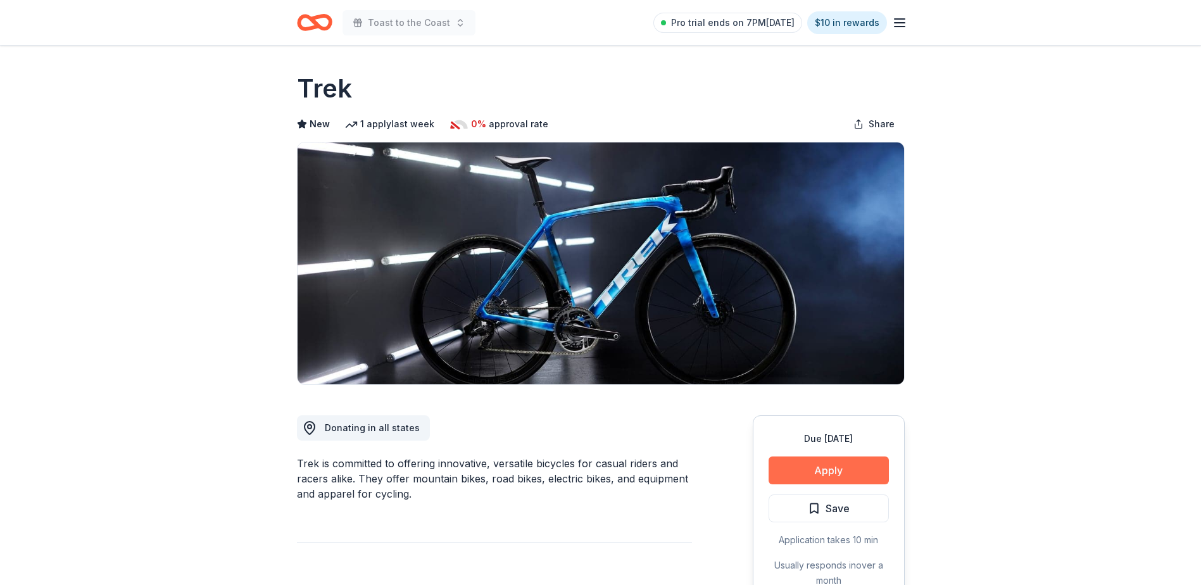
click at [840, 471] on button "Apply" at bounding box center [828, 470] width 120 height 28
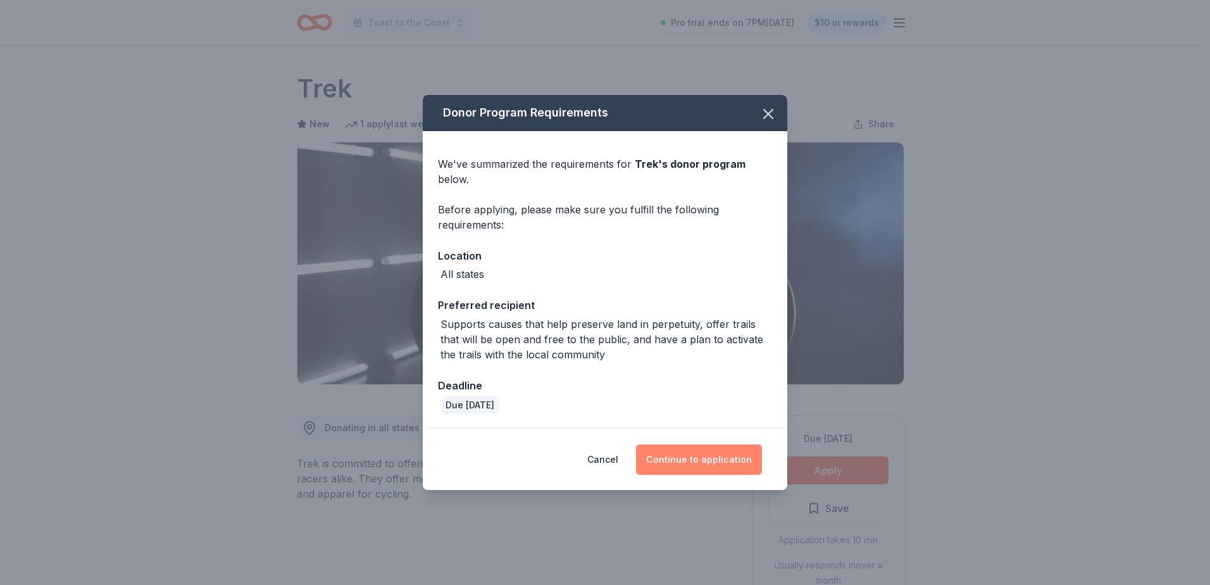
click at [692, 460] on button "Continue to application" at bounding box center [699, 459] width 126 height 30
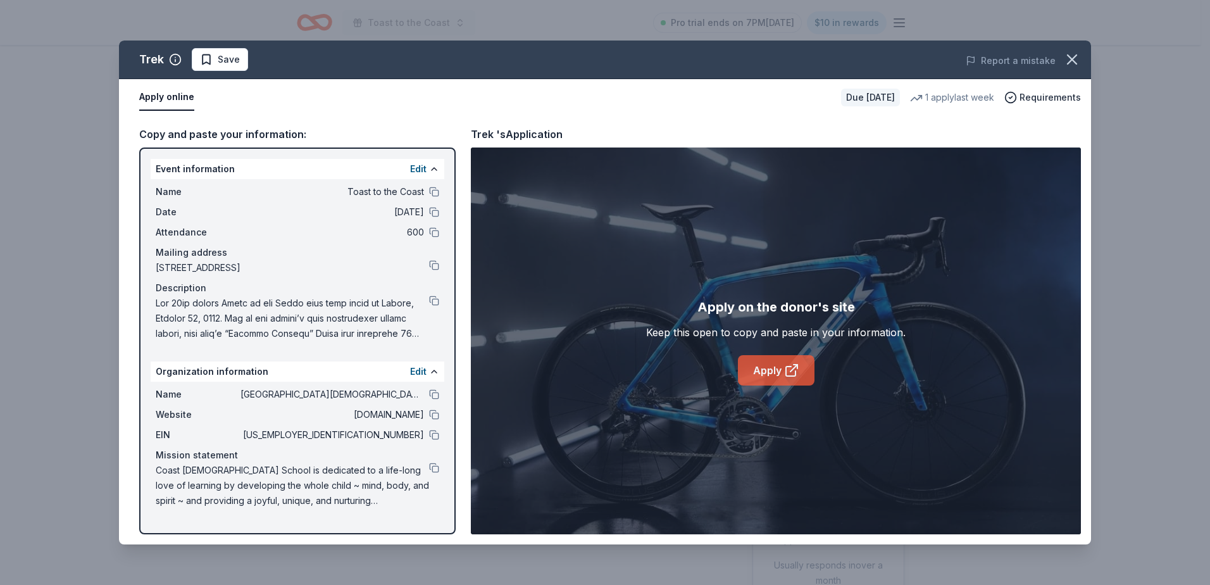
click at [768, 377] on link "Apply" at bounding box center [776, 370] width 77 height 30
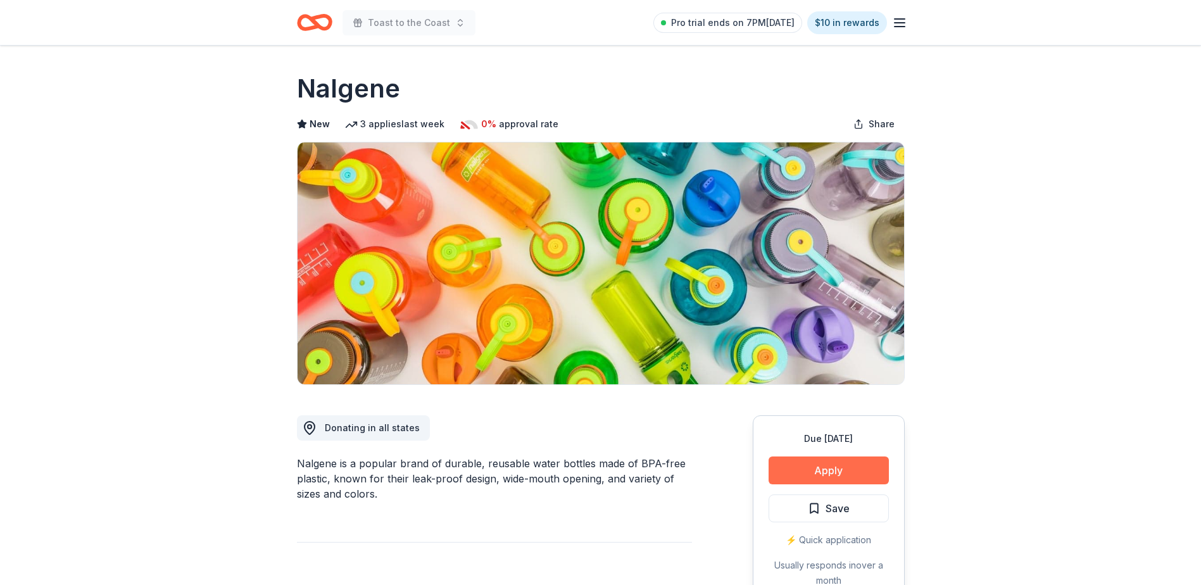
click at [820, 464] on button "Apply" at bounding box center [828, 470] width 120 height 28
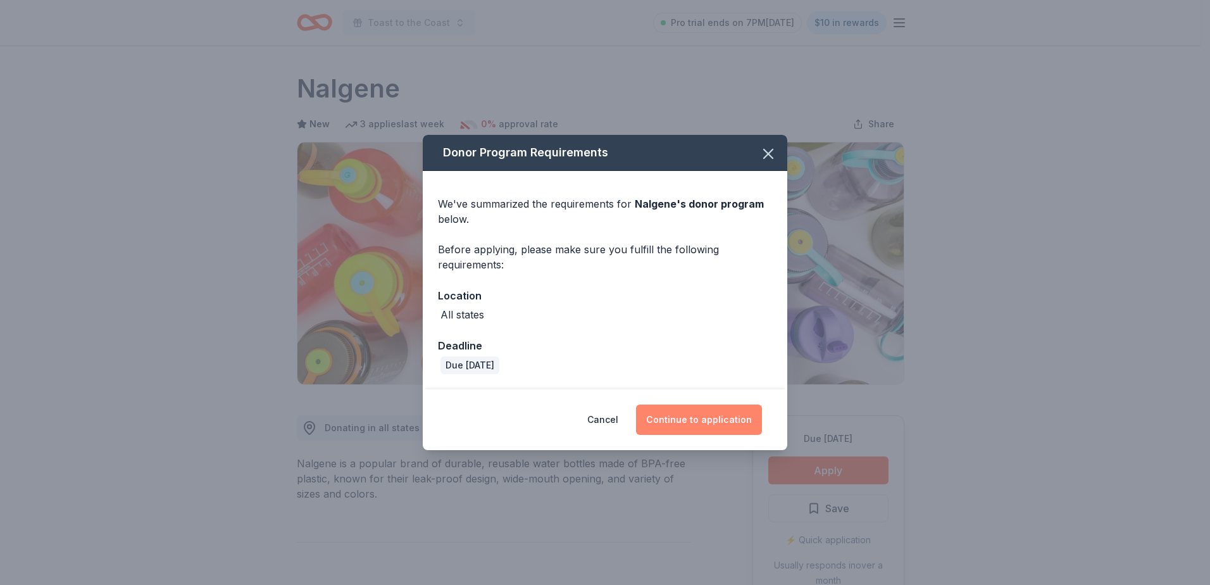
click at [687, 420] on button "Continue to application" at bounding box center [699, 419] width 126 height 30
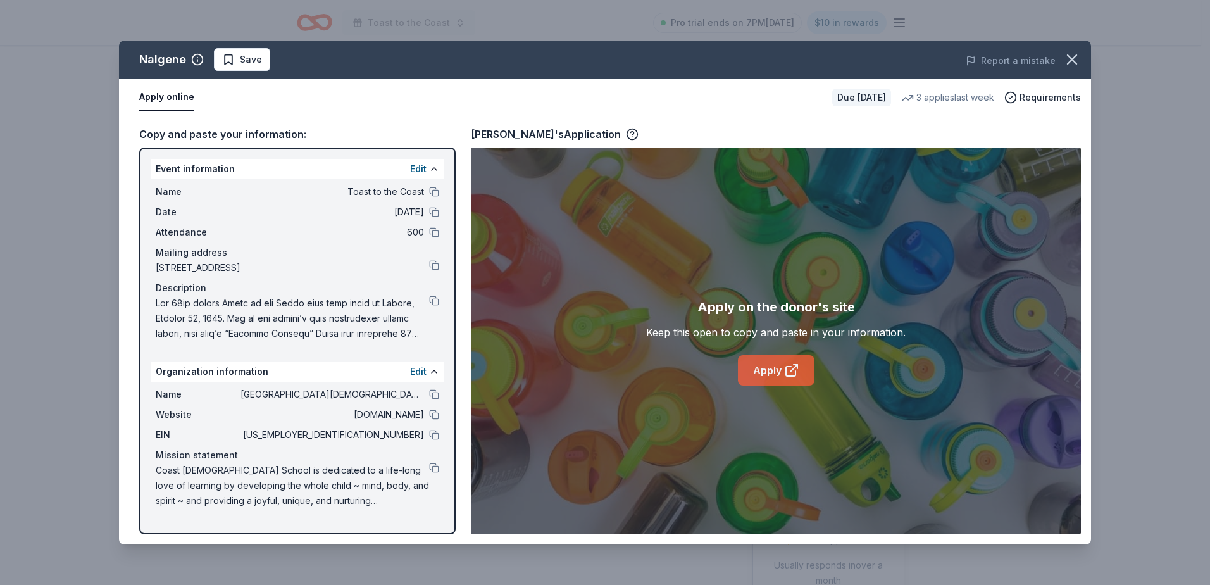
click at [781, 371] on link "Apply" at bounding box center [776, 370] width 77 height 30
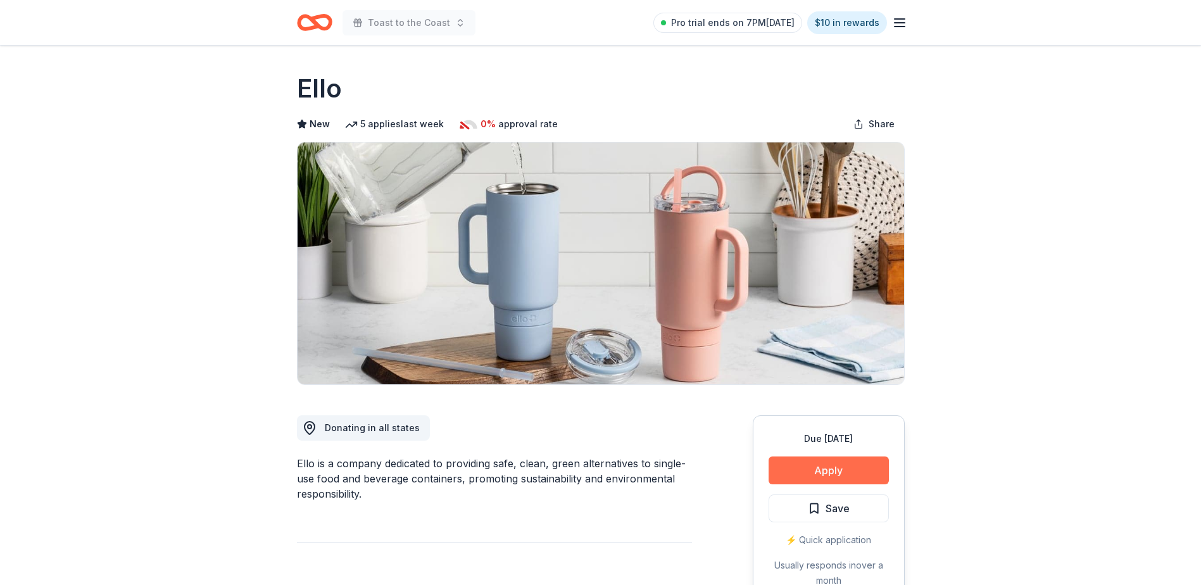
click at [830, 473] on button "Apply" at bounding box center [828, 470] width 120 height 28
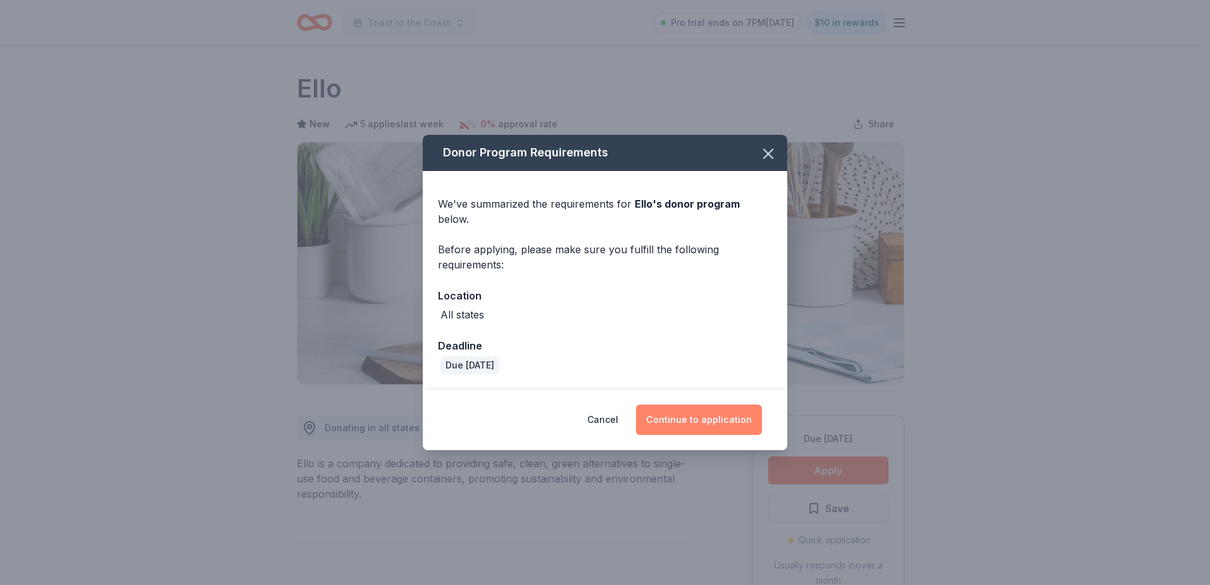
click at [706, 404] on button "Continue to application" at bounding box center [699, 419] width 126 height 30
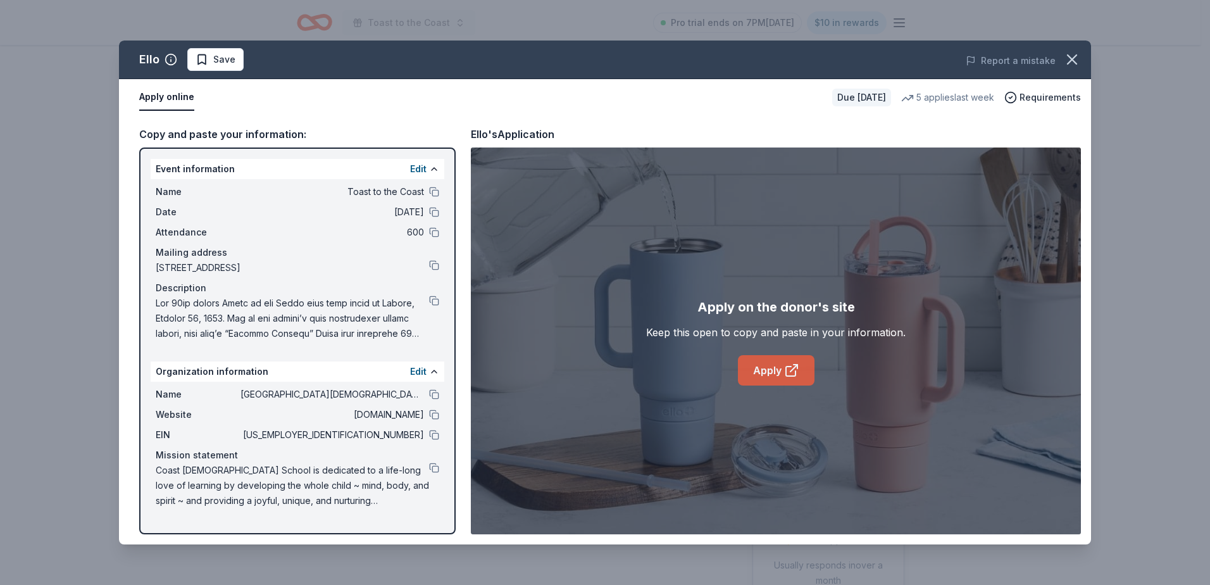
click at [771, 379] on link "Apply" at bounding box center [776, 370] width 77 height 30
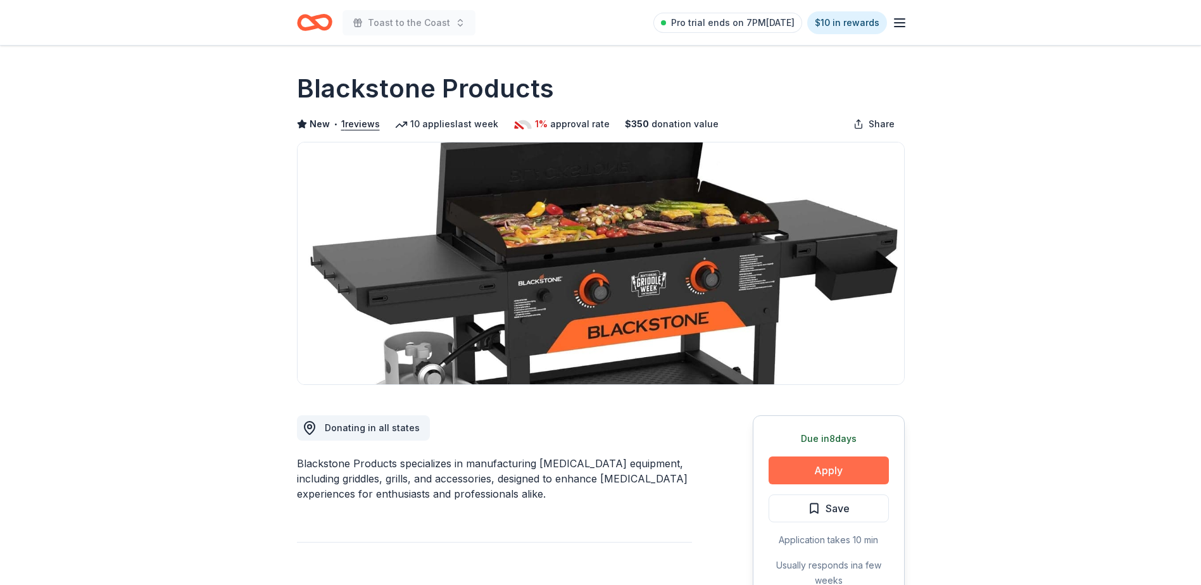
click at [837, 467] on button "Apply" at bounding box center [828, 470] width 120 height 28
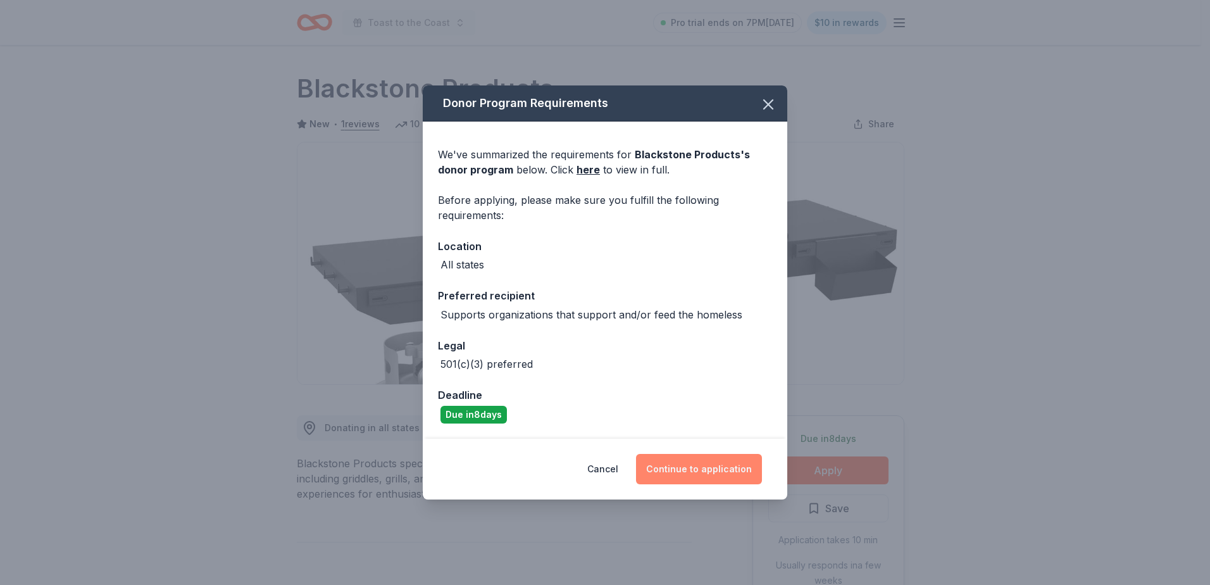
click at [709, 467] on button "Continue to application" at bounding box center [699, 469] width 126 height 30
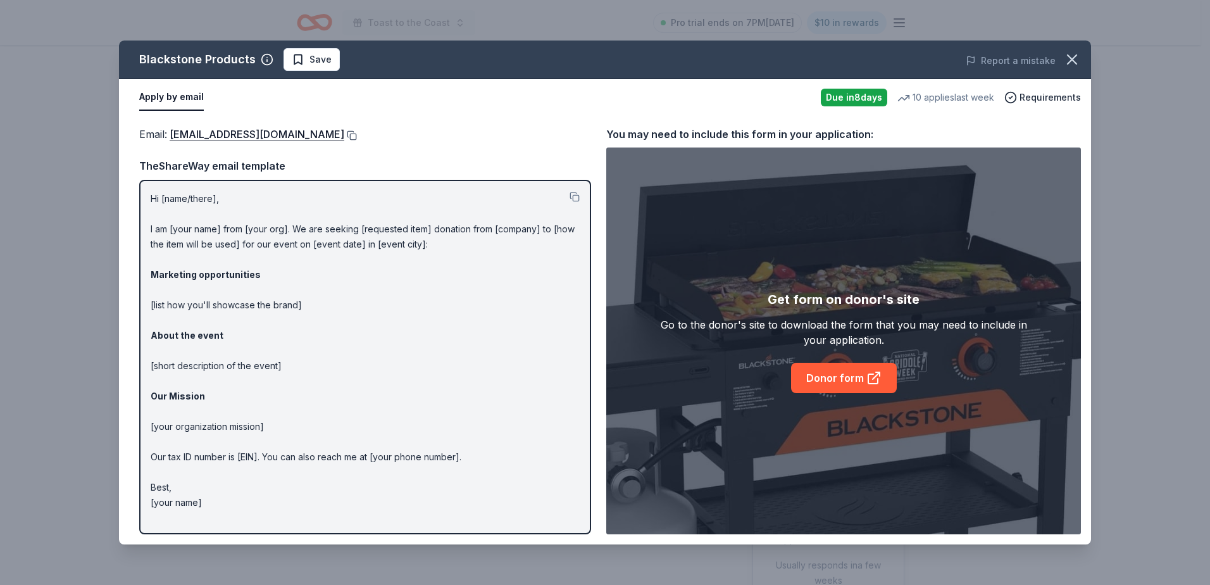
click at [355, 133] on button at bounding box center [350, 135] width 13 height 10
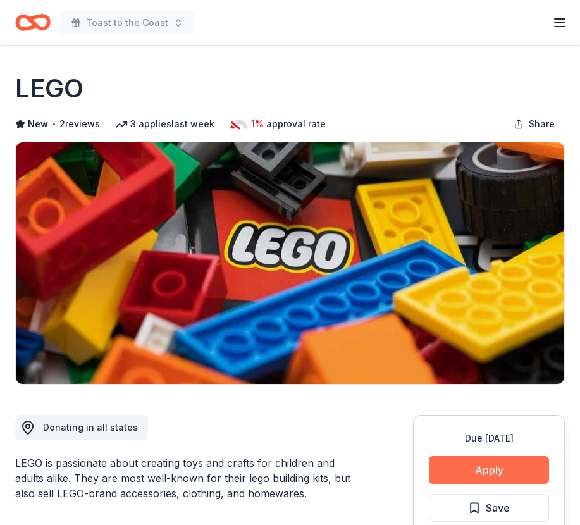
click at [491, 477] on button "Apply" at bounding box center [489, 470] width 120 height 28
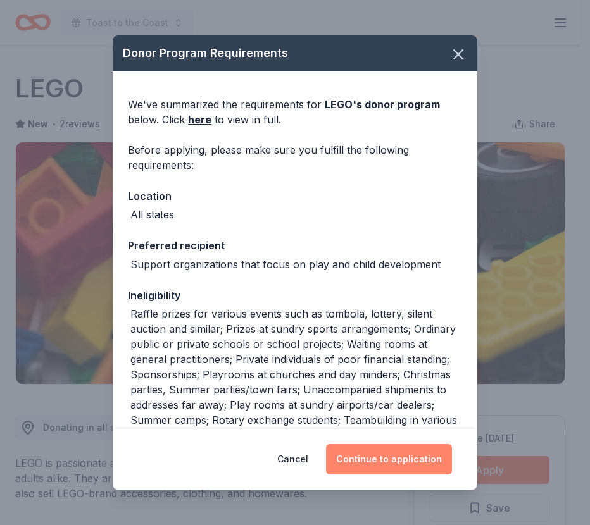
click at [390, 461] on button "Continue to application" at bounding box center [389, 459] width 126 height 30
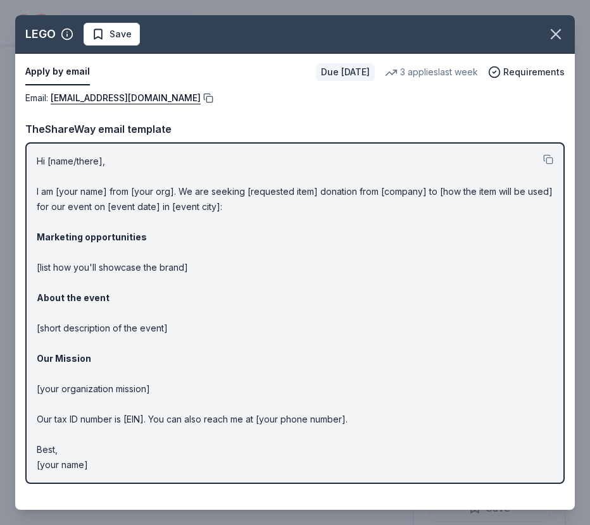
click at [201, 101] on button at bounding box center [207, 98] width 13 height 10
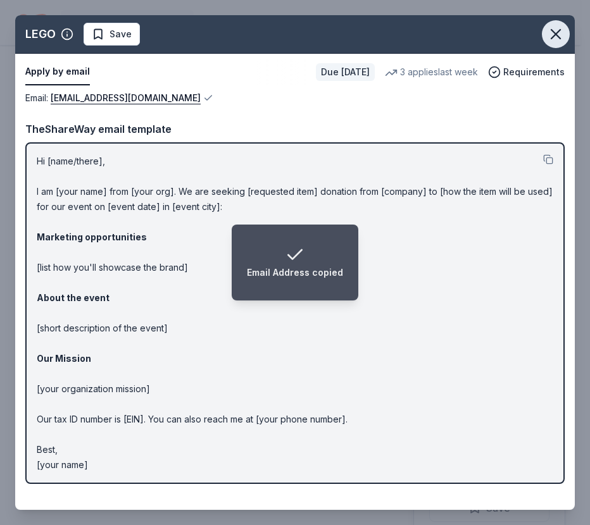
click at [556, 32] on icon "button" at bounding box center [556, 34] width 18 height 18
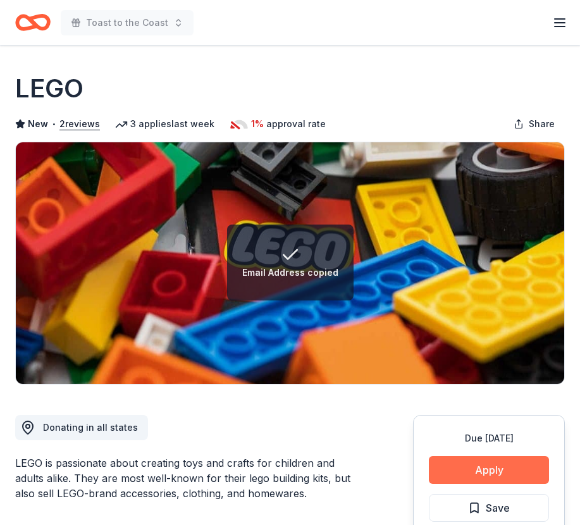
click at [496, 477] on button "Apply" at bounding box center [489, 470] width 120 height 28
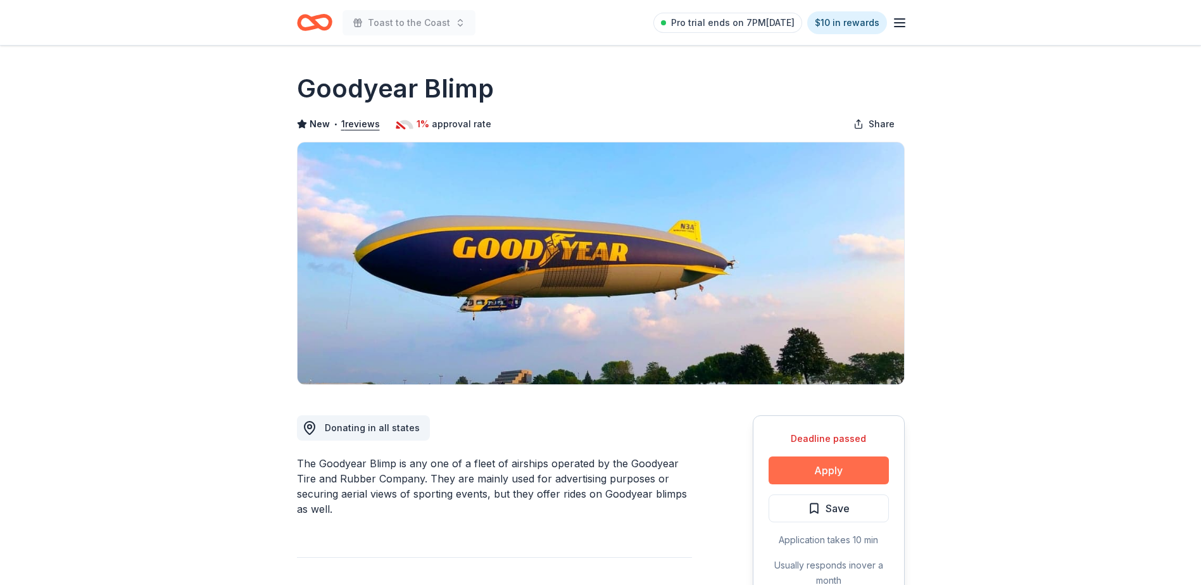
click at [833, 469] on button "Apply" at bounding box center [828, 470] width 120 height 28
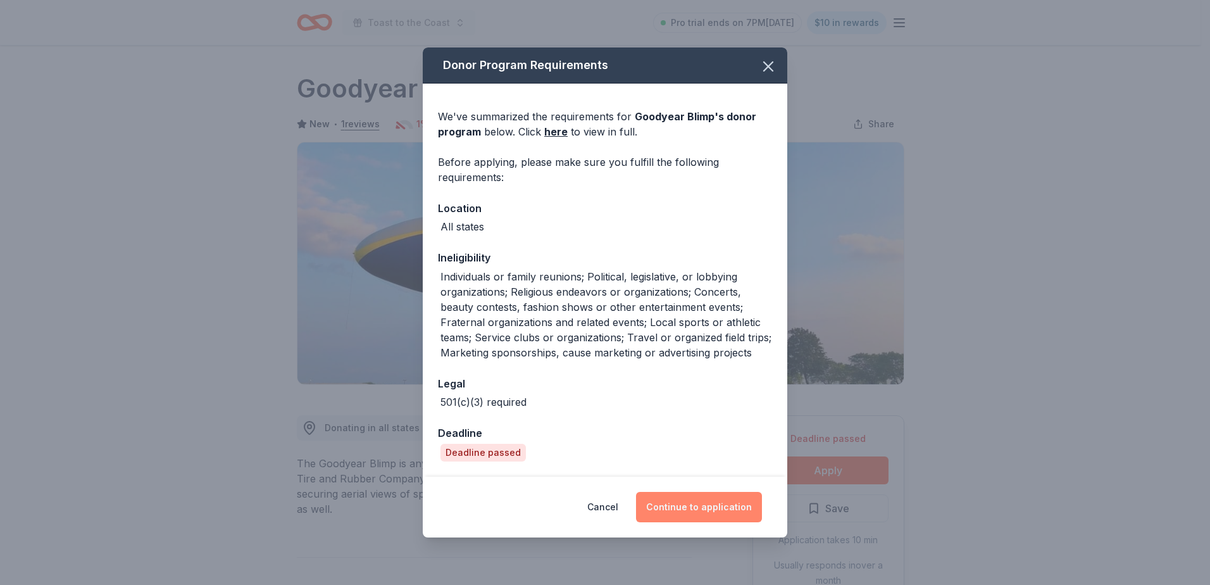
click at [706, 501] on button "Continue to application" at bounding box center [699, 507] width 126 height 30
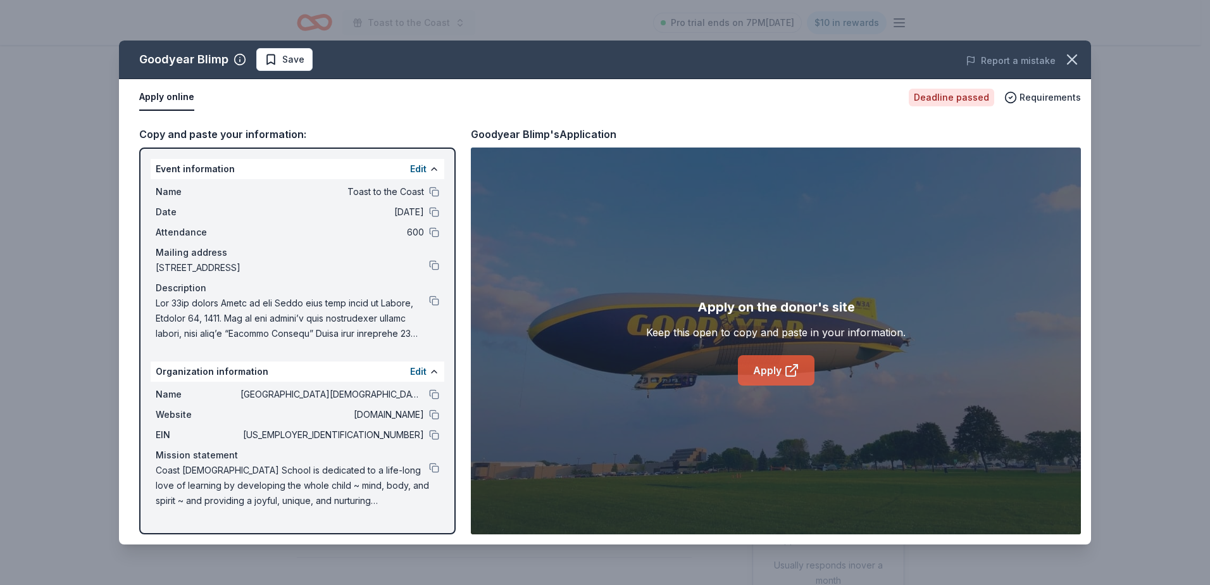
click at [773, 370] on link "Apply" at bounding box center [776, 370] width 77 height 30
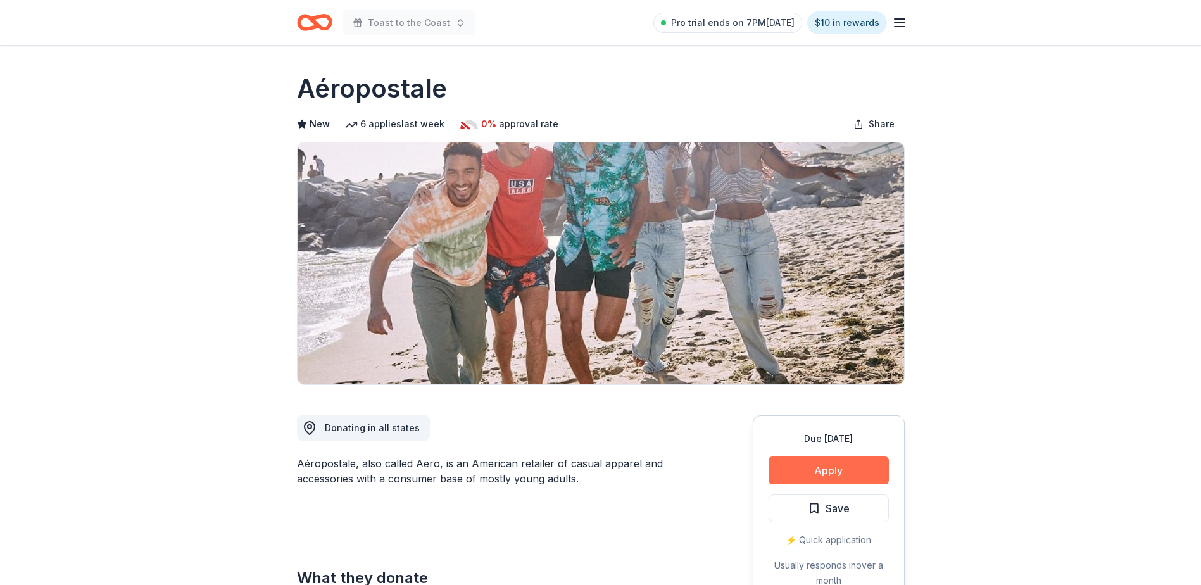
click at [832, 461] on button "Apply" at bounding box center [828, 470] width 120 height 28
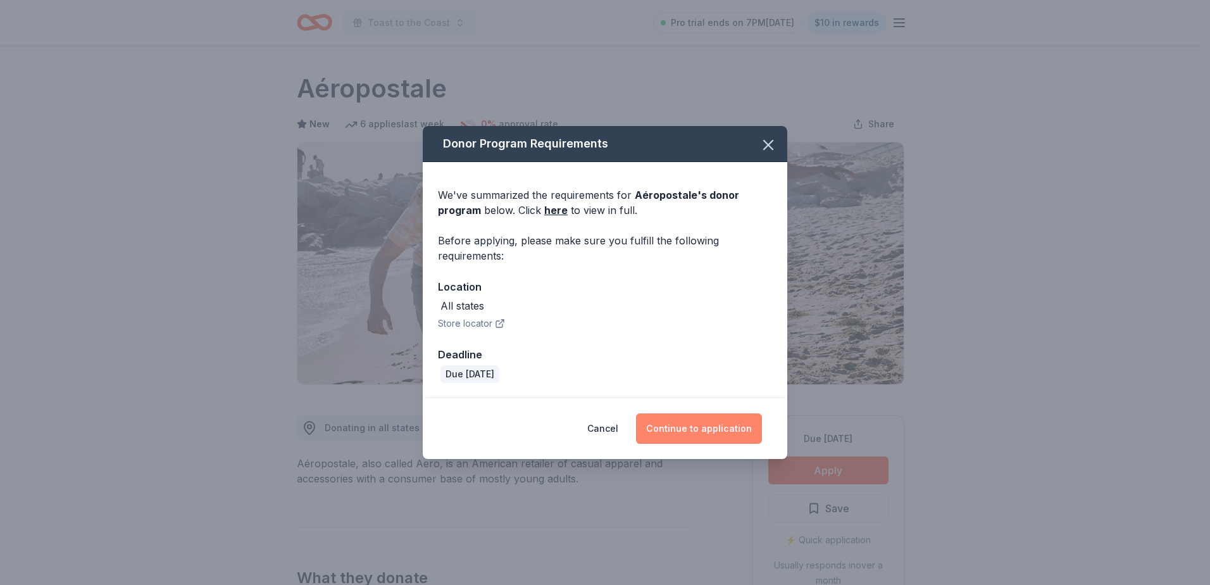
click at [688, 433] on button "Continue to application" at bounding box center [699, 428] width 126 height 30
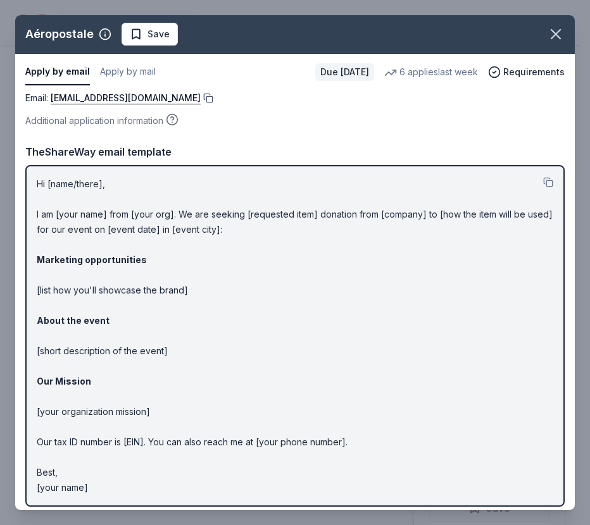
click at [213, 100] on button at bounding box center [207, 98] width 13 height 10
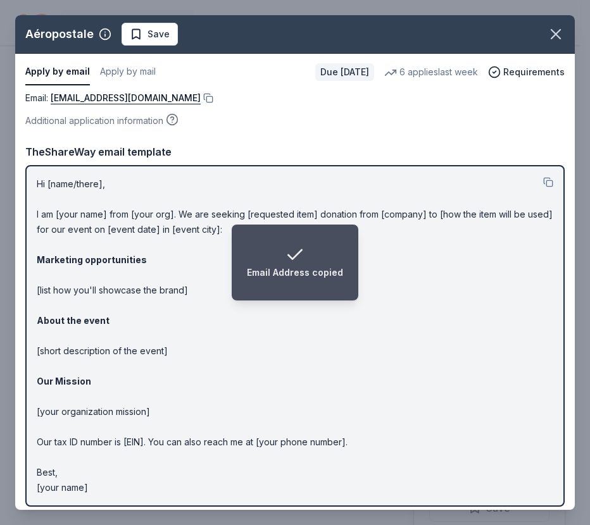
drag, startPoint x: 415, startPoint y: 34, endPoint x: 430, endPoint y: 34, distance: 15.8
click at [413, 34] on div "Aéropostale Save" at bounding box center [275, 34] width 521 height 23
click at [547, 28] on icon "button" at bounding box center [556, 34] width 18 height 18
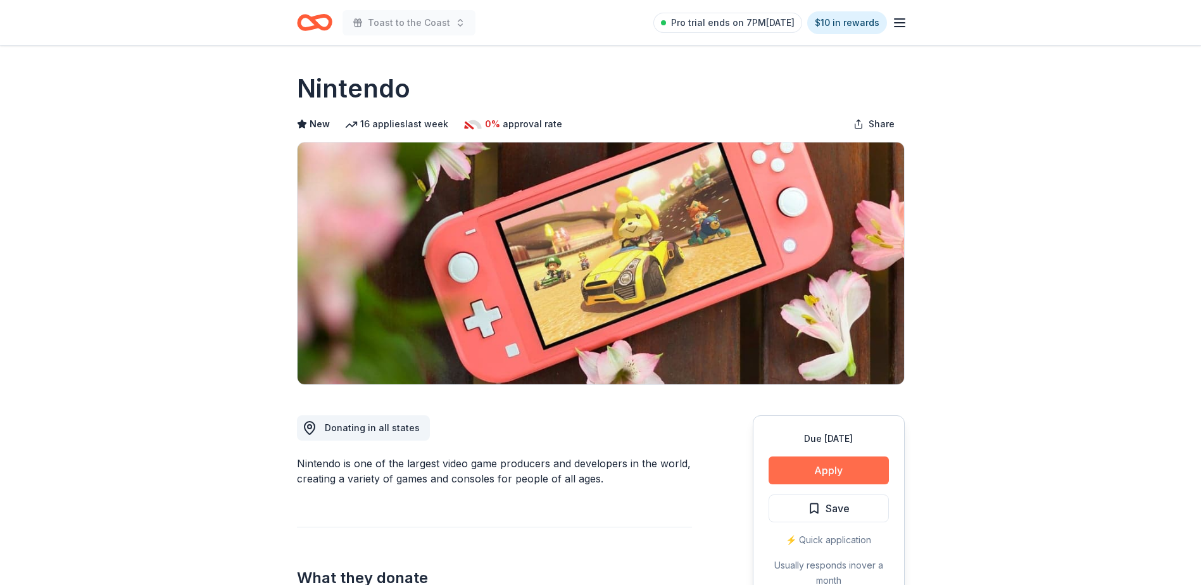
click at [829, 473] on button "Apply" at bounding box center [828, 470] width 120 height 28
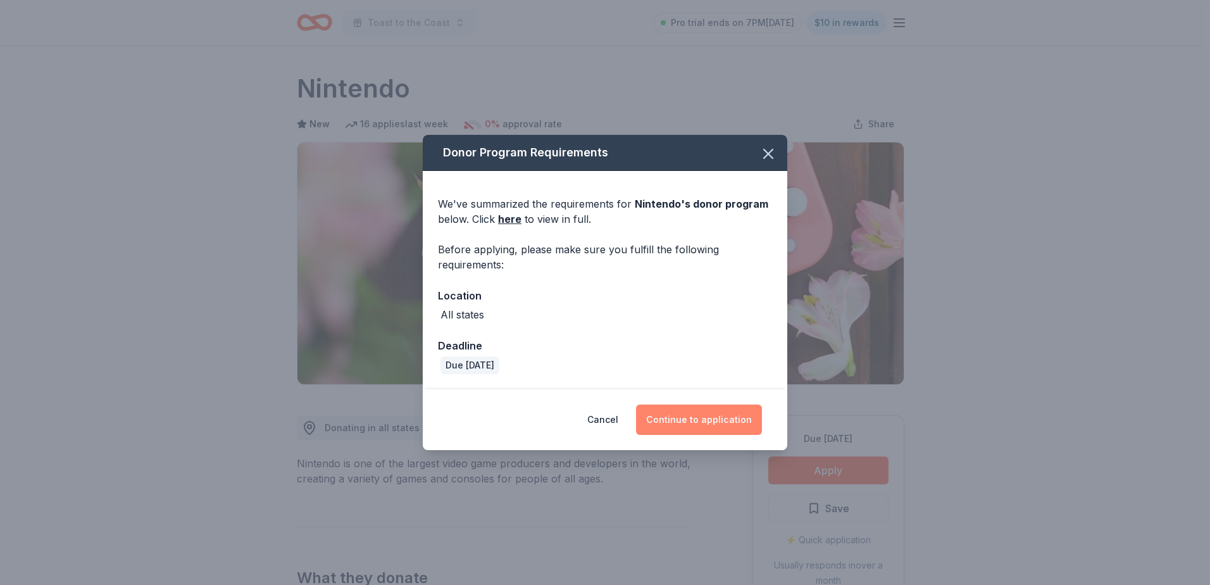
click at [693, 406] on button "Continue to application" at bounding box center [699, 419] width 126 height 30
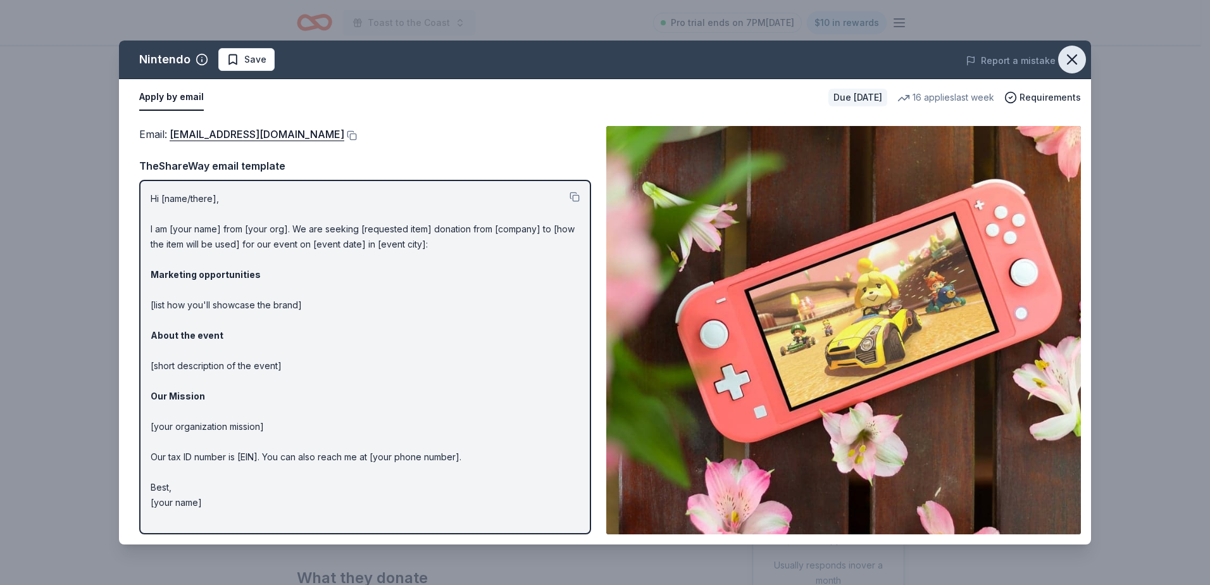
click at [1082, 61] on button "button" at bounding box center [1072, 60] width 28 height 28
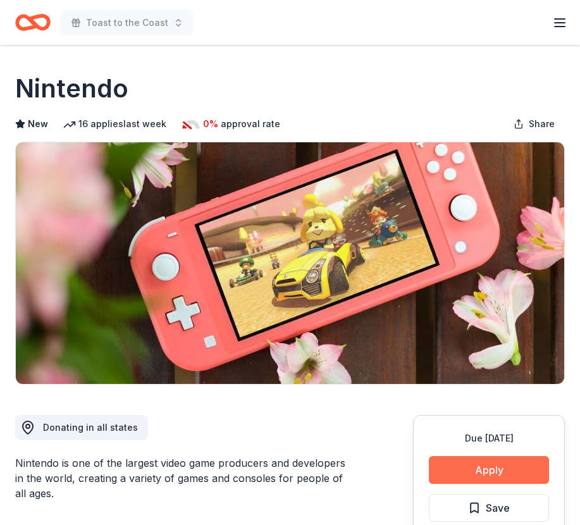
click at [494, 468] on button "Apply" at bounding box center [489, 470] width 120 height 28
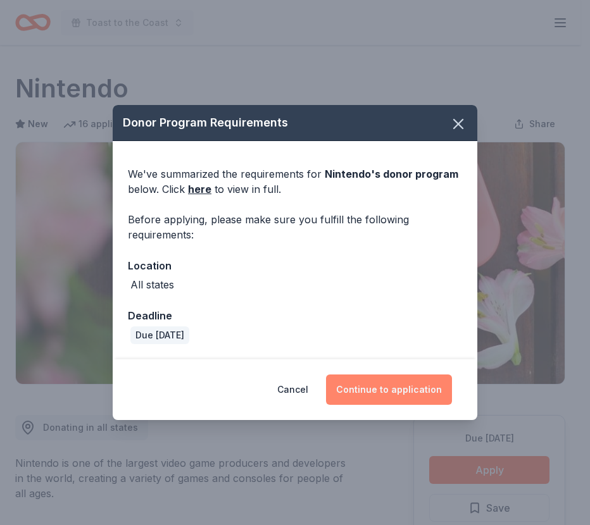
click at [377, 387] on button "Continue to application" at bounding box center [389, 390] width 126 height 30
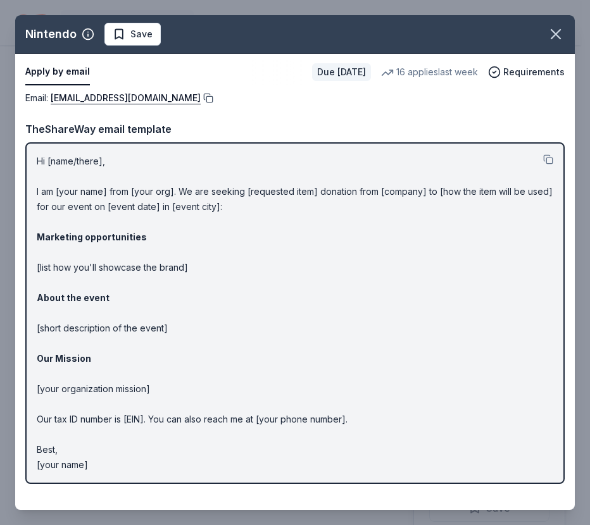
click at [213, 102] on button at bounding box center [207, 98] width 13 height 10
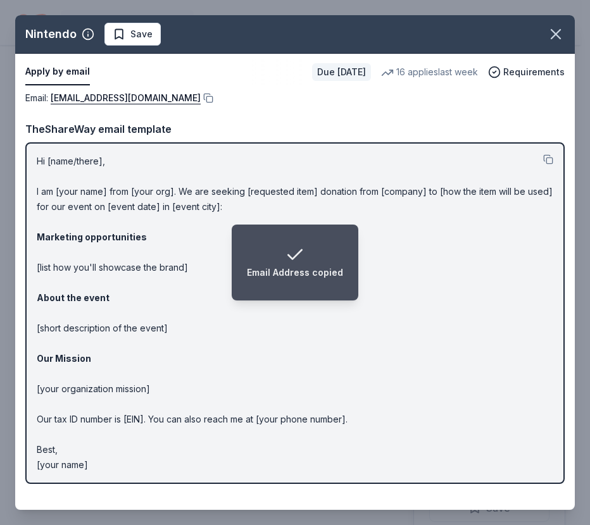
click at [472, 72] on div "16 applies last week" at bounding box center [429, 72] width 97 height 15
click at [560, 28] on icon "button" at bounding box center [556, 34] width 18 height 18
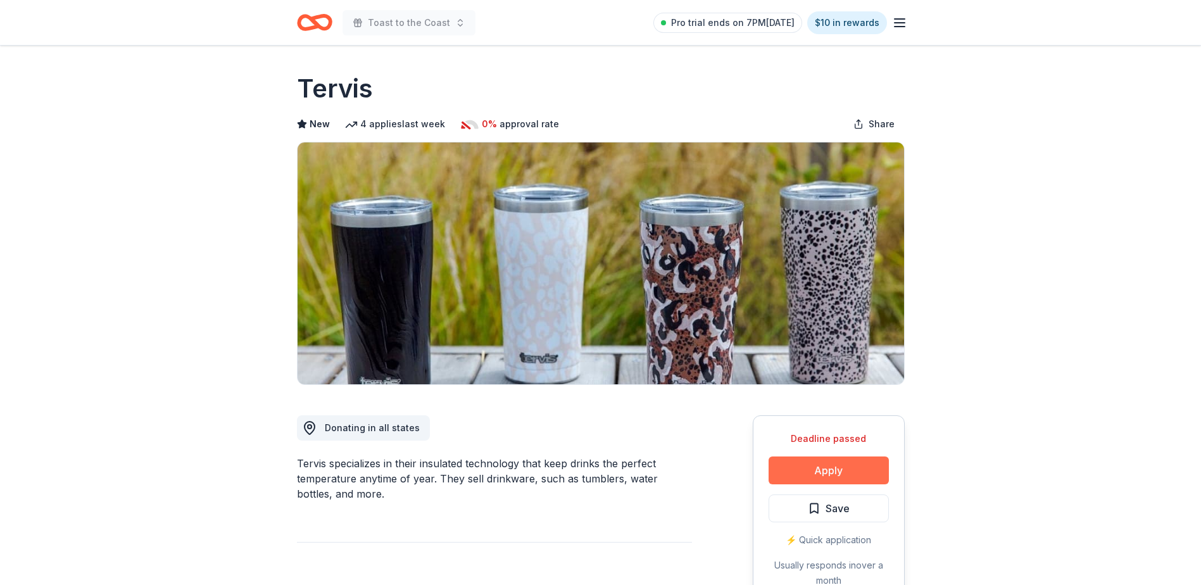
click at [837, 473] on button "Apply" at bounding box center [828, 470] width 120 height 28
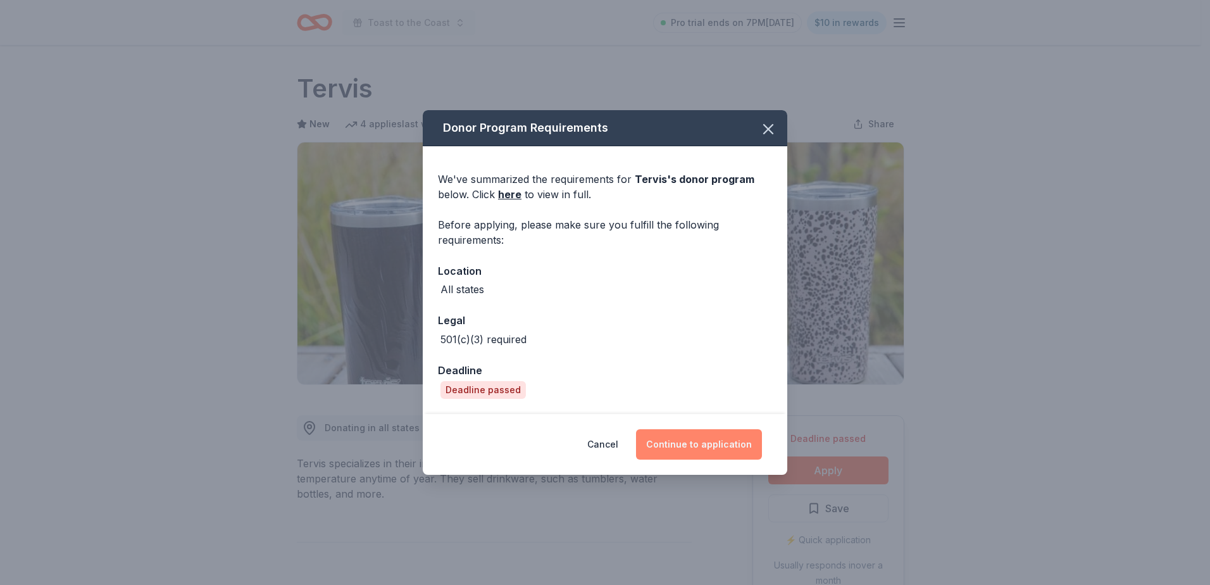
click at [694, 449] on button "Continue to application" at bounding box center [699, 444] width 126 height 30
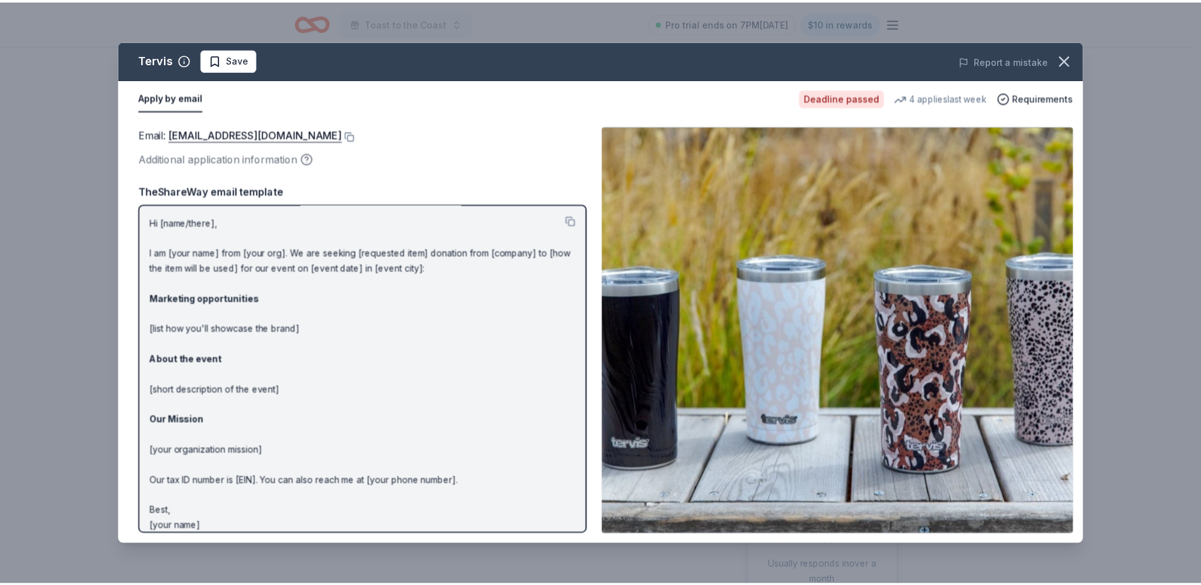
scroll to position [11, 0]
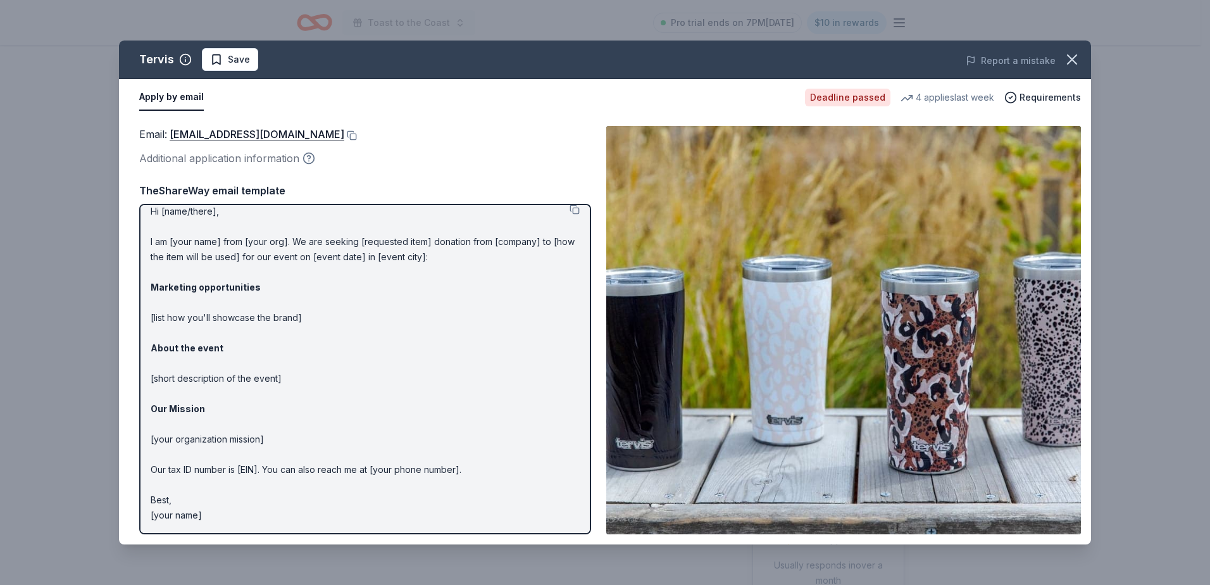
click at [311, 157] on icon "button" at bounding box center [309, 158] width 13 height 13
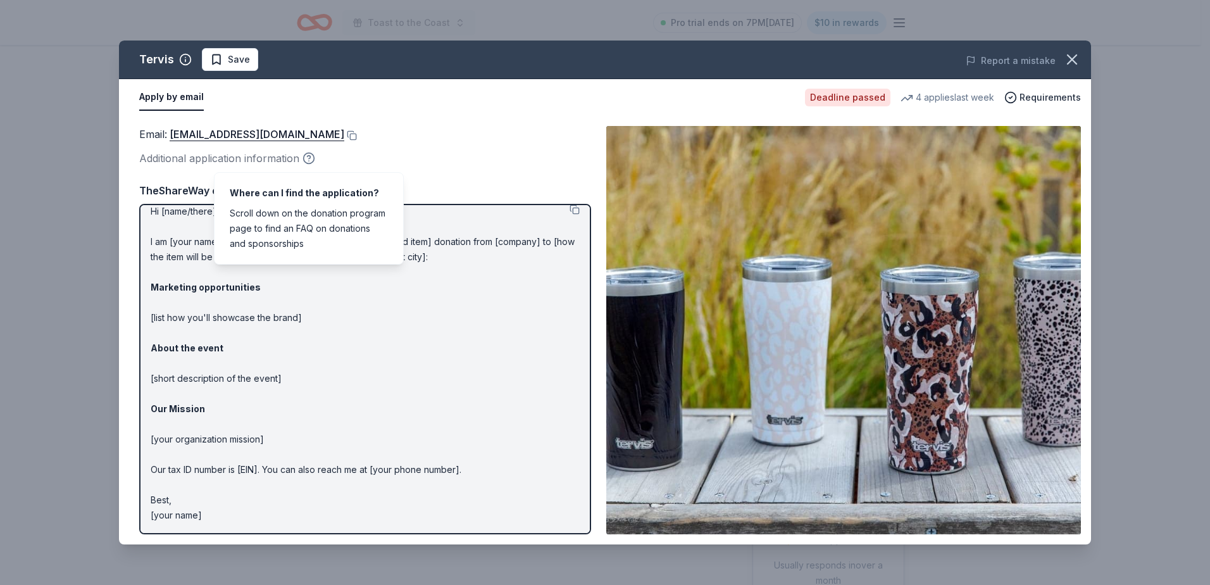
click at [311, 157] on icon "button" at bounding box center [309, 158] width 13 height 13
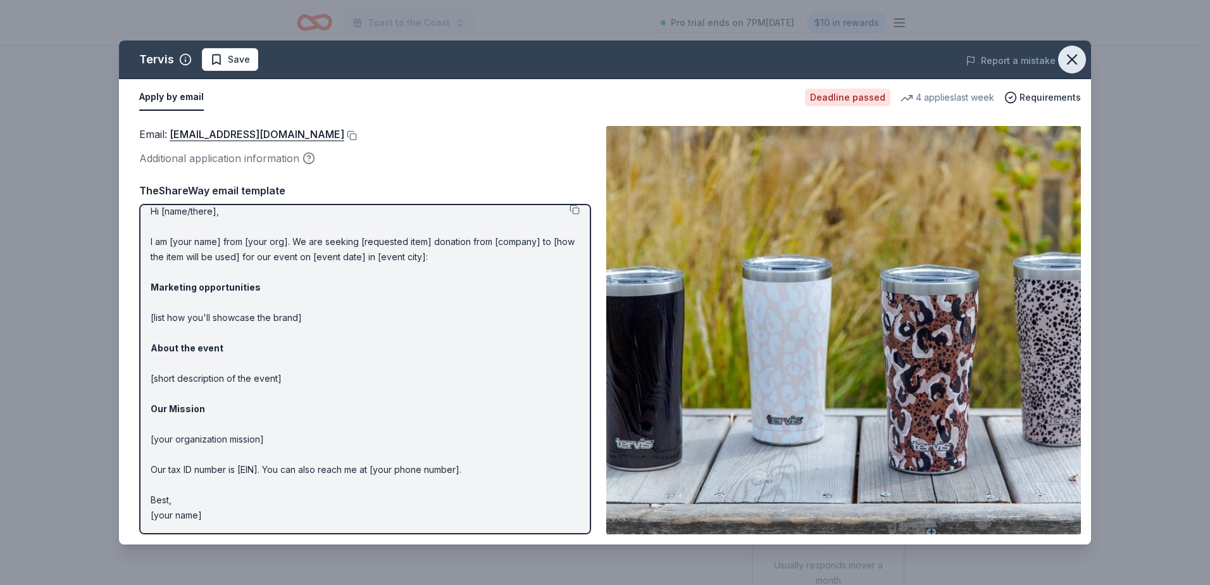
click at [1073, 56] on icon "button" at bounding box center [1072, 60] width 18 height 18
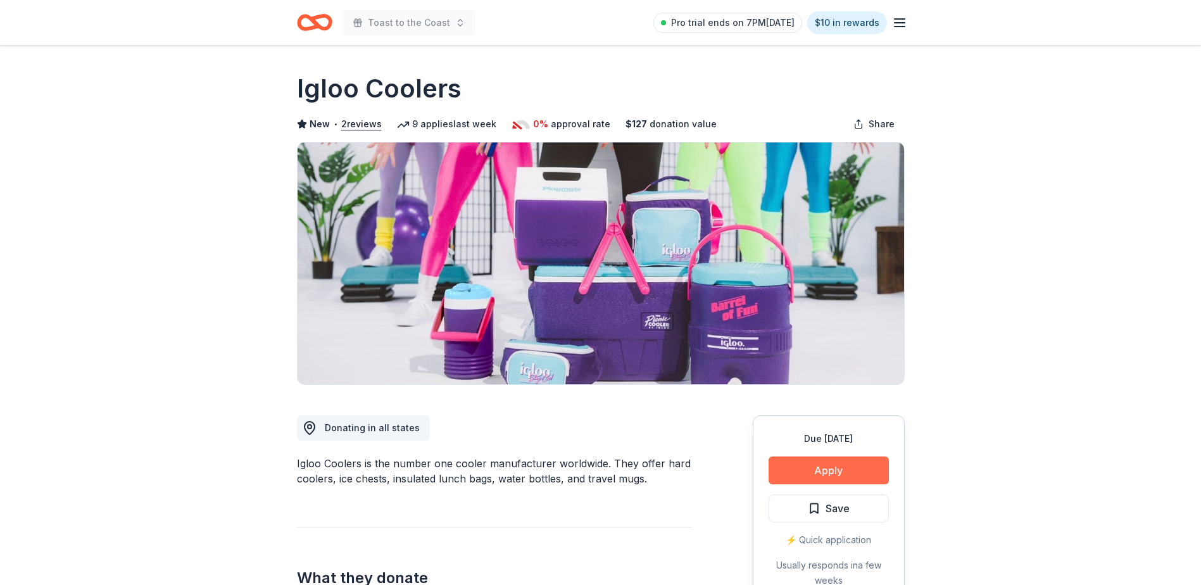
click at [815, 461] on button "Apply" at bounding box center [828, 470] width 120 height 28
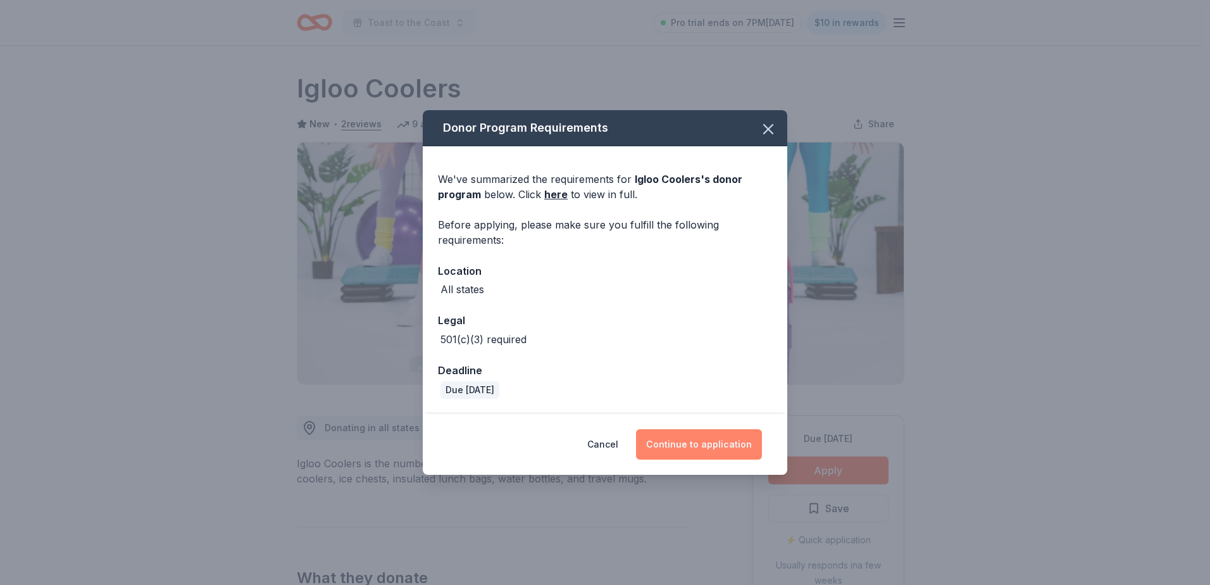
click at [680, 447] on button "Continue to application" at bounding box center [699, 444] width 126 height 30
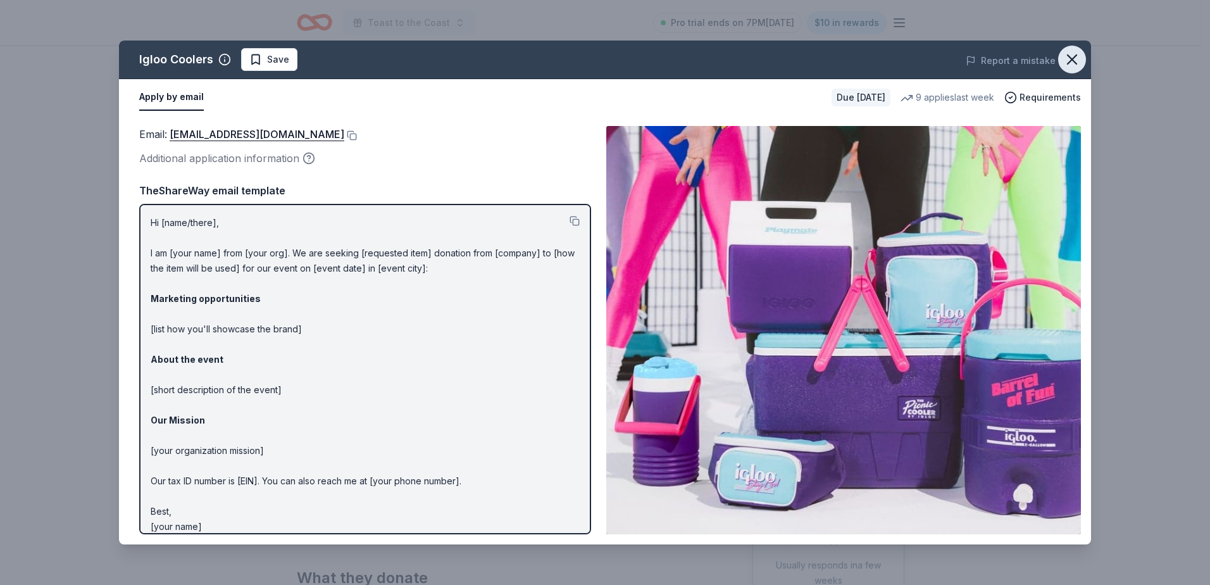
click at [1075, 60] on icon "button" at bounding box center [1072, 60] width 18 height 18
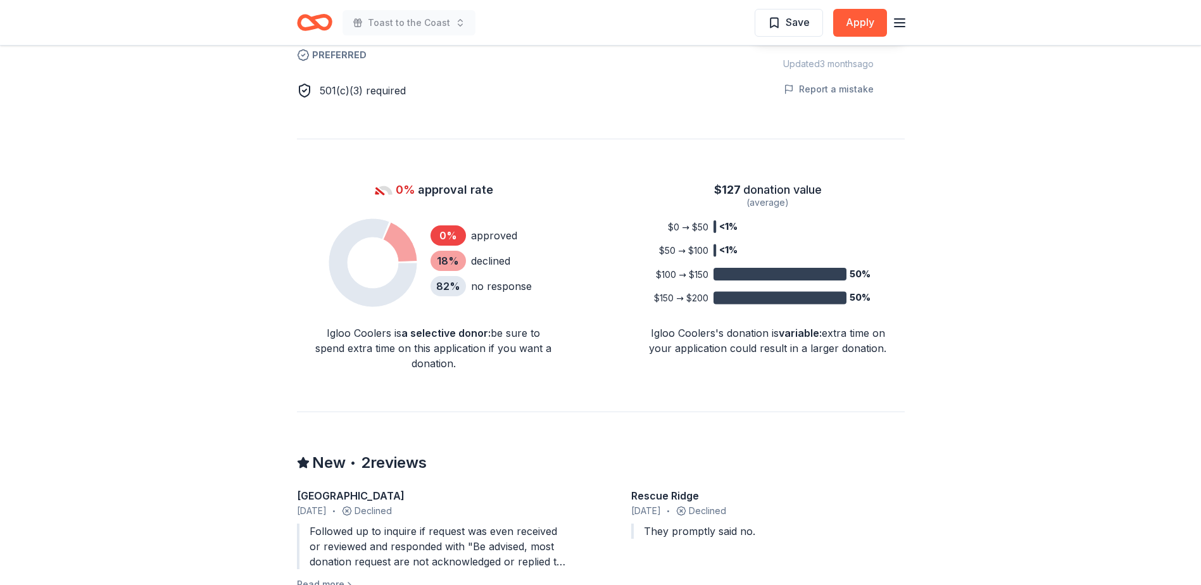
scroll to position [714, 0]
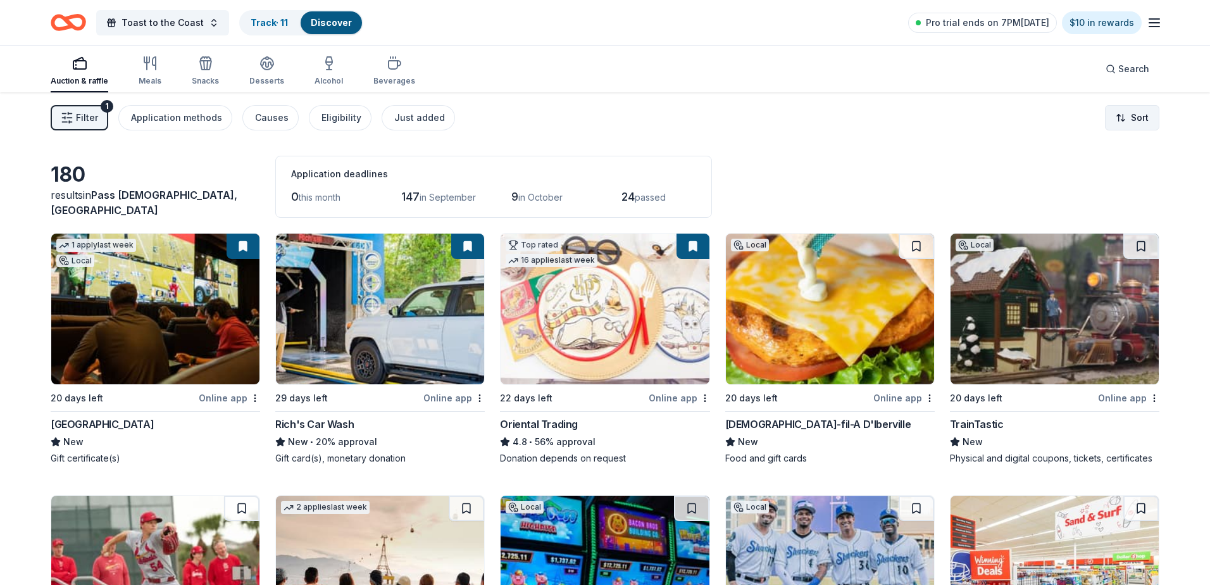
click at [1134, 121] on html "Toast to the Coast Track · 11 Discover Pro trial ends on 7PM[DATE] $10 in rewar…" at bounding box center [605, 292] width 1210 height 585
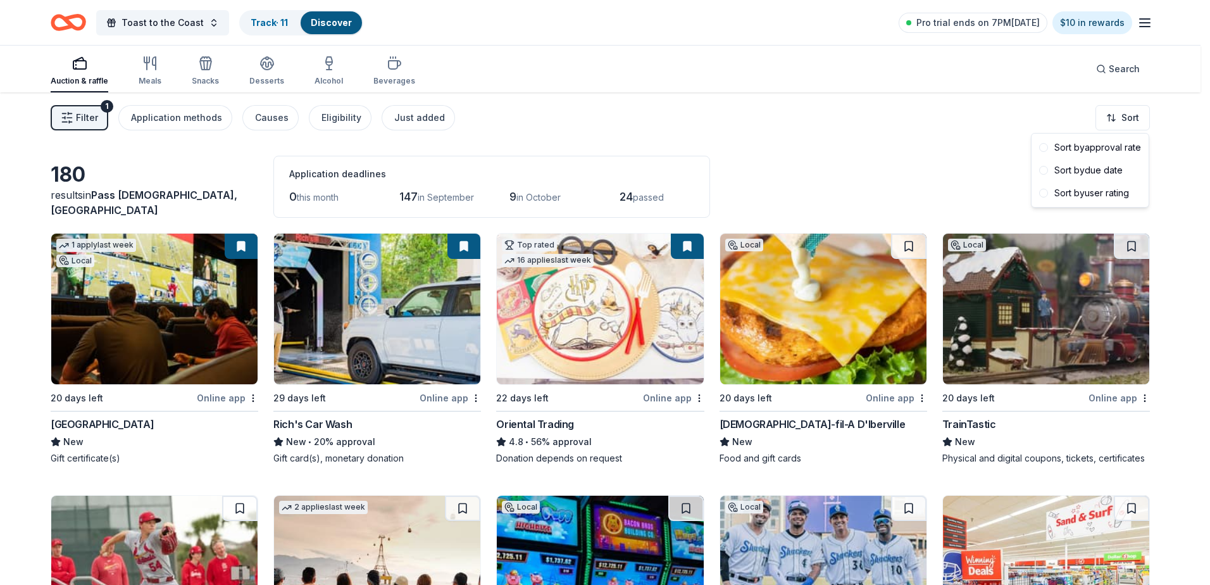
click at [983, 60] on html "Toast to the Coast Track · 11 Discover Pro trial ends on 7PM[DATE] $10 in rewar…" at bounding box center [605, 292] width 1210 height 585
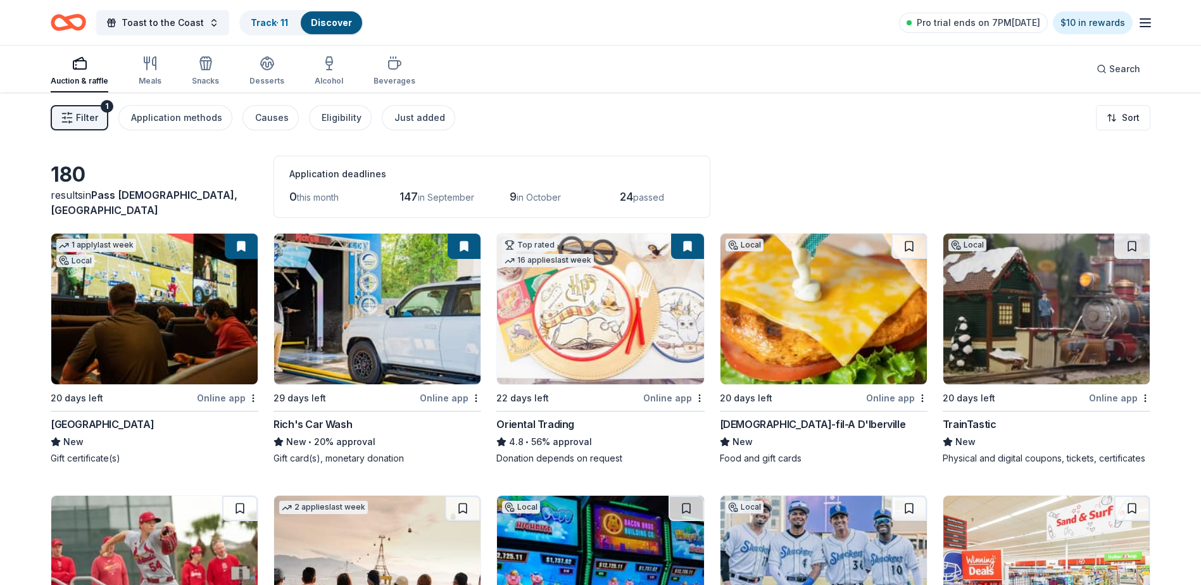
click at [97, 114] on span "Filter" at bounding box center [87, 117] width 22 height 15
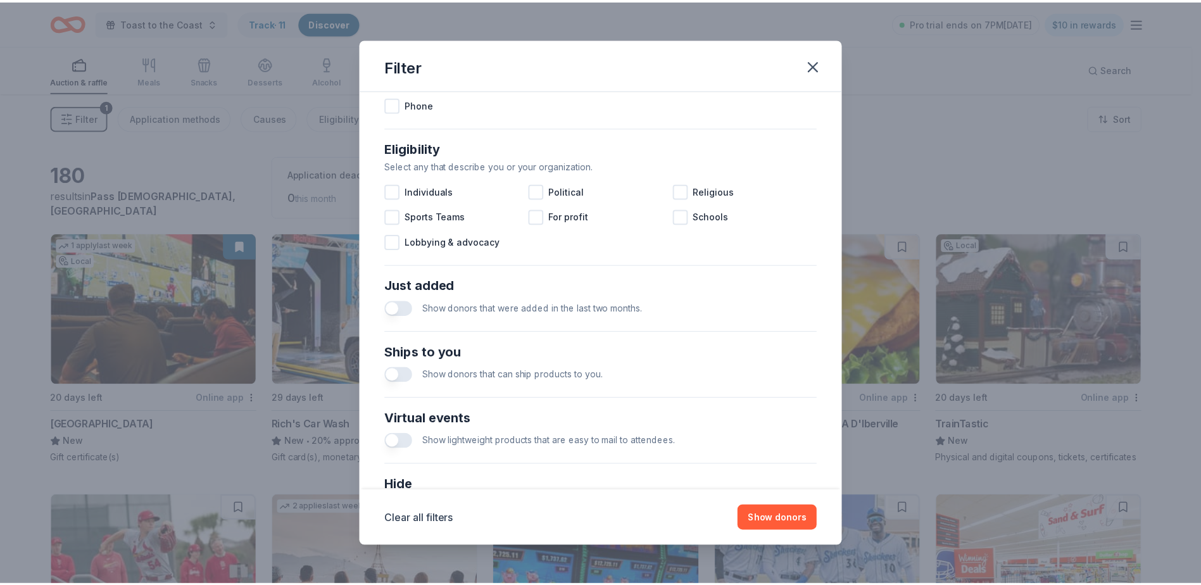
scroll to position [330, 0]
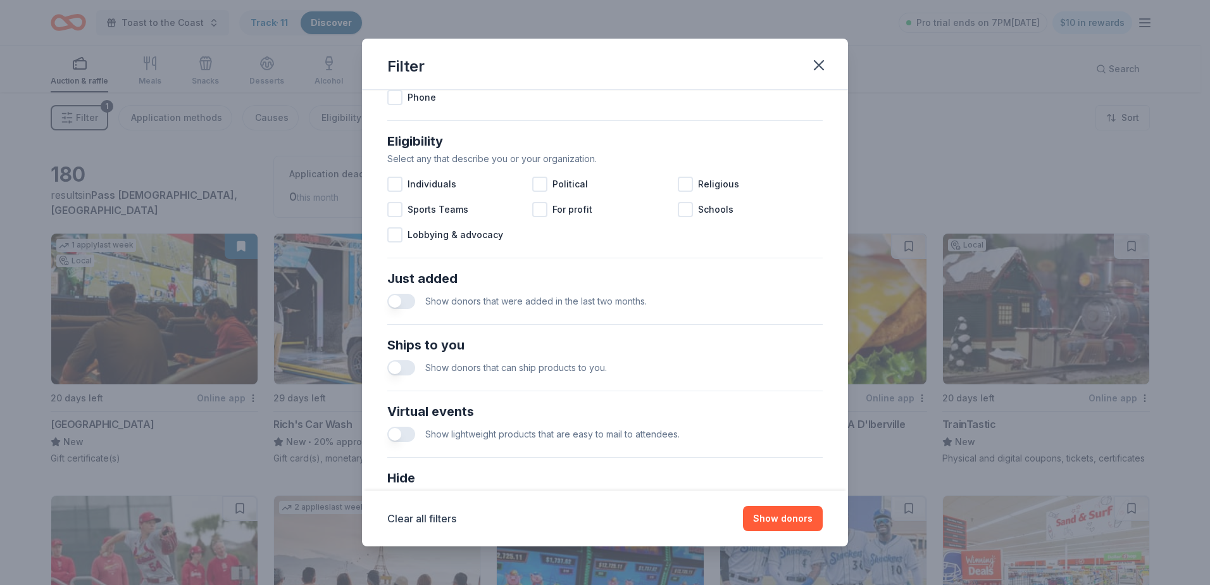
click at [393, 297] on button "button" at bounding box center [401, 301] width 28 height 15
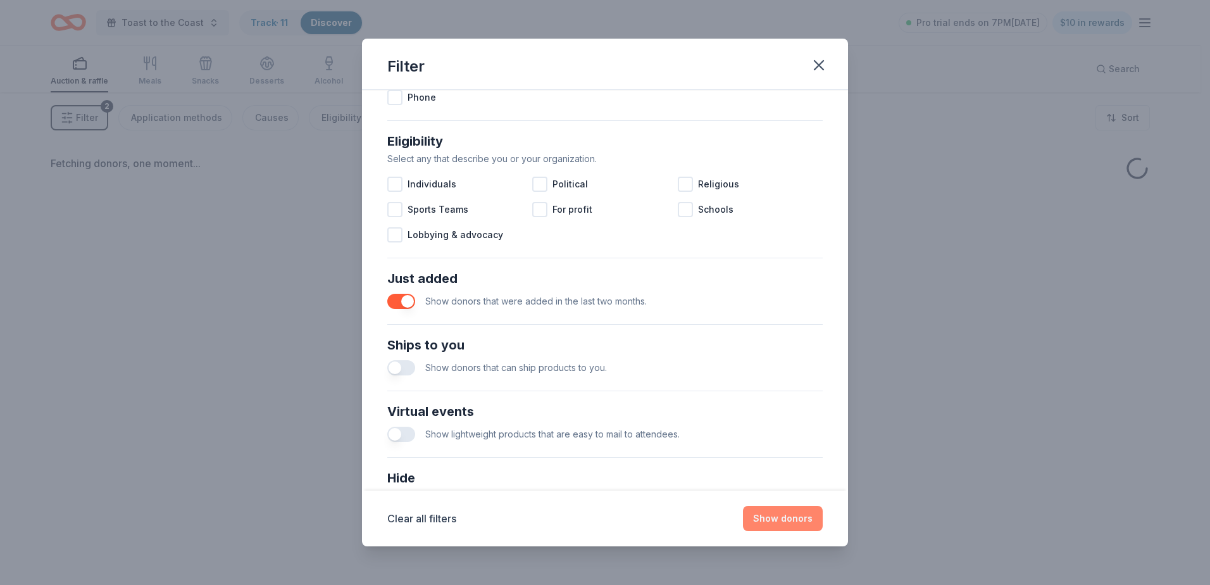
click at [775, 519] on button "Show donors" at bounding box center [783, 518] width 80 height 25
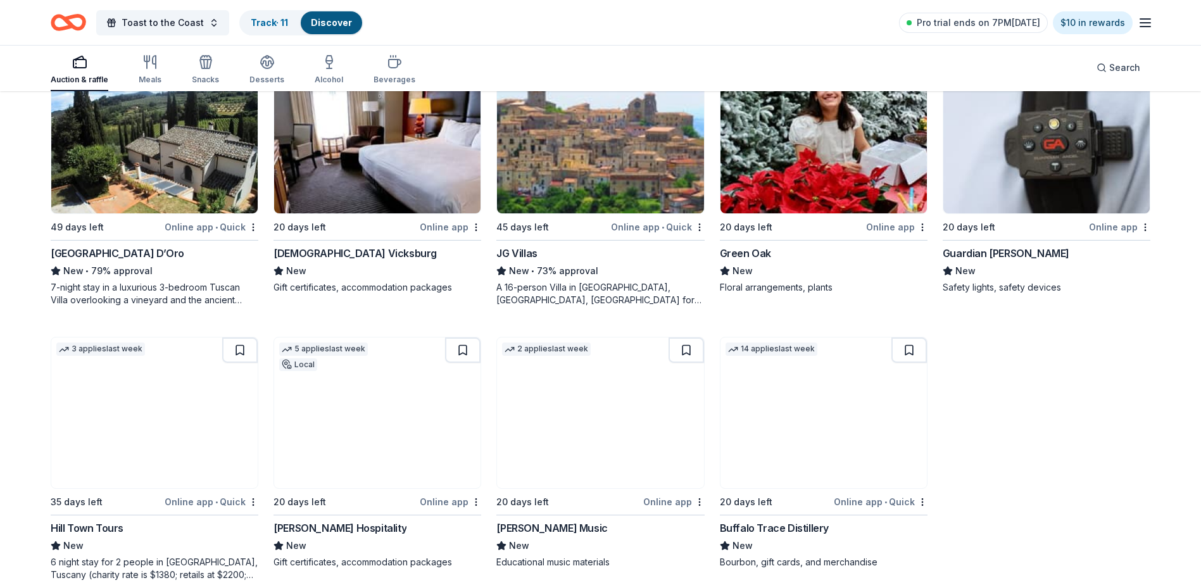
scroll to position [467, 0]
